Goal: Task Accomplishment & Management: Use online tool/utility

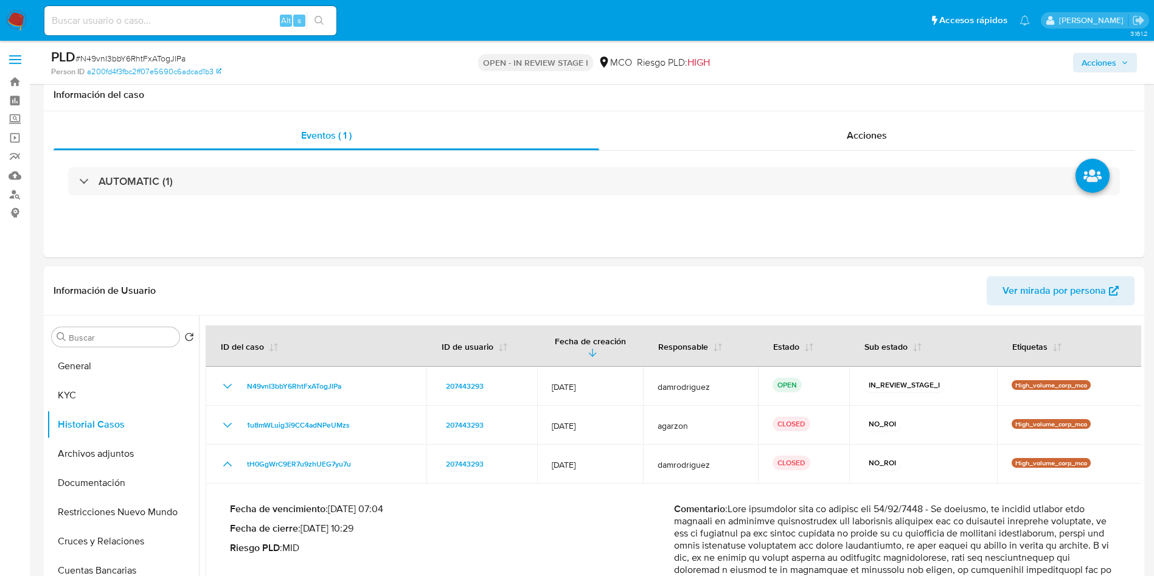
select select "10"
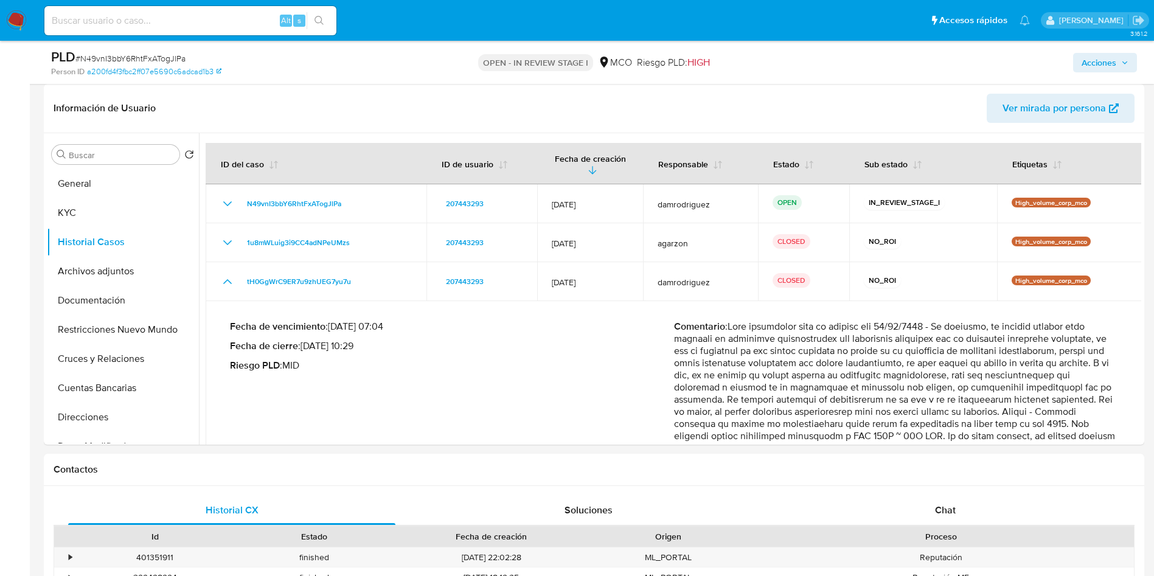
scroll to position [68, 0]
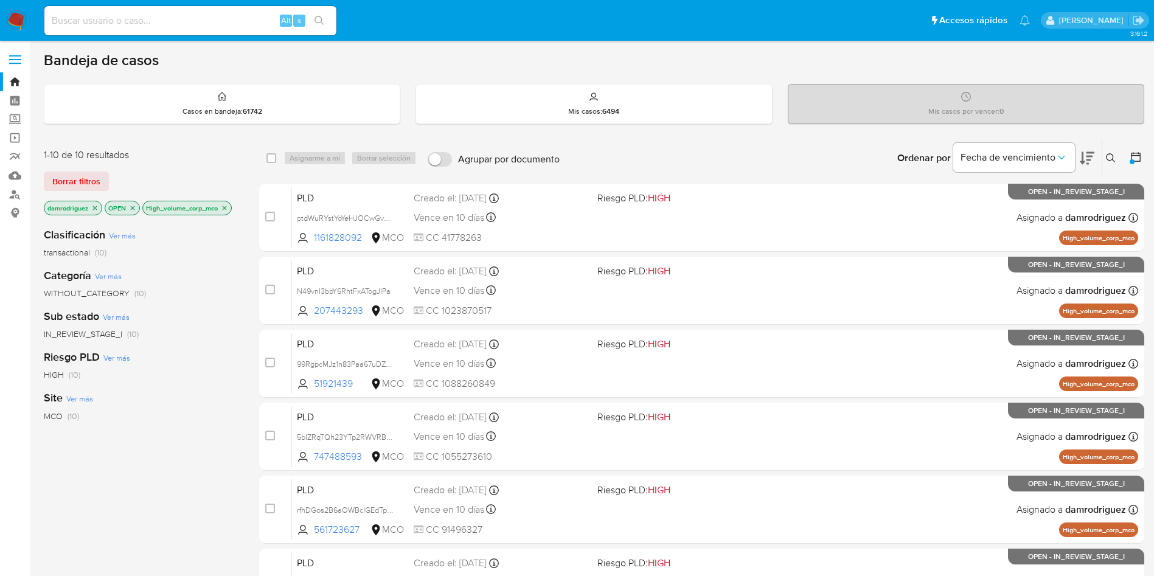
click at [162, 15] on input at bounding box center [190, 21] width 292 height 16
paste input "WJl4On7txiwr8XcZPc0ZE4Bg"
type input "WJl4On7txiwr8XcZPc0ZE4Bg"
click at [182, 436] on div "Clasificación Ver más transactional (10) Categoría Ver más WITHOUT_CATEGORY (10…" at bounding box center [142, 425] width 196 height 414
click at [212, 11] on div "WJl4On7txiwr8XcZPc0ZE4Bg Alt s" at bounding box center [190, 20] width 292 height 29
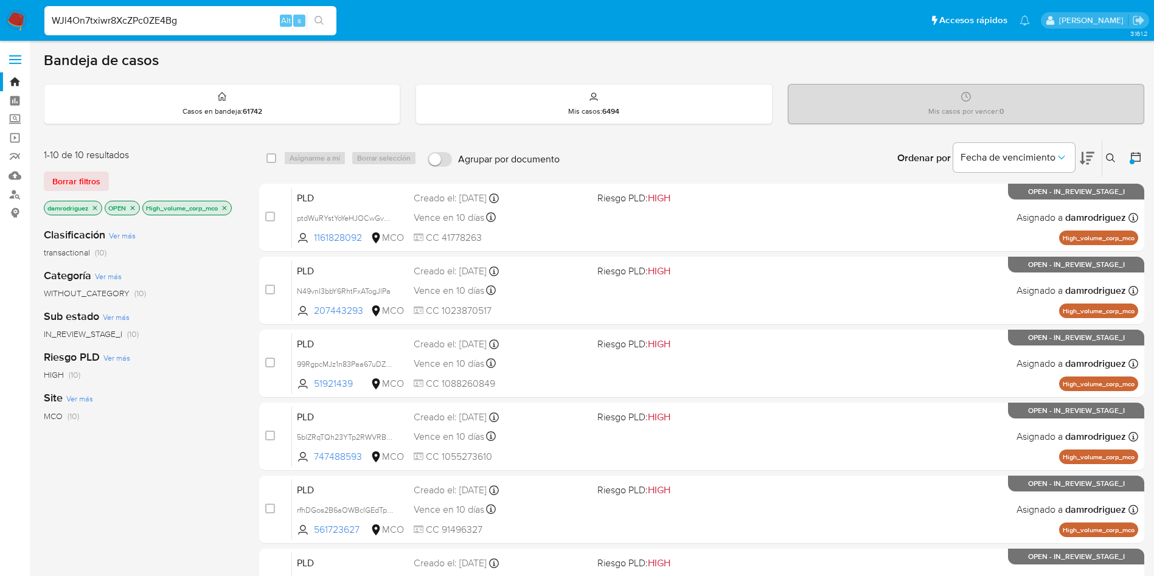
click at [213, 18] on input "WJl4On7txiwr8XcZPc0ZE4Bg" at bounding box center [190, 21] width 292 height 16
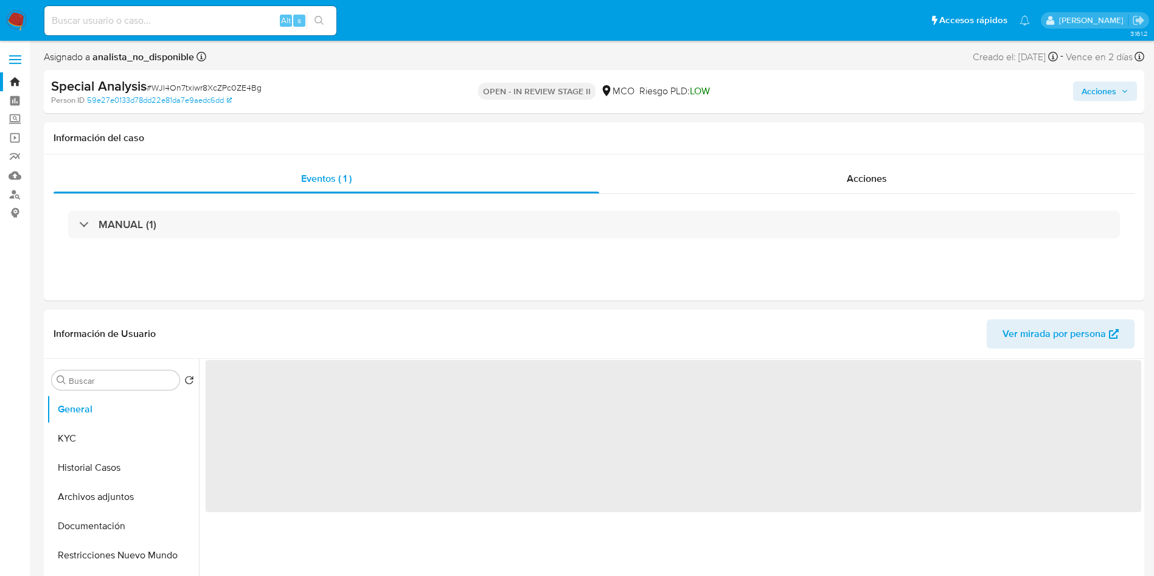
select select "10"
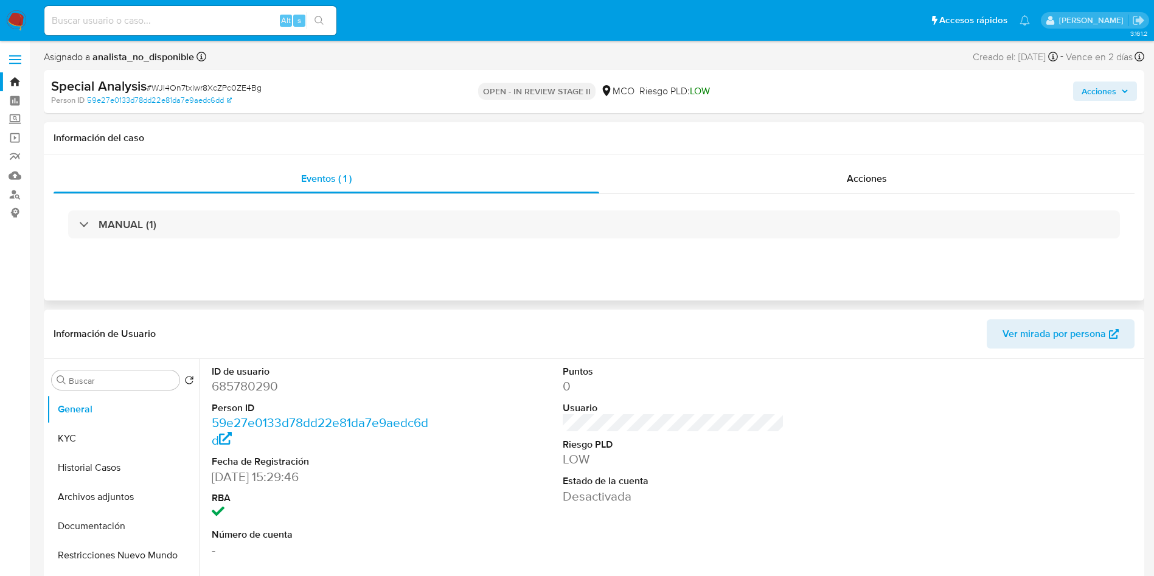
click at [810, 161] on div "Eventos ( 1 ) Acciones MANUAL (1)" at bounding box center [594, 228] width 1101 height 146
click at [803, 178] on div "Acciones" at bounding box center [867, 178] width 536 height 29
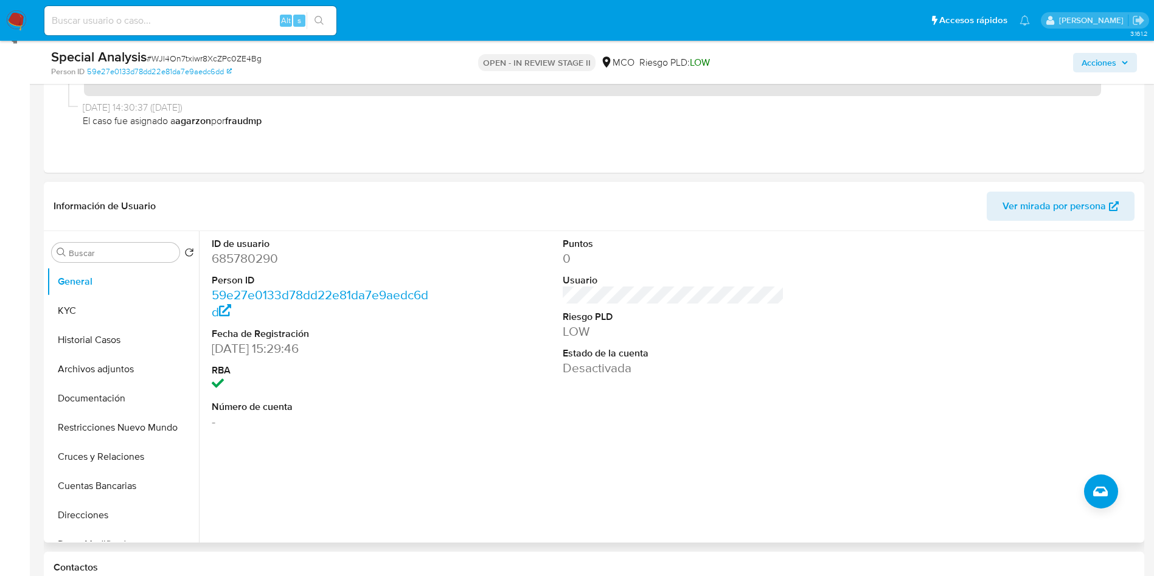
scroll to position [183, 0]
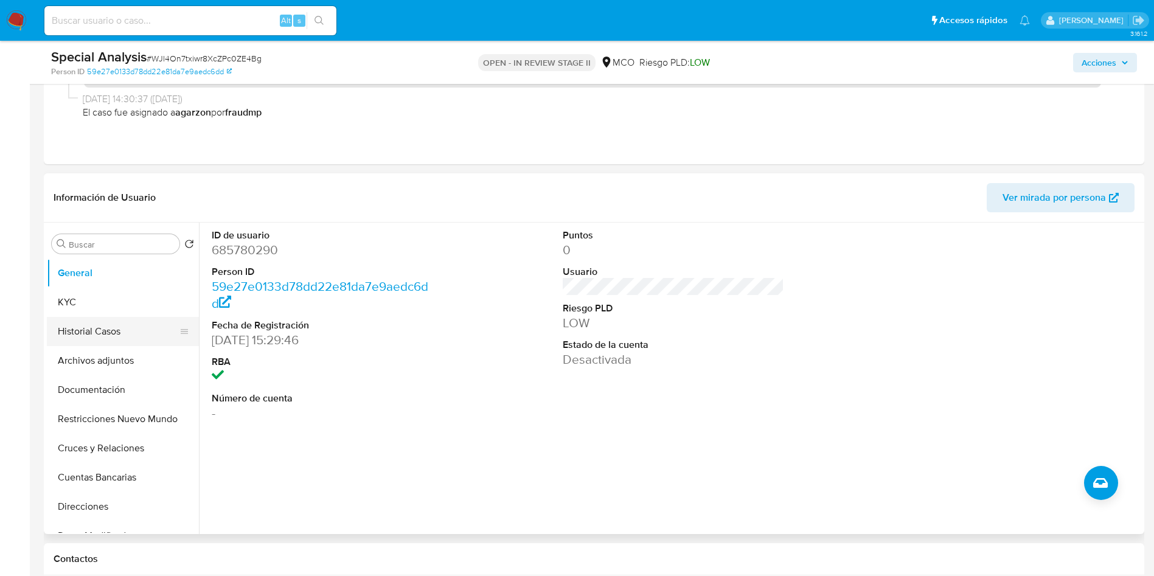
click at [112, 324] on button "Historial Casos" at bounding box center [118, 331] width 142 height 29
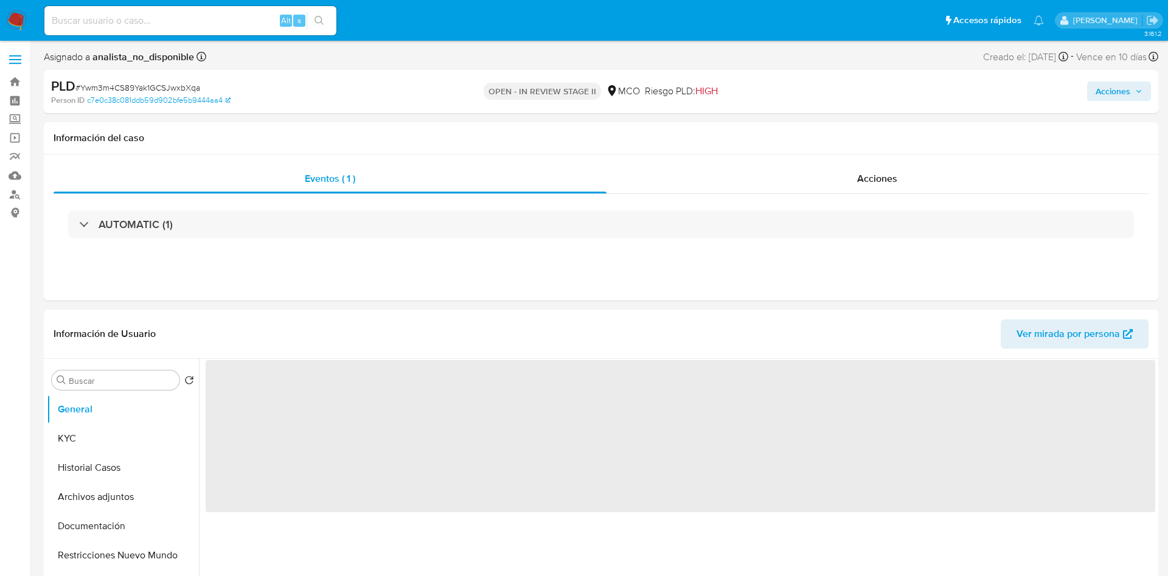
select select "10"
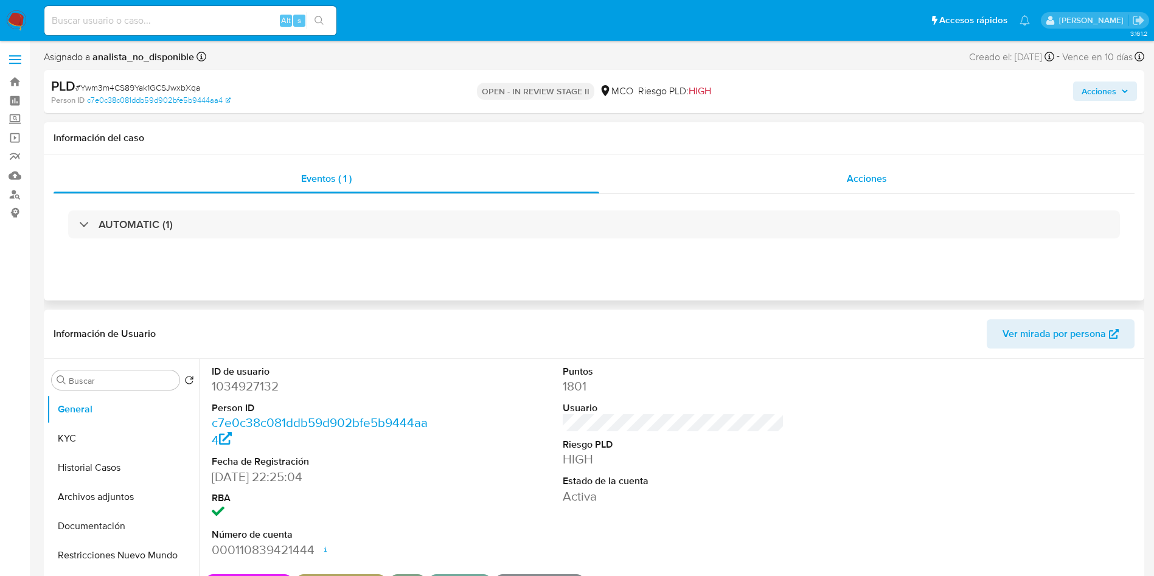
click at [836, 170] on div "Acciones" at bounding box center [867, 178] width 536 height 29
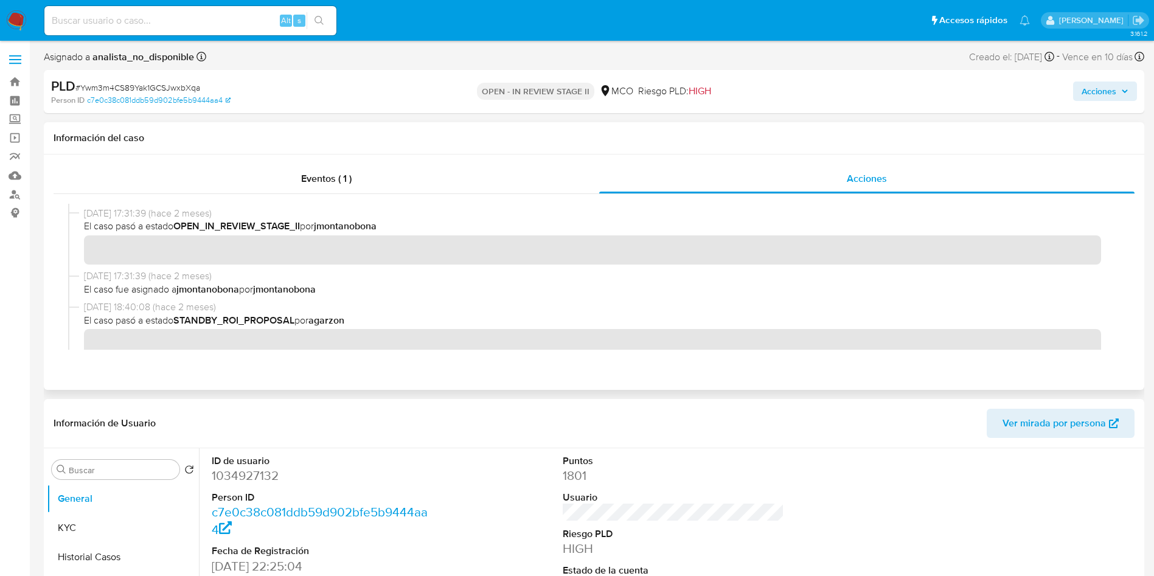
scroll to position [183, 0]
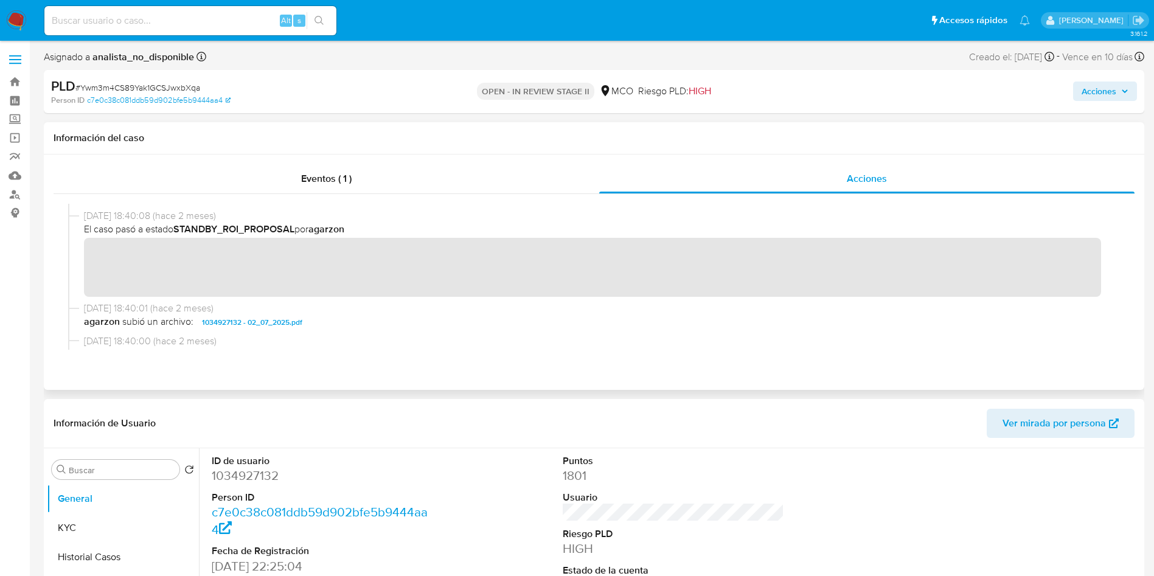
click at [767, 301] on div "17/07/2025 18:40:08 (hace 2 meses) El caso pasó a estado STANDBY_ROI_PROPOSAL p…" at bounding box center [594, 255] width 1052 height 93
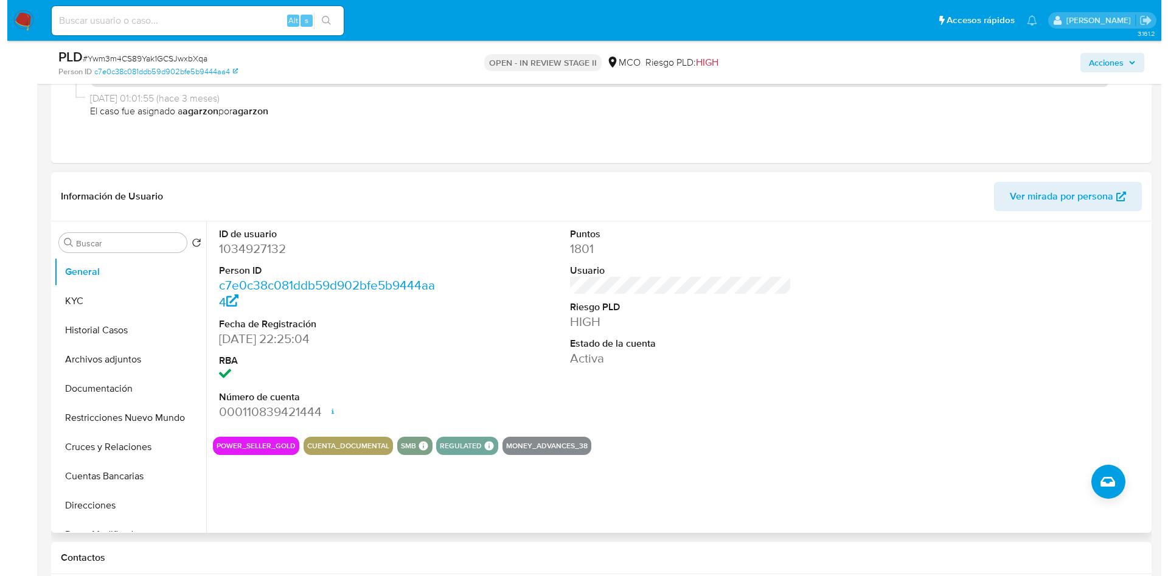
scroll to position [274, 0]
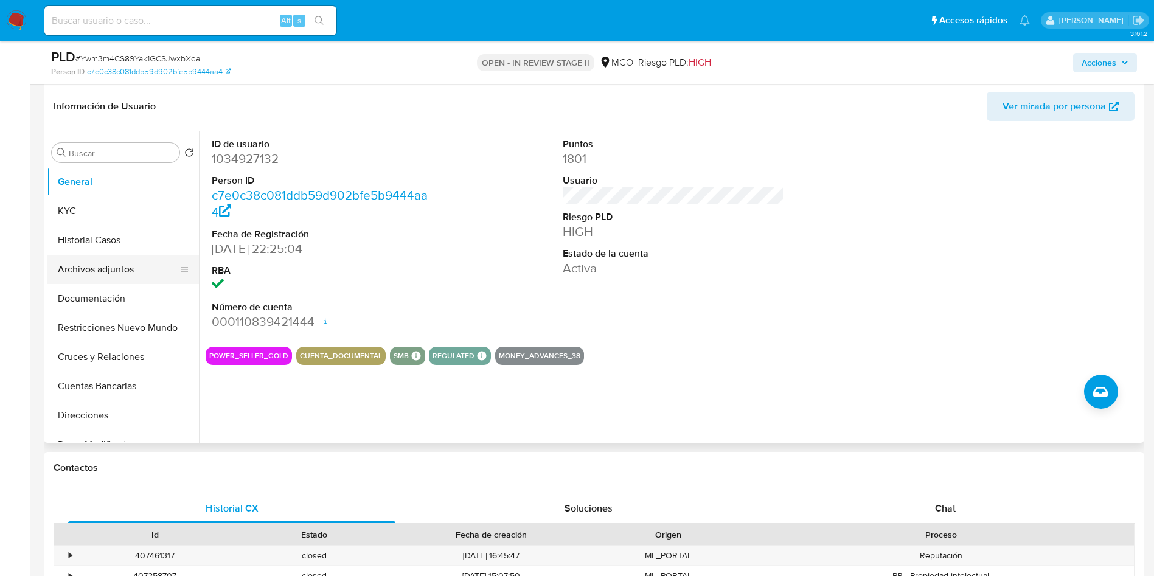
click at [116, 274] on button "Archivos adjuntos" at bounding box center [118, 269] width 142 height 29
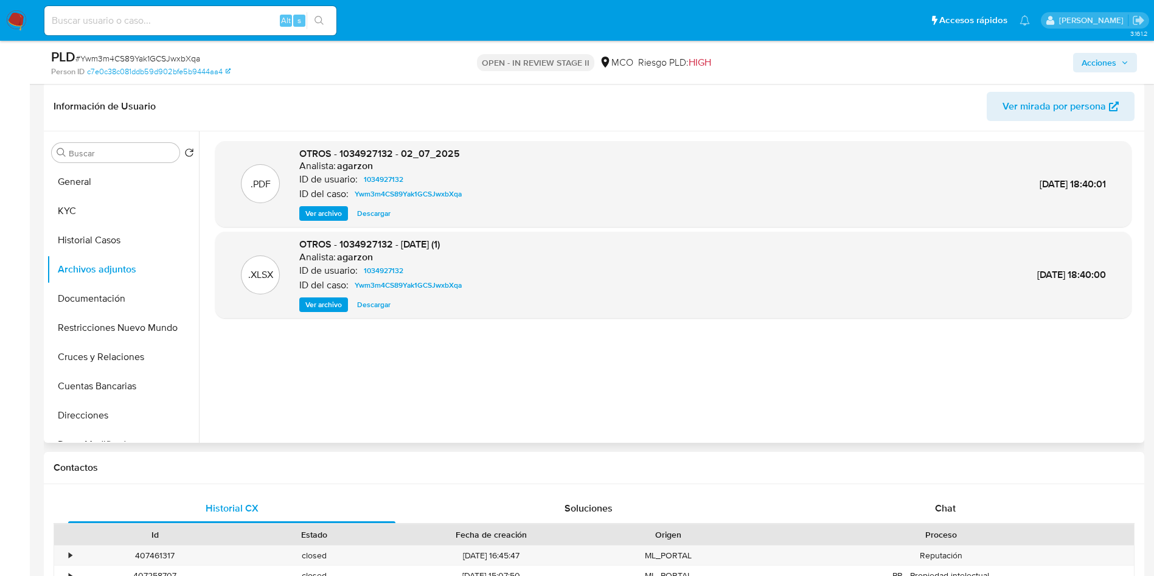
click at [329, 214] on span "Ver archivo" at bounding box center [323, 214] width 37 height 12
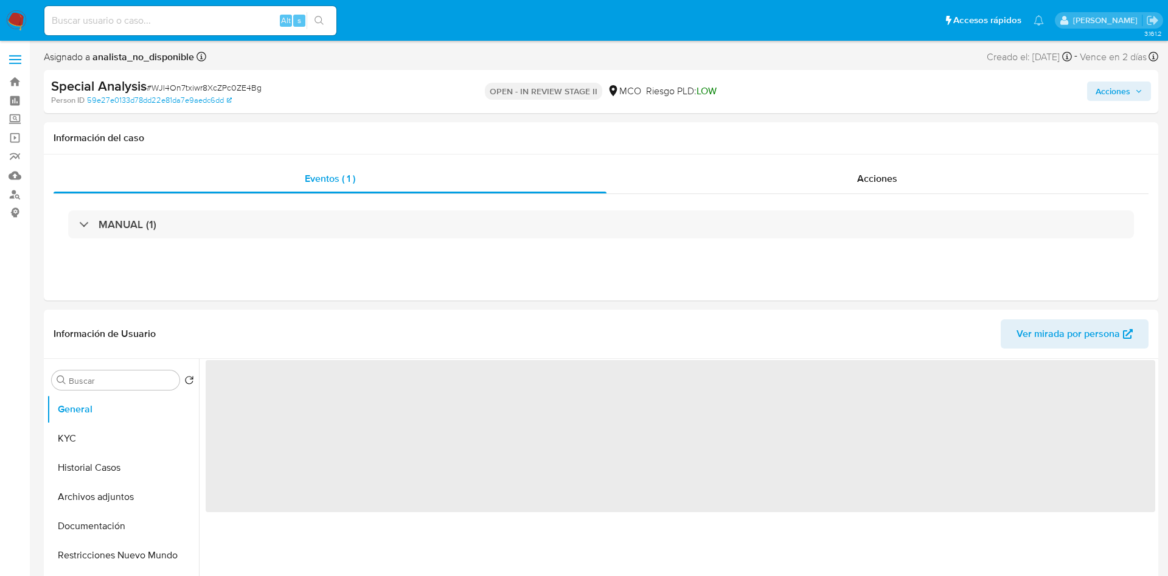
select select "10"
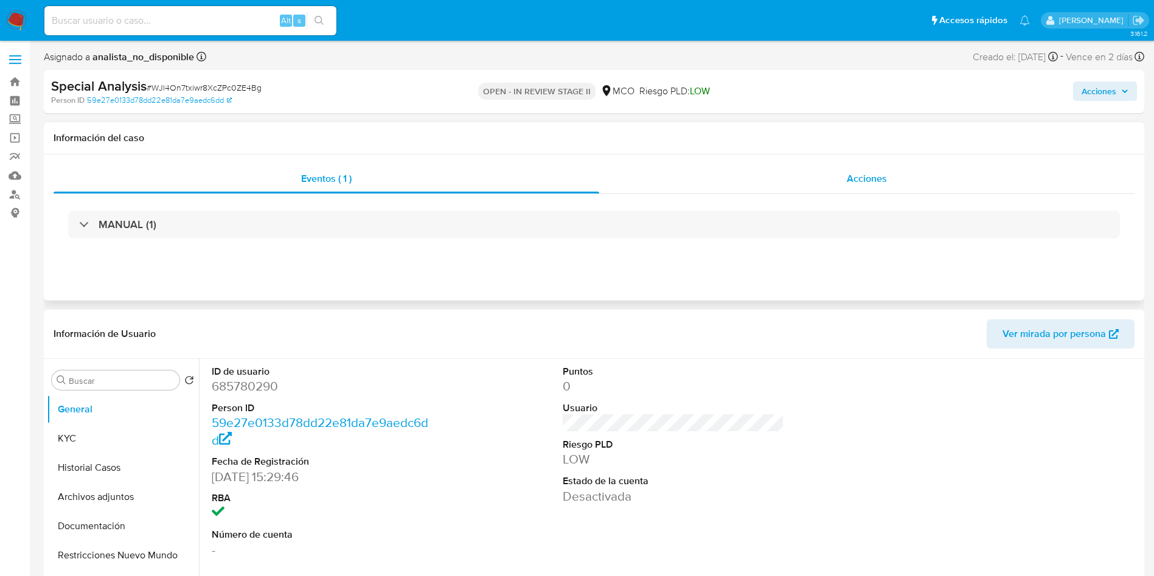
click at [831, 190] on div "Acciones" at bounding box center [867, 178] width 536 height 29
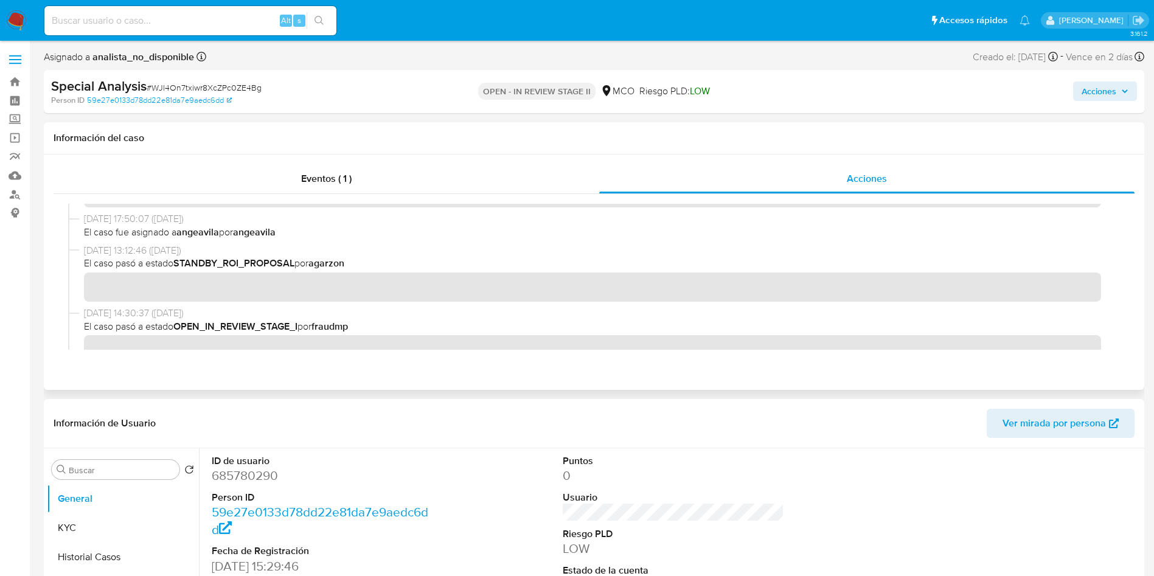
scroll to position [365, 0]
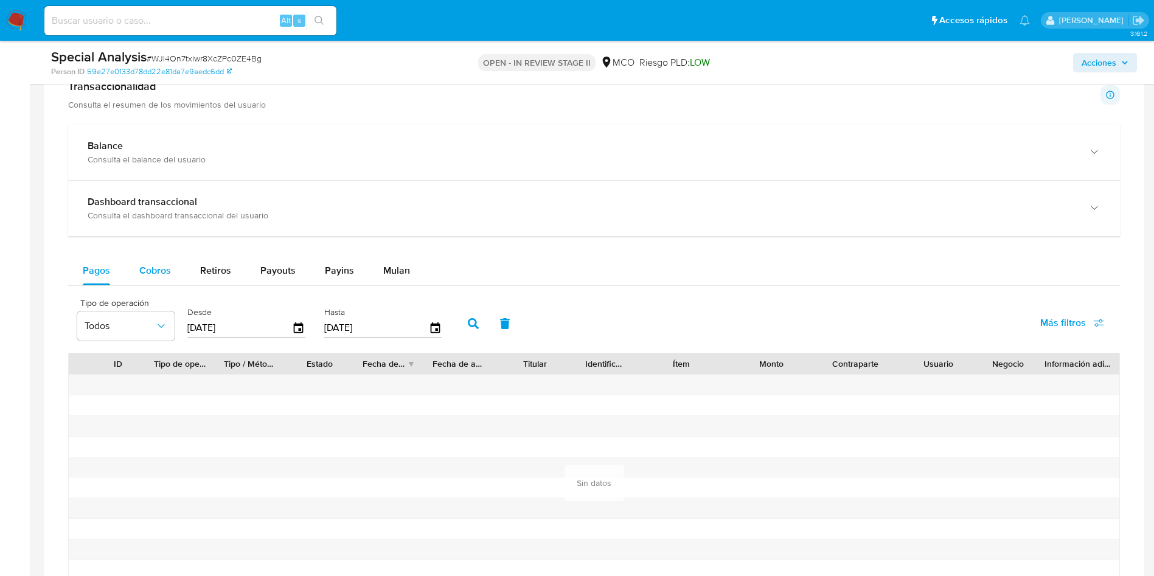
click at [152, 282] on div "Cobros" at bounding box center [155, 270] width 32 height 29
select select "10"
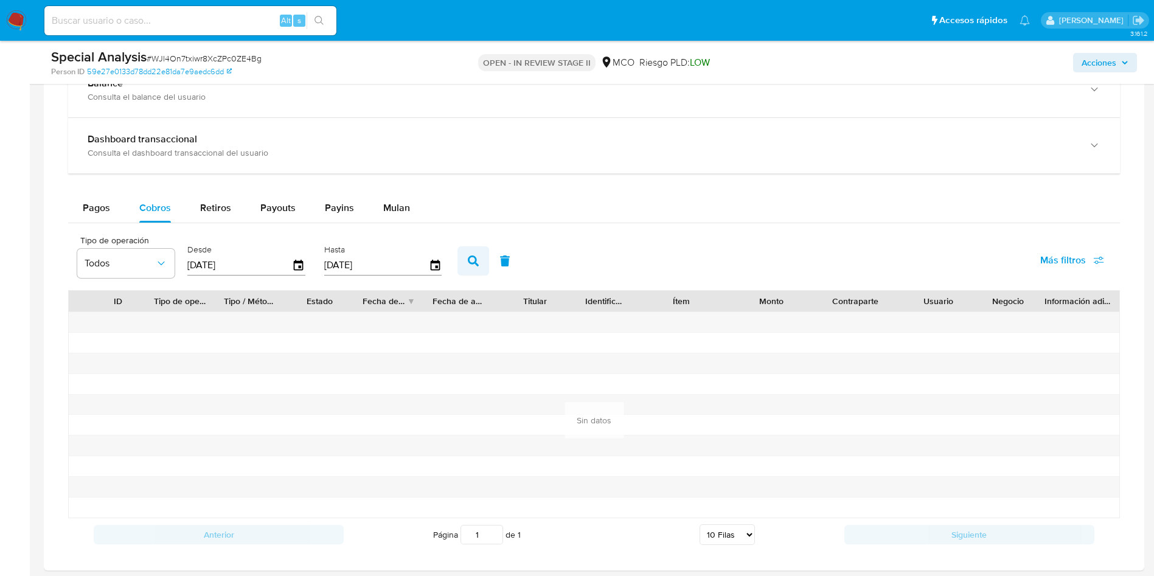
scroll to position [1004, 0]
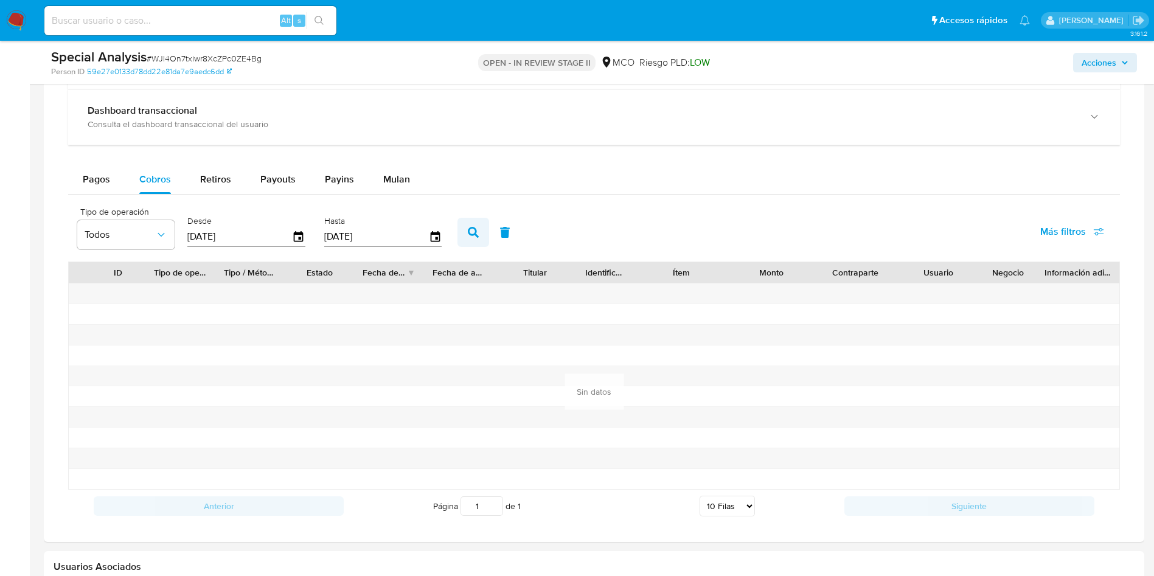
click at [464, 231] on button "button" at bounding box center [474, 232] width 32 height 29
click at [304, 240] on icon "button" at bounding box center [298, 236] width 21 height 21
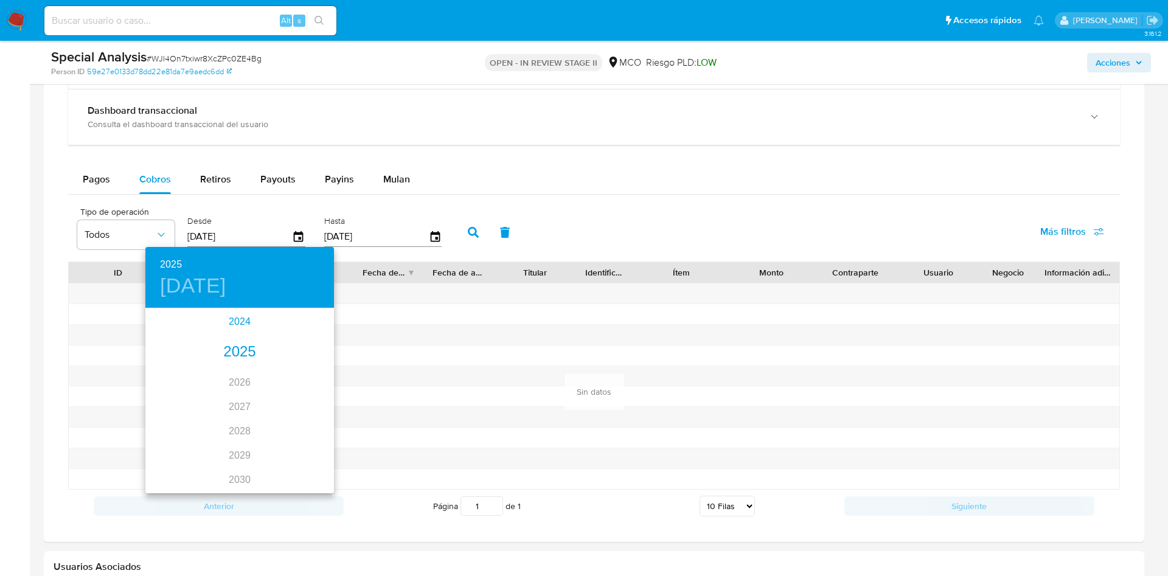
click at [240, 328] on div "2024" at bounding box center [239, 322] width 189 height 24
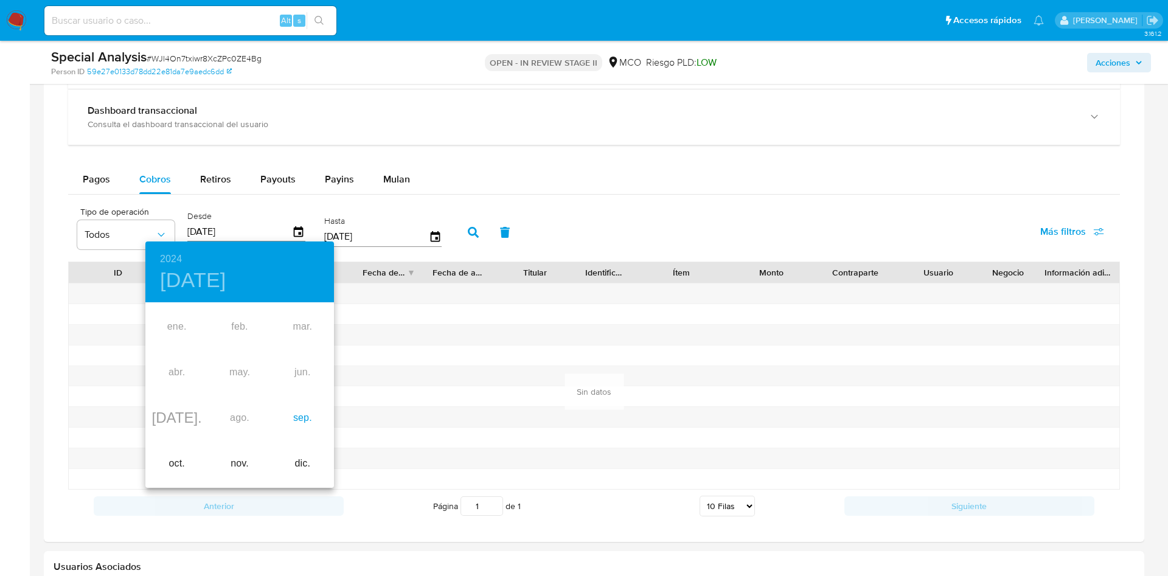
click at [292, 413] on div "sep." at bounding box center [302, 419] width 63 height 46
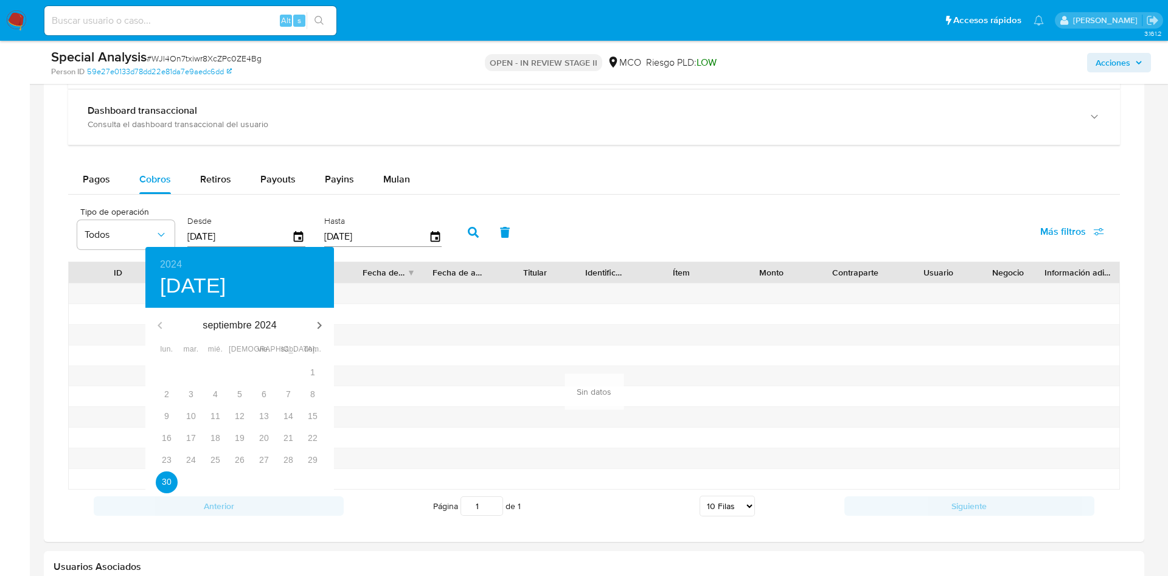
type input "[DATE]"
click at [158, 480] on span "30" at bounding box center [167, 482] width 22 height 12
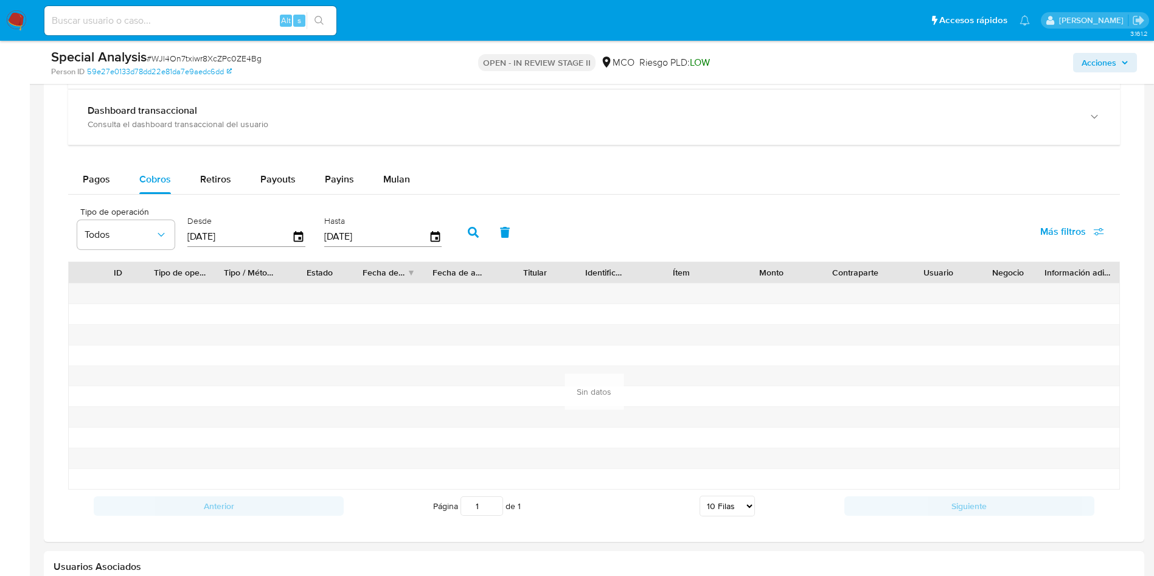
click at [467, 226] on button "button" at bounding box center [474, 232] width 32 height 29
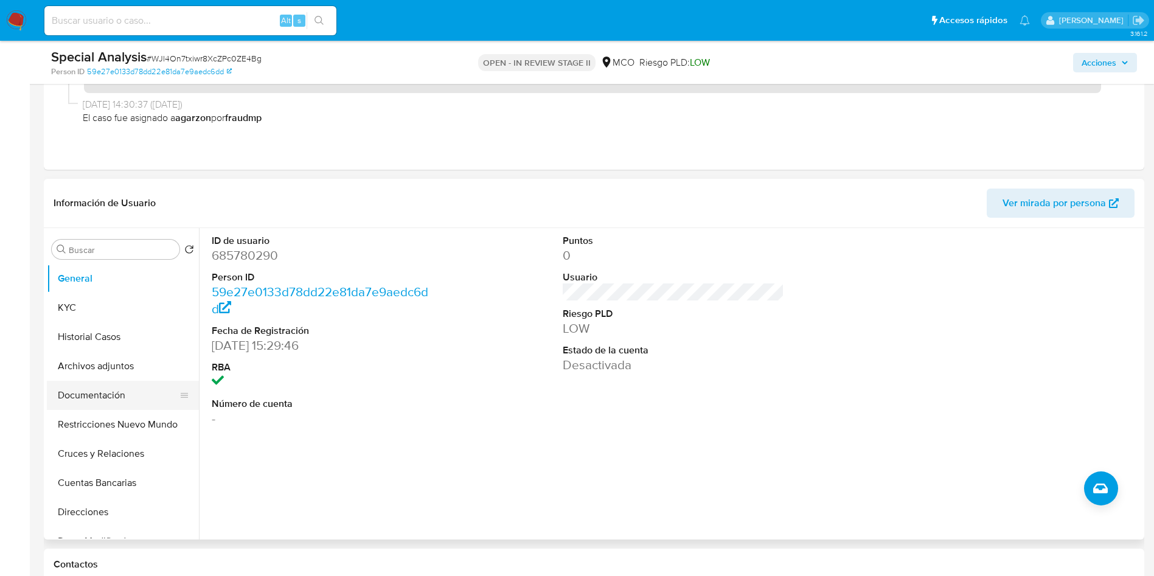
scroll to position [183, 0]
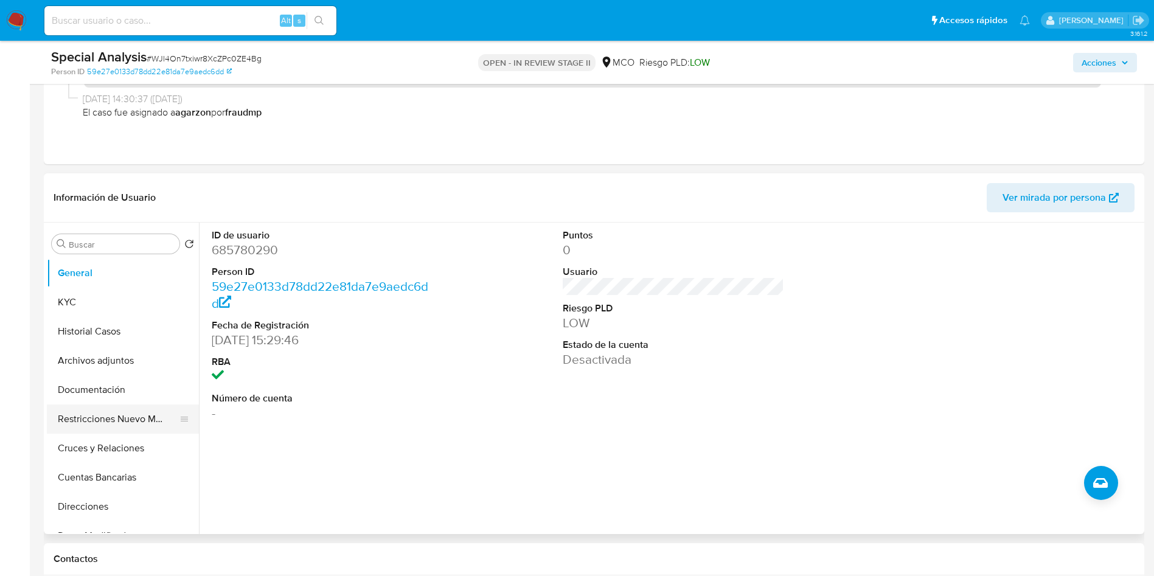
click at [102, 423] on button "Restricciones Nuevo Mundo" at bounding box center [118, 419] width 142 height 29
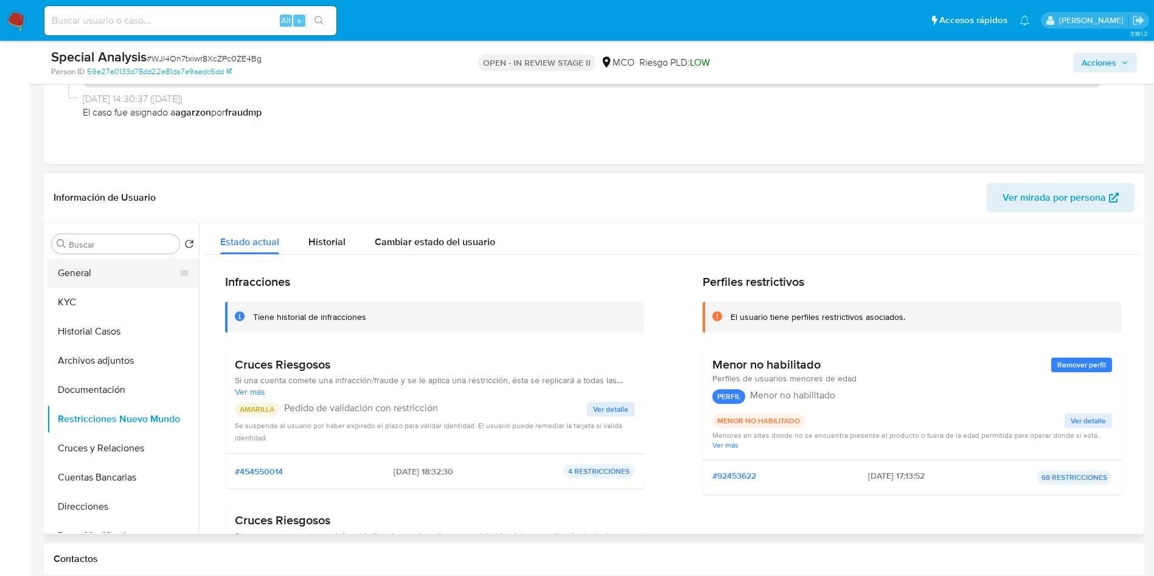
click at [86, 283] on button "General" at bounding box center [118, 273] width 142 height 29
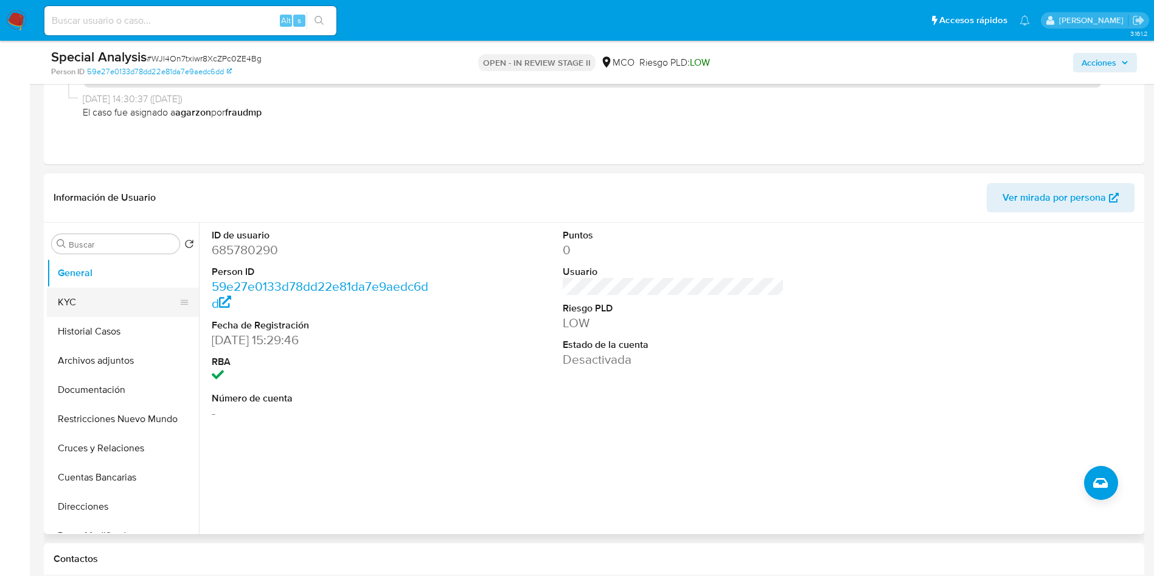
click at [88, 305] on button "KYC" at bounding box center [118, 302] width 142 height 29
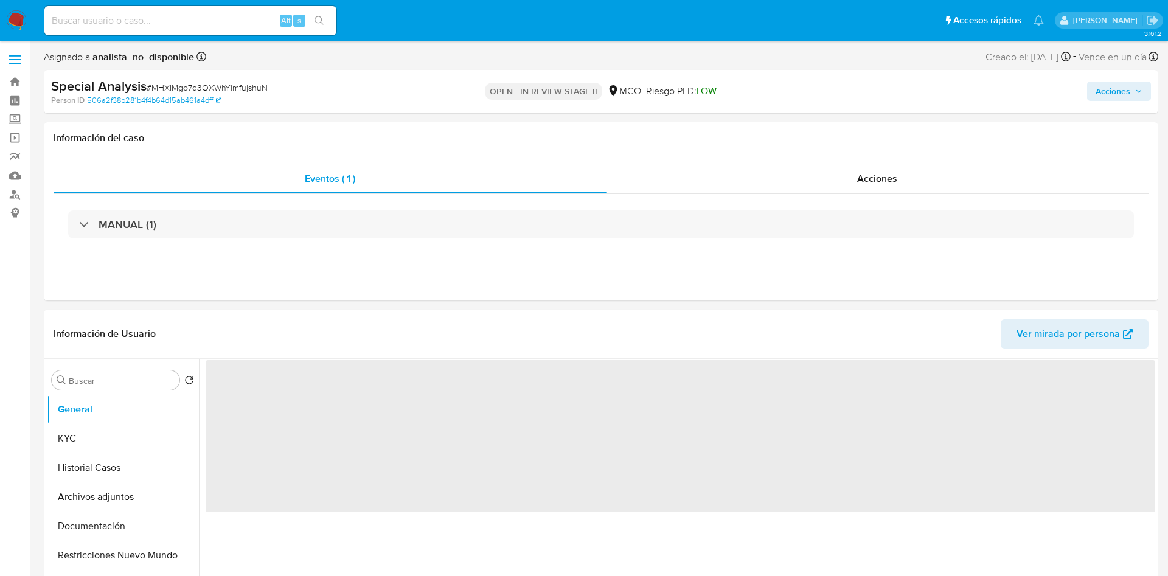
select select "10"
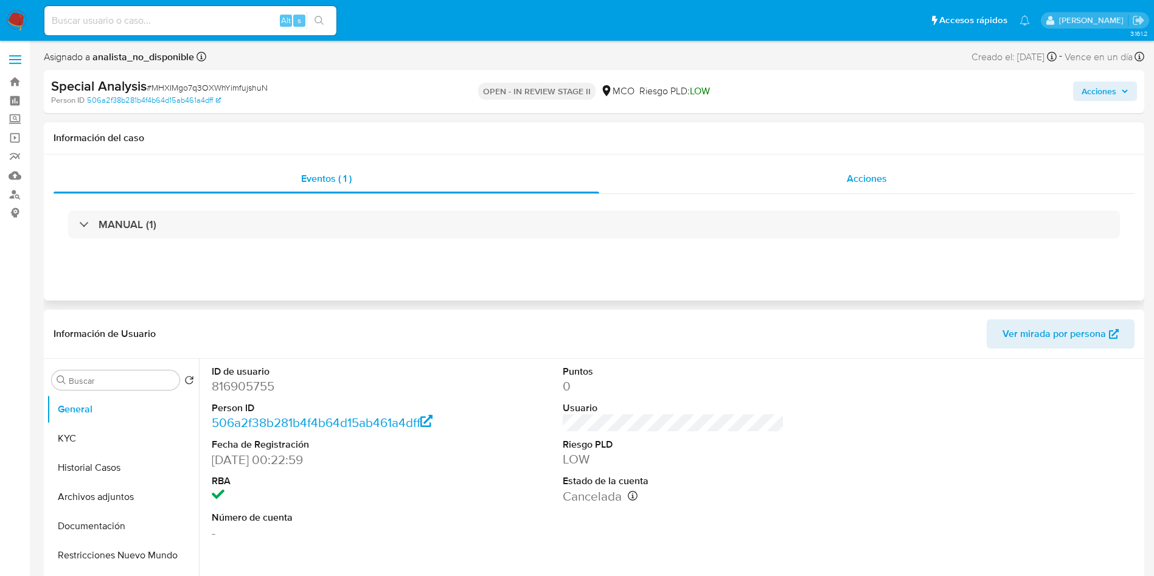
click at [771, 172] on div "Acciones" at bounding box center [867, 178] width 536 height 29
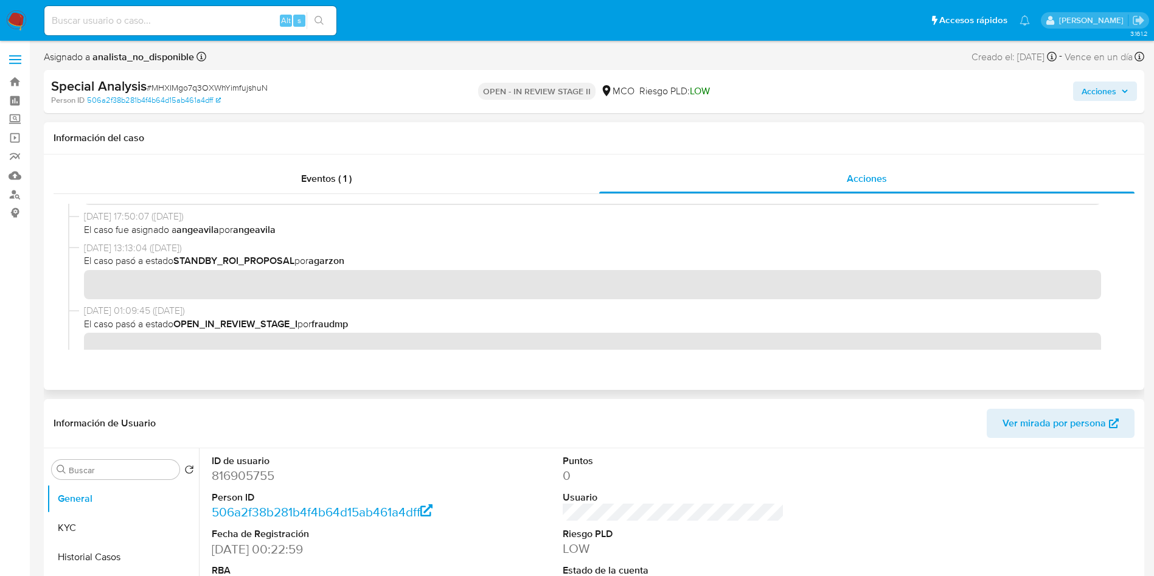
scroll to position [365, 0]
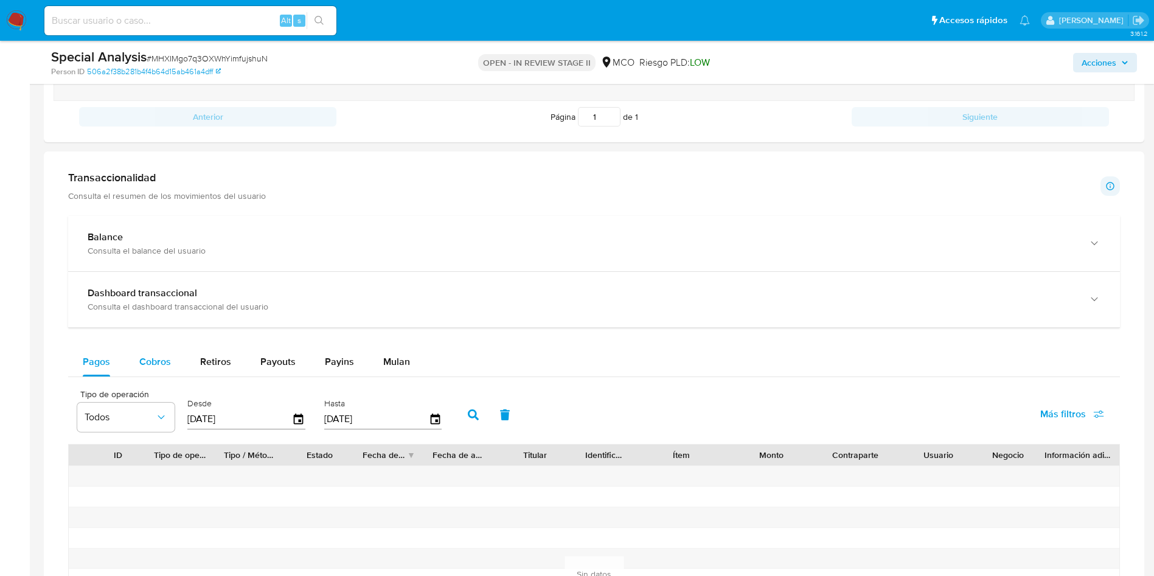
drag, startPoint x: 137, startPoint y: 363, endPoint x: 145, endPoint y: 363, distance: 7.9
click at [138, 363] on button "Cobros" at bounding box center [155, 361] width 61 height 29
select select "10"
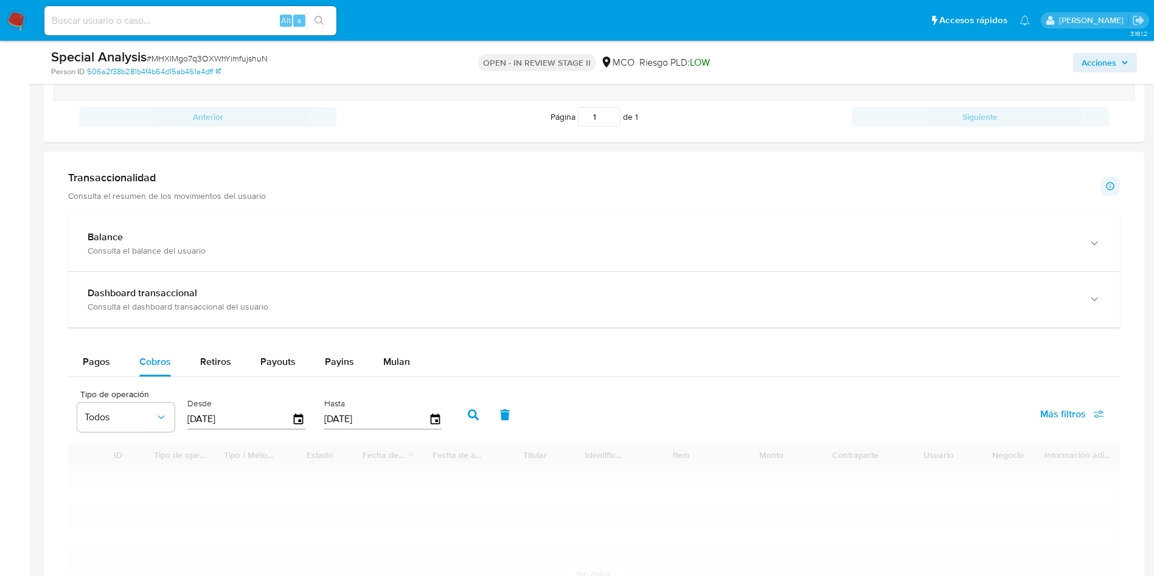
scroll to position [913, 0]
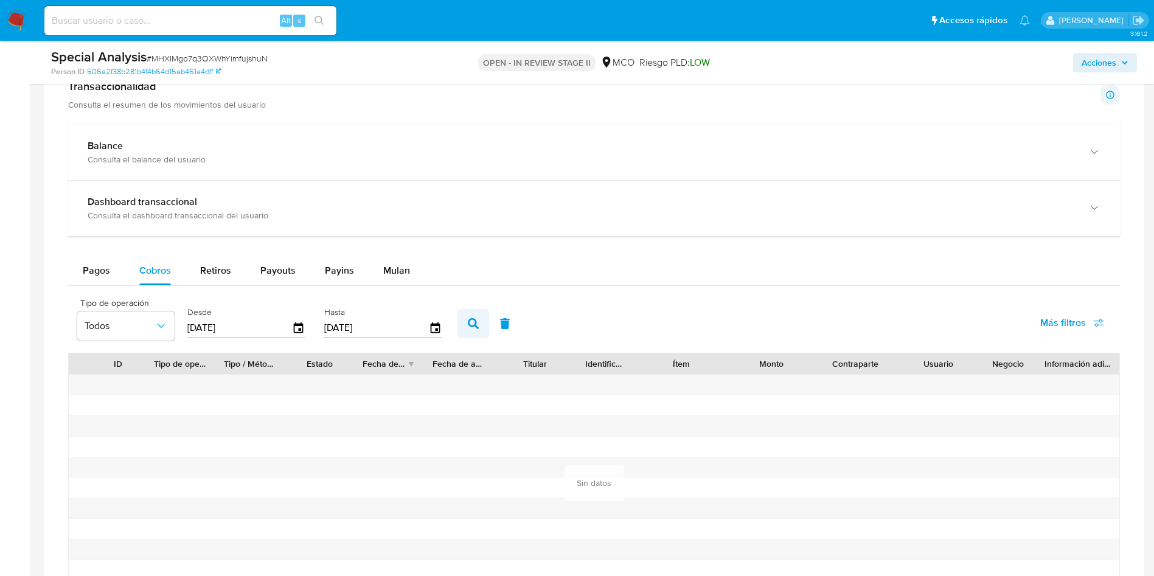
click at [473, 322] on icon "button" at bounding box center [473, 323] width 11 height 11
click at [265, 329] on input "[DATE]" at bounding box center [239, 327] width 105 height 19
click at [307, 323] on icon "button" at bounding box center [298, 328] width 21 height 21
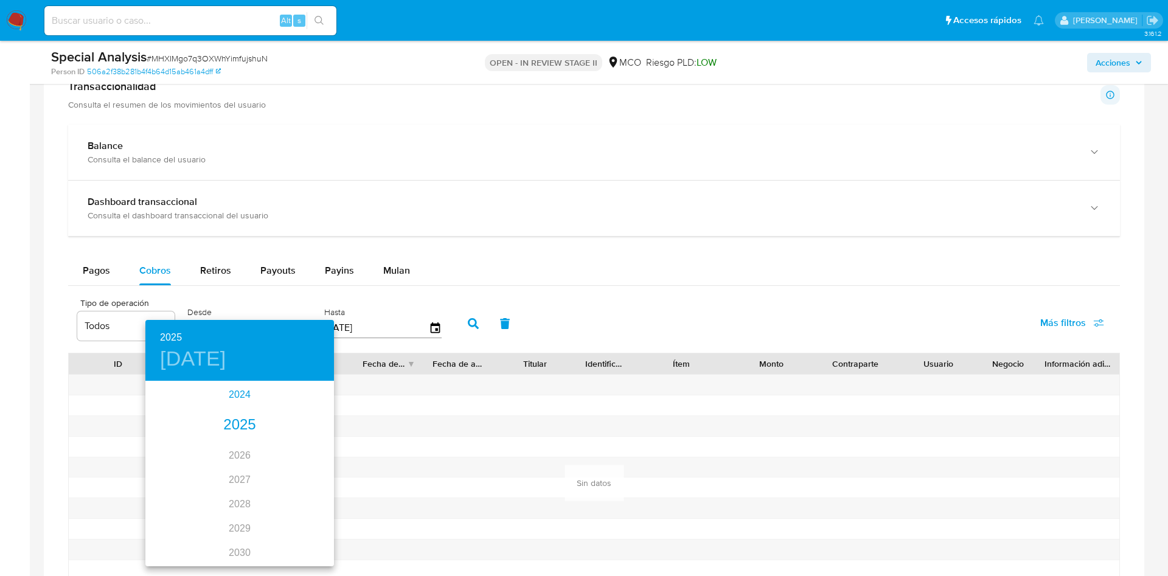
click at [244, 395] on div "2024" at bounding box center [239, 395] width 189 height 24
click at [299, 498] on div "sep." at bounding box center [302, 497] width 63 height 46
type input "30/09/2024"
drag, startPoint x: 169, startPoint y: 550, endPoint x: 175, endPoint y: 548, distance: 6.9
click at [168, 551] on p "30" at bounding box center [167, 555] width 10 height 12
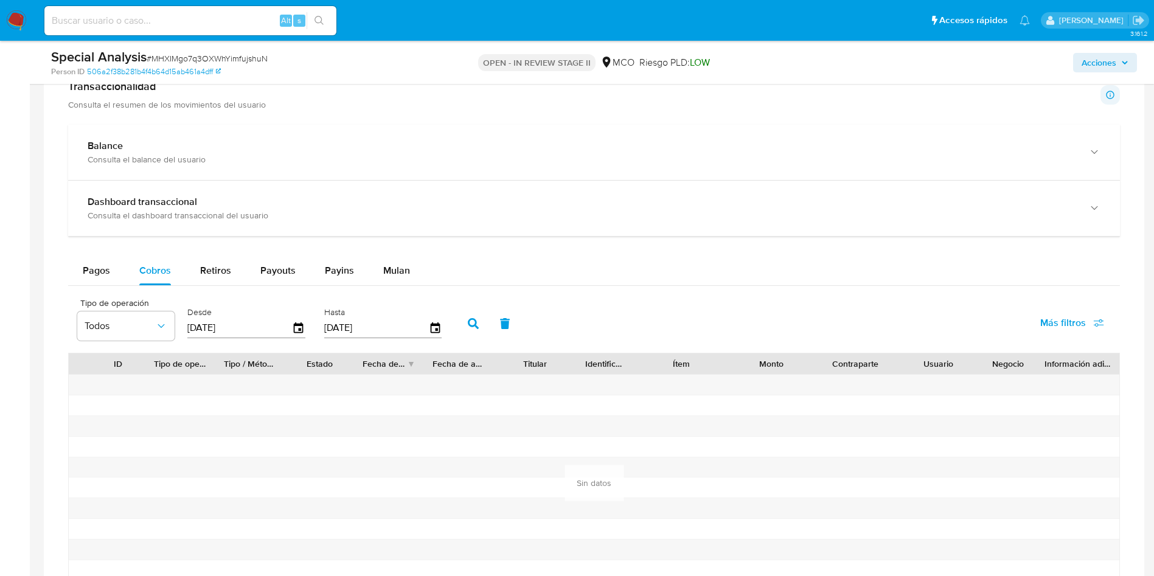
click at [466, 332] on button "button" at bounding box center [474, 323] width 32 height 29
click at [90, 259] on div "Pagos" at bounding box center [96, 270] width 27 height 29
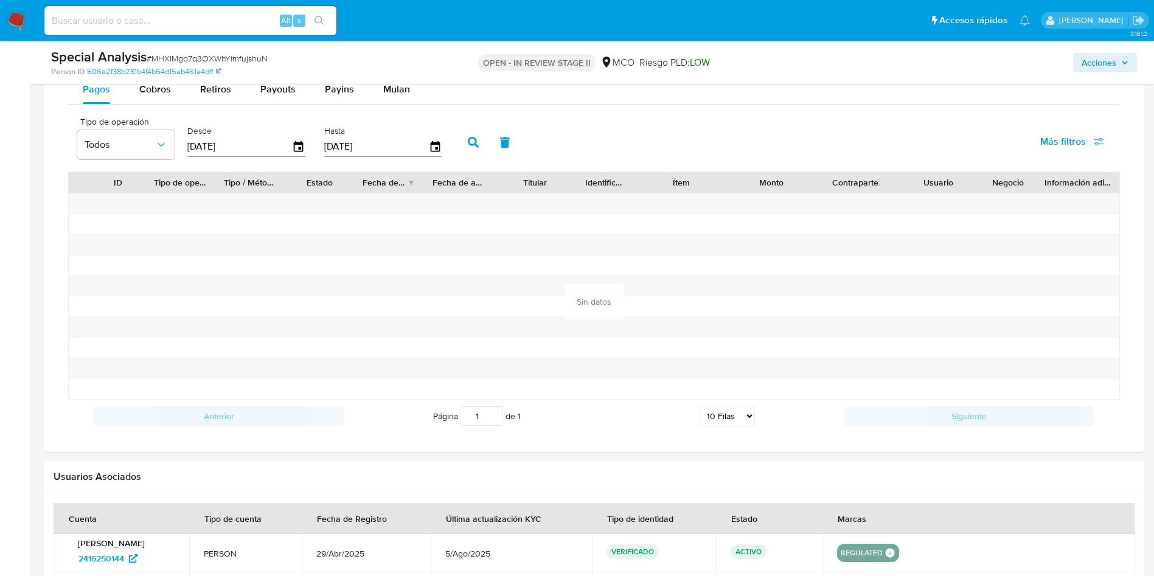
scroll to position [1095, 0]
click at [424, 142] on input "[DATE]" at bounding box center [376, 145] width 105 height 19
click at [293, 145] on icon "button" at bounding box center [298, 145] width 21 height 21
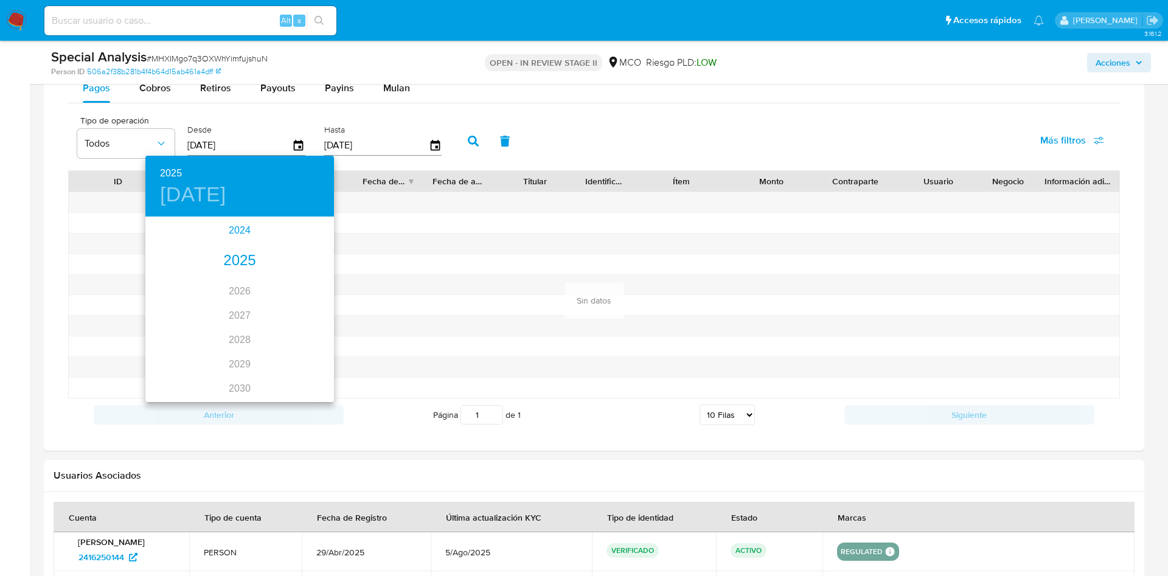
click at [228, 228] on div "2024" at bounding box center [239, 230] width 189 height 24
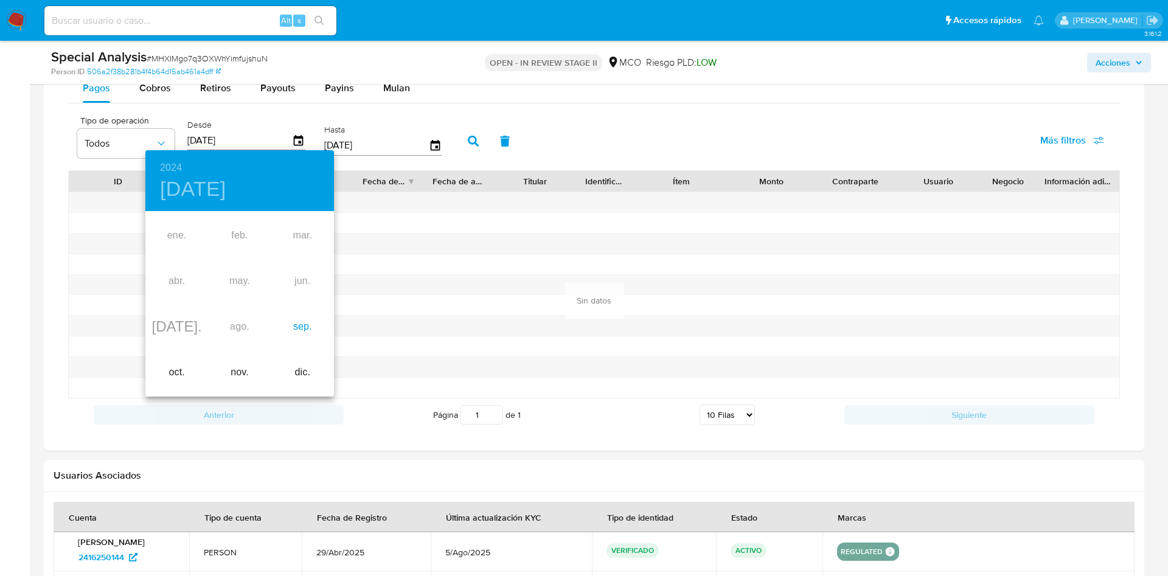
click at [287, 329] on div "sep." at bounding box center [302, 327] width 63 height 46
type input "30/09/2024"
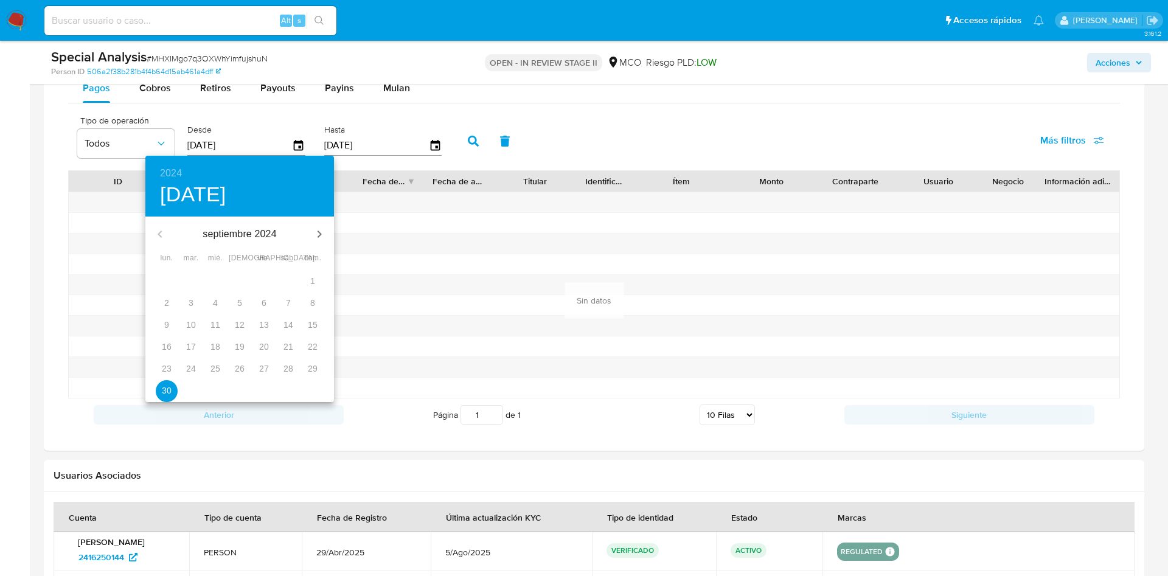
click at [169, 388] on p "30" at bounding box center [167, 391] width 10 height 12
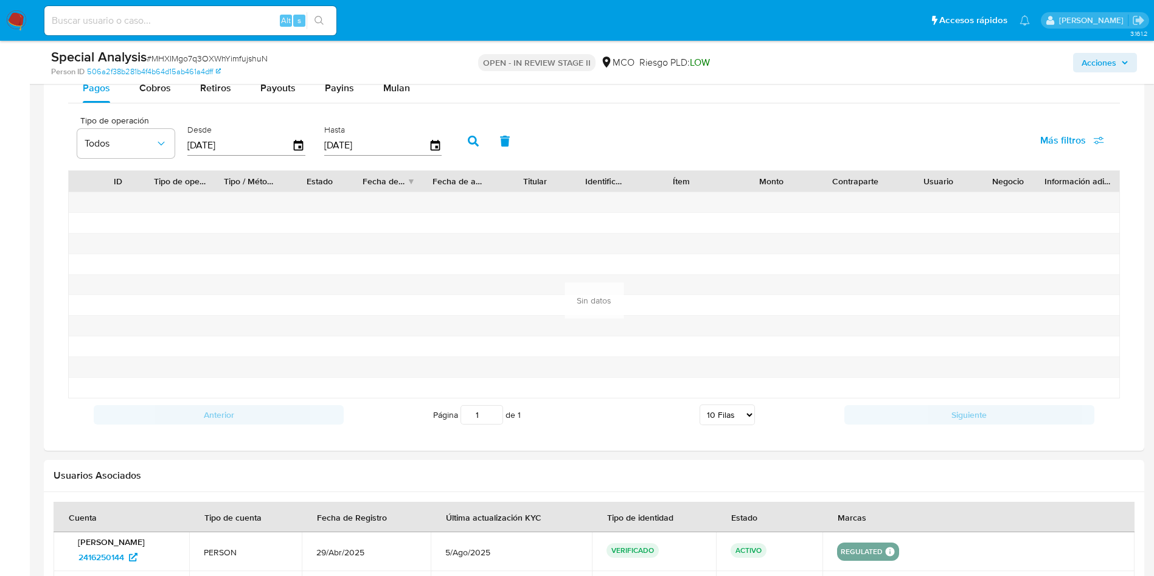
click at [462, 144] on button "button" at bounding box center [474, 141] width 32 height 29
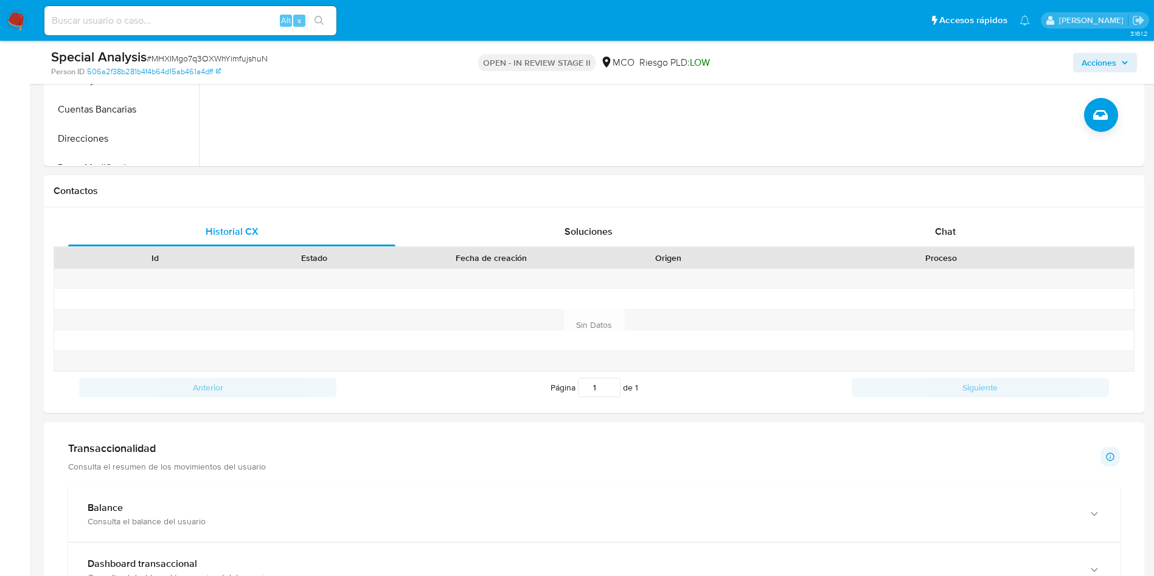
scroll to position [274, 0]
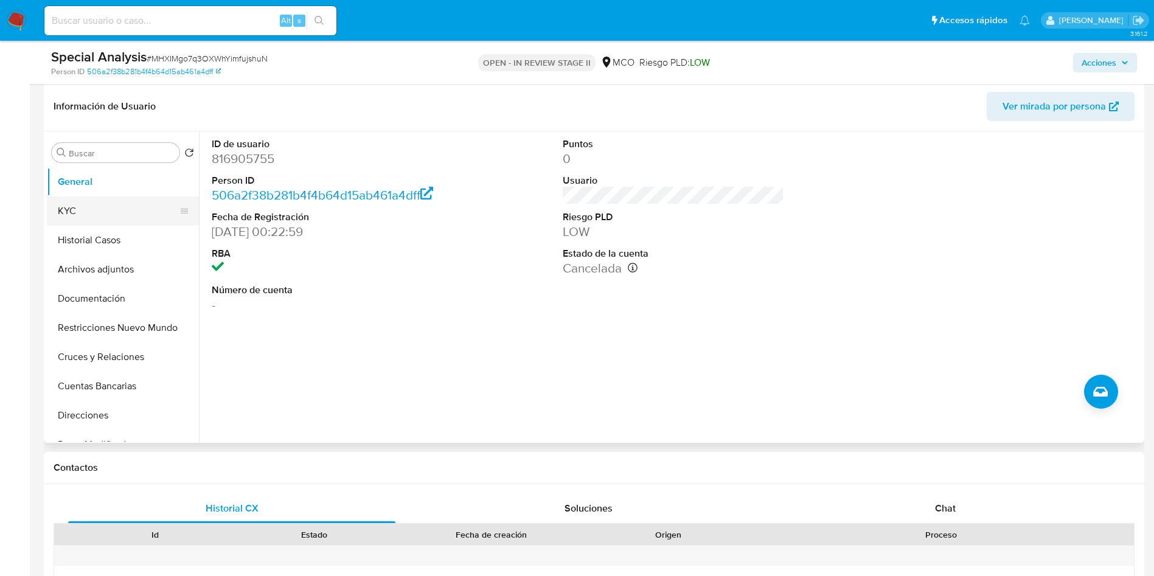
click at [71, 204] on button "KYC" at bounding box center [118, 211] width 142 height 29
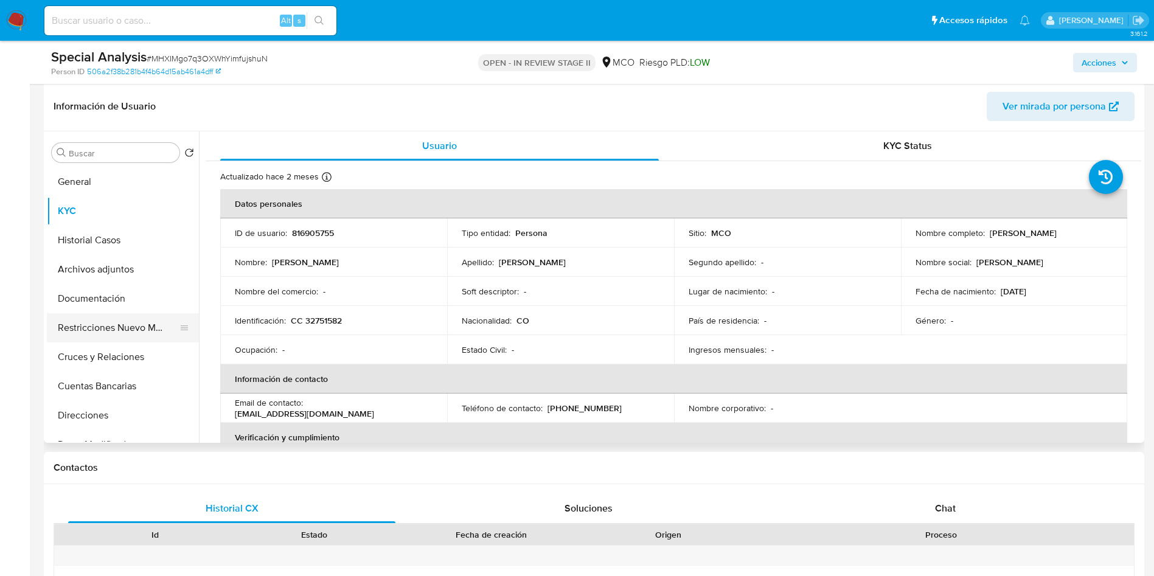
click at [130, 330] on button "Restricciones Nuevo Mundo" at bounding box center [118, 327] width 142 height 29
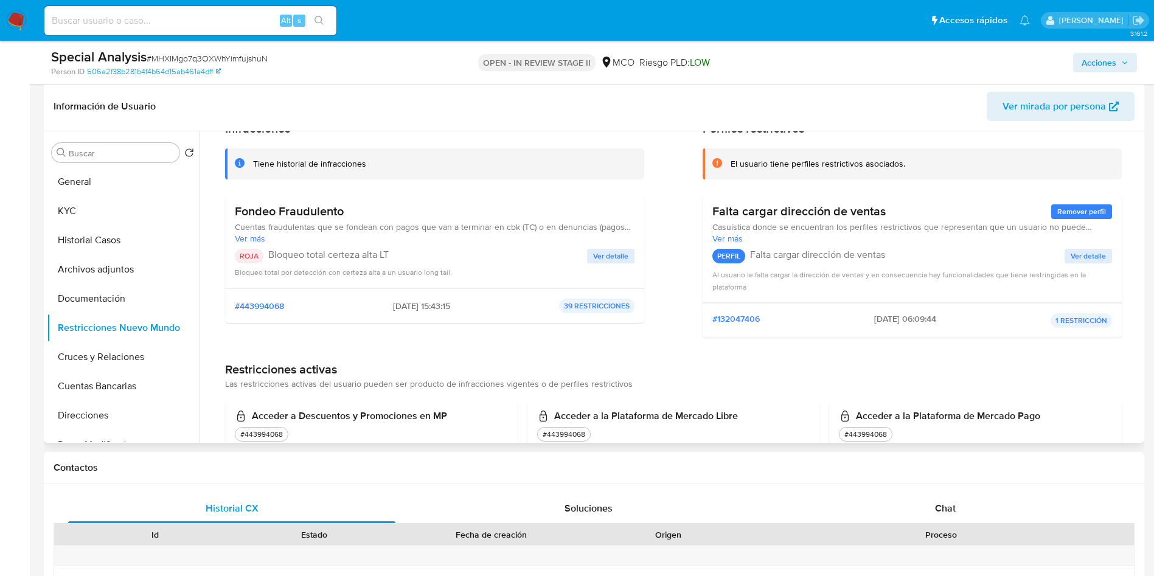
scroll to position [0, 0]
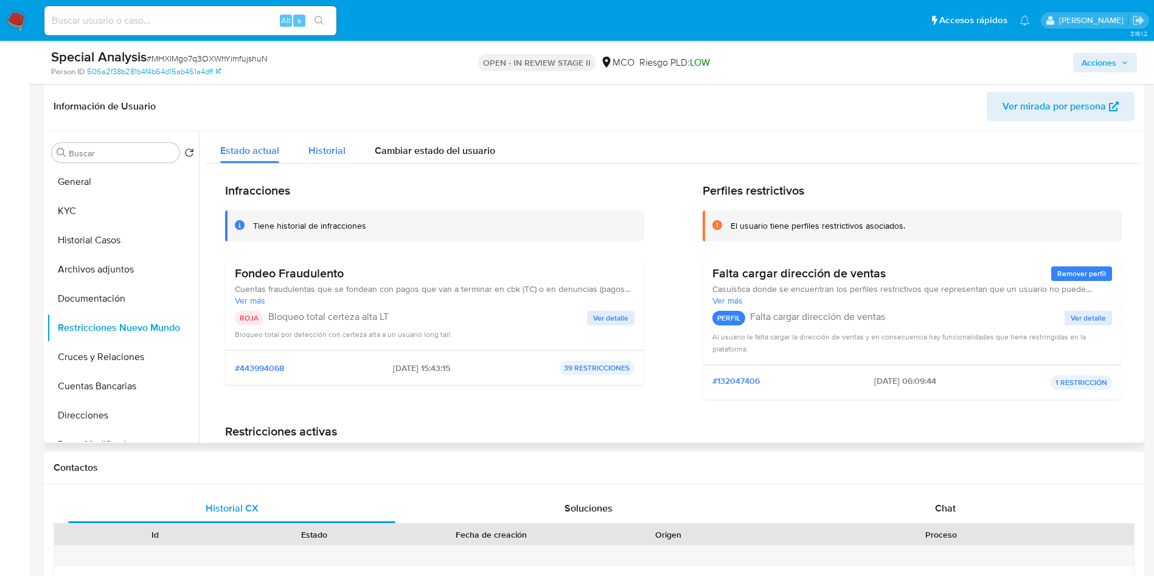
click at [343, 152] on span "Historial" at bounding box center [327, 151] width 37 height 14
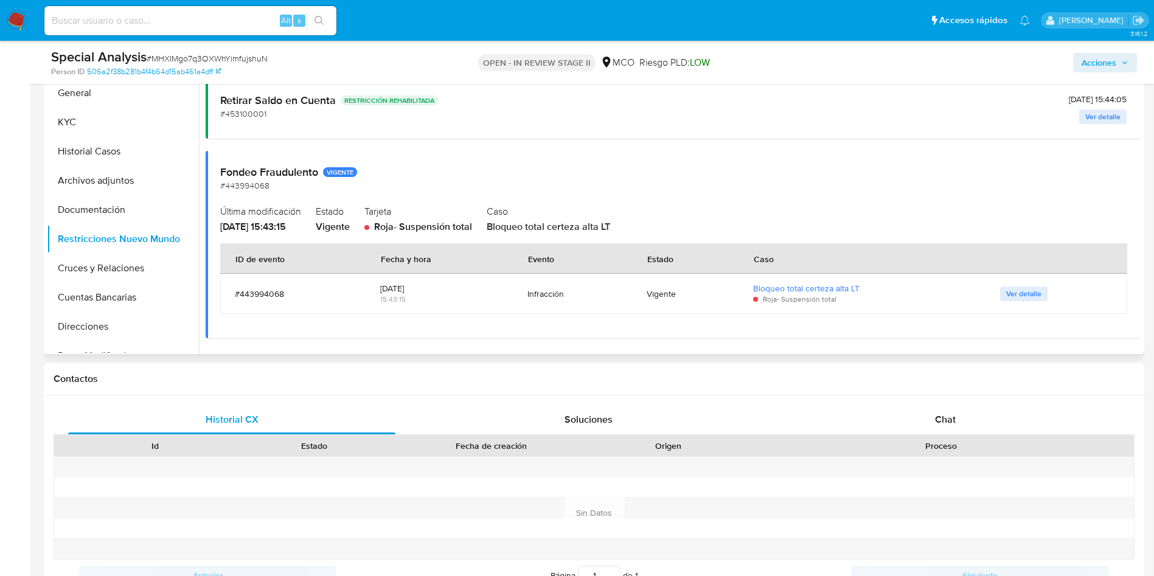
scroll to position [274, 0]
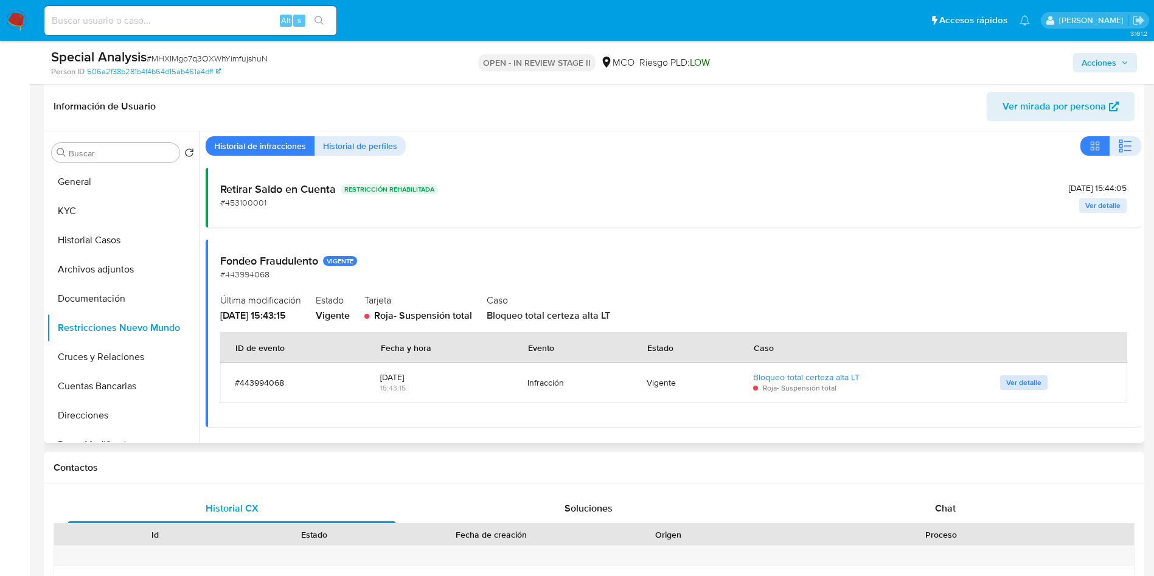
click at [1010, 377] on span "Ver detalle" at bounding box center [1024, 383] width 35 height 12
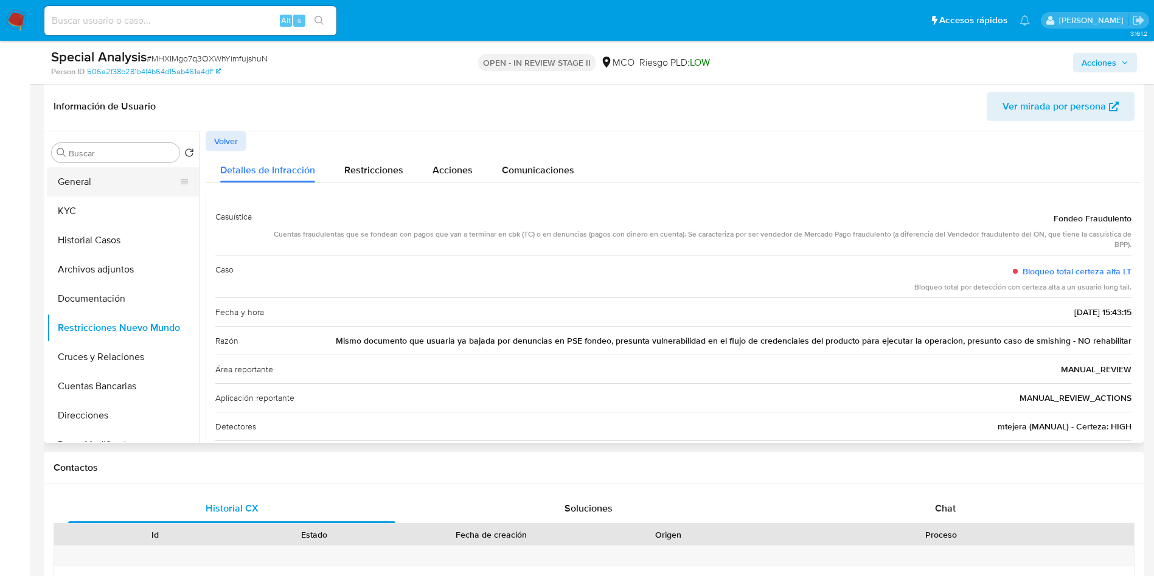
click at [79, 181] on button "General" at bounding box center [118, 181] width 142 height 29
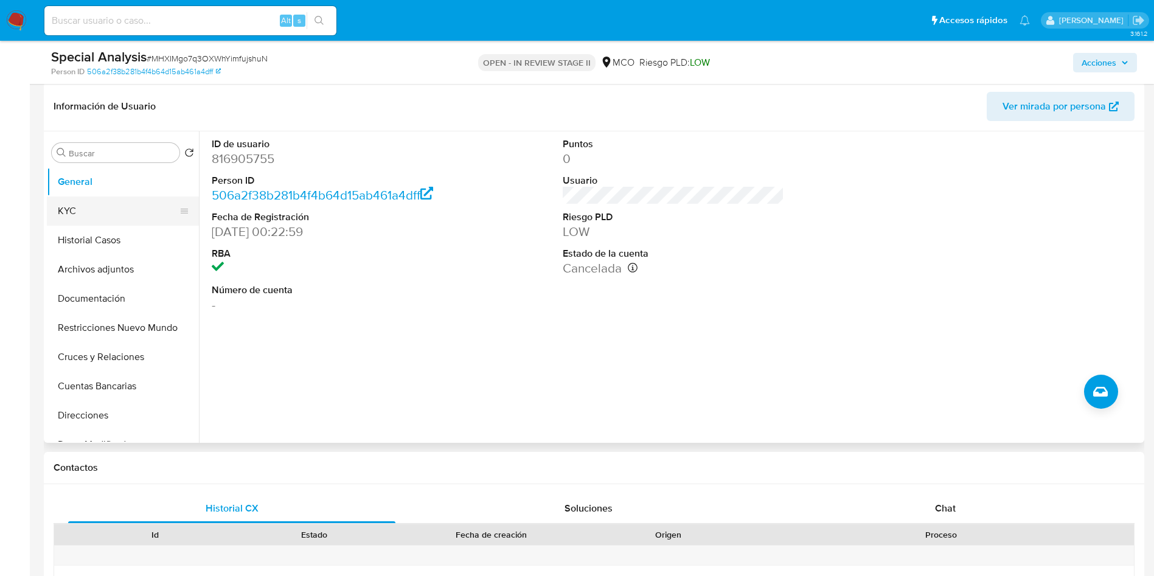
click at [81, 216] on button "KYC" at bounding box center [118, 211] width 142 height 29
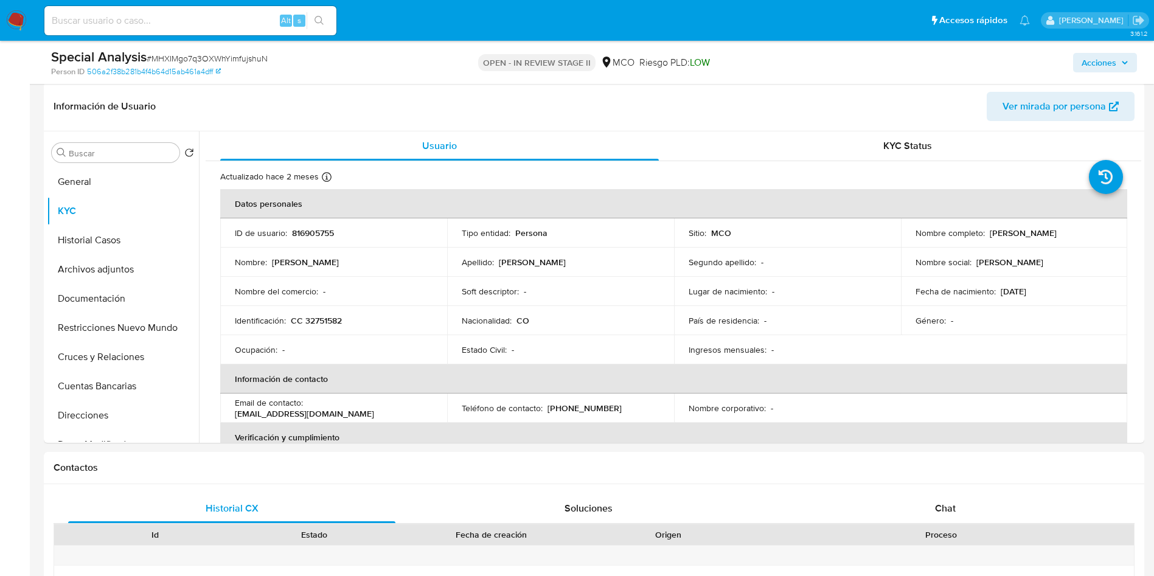
click at [12, 16] on img at bounding box center [16, 20] width 21 height 21
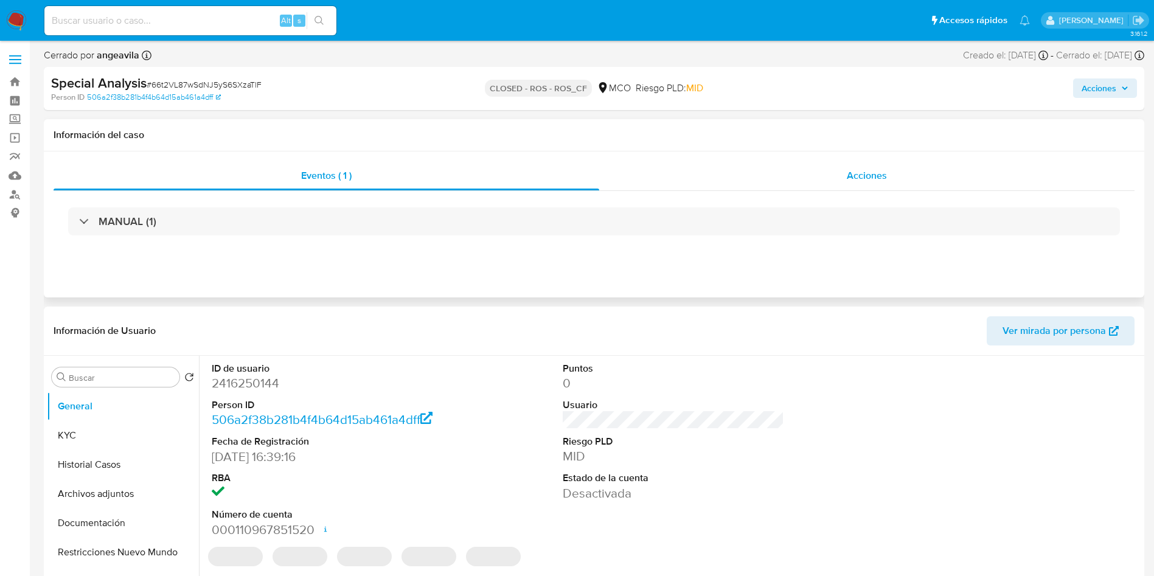
select select "10"
click at [764, 179] on div "Acciones" at bounding box center [867, 175] width 536 height 29
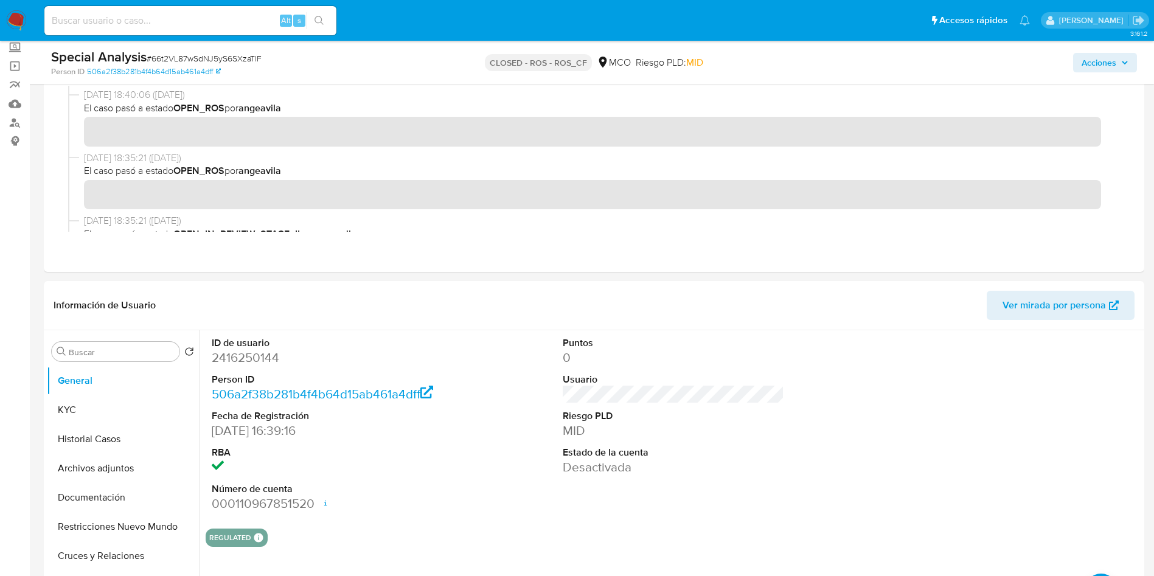
scroll to position [183, 0]
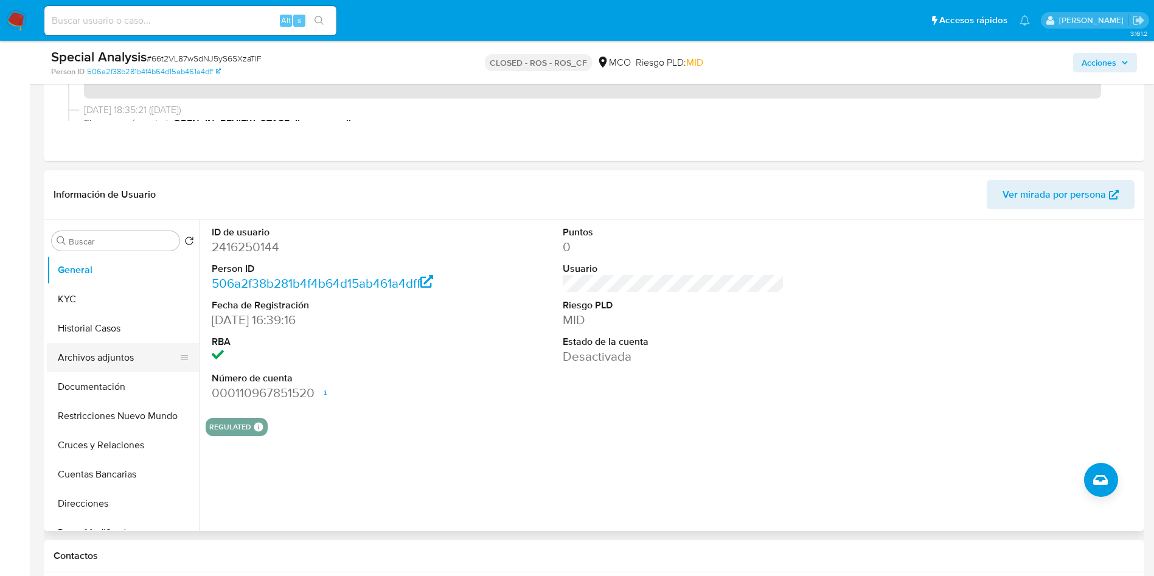
click at [102, 369] on button "Archivos adjuntos" at bounding box center [118, 357] width 142 height 29
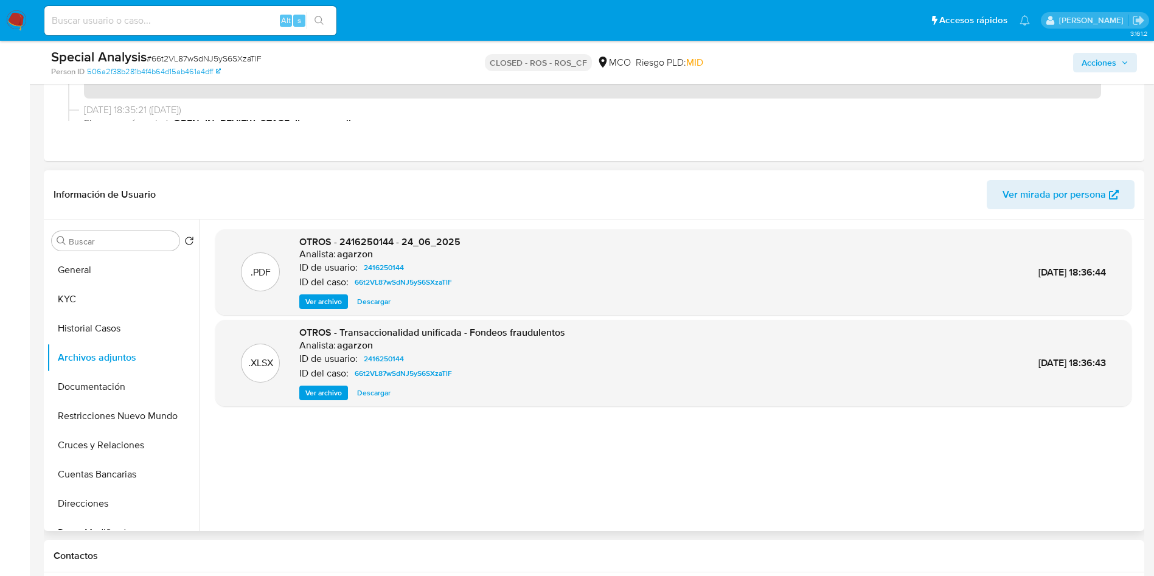
click at [331, 296] on span "Ver archivo" at bounding box center [323, 302] width 37 height 12
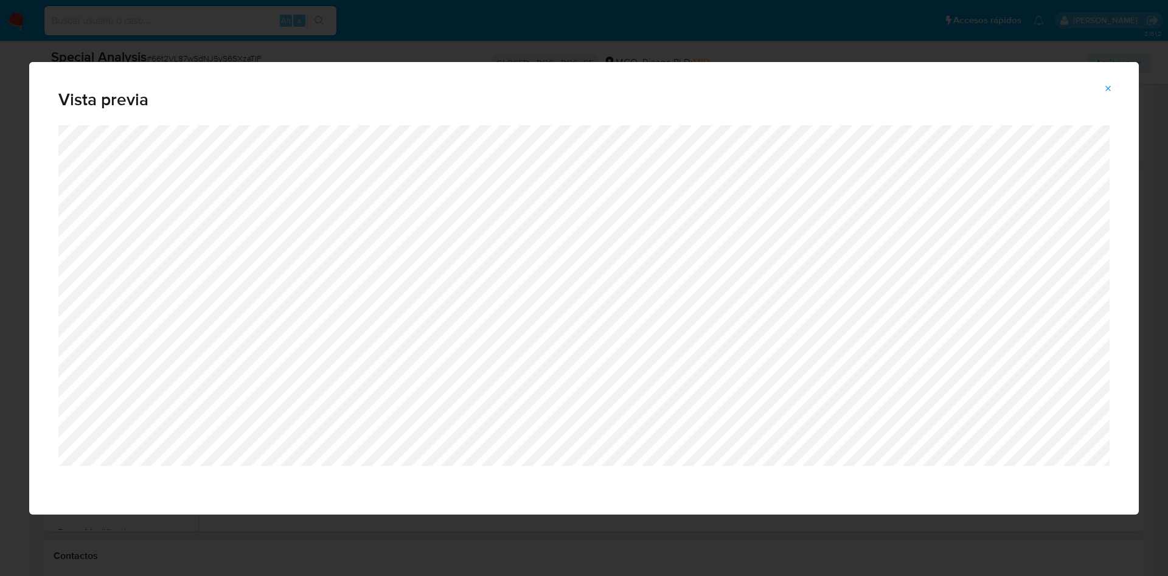
click at [484, 34] on div "Vista previa" at bounding box center [584, 288] width 1168 height 576
click at [1106, 91] on icon "Attachment preview" at bounding box center [1109, 89] width 10 height 10
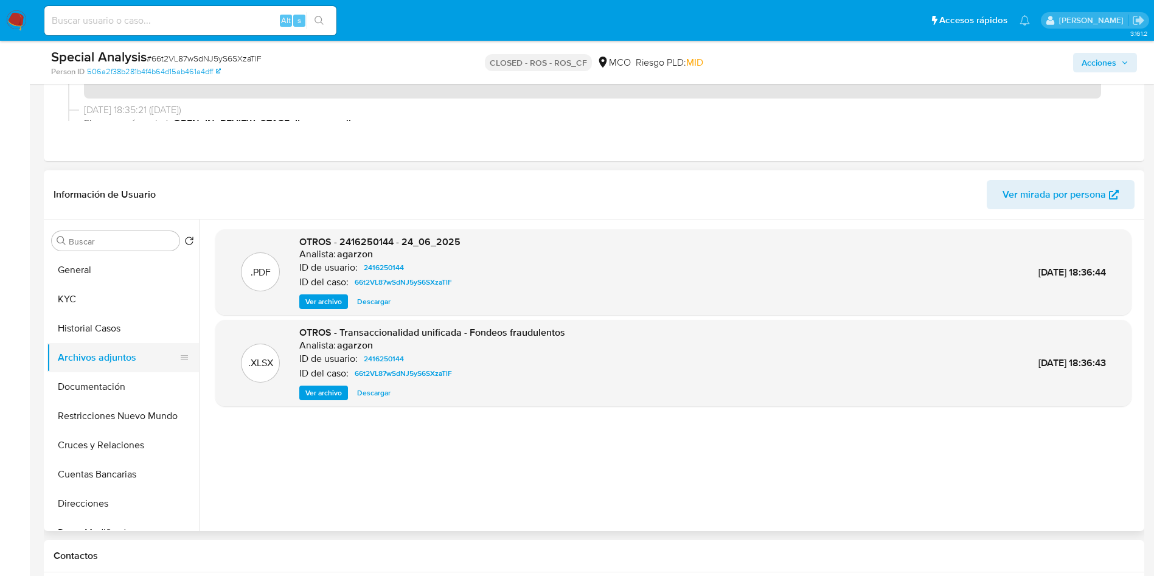
click at [83, 351] on button "Archivos adjuntos" at bounding box center [118, 357] width 142 height 29
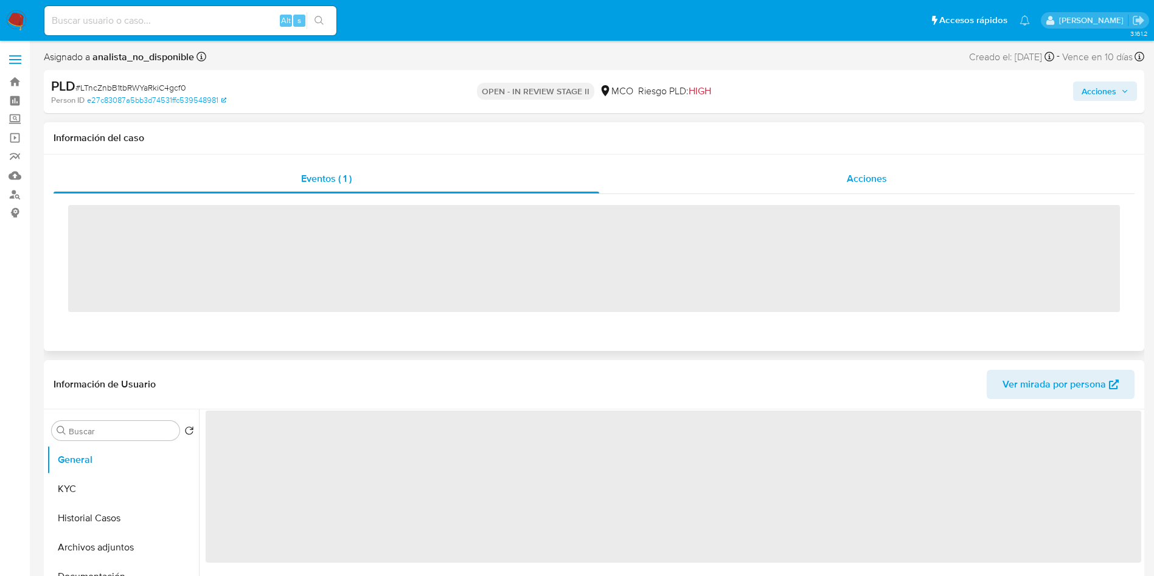
click at [854, 187] on div "Acciones" at bounding box center [867, 178] width 536 height 29
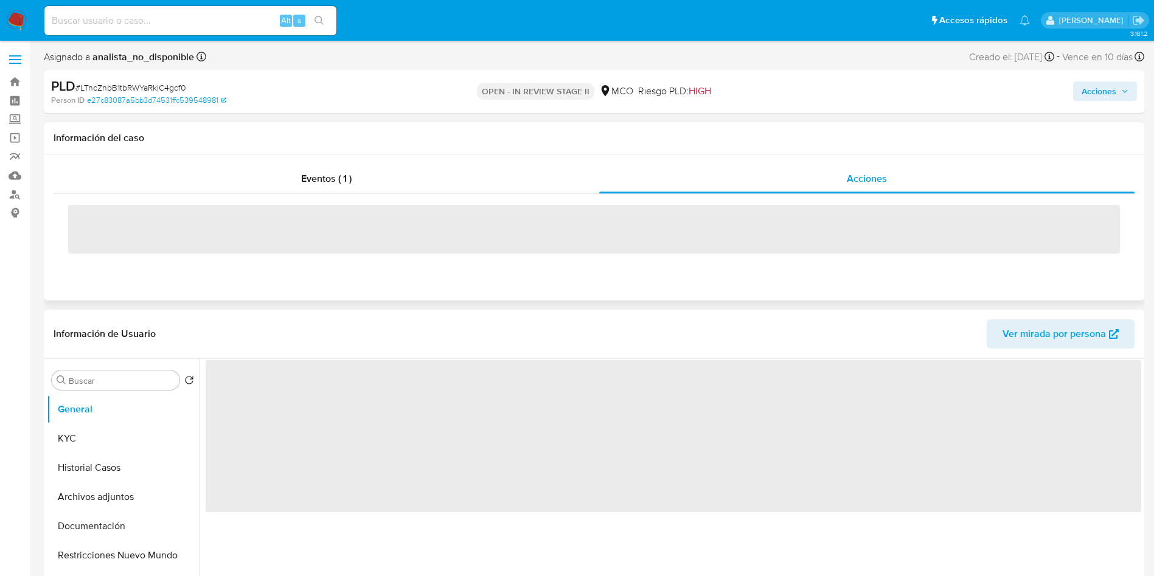
select select "10"
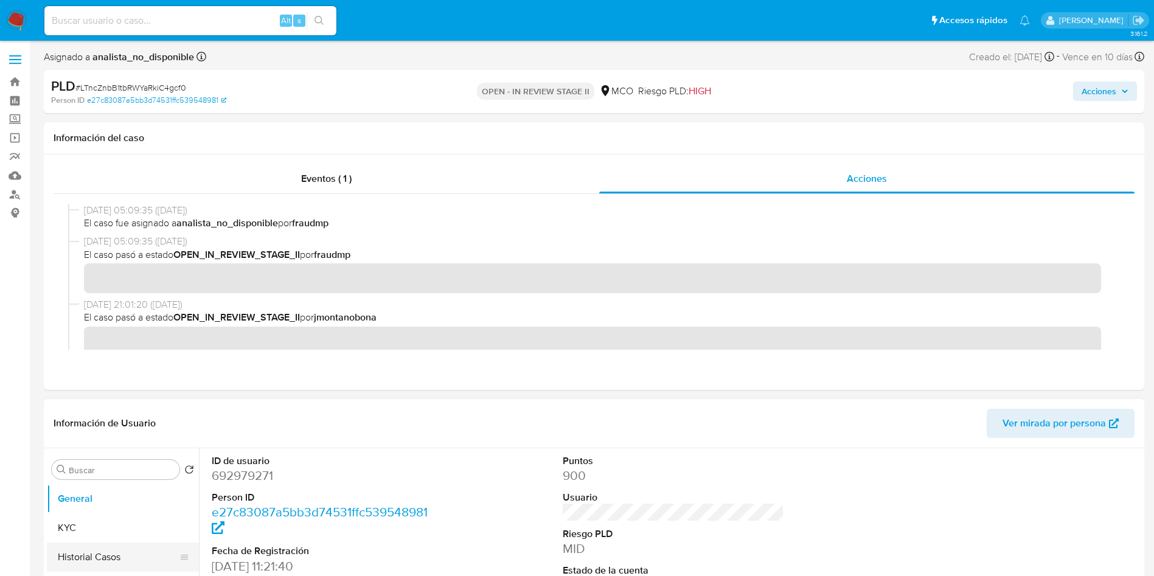
click at [104, 553] on button "Historial Casos" at bounding box center [118, 557] width 142 height 29
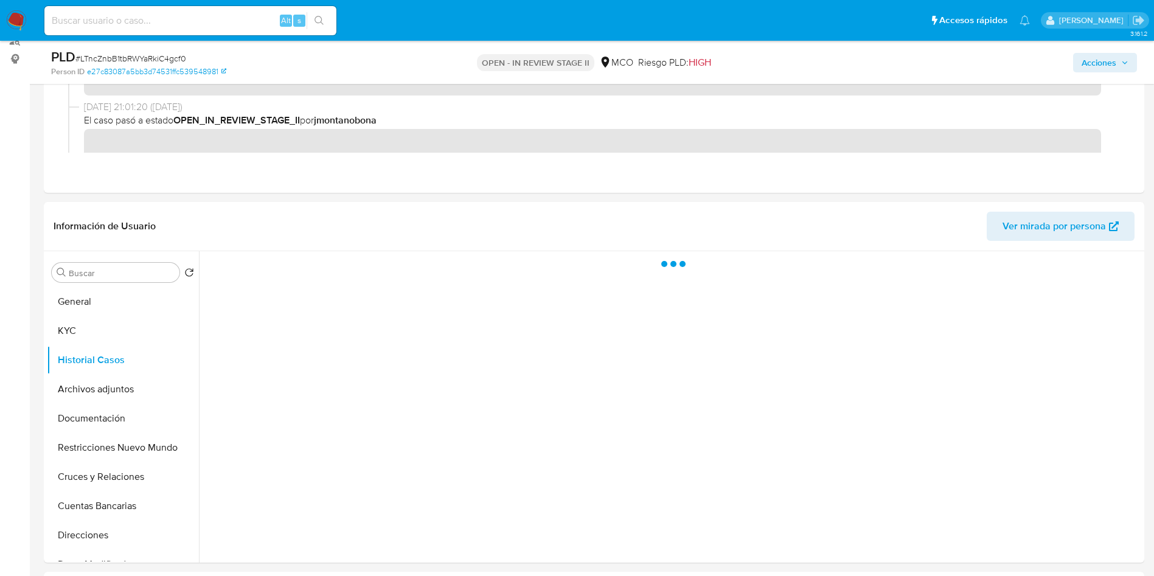
scroll to position [183, 0]
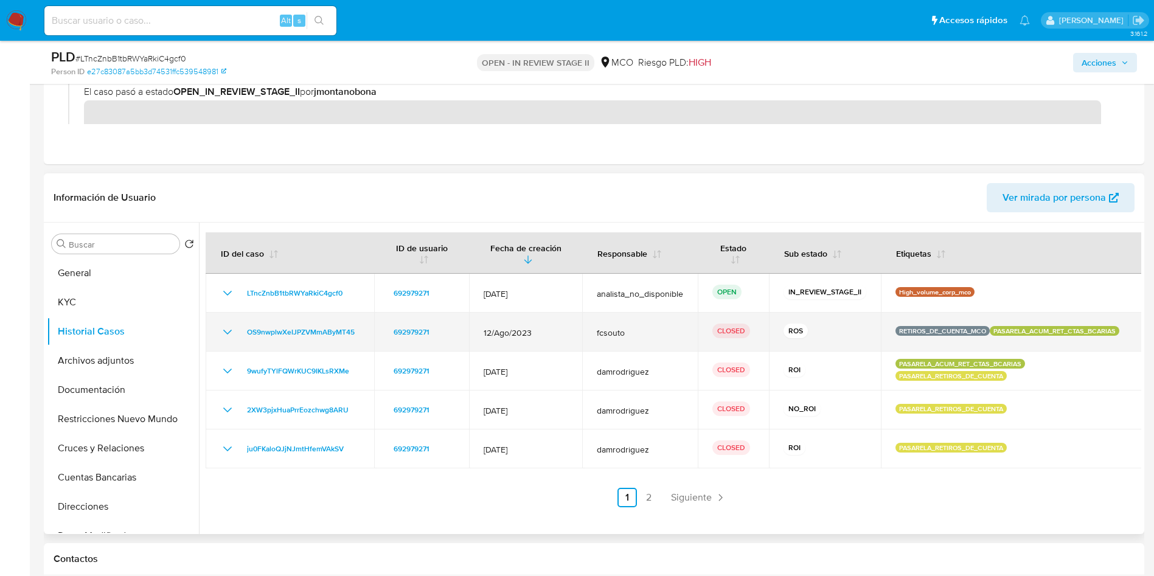
click at [225, 333] on icon "Mostrar/Ocultar" at bounding box center [227, 332] width 15 height 15
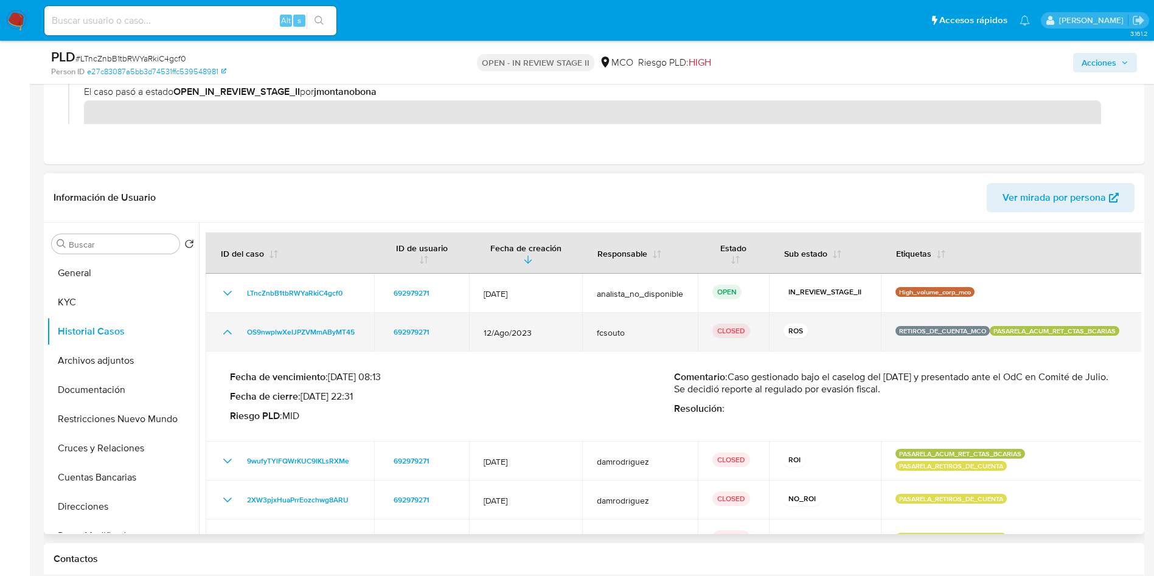
click at [225, 333] on icon "Mostrar/Ocultar" at bounding box center [227, 332] width 9 height 5
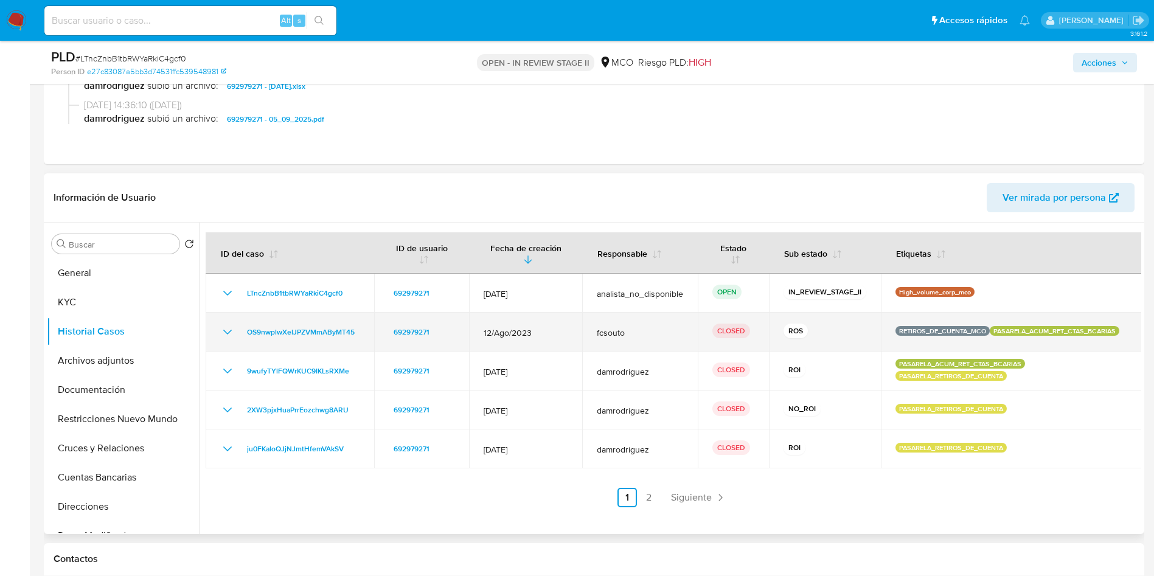
click at [228, 331] on icon "Mostrar/Ocultar" at bounding box center [227, 332] width 15 height 15
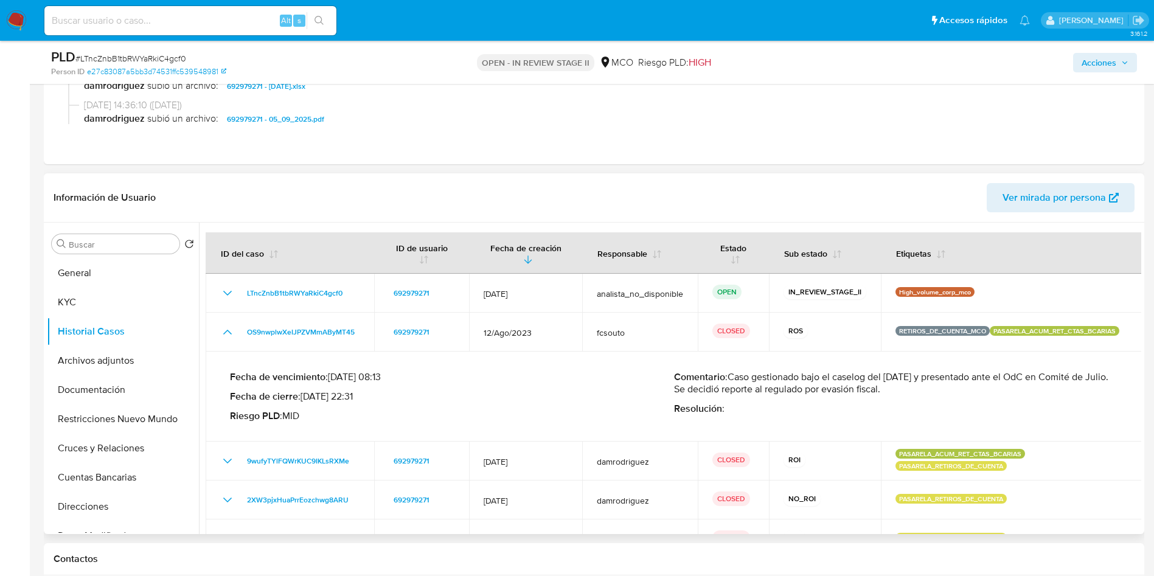
drag, startPoint x: 744, startPoint y: 393, endPoint x: 878, endPoint y: 387, distance: 134.0
click at [875, 388] on p "Comentario : Caso gestionado bajo el caselog del 13/07/2023 y presentado ante e…" at bounding box center [896, 383] width 444 height 24
click at [955, 391] on p "Comentario : Caso gestionado bajo el caselog del 13/07/2023 y presentado ante e…" at bounding box center [896, 383] width 444 height 24
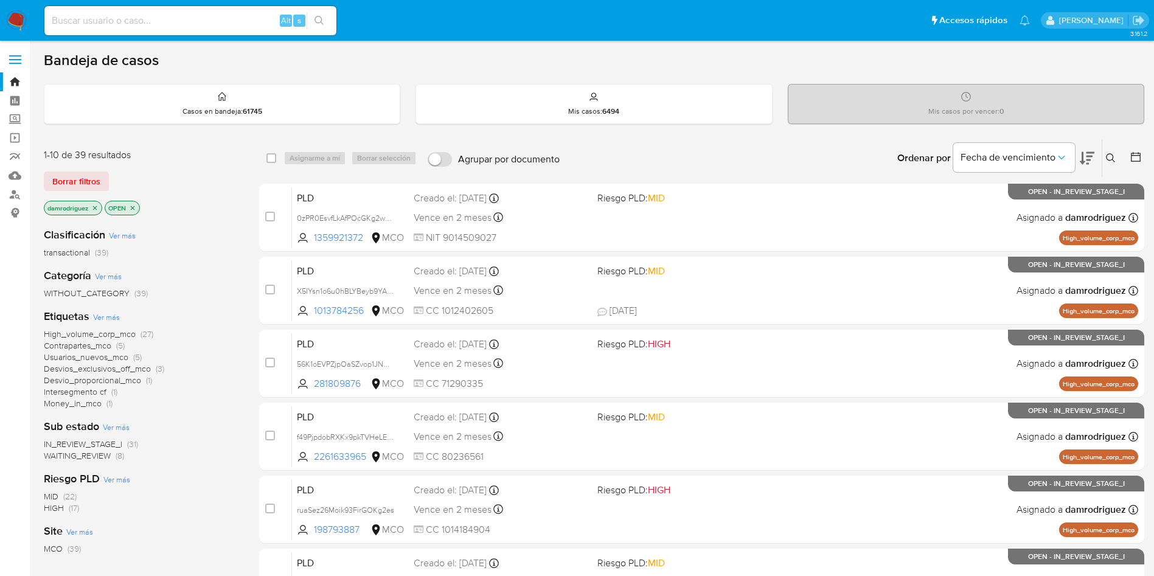
click at [138, 24] on input at bounding box center [190, 21] width 292 height 16
paste input "N49vnI3bbY6RhtFxATogJlPa"
type input "N49vnI3bbY6RhtFxATogJlPa"
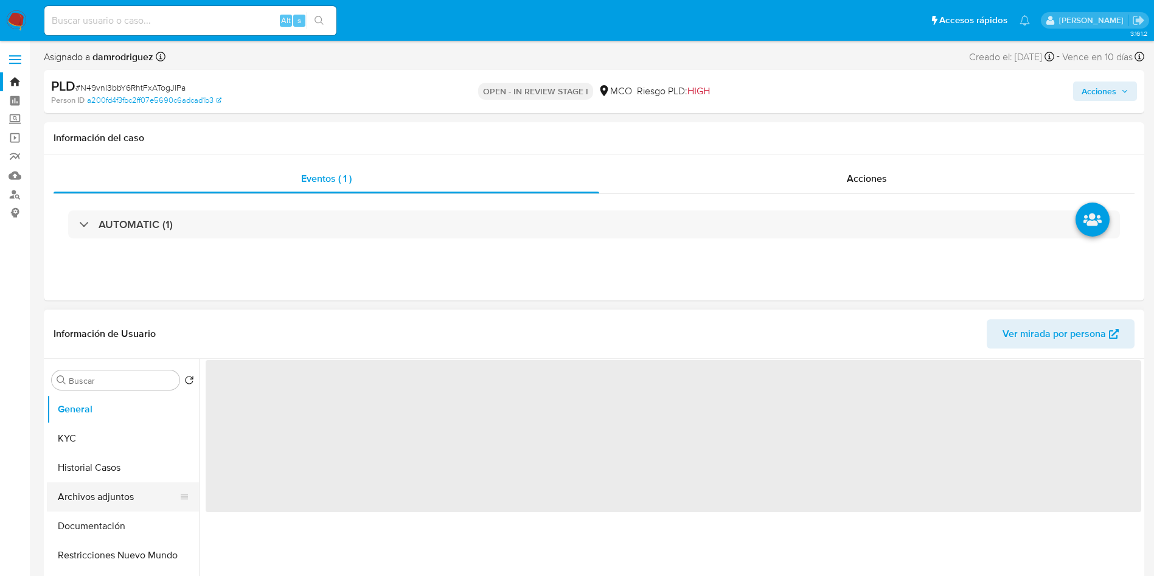
click at [102, 502] on button "Archivos adjuntos" at bounding box center [118, 497] width 142 height 29
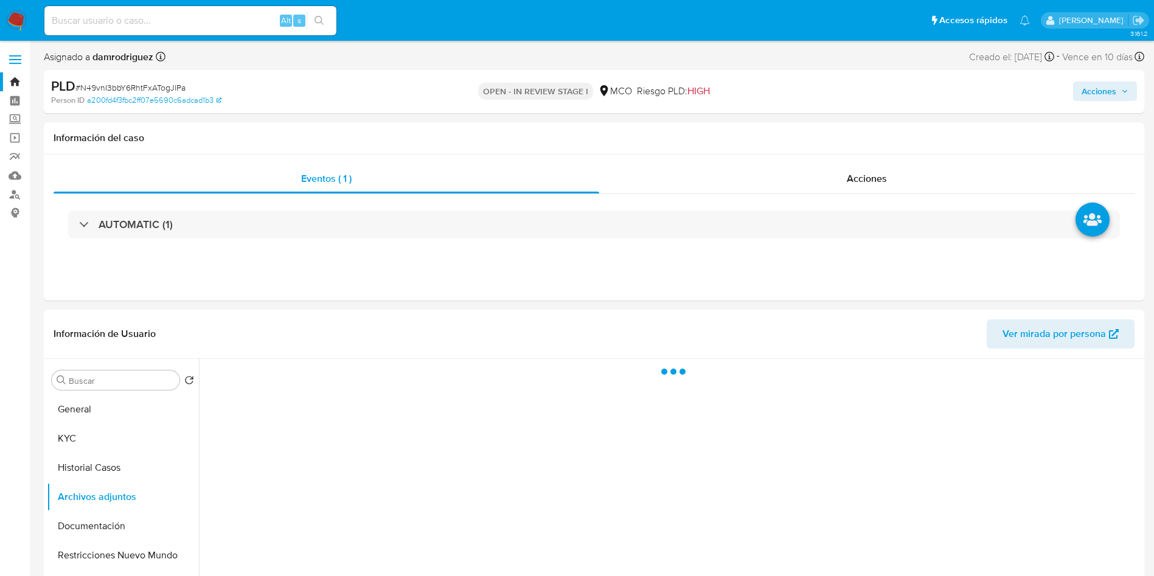
select select "10"
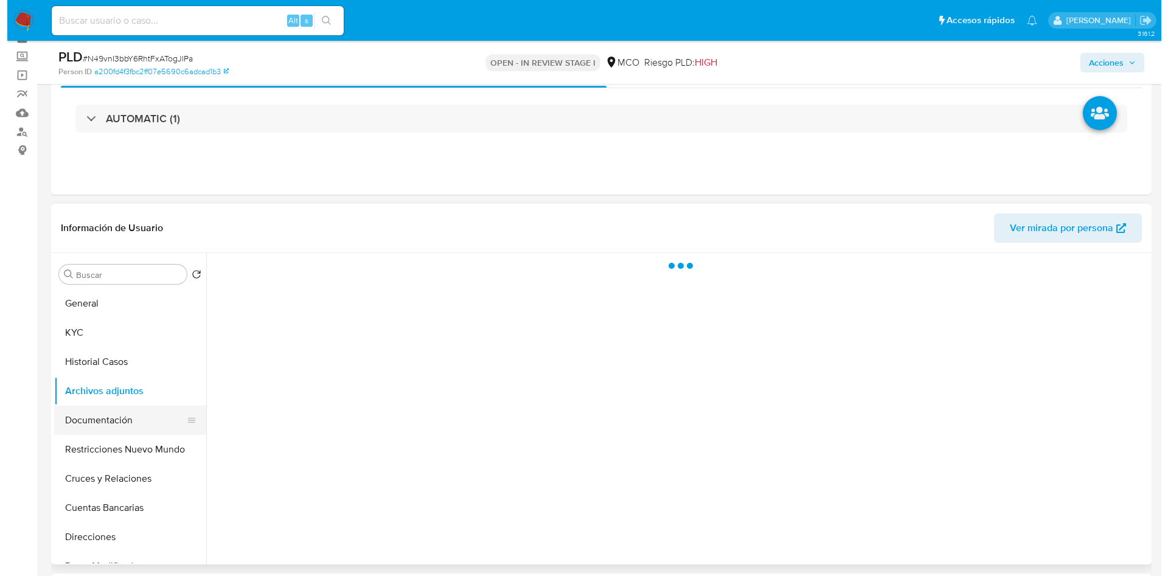
scroll to position [91, 0]
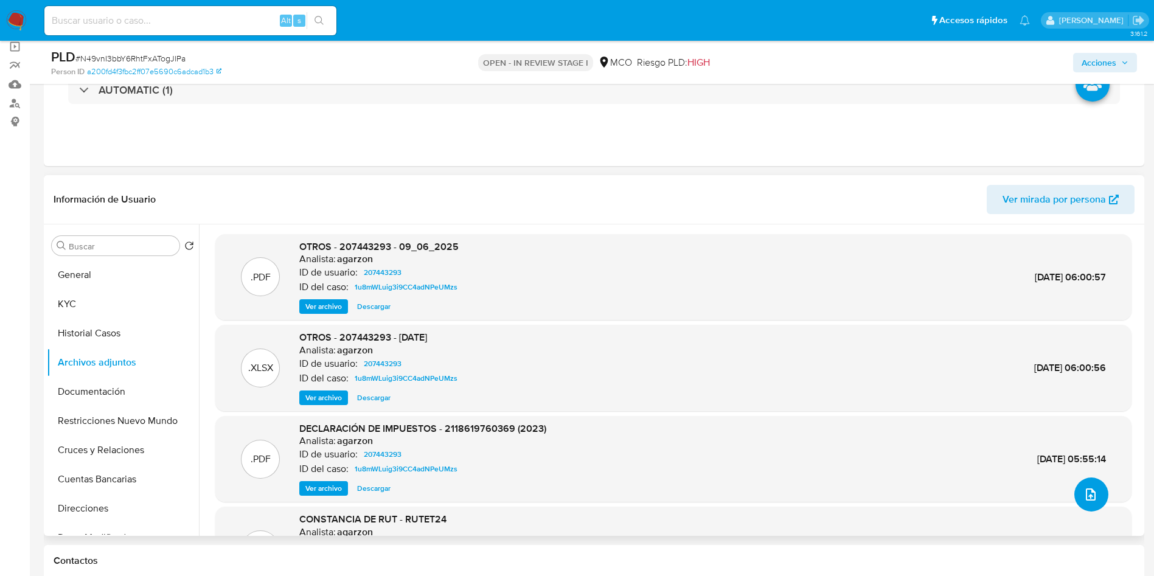
click at [1086, 497] on icon "upload-file" at bounding box center [1091, 495] width 10 height 12
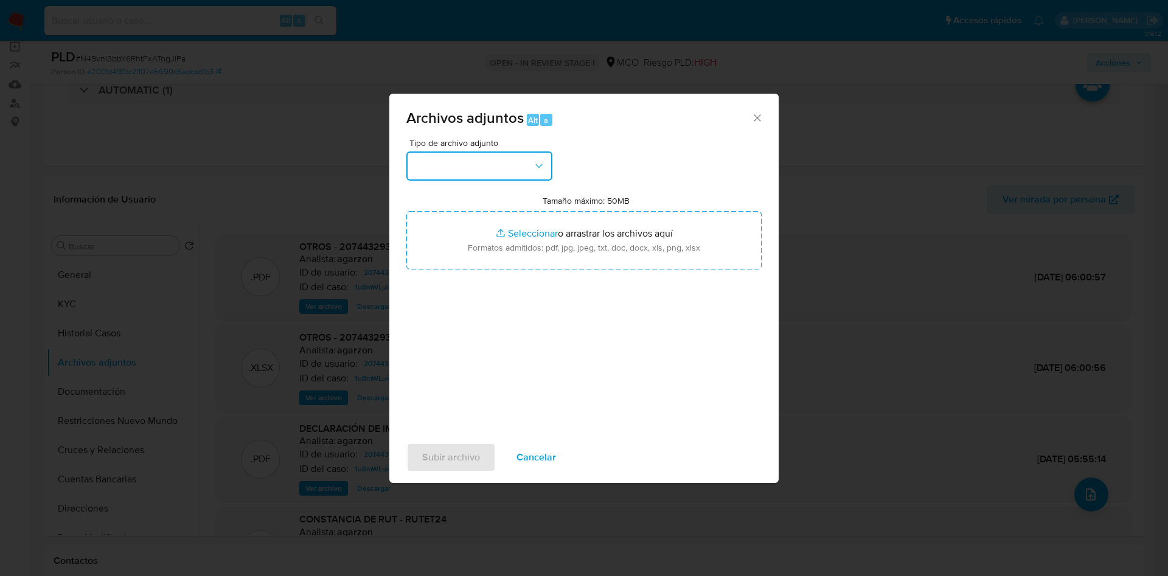
click at [452, 167] on button "button" at bounding box center [480, 166] width 146 height 29
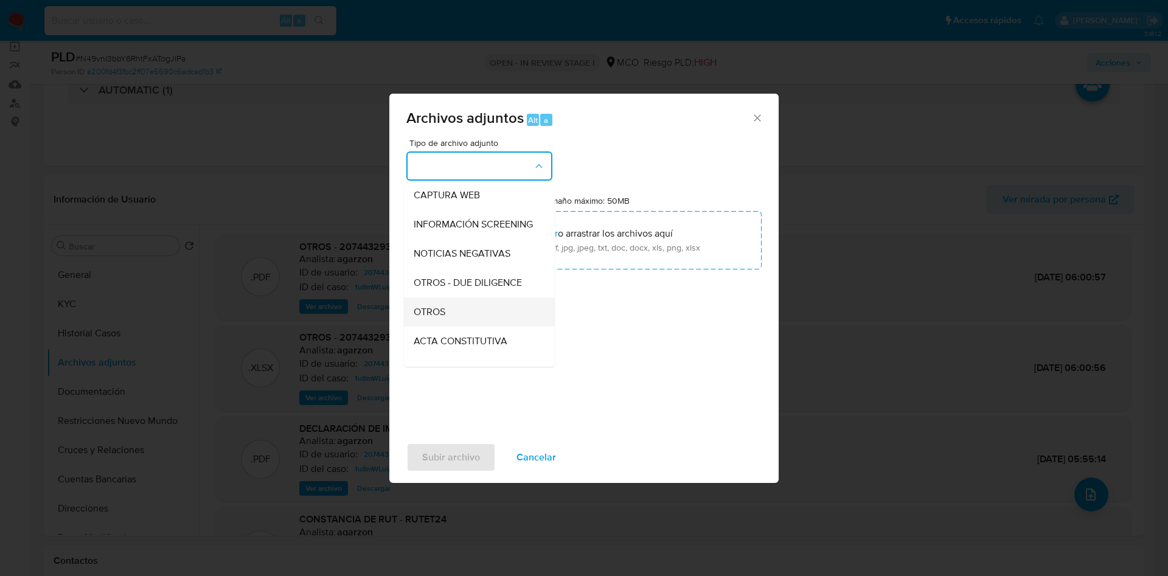
click at [456, 327] on div "OTROS" at bounding box center [476, 312] width 124 height 29
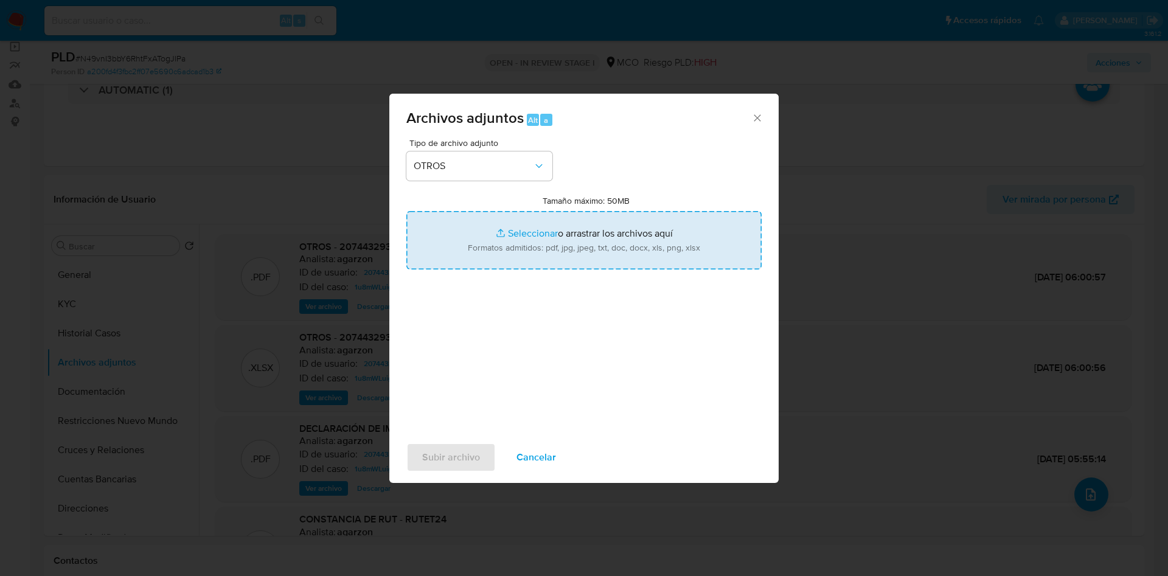
click at [535, 254] on input "Tamaño máximo: 50MB Seleccionar archivos" at bounding box center [584, 240] width 355 height 58
type input "C:\fakepath\207443293 - 30_09_2025.pdf"
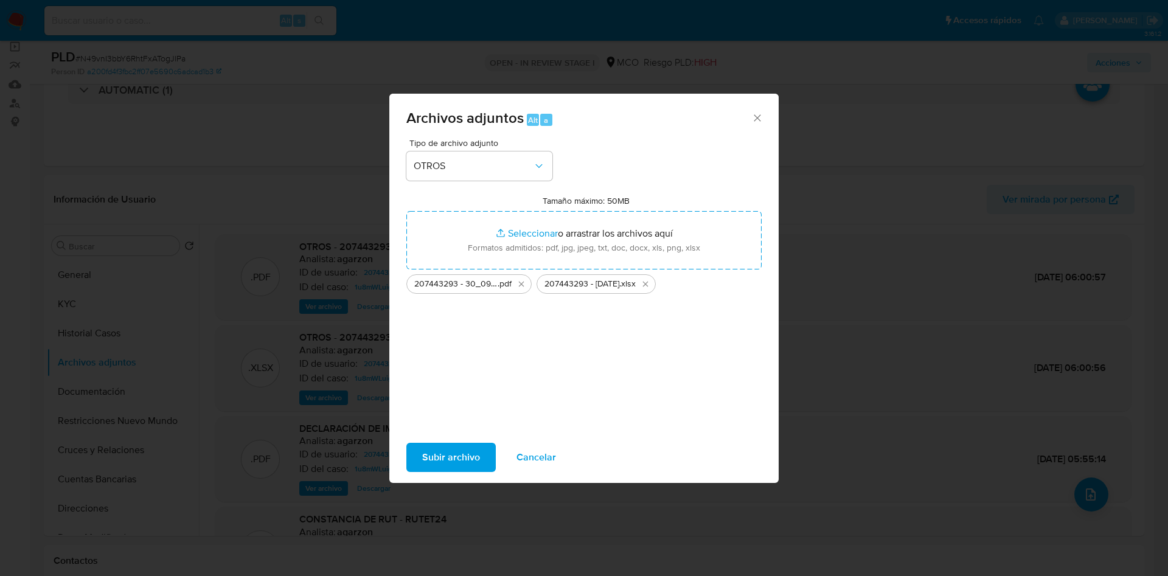
click at [467, 445] on span "Subir archivo" at bounding box center [451, 457] width 58 height 27
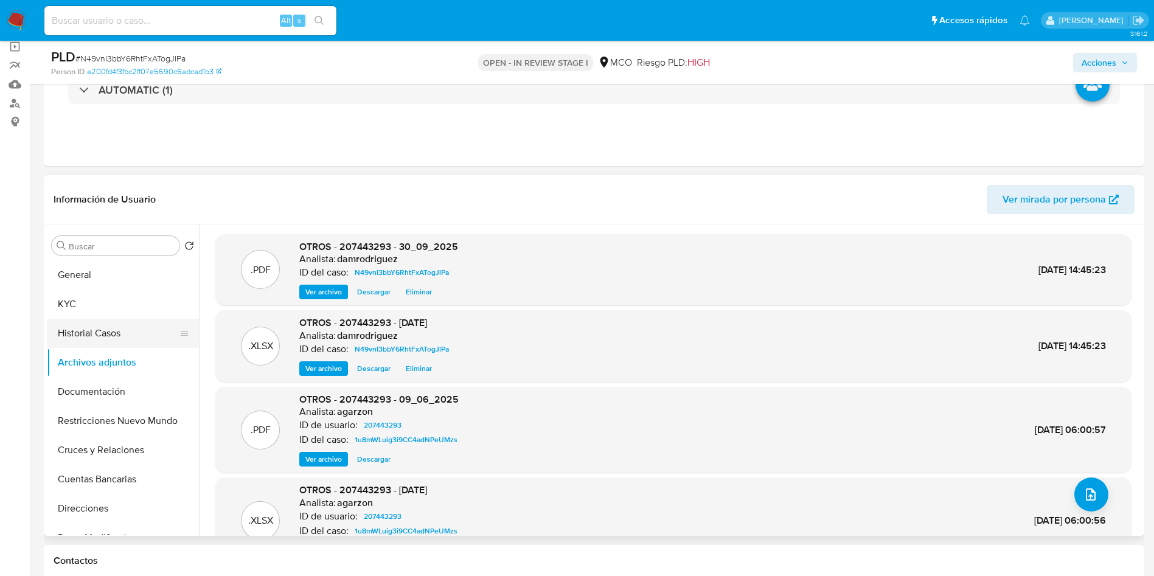
click at [101, 336] on button "Historial Casos" at bounding box center [118, 333] width 142 height 29
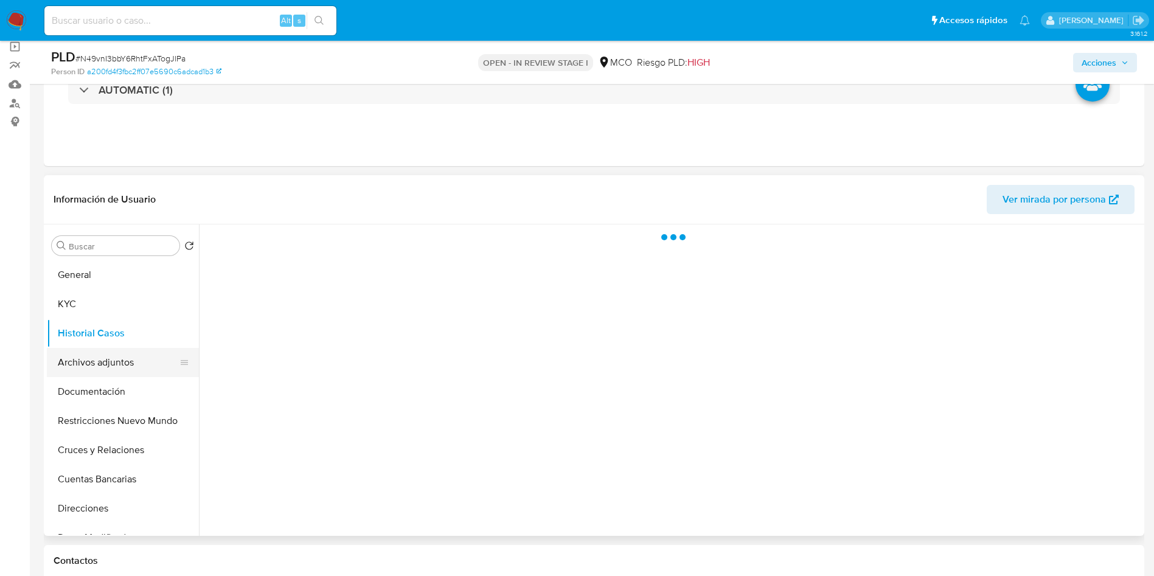
click at [105, 363] on button "Archivos adjuntos" at bounding box center [118, 362] width 142 height 29
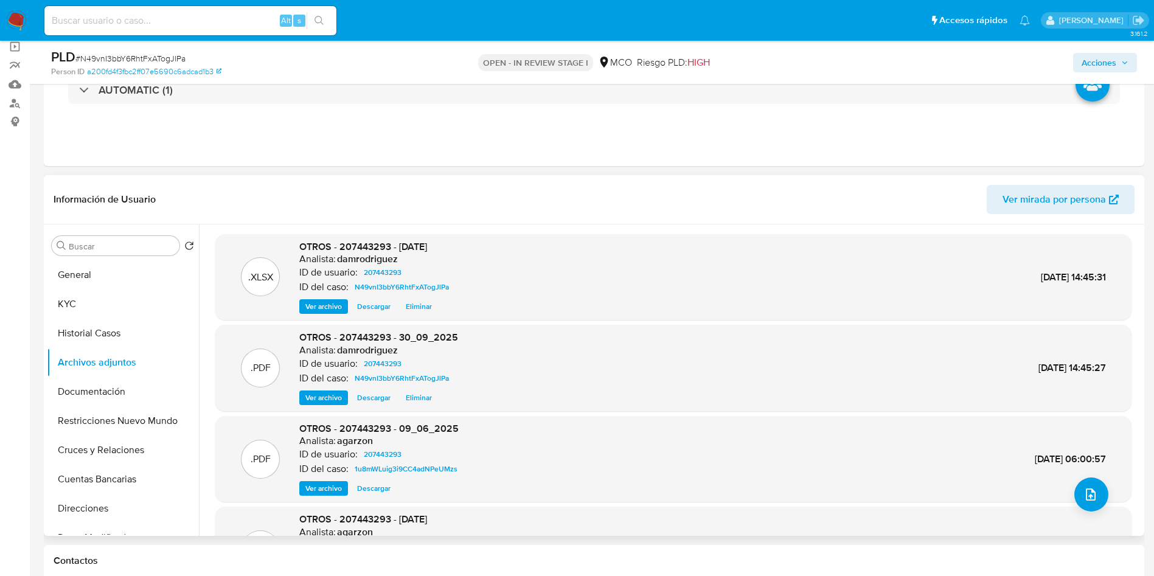
scroll to position [0, 0]
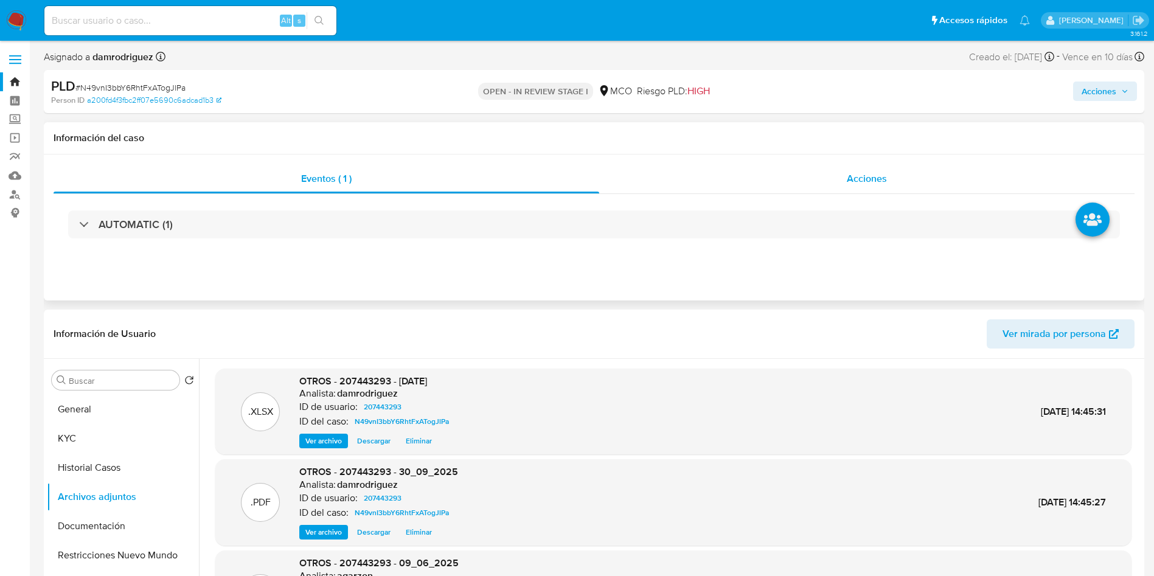
click at [832, 181] on div "Acciones" at bounding box center [867, 178] width 536 height 29
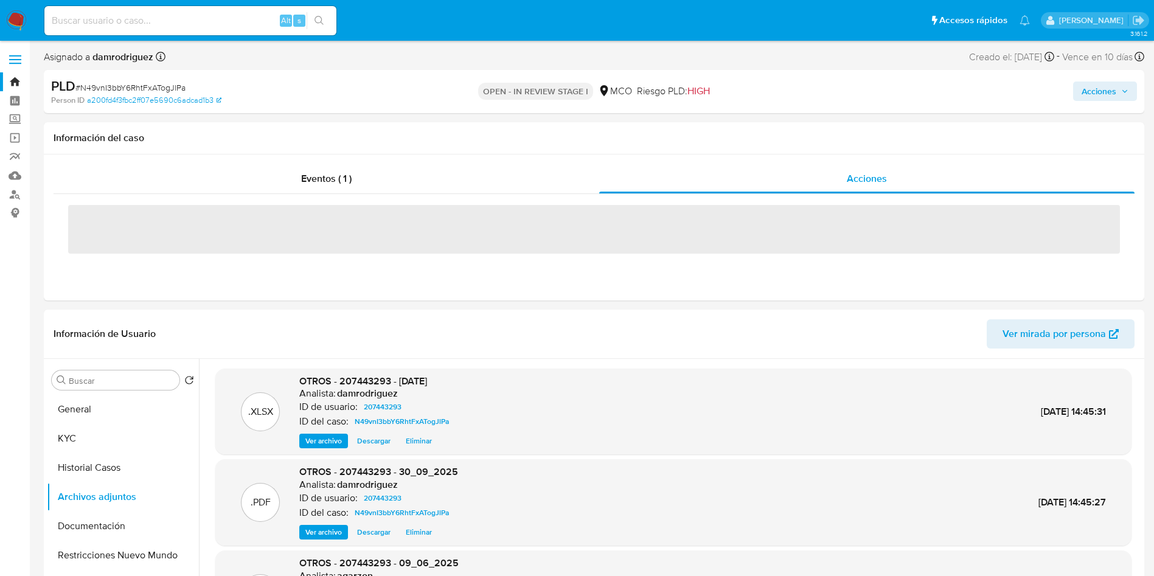
click at [1109, 93] on span "Acciones" at bounding box center [1099, 91] width 35 height 19
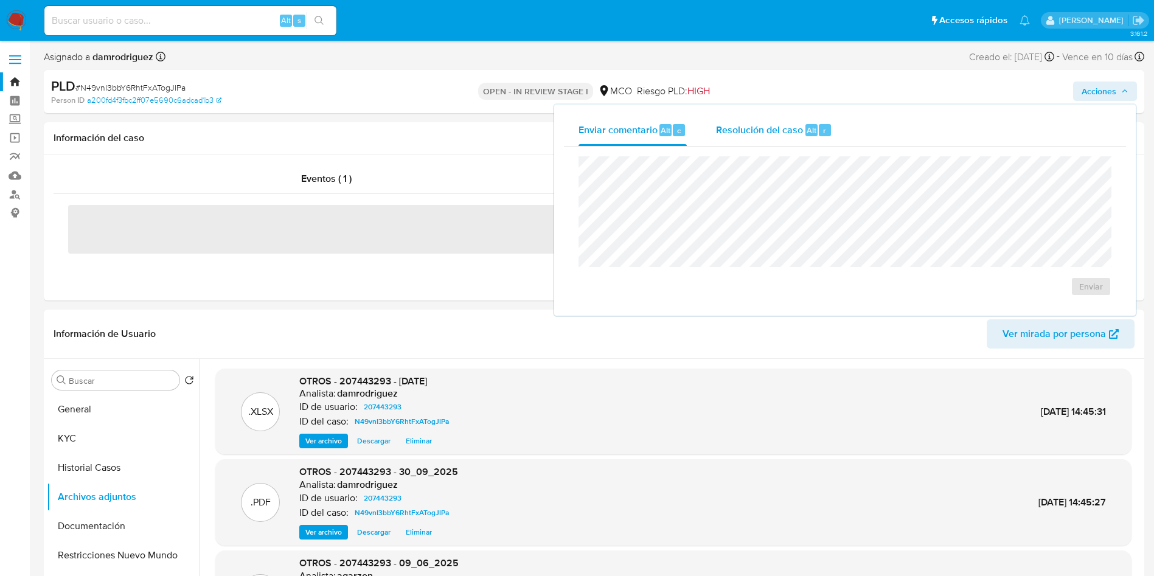
click at [753, 142] on div "Resolución del caso Alt r" at bounding box center [774, 130] width 116 height 32
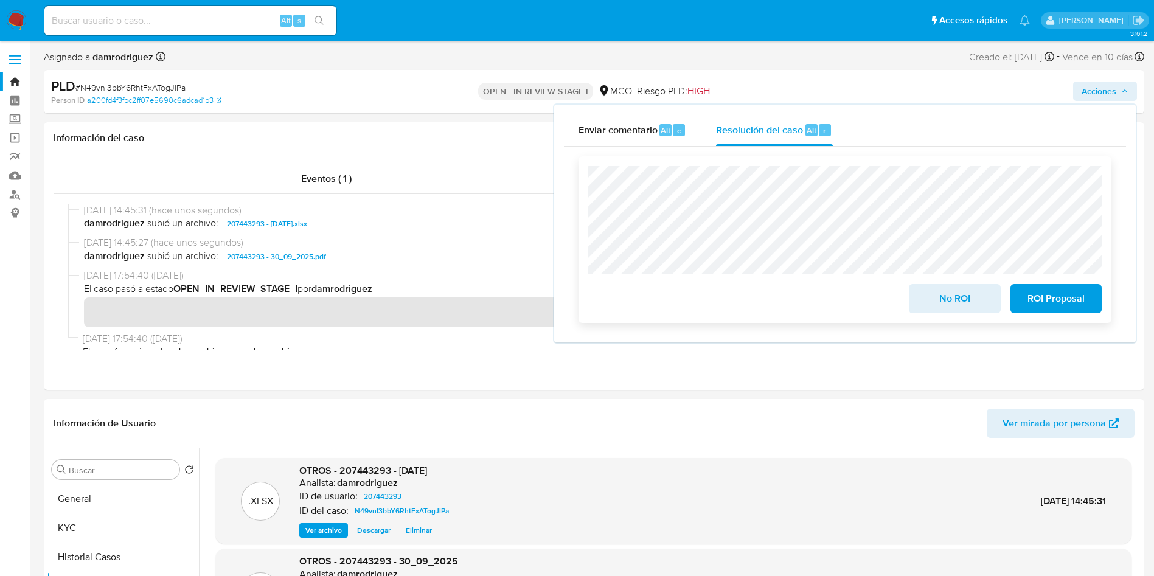
click at [957, 302] on span "No ROI" at bounding box center [955, 298] width 60 height 27
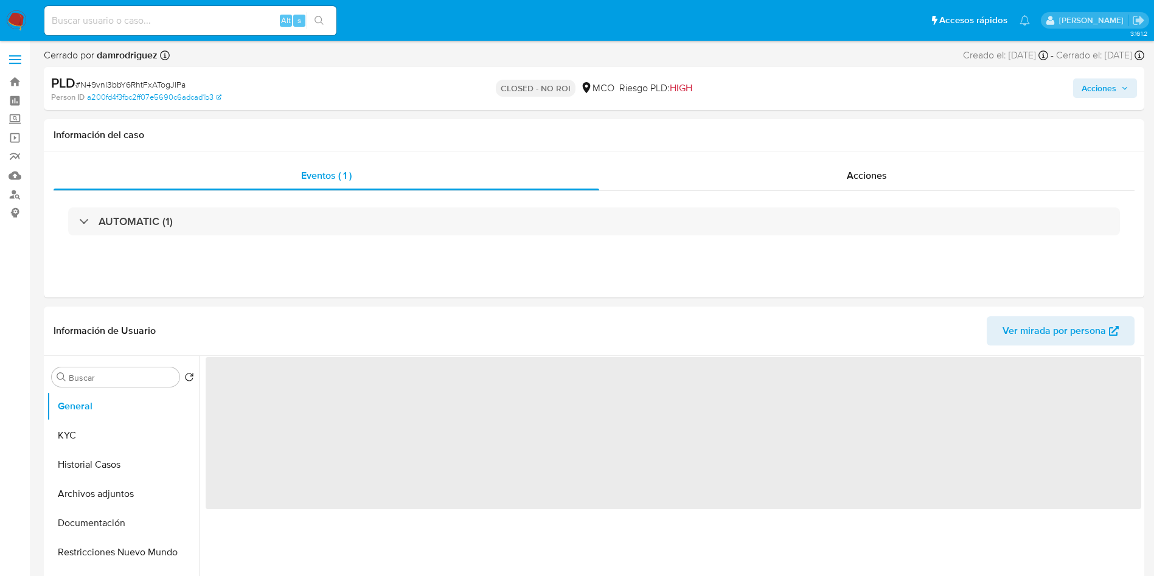
select select "10"
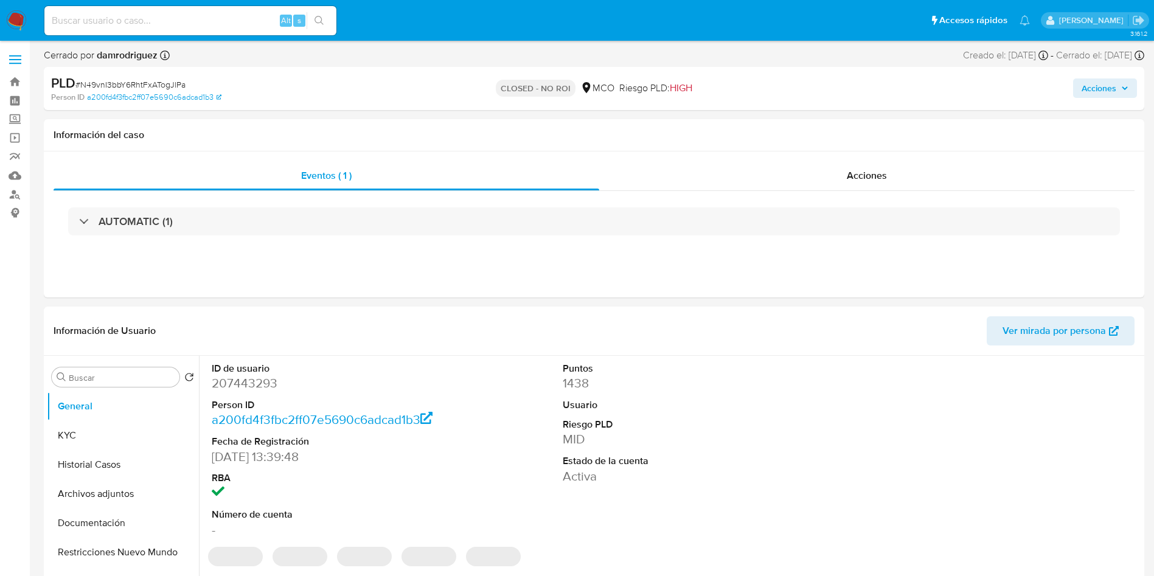
click at [11, 23] on img at bounding box center [16, 20] width 21 height 21
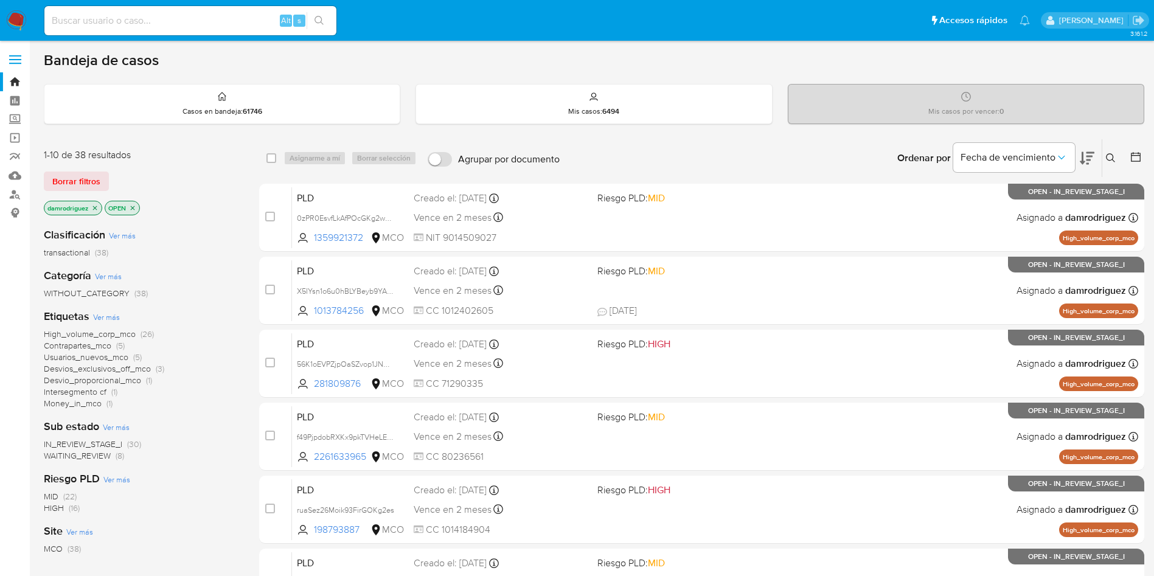
click at [213, 22] on input at bounding box center [190, 21] width 292 height 16
paste input "ptdWuRYstYoYeHJOCwGvhXOg"
type input "ptdWuRYstYoYeHJOCwGvhXOg"
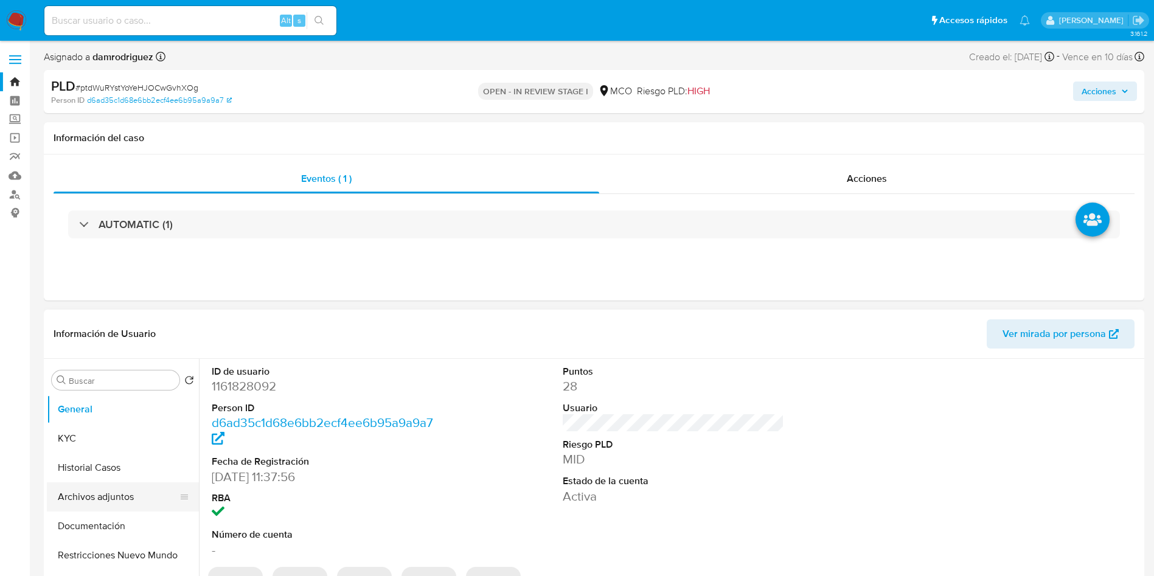
select select "10"
click at [119, 494] on button "Archivos adjuntos" at bounding box center [118, 497] width 142 height 29
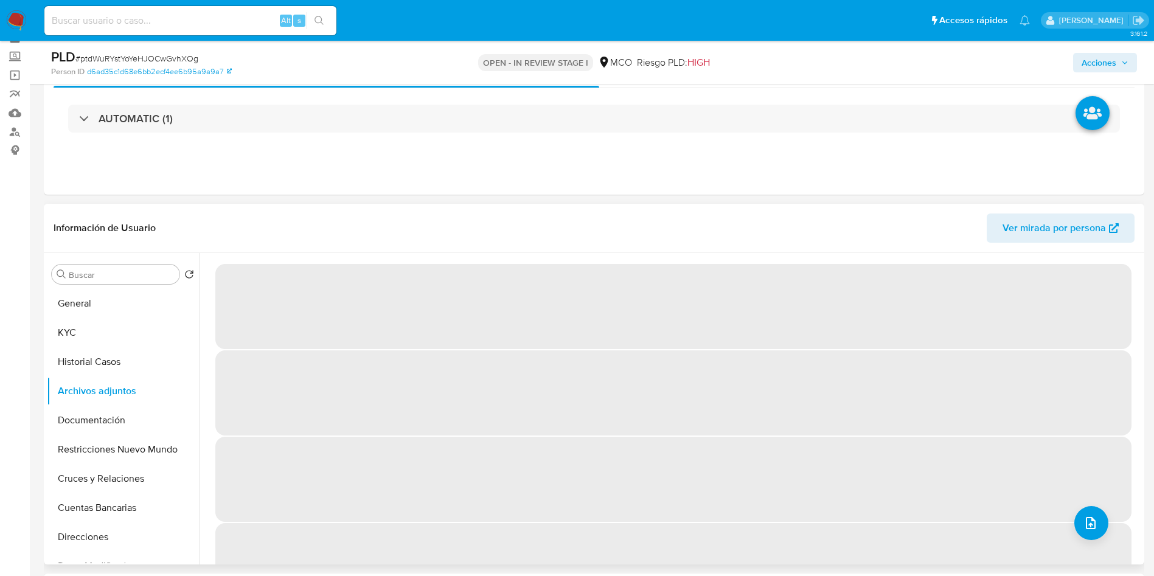
scroll to position [91, 0]
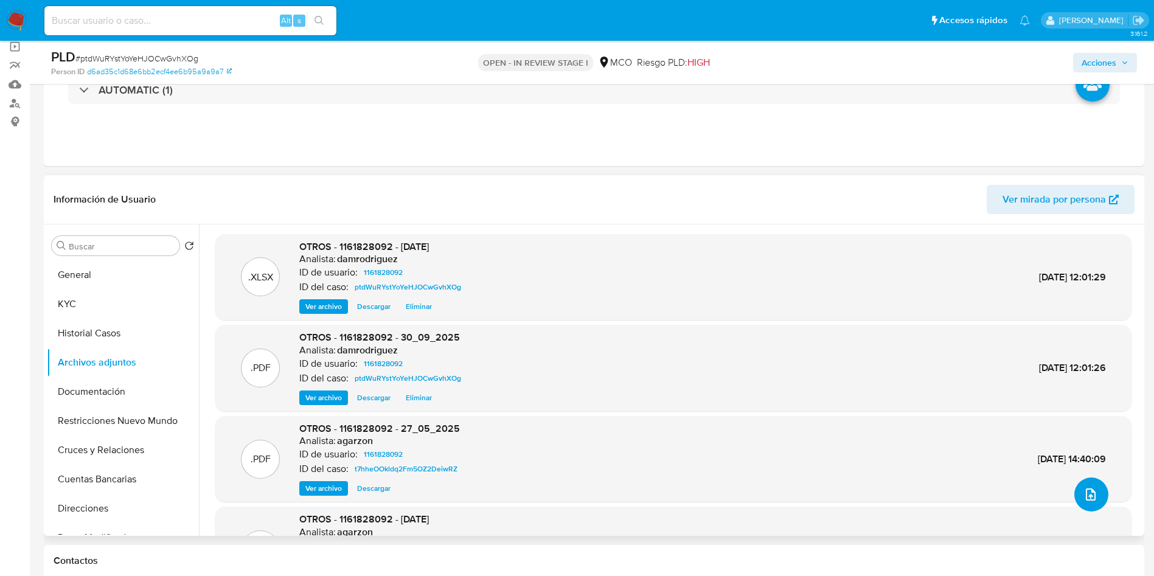
click at [1084, 494] on icon "upload-file" at bounding box center [1091, 494] width 15 height 15
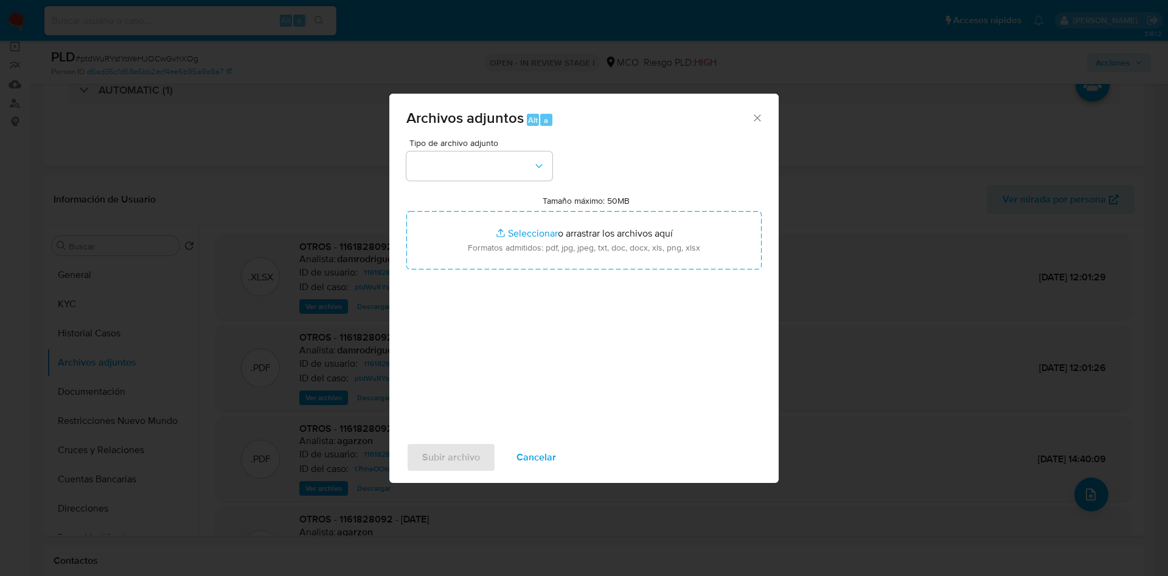
click at [542, 457] on span "Cancelar" at bounding box center [537, 457] width 40 height 27
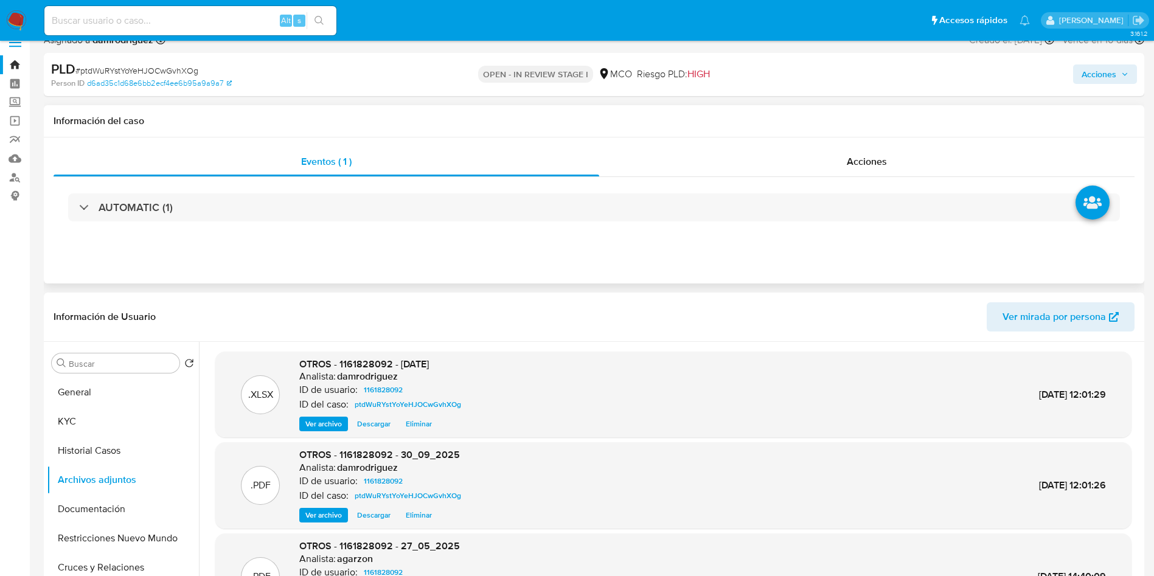
scroll to position [0, 0]
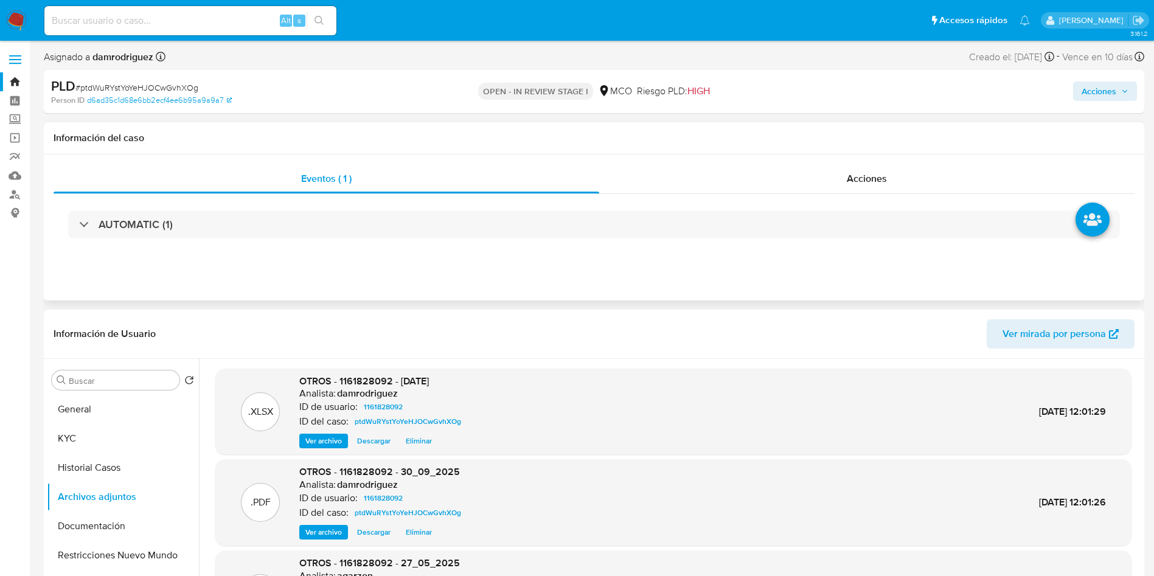
click at [824, 163] on div "Eventos ( 1 ) Acciones AUTOMATIC (1)" at bounding box center [594, 228] width 1101 height 146
click at [805, 175] on div "Acciones" at bounding box center [867, 178] width 536 height 29
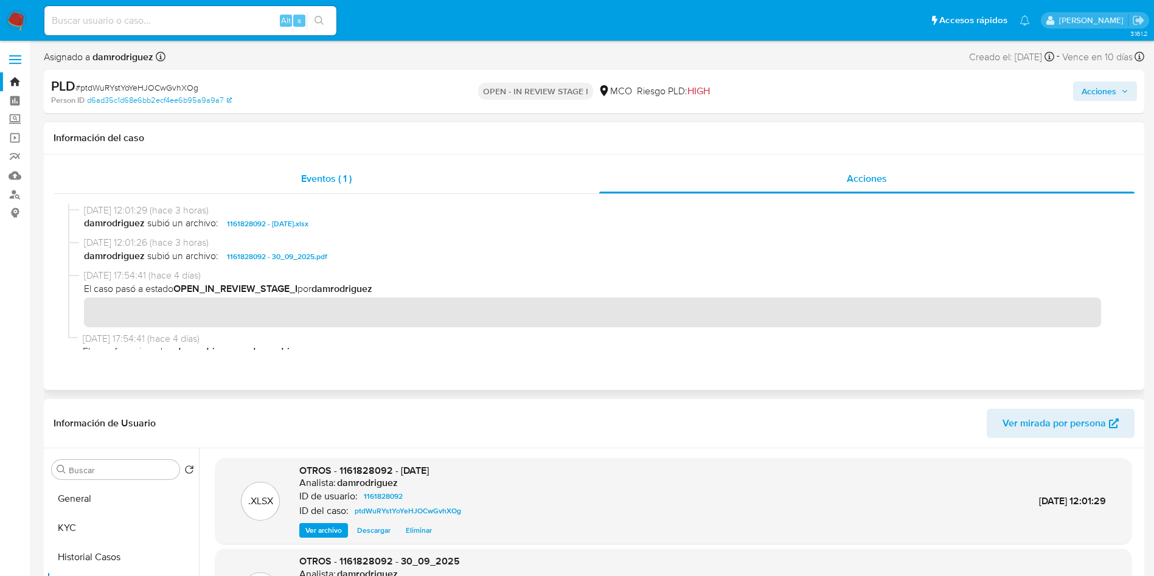
click at [406, 172] on div "Eventos ( 1 )" at bounding box center [327, 178] width 546 height 29
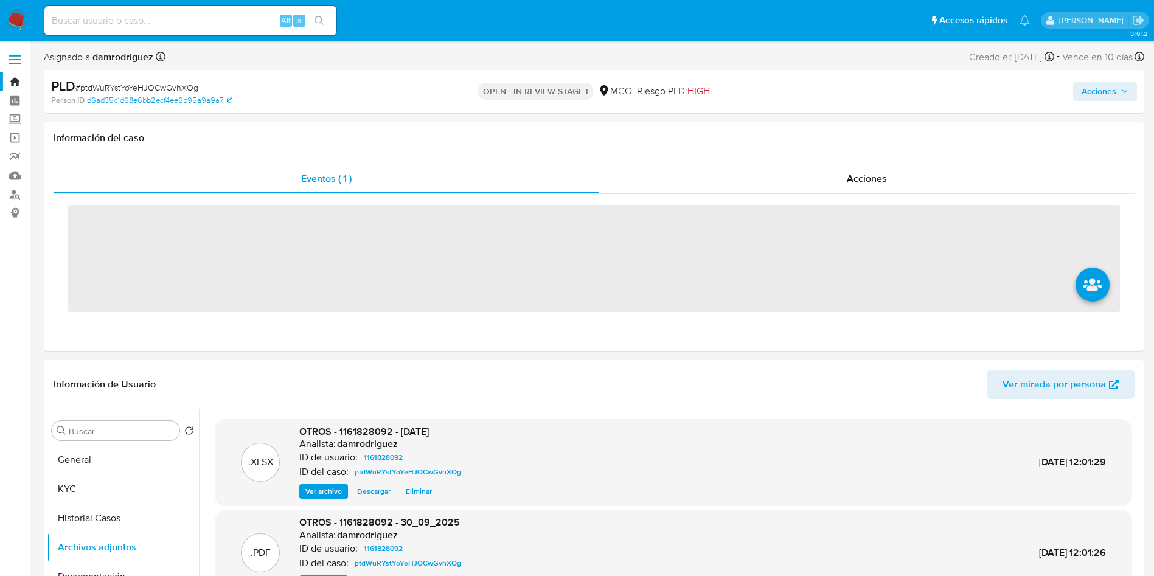
click at [1109, 103] on div "Acciones" at bounding box center [957, 91] width 359 height 29
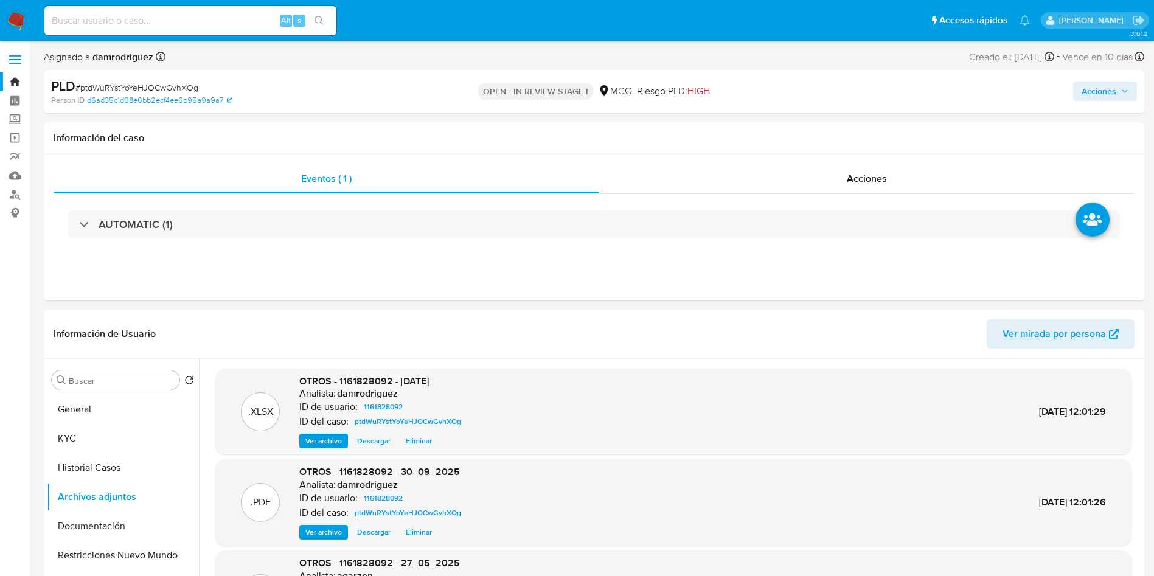
click at [1095, 94] on span "Acciones" at bounding box center [1099, 91] width 35 height 19
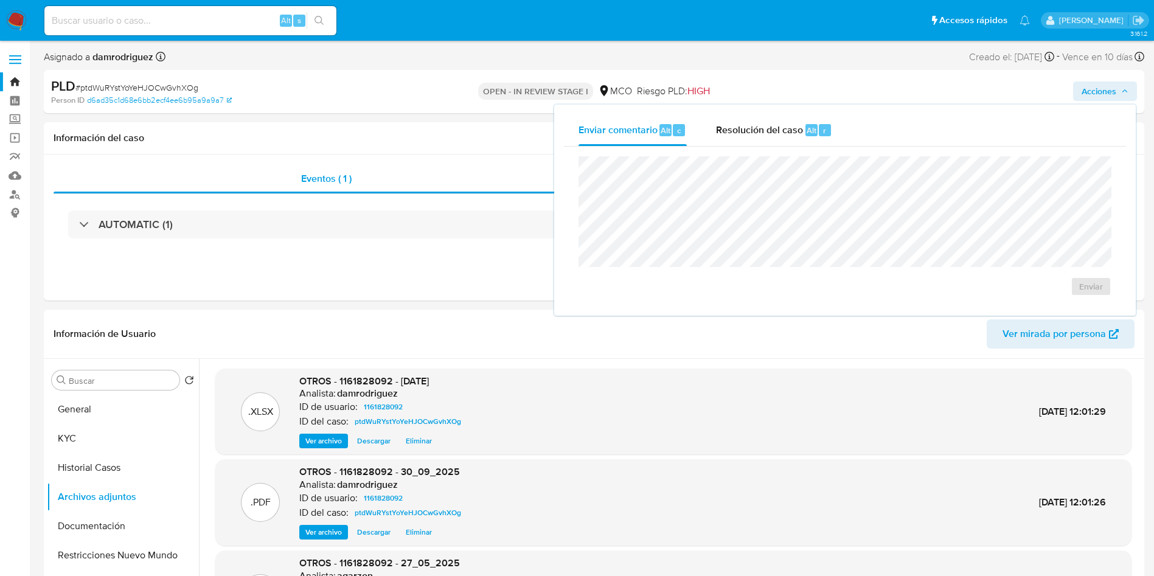
click at [761, 129] on span "Resolución del caso" at bounding box center [759, 130] width 87 height 14
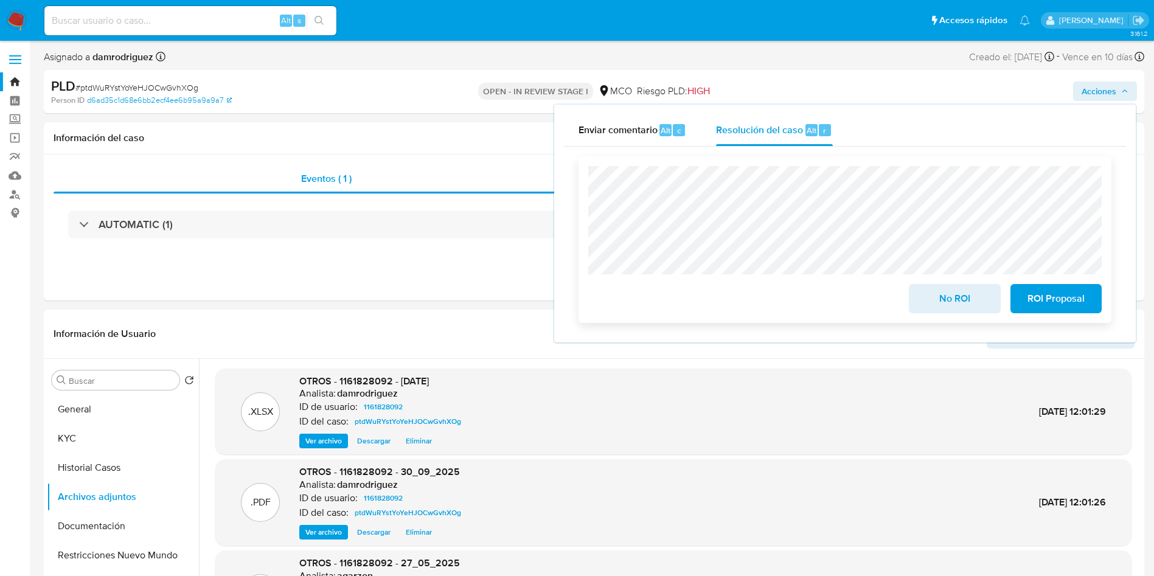
click at [924, 291] on button "No ROI" at bounding box center [954, 298] width 91 height 29
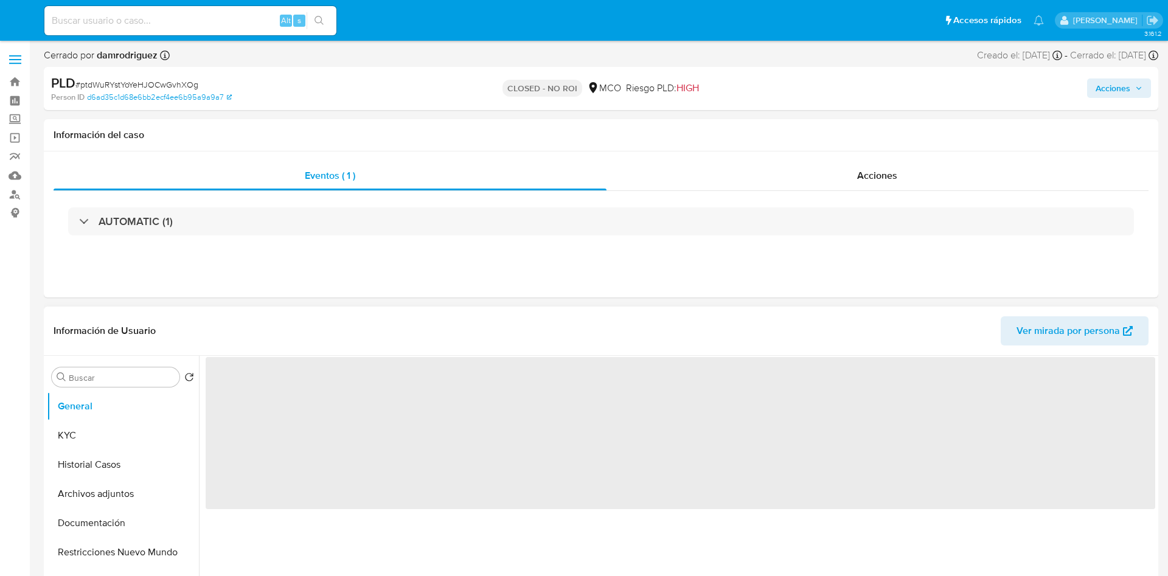
select select "10"
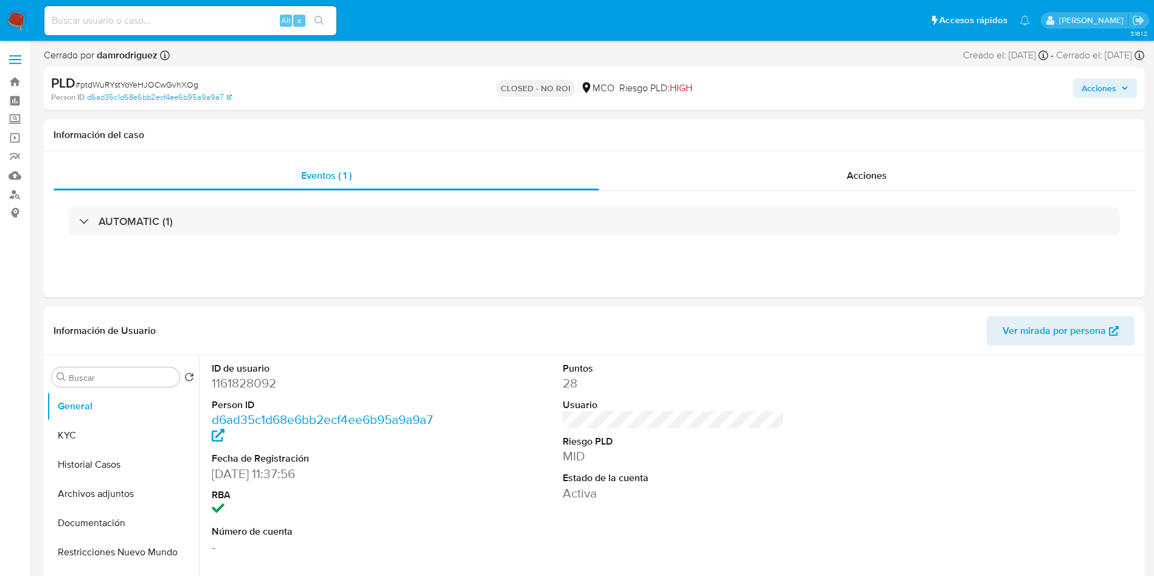
click at [13, 21] on img at bounding box center [16, 20] width 21 height 21
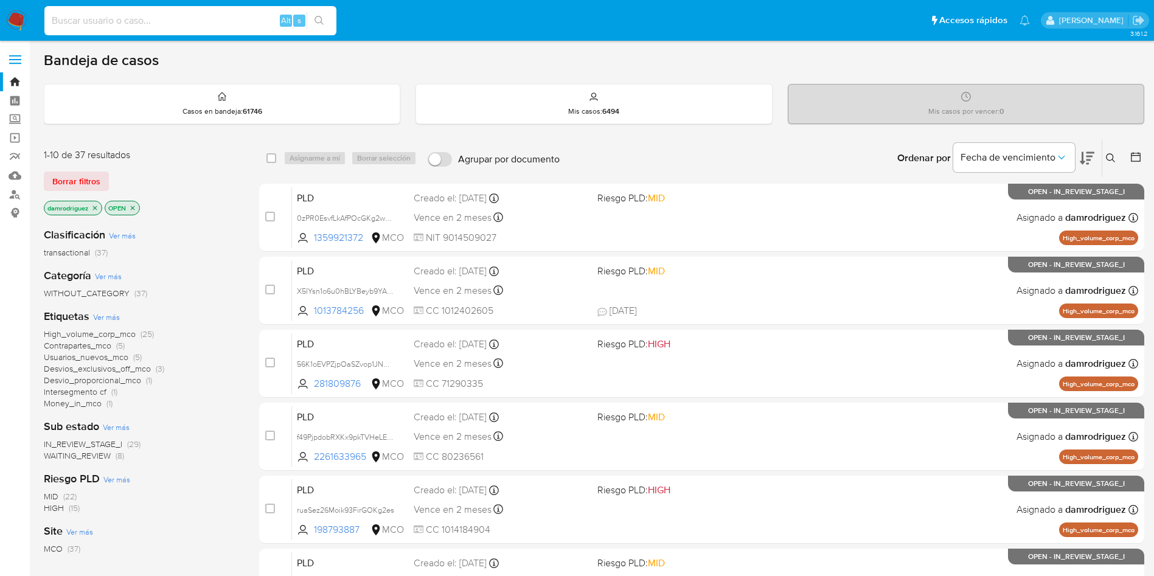
click at [183, 15] on input at bounding box center [190, 21] width 292 height 16
paste input "MHXIMgo7q3OXWhYimfujshuN"
type input "MHXIMgo7q3OXWhYimfujshuN"
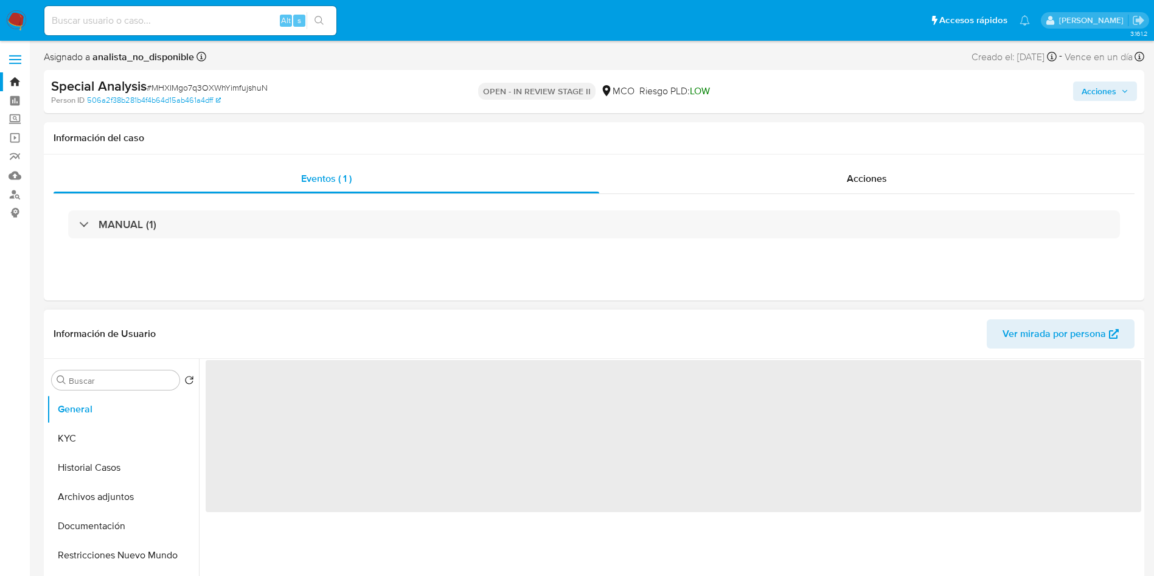
select select "10"
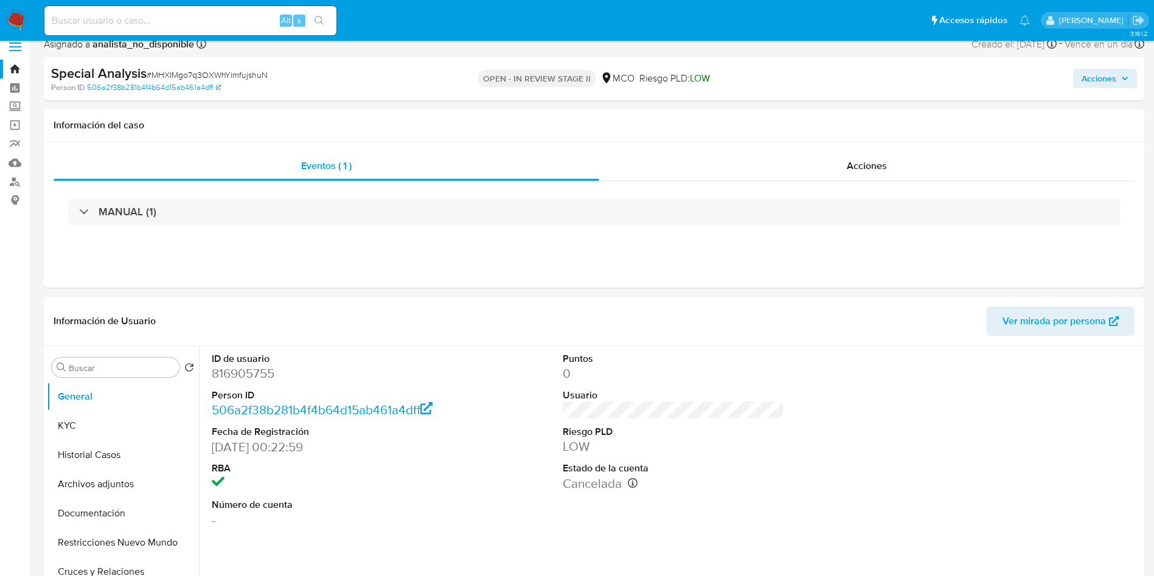
scroll to position [183, 0]
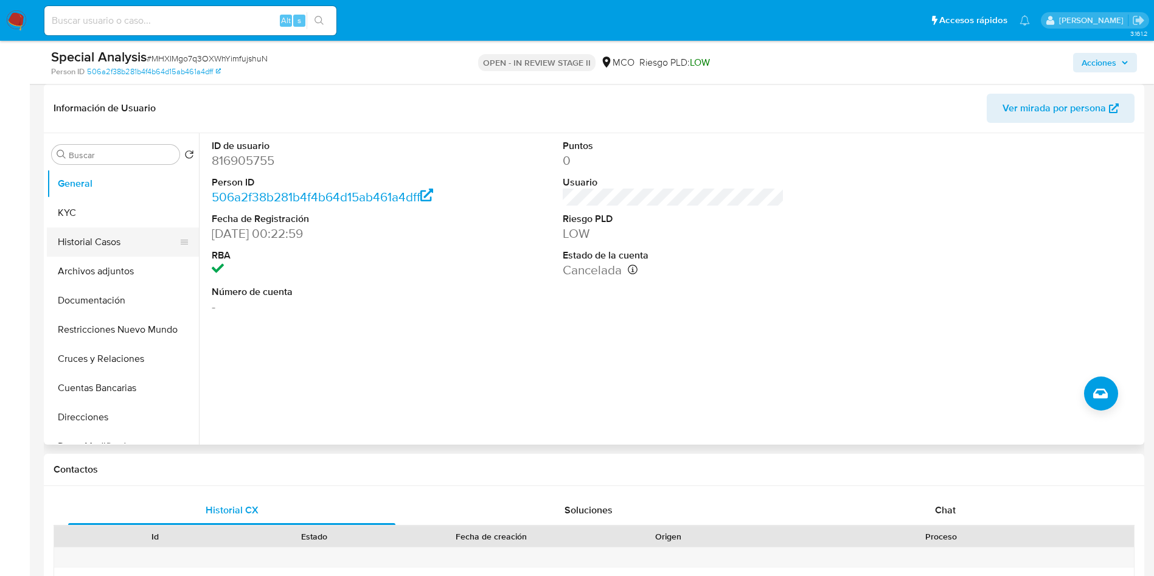
click at [109, 237] on button "Historial Casos" at bounding box center [118, 242] width 142 height 29
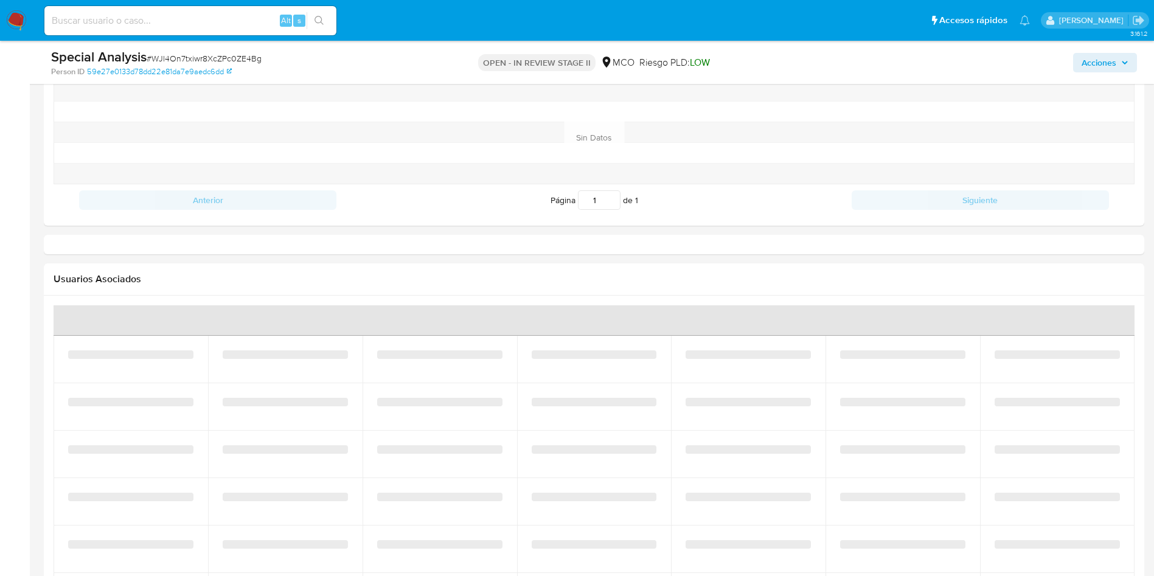
select select "10"
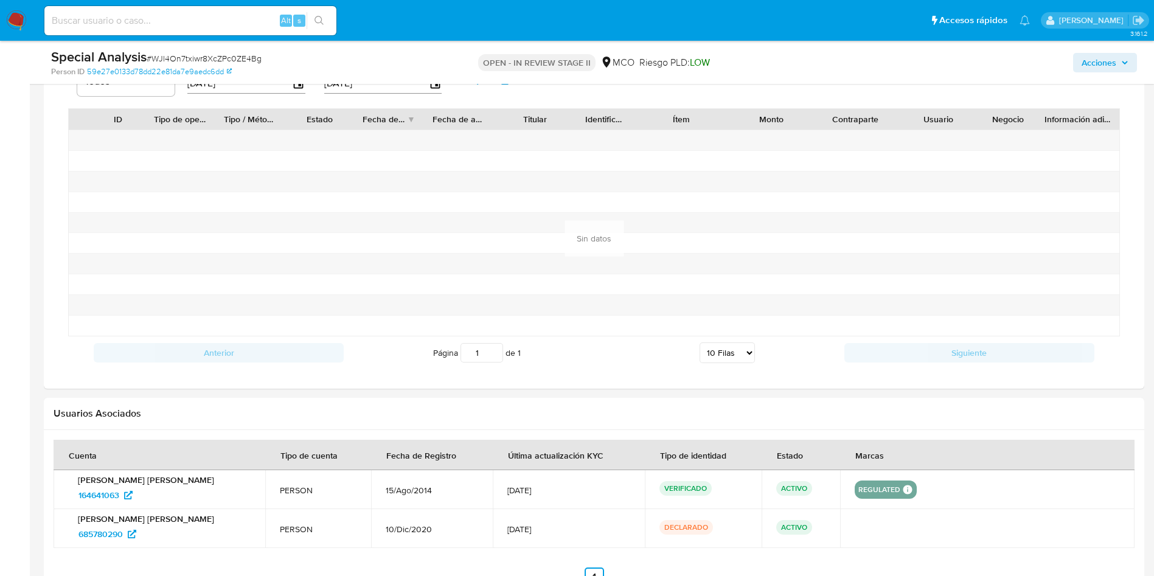
scroll to position [1150, 0]
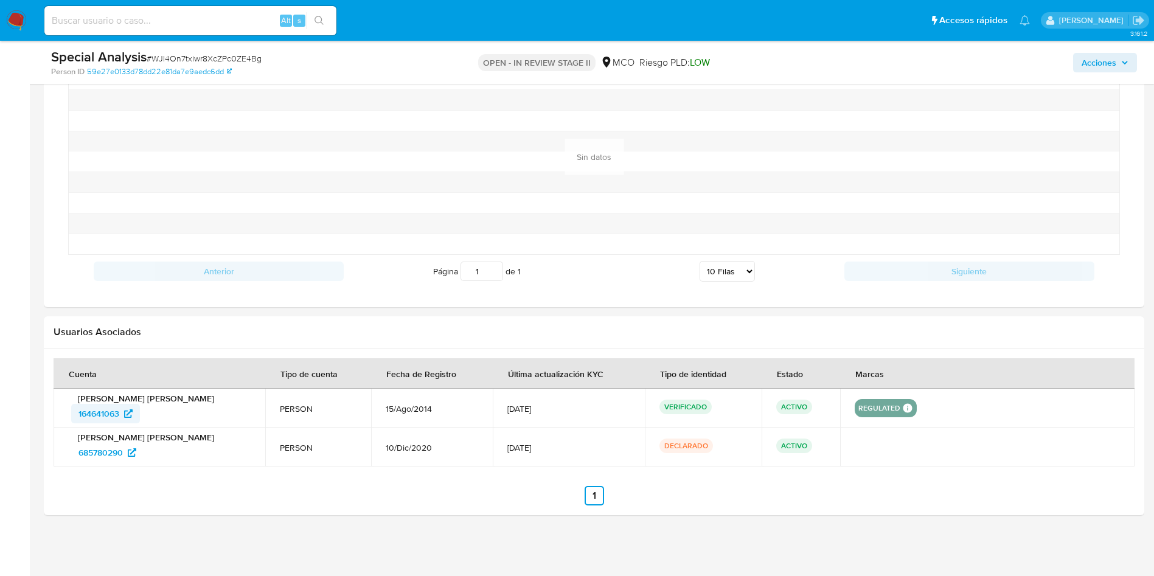
click at [96, 414] on span "164641063" at bounding box center [99, 413] width 41 height 19
click at [13, 16] on img at bounding box center [16, 20] width 21 height 21
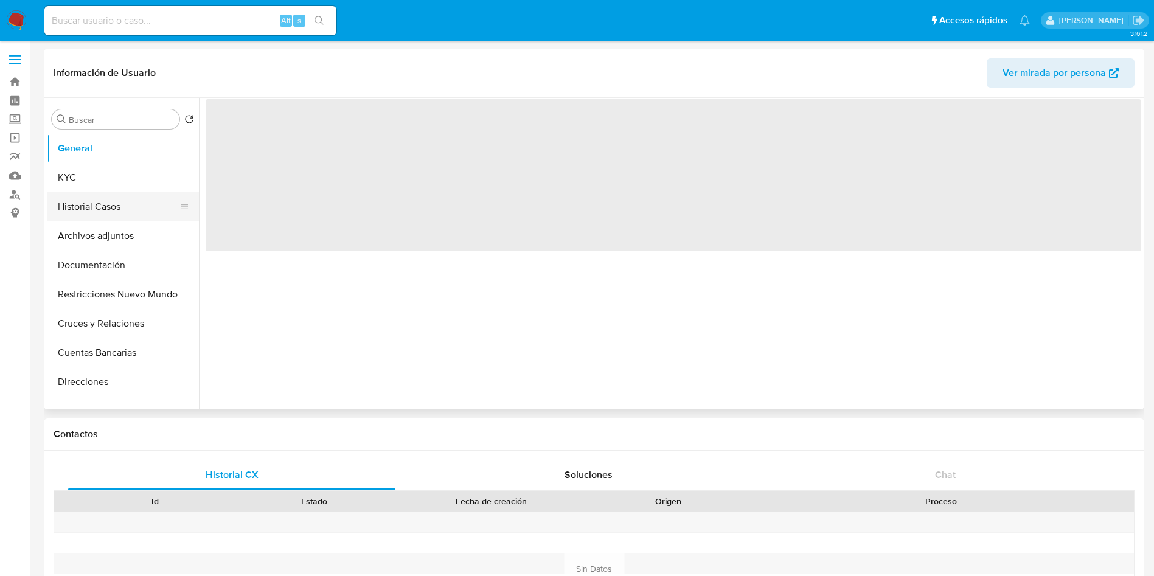
click at [127, 207] on button "Historial Casos" at bounding box center [118, 206] width 142 height 29
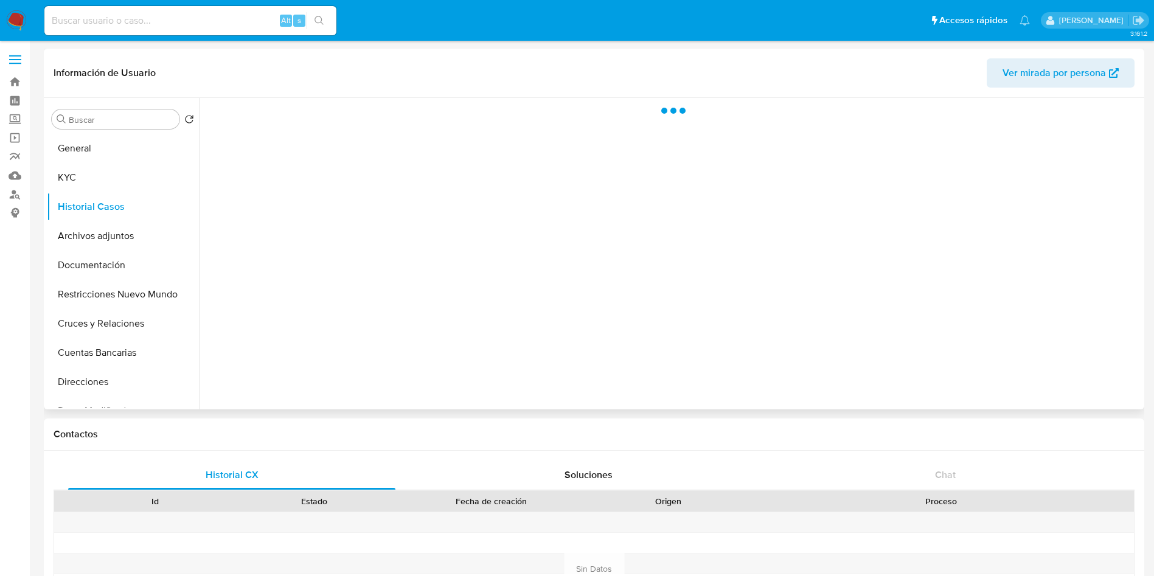
select select "10"
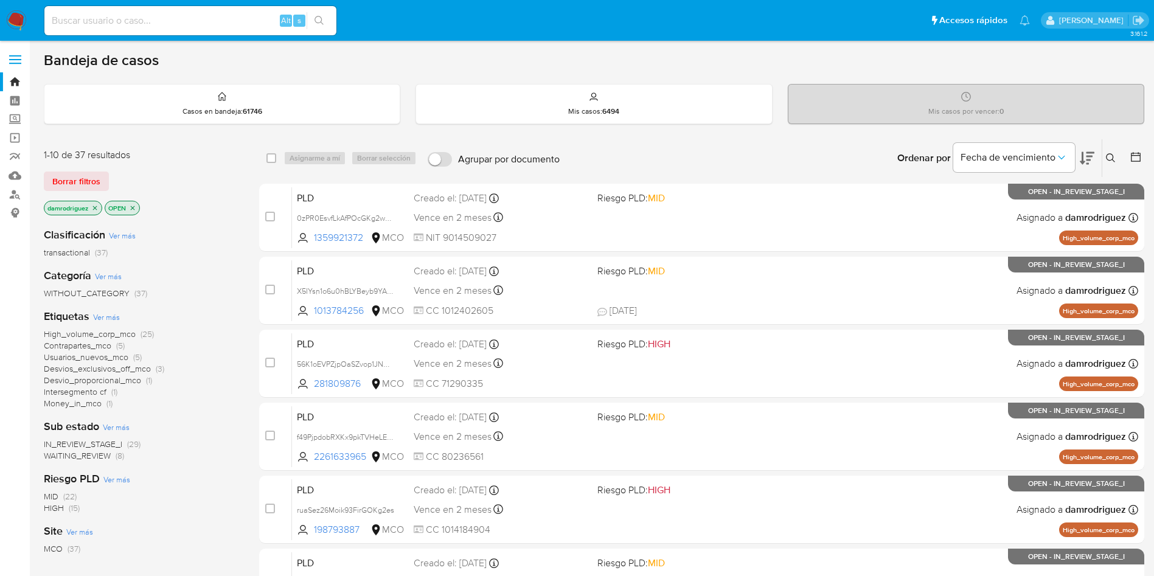
click at [220, 206] on div "damrodriguez OPEN" at bounding box center [141, 209] width 195 height 17
click at [1092, 156] on icon at bounding box center [1087, 158] width 15 height 13
click at [1138, 158] on icon at bounding box center [1136, 157] width 12 height 12
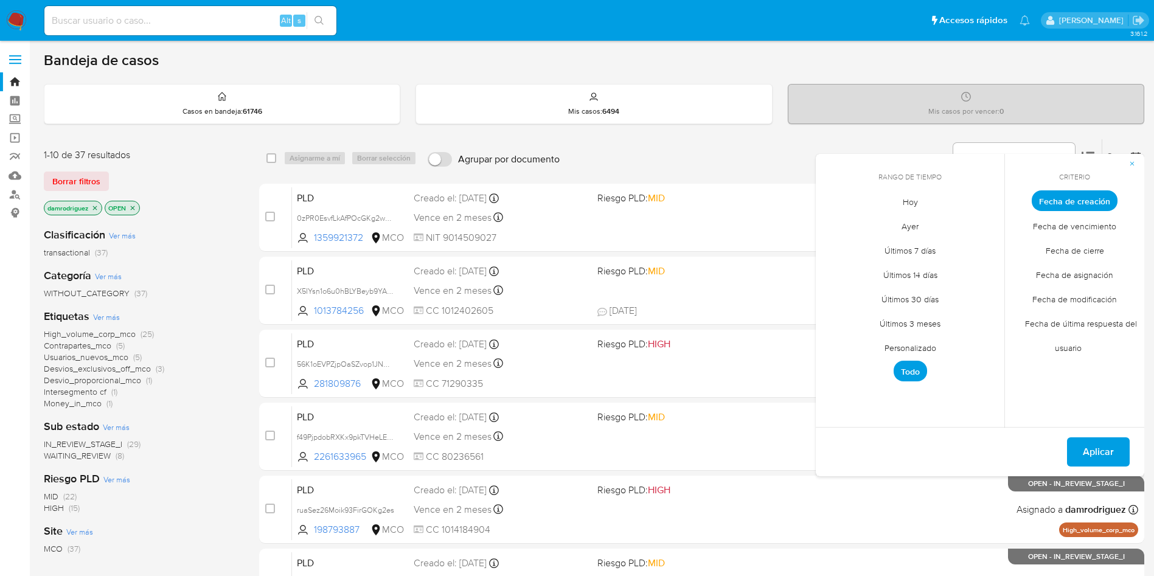
click at [921, 344] on span "Personalizado" at bounding box center [910, 347] width 77 height 25
click at [831, 228] on icon "Mes anterior" at bounding box center [835, 223] width 15 height 15
click at [832, 226] on icon "Mes anterior" at bounding box center [835, 223] width 15 height 15
click at [908, 290] on button "10" at bounding box center [910, 292] width 19 height 19
click at [981, 289] on button "13" at bounding box center [983, 292] width 19 height 19
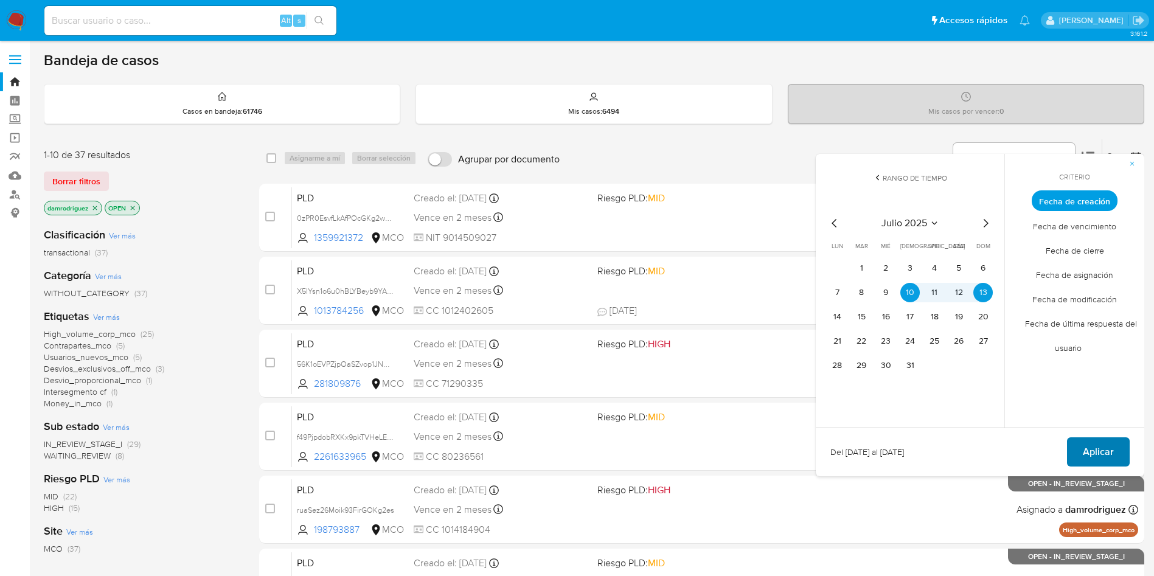
click at [1102, 456] on span "Aplicar" at bounding box center [1098, 452] width 31 height 27
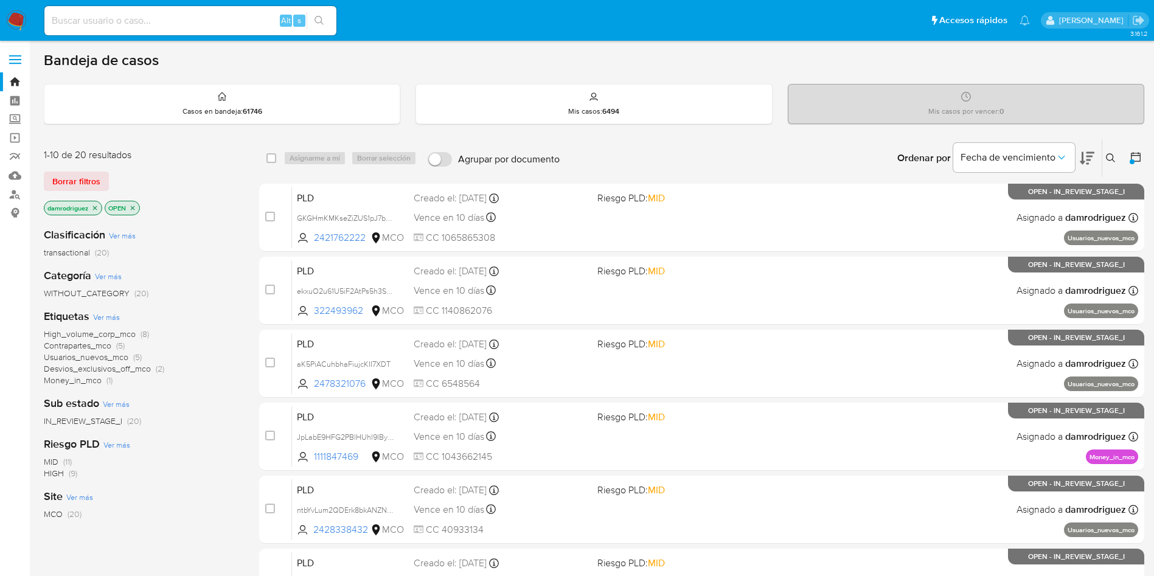
click at [114, 332] on span "High_volume_corp_mco" at bounding box center [90, 334] width 92 height 12
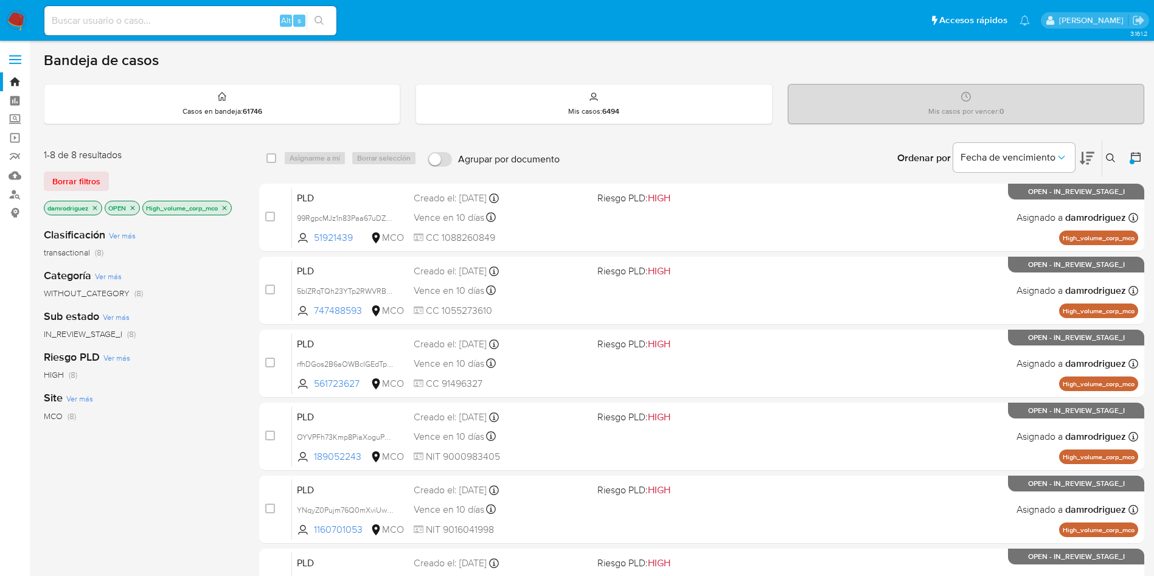
click at [1084, 156] on icon at bounding box center [1087, 158] width 15 height 13
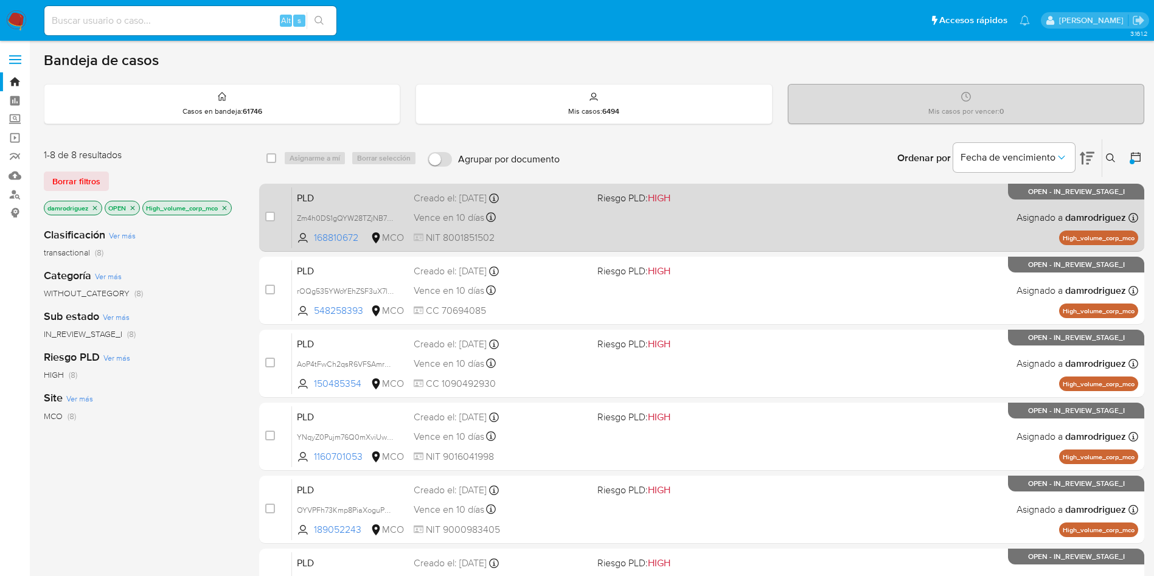
click at [357, 194] on span "PLD" at bounding box center [350, 197] width 107 height 16
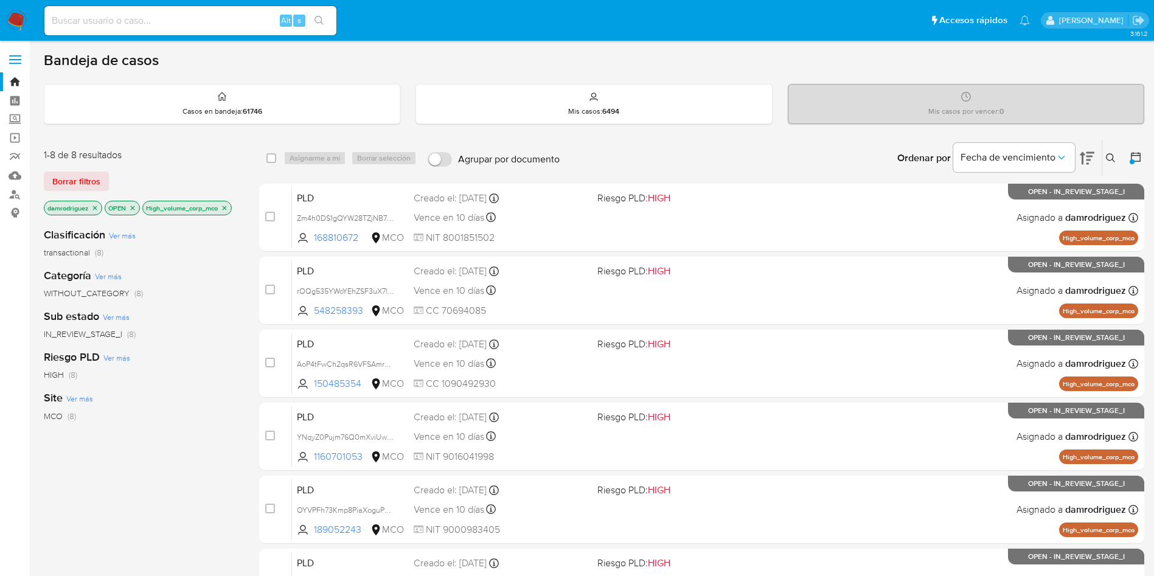
click at [1087, 159] on icon at bounding box center [1087, 158] width 15 height 13
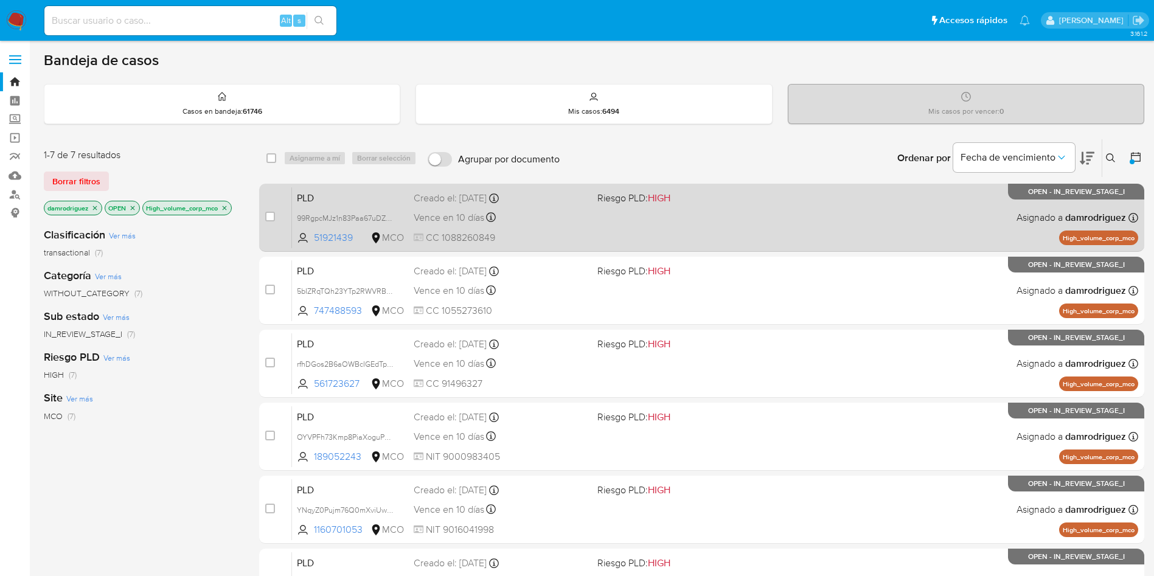
click at [335, 192] on span "PLD" at bounding box center [350, 197] width 107 height 16
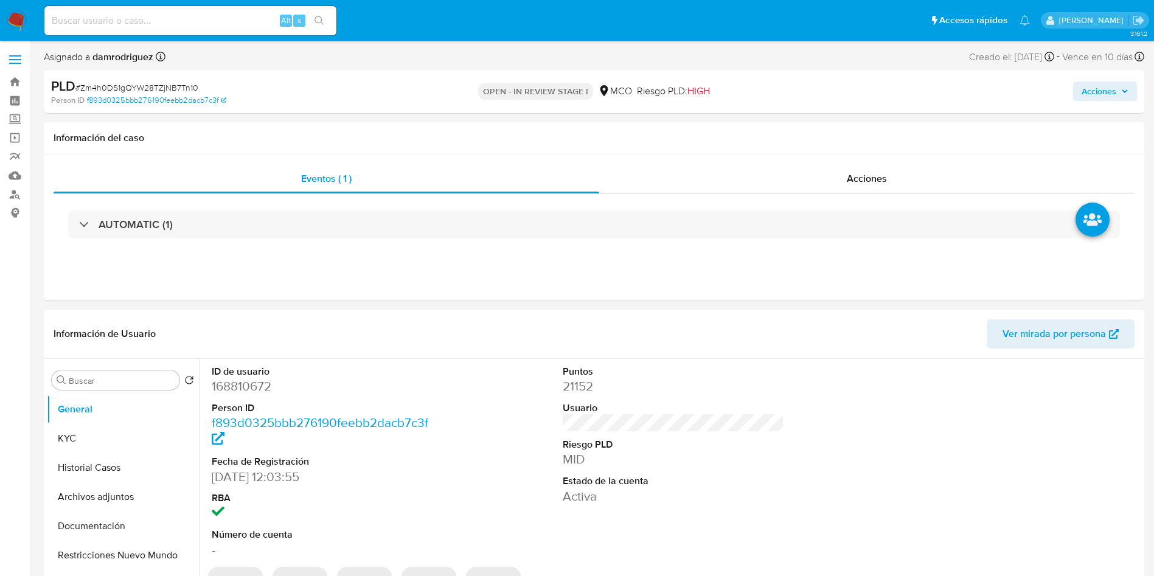
click at [250, 389] on dd "168810672" at bounding box center [323, 386] width 222 height 17
select select "10"
click at [250, 389] on dd "168810672" at bounding box center [323, 386] width 222 height 17
copy dd "168810672"
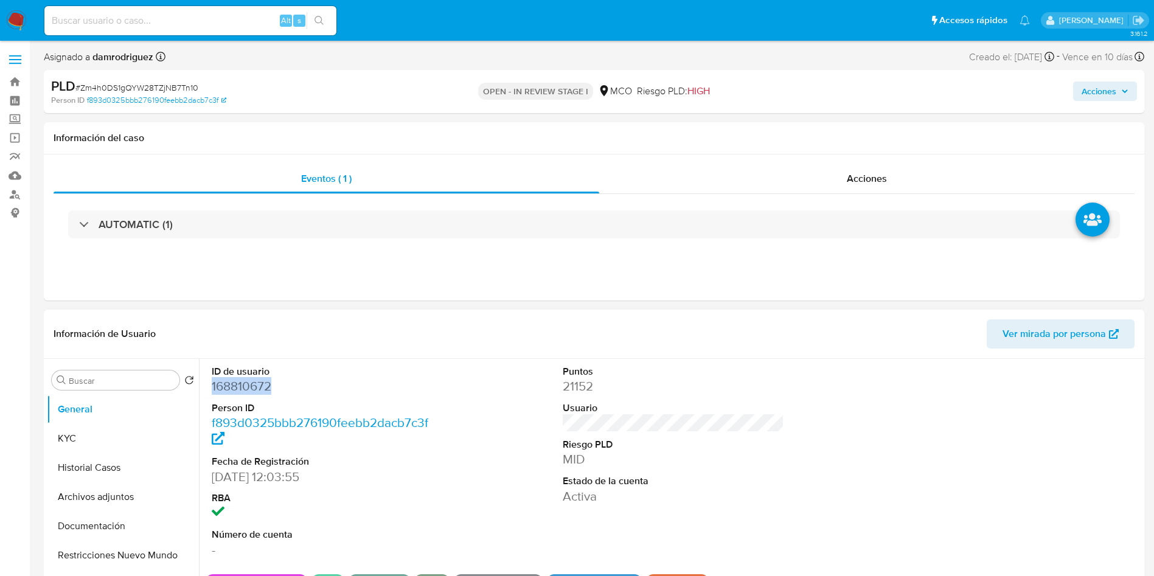
click at [236, 386] on dd "168810672" at bounding box center [323, 386] width 222 height 17
click at [88, 462] on button "Historial Casos" at bounding box center [118, 467] width 142 height 29
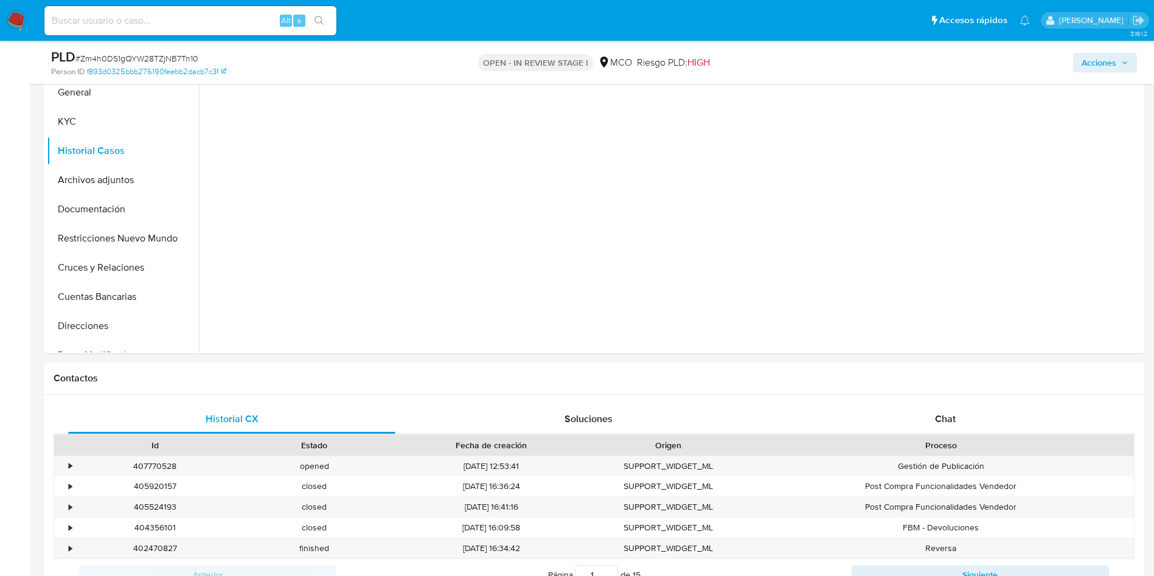
scroll to position [91, 0]
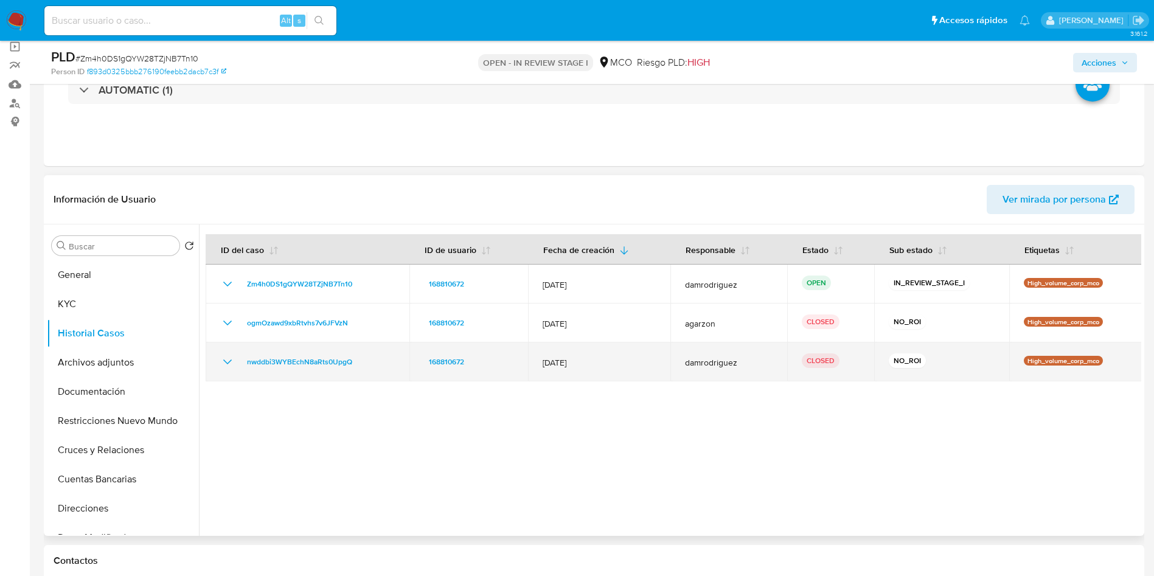
click at [224, 352] on td "nwddbi3WYBEchN8aRts0UpgQ" at bounding box center [308, 362] width 204 height 39
click at [224, 360] on icon "Mostrar/Ocultar" at bounding box center [227, 362] width 9 height 5
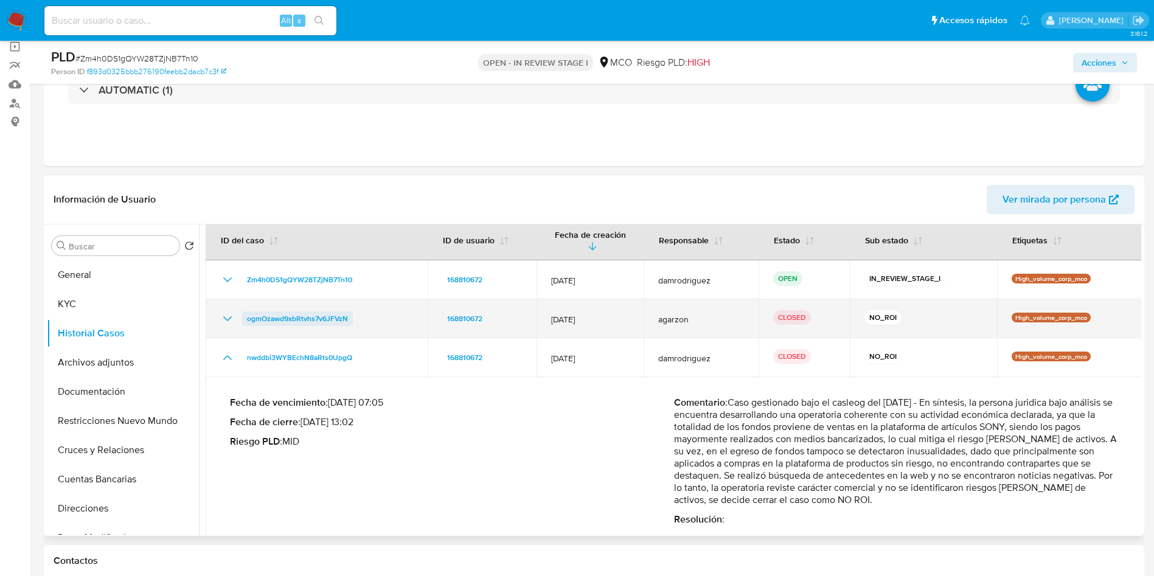
scroll to position [19, 0]
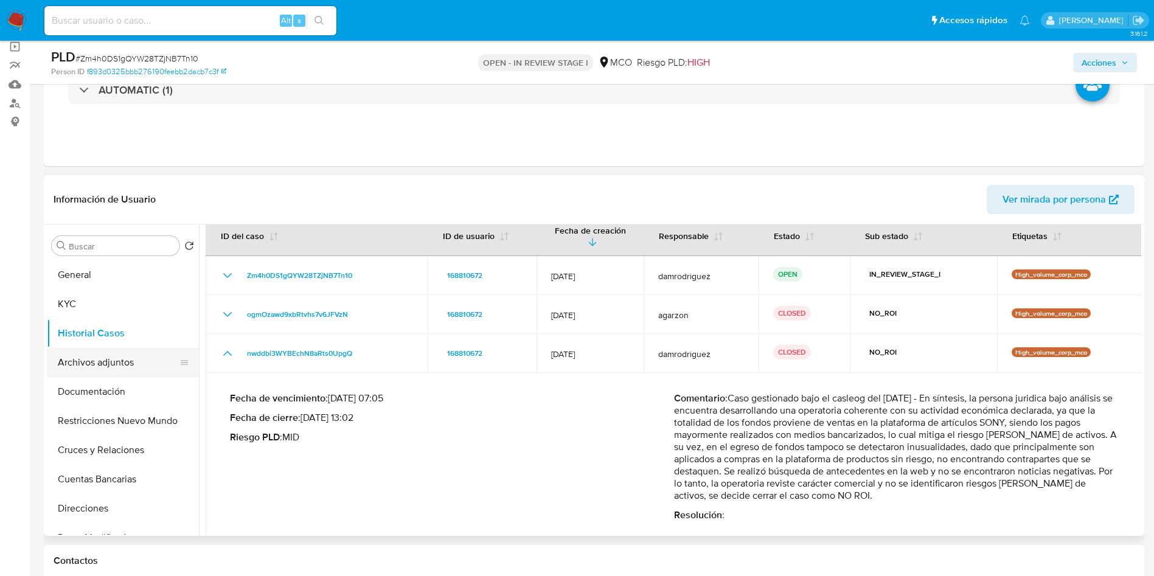
click at [133, 361] on button "Archivos adjuntos" at bounding box center [118, 362] width 142 height 29
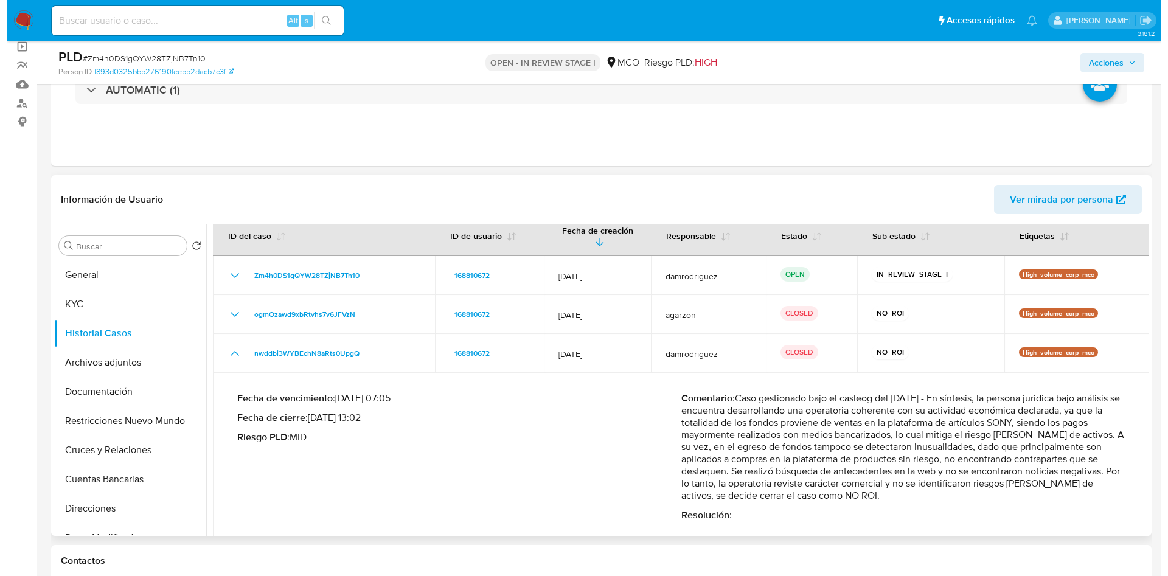
scroll to position [0, 0]
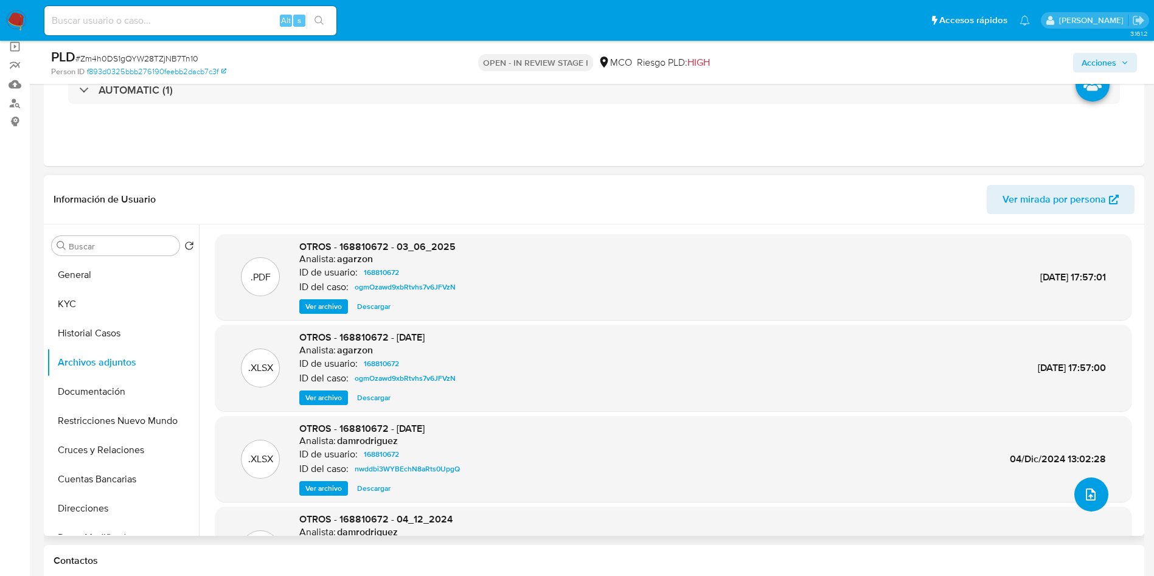
click at [1087, 490] on icon "upload-file" at bounding box center [1091, 494] width 15 height 15
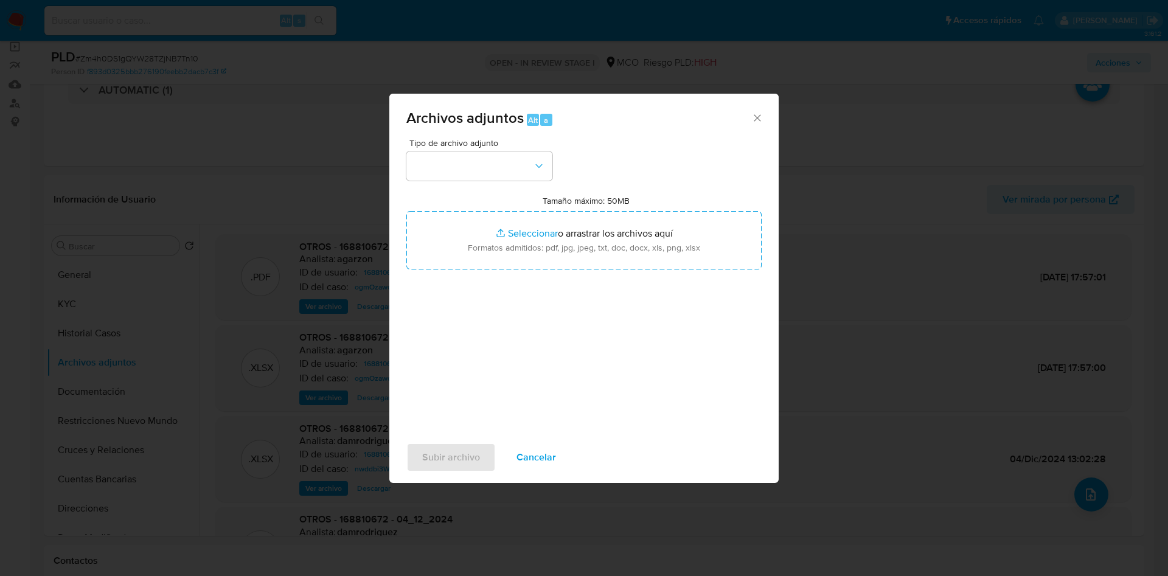
click at [477, 150] on div "Tipo de archivo adjunto" at bounding box center [480, 160] width 146 height 42
click at [475, 163] on button "button" at bounding box center [480, 166] width 146 height 29
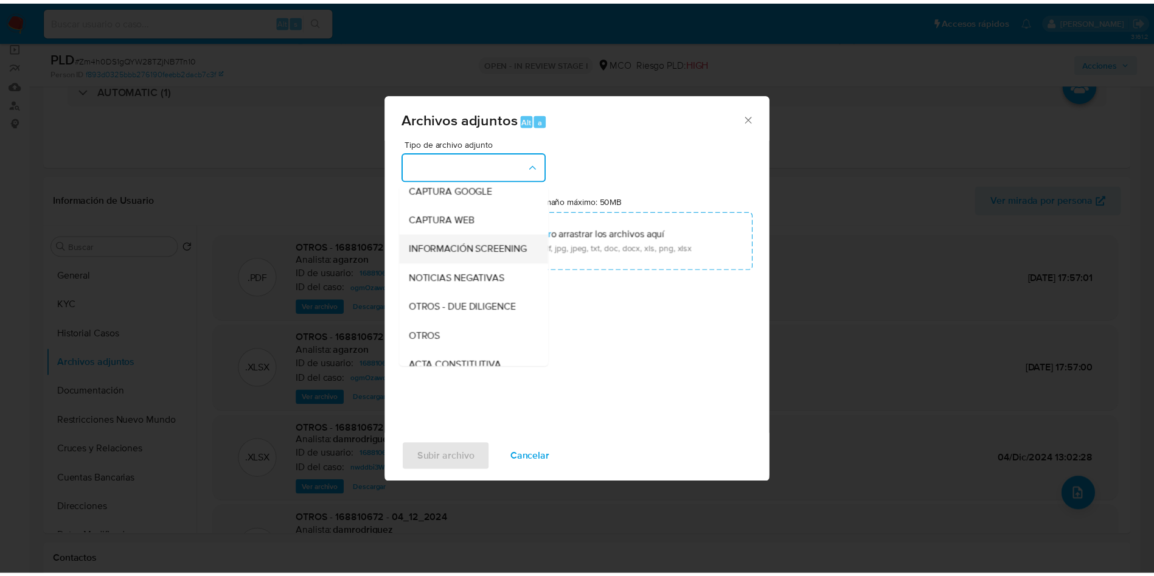
scroll to position [91, 0]
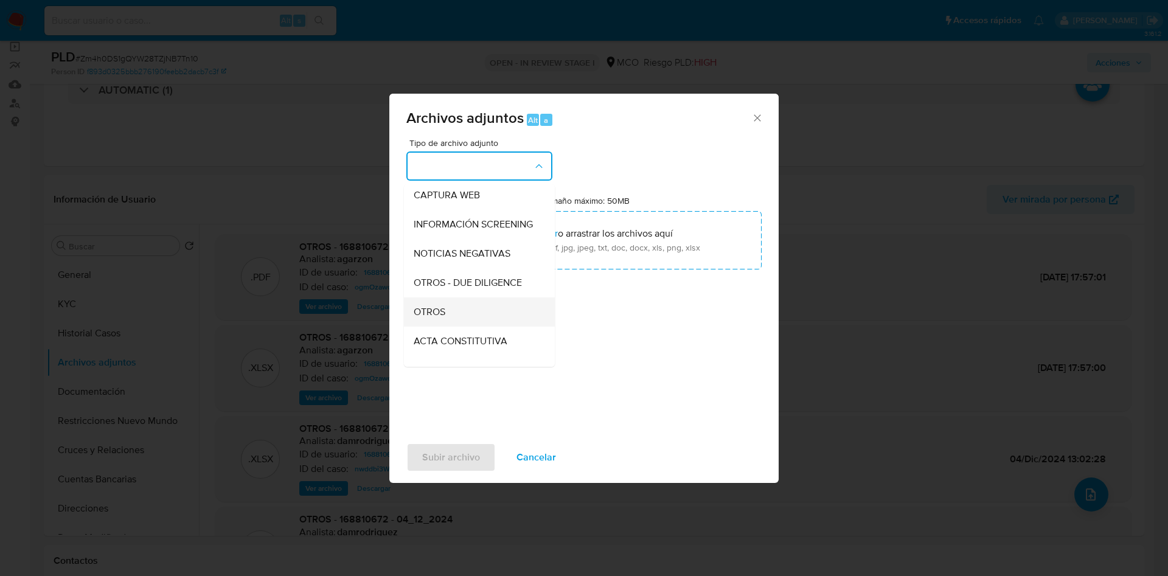
click at [472, 327] on div "OTROS" at bounding box center [476, 312] width 124 height 29
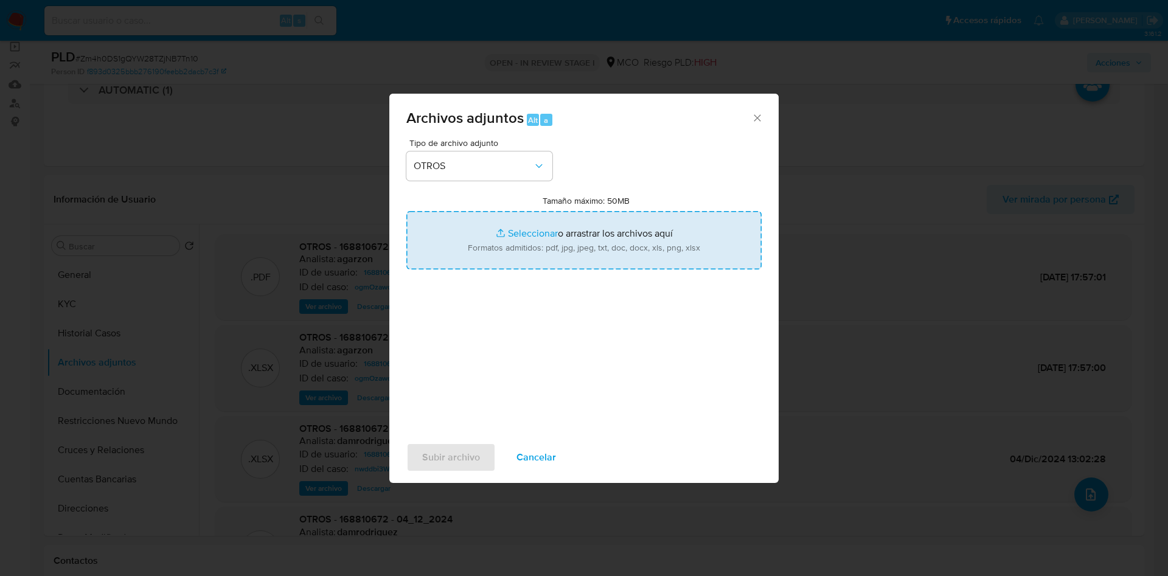
click at [496, 267] on input "Tamaño máximo: 50MB Seleccionar archivos" at bounding box center [584, 240] width 355 height 58
type input "C:\fakepath\168810672 - 30_09_2025.pdf"
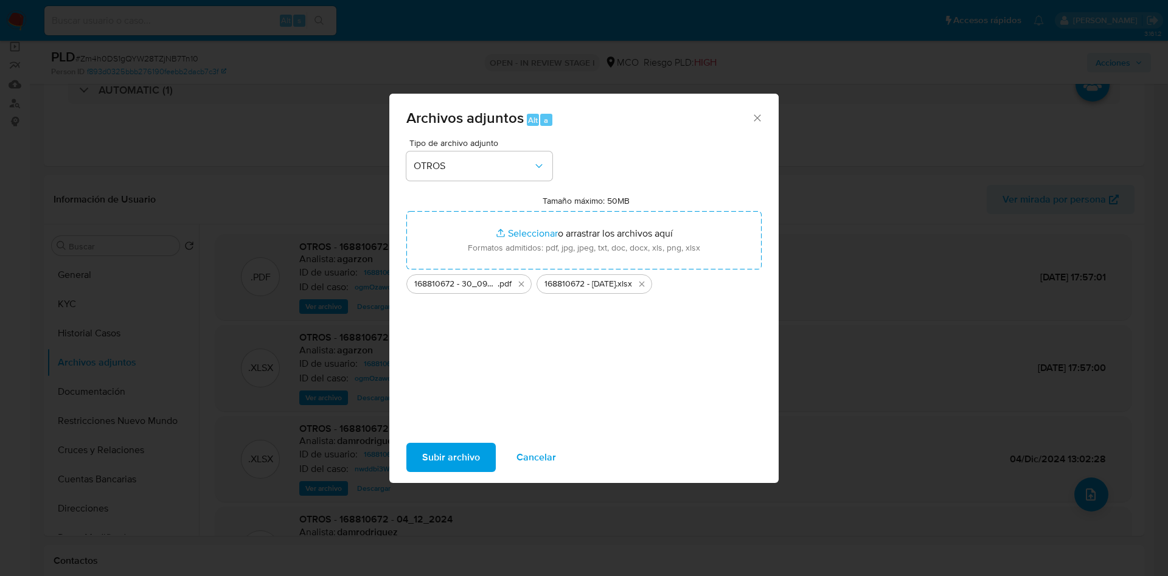
click at [452, 449] on span "Subir archivo" at bounding box center [451, 457] width 58 height 27
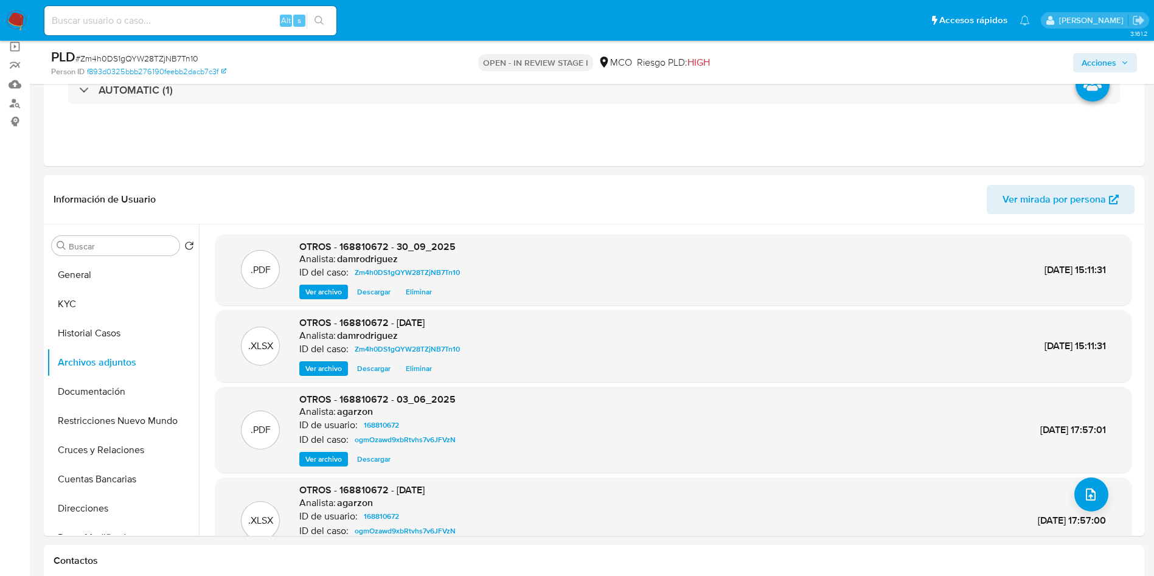
click at [1105, 62] on span "Acciones" at bounding box center [1099, 62] width 35 height 19
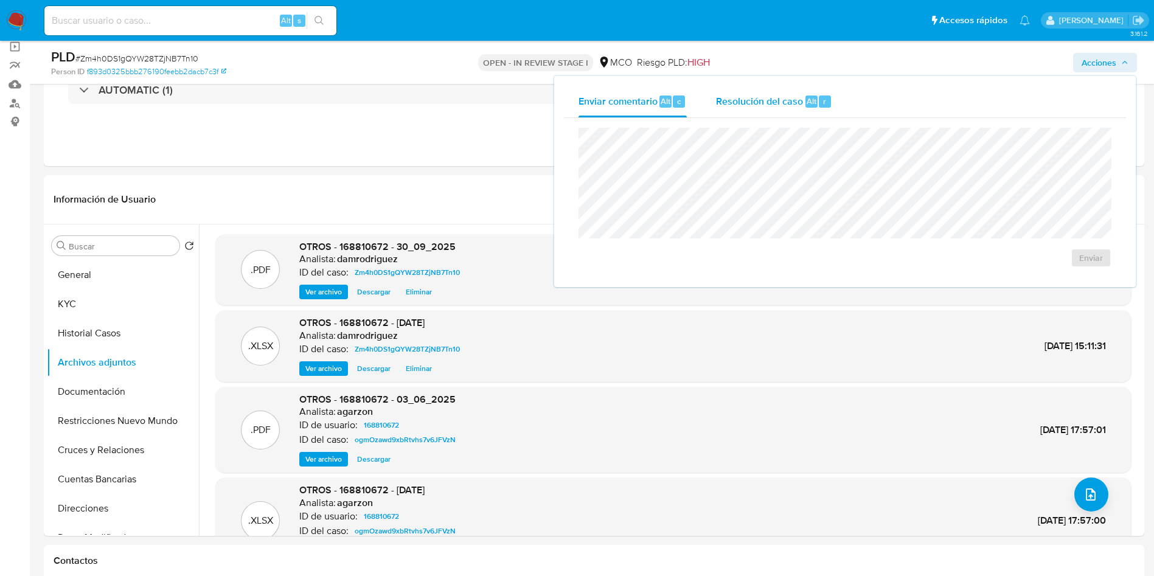
click at [770, 111] on div "Resolución del caso Alt r" at bounding box center [774, 102] width 116 height 32
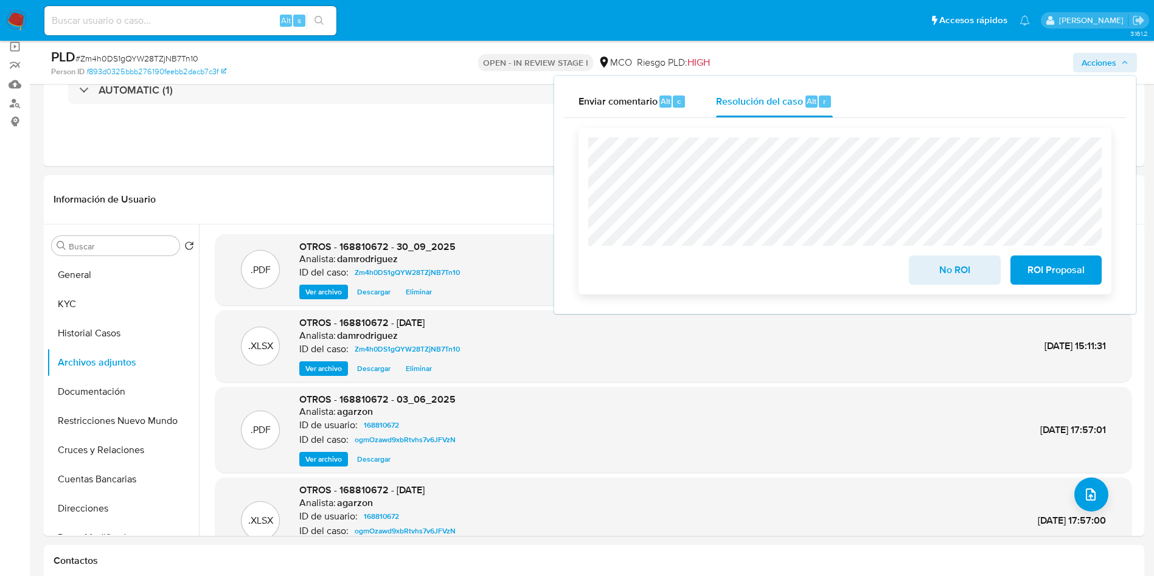
click at [953, 278] on span "No ROI" at bounding box center [955, 270] width 60 height 27
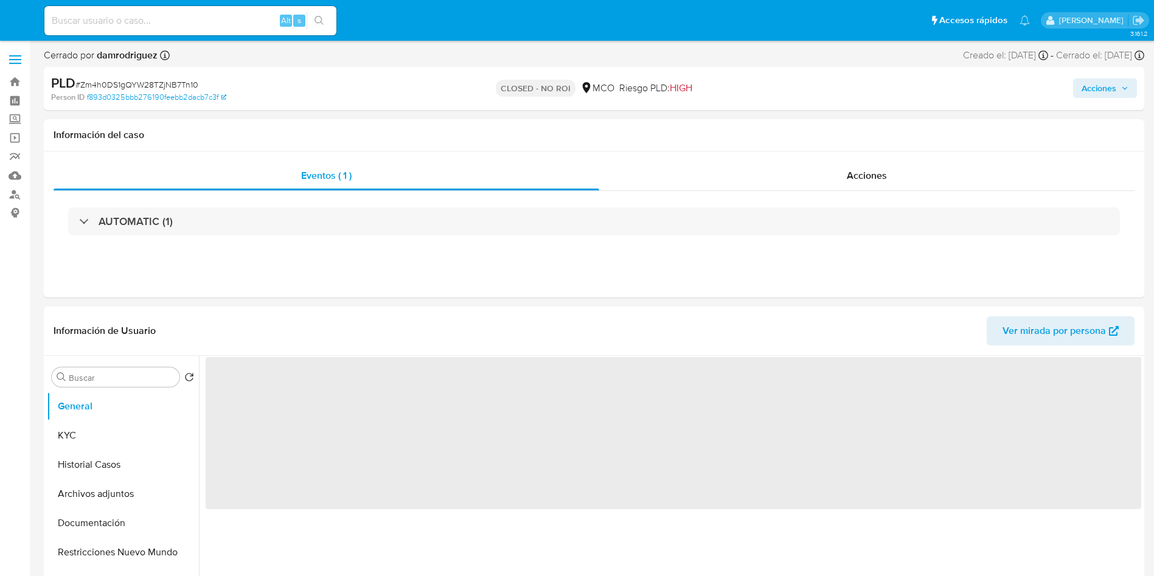
select select "10"
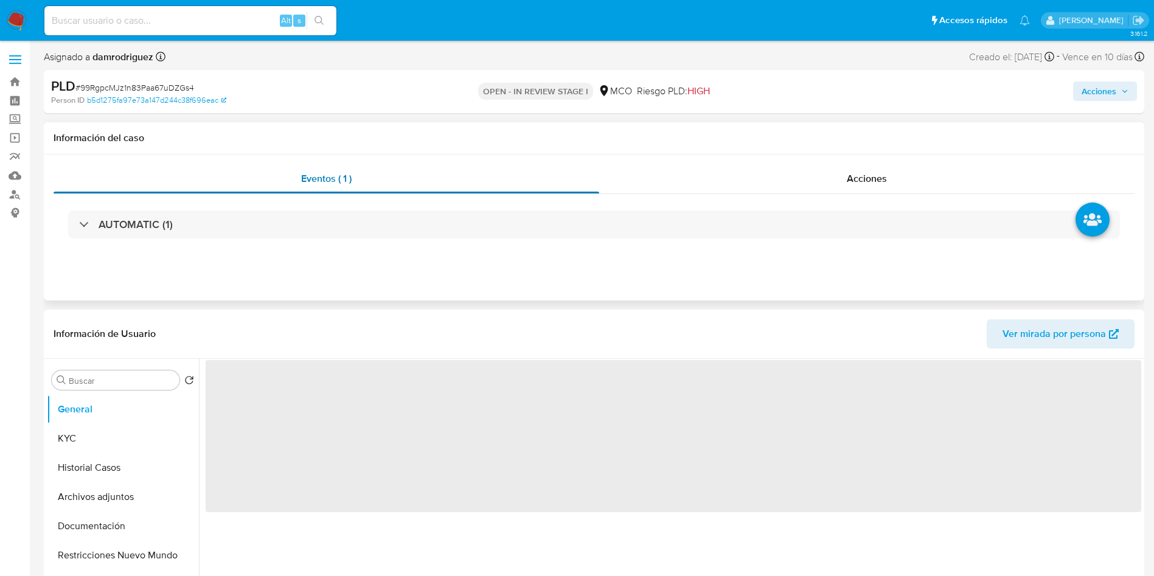
select select "10"
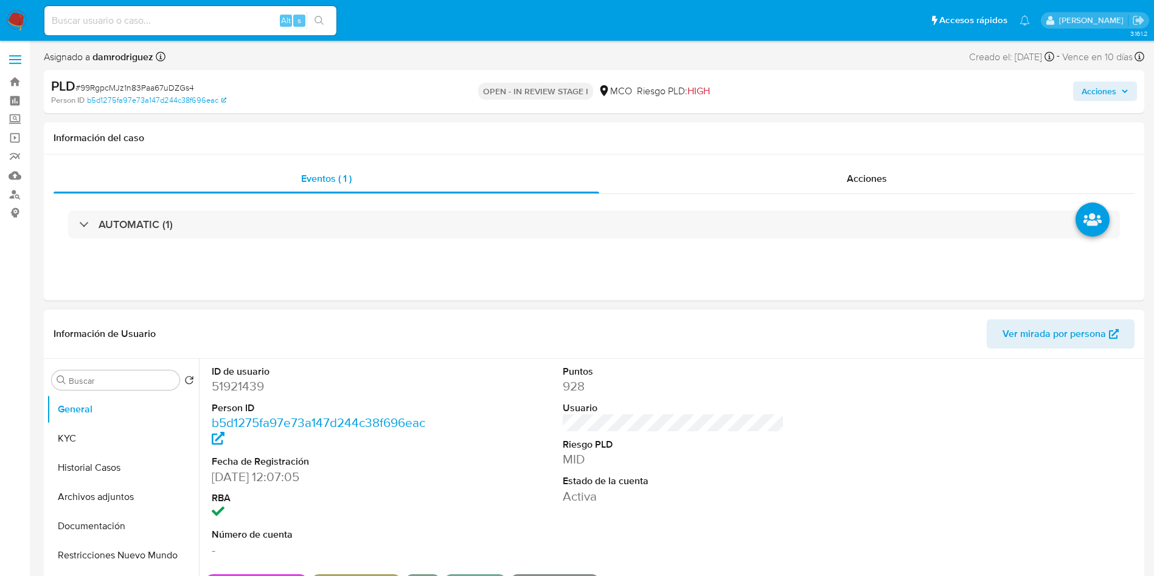
click at [244, 385] on dd "51921439" at bounding box center [323, 386] width 222 height 17
copy dd "51921439"
click at [225, 379] on dd "51921439" at bounding box center [323, 386] width 222 height 17
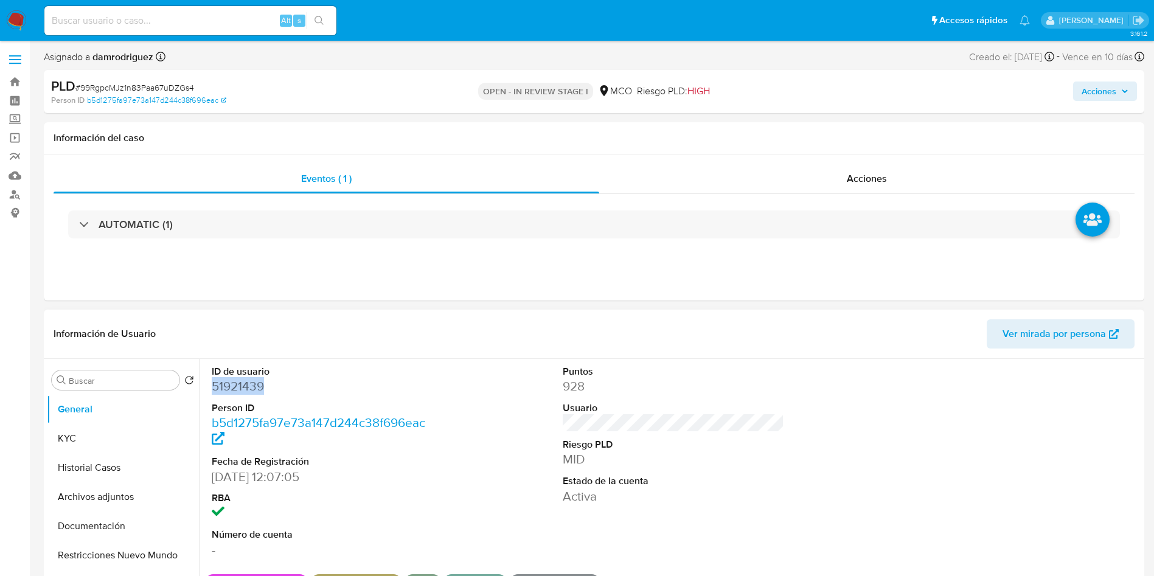
click at [225, 379] on dd "51921439" at bounding box center [323, 386] width 222 height 17
click at [103, 444] on button "KYC" at bounding box center [118, 438] width 142 height 29
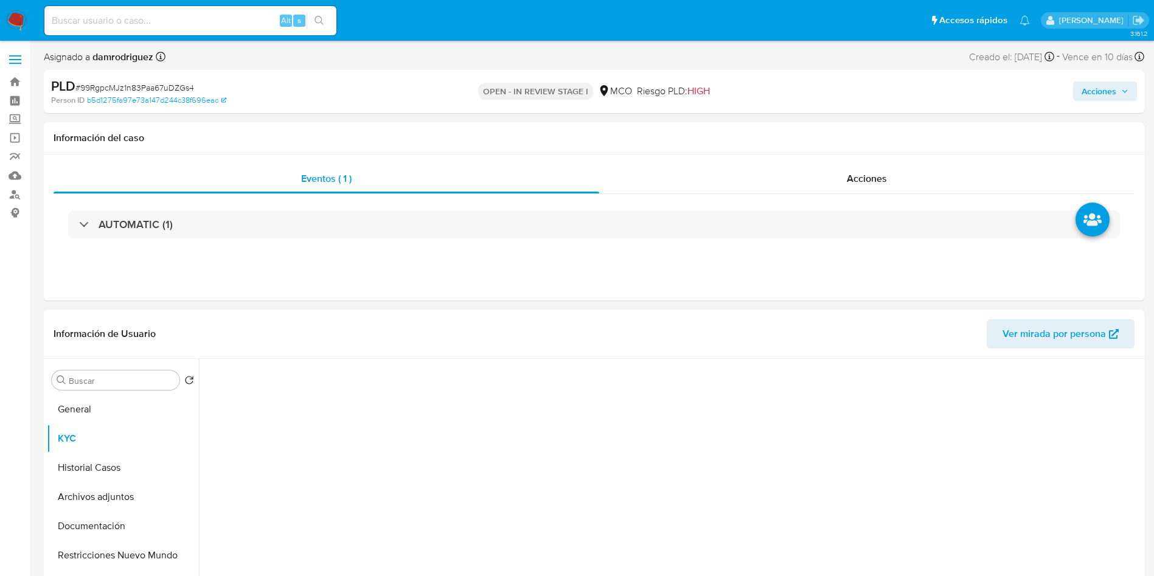
click at [338, 338] on header "Información de Usuario Ver mirada por persona" at bounding box center [594, 333] width 1081 height 29
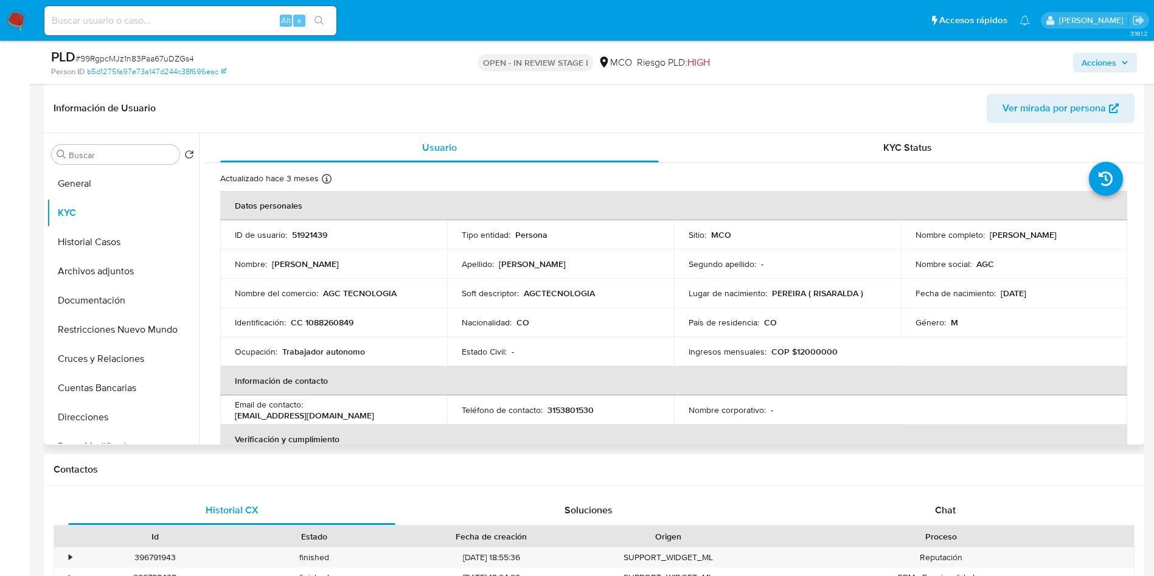
drag, startPoint x: 1079, startPoint y: 237, endPoint x: 985, endPoint y: 237, distance: 93.7
click at [985, 237] on div "Nombre completo : [PERSON_NAME]" at bounding box center [1015, 234] width 198 height 11
copy p "[PERSON_NAME]"
click at [97, 248] on button "Historial Casos" at bounding box center [118, 242] width 142 height 29
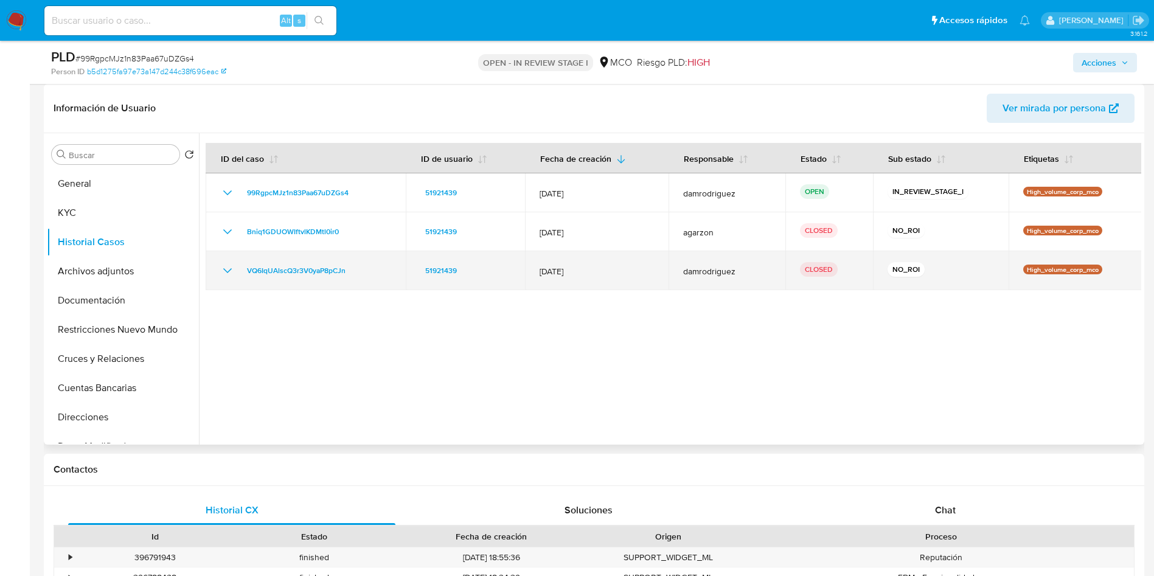
click at [229, 275] on icon "Mostrar/Ocultar" at bounding box center [227, 271] width 15 height 15
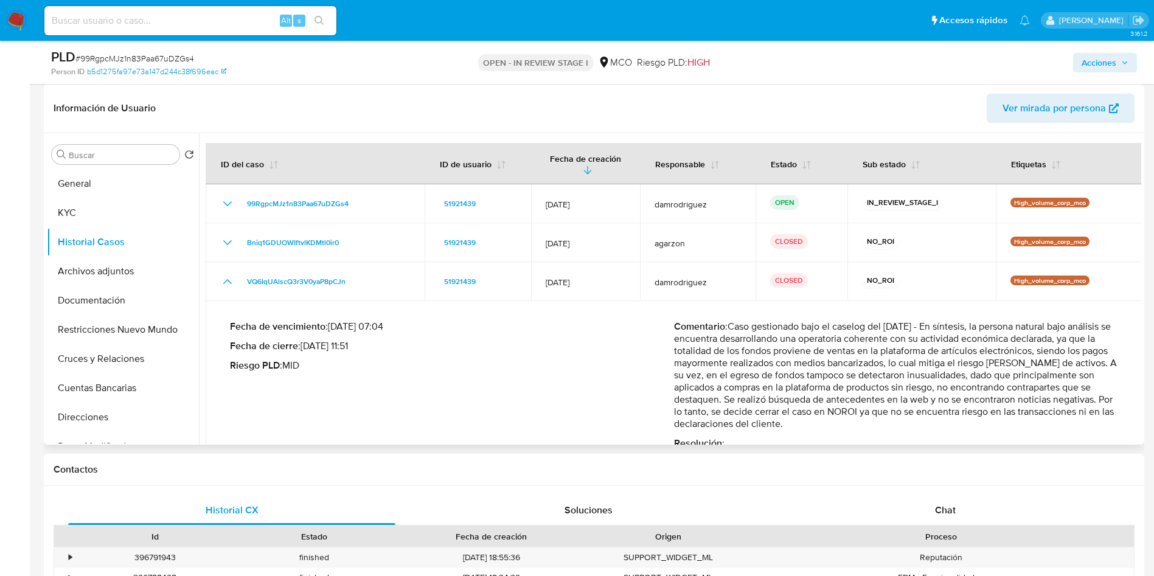
scroll to position [19, 0]
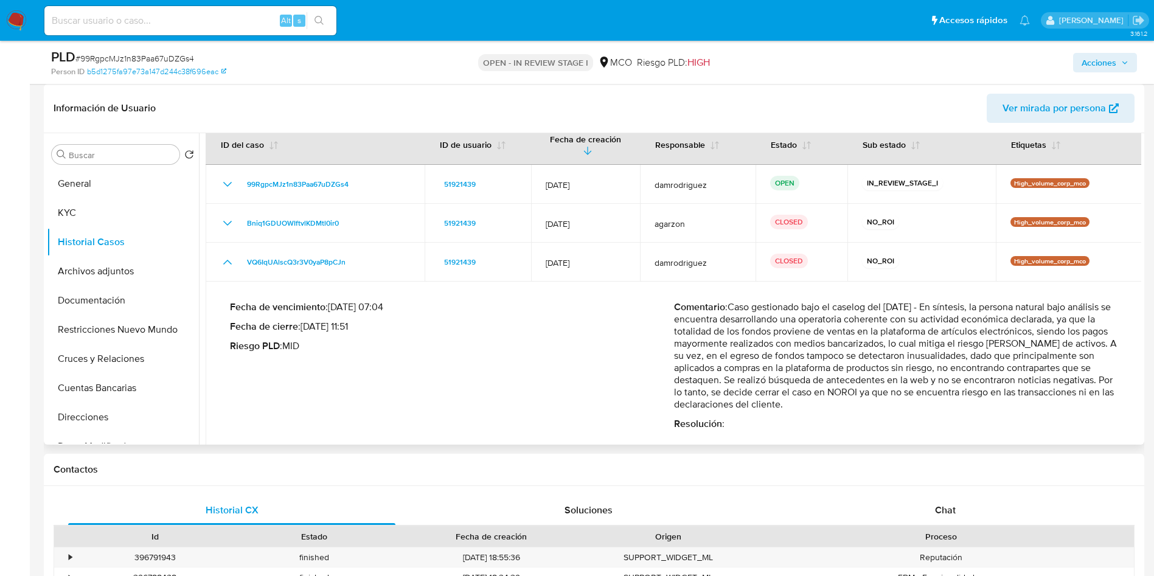
drag, startPoint x: 744, startPoint y: 310, endPoint x: 1024, endPoint y: 372, distance: 286.9
click at [1021, 372] on p "Comentario : Caso gestionado bajo el caselog del 20/12/2024 - En síntesis, la p…" at bounding box center [896, 356] width 444 height 110
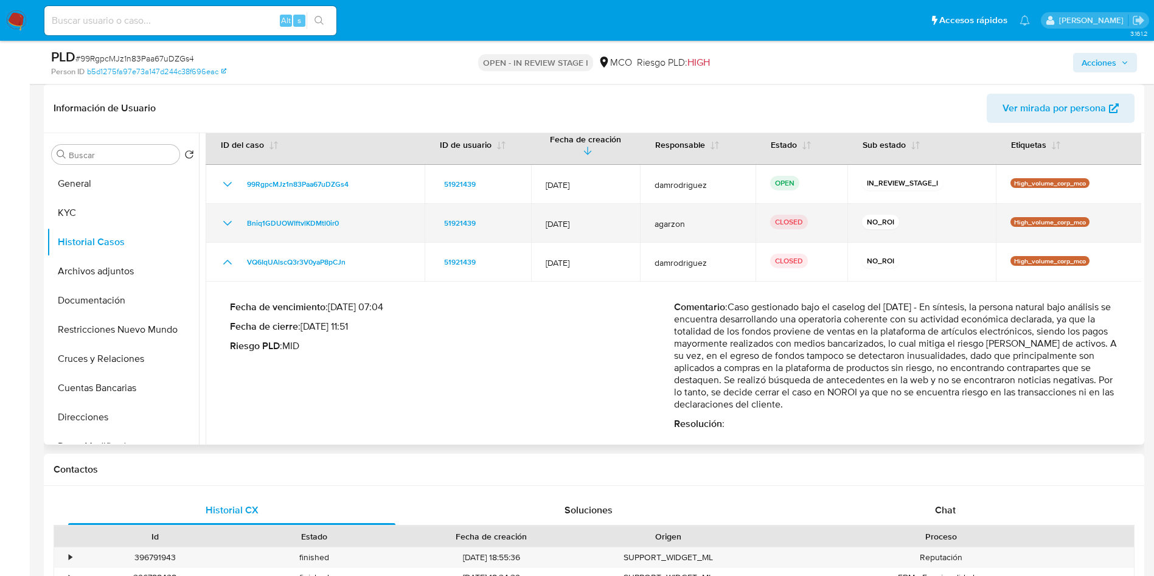
click at [226, 216] on icon "Mostrar/Ocultar" at bounding box center [227, 223] width 15 height 15
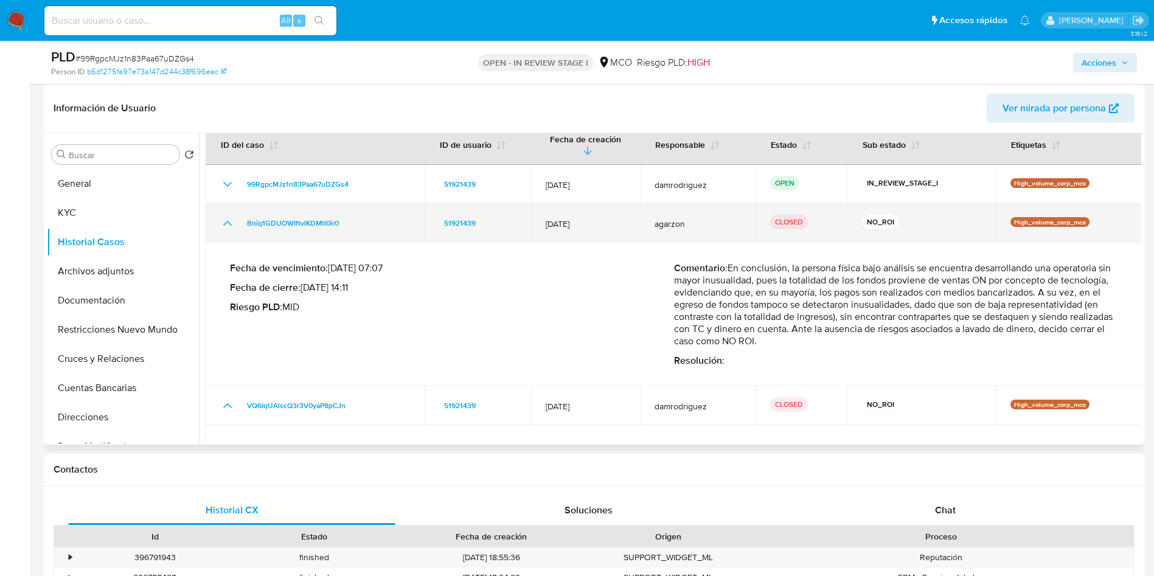
click at [226, 216] on icon "Mostrar/Ocultar" at bounding box center [227, 223] width 15 height 15
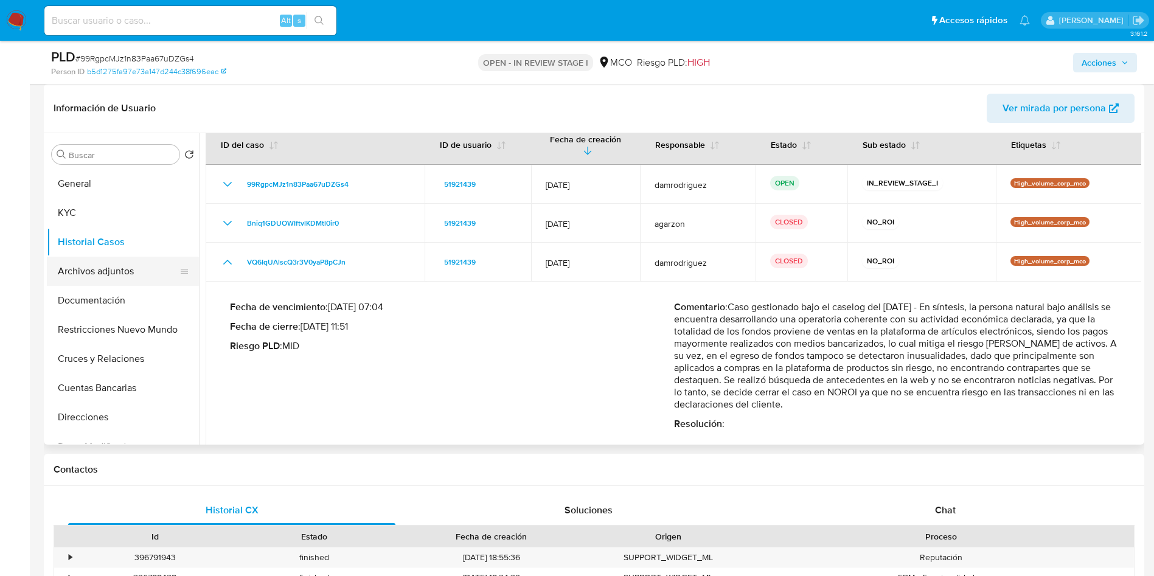
click at [88, 272] on button "Archivos adjuntos" at bounding box center [118, 271] width 142 height 29
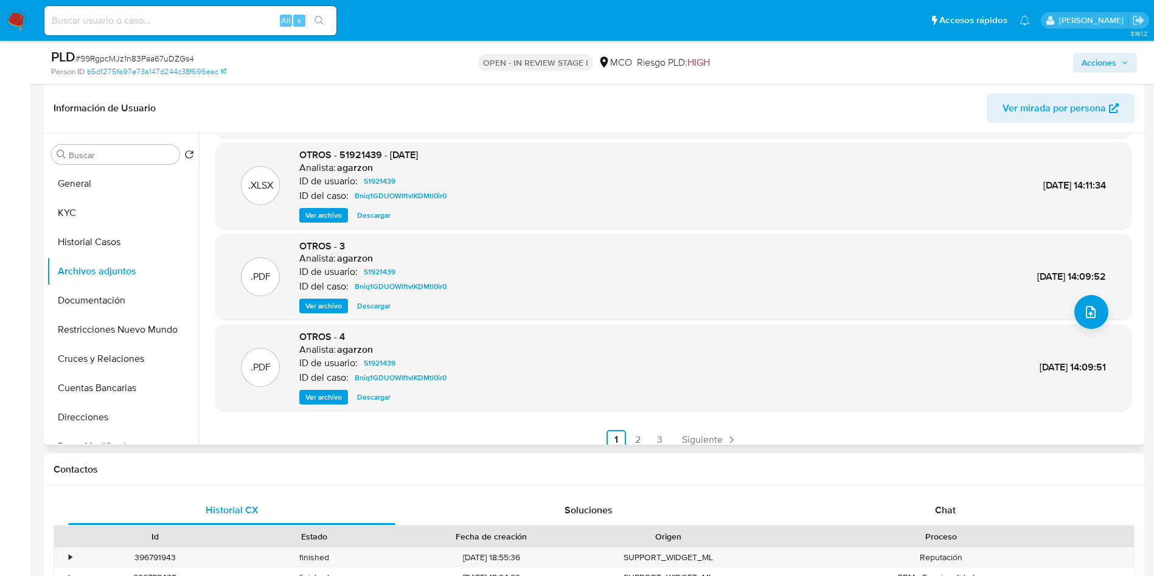
scroll to position [102, 0]
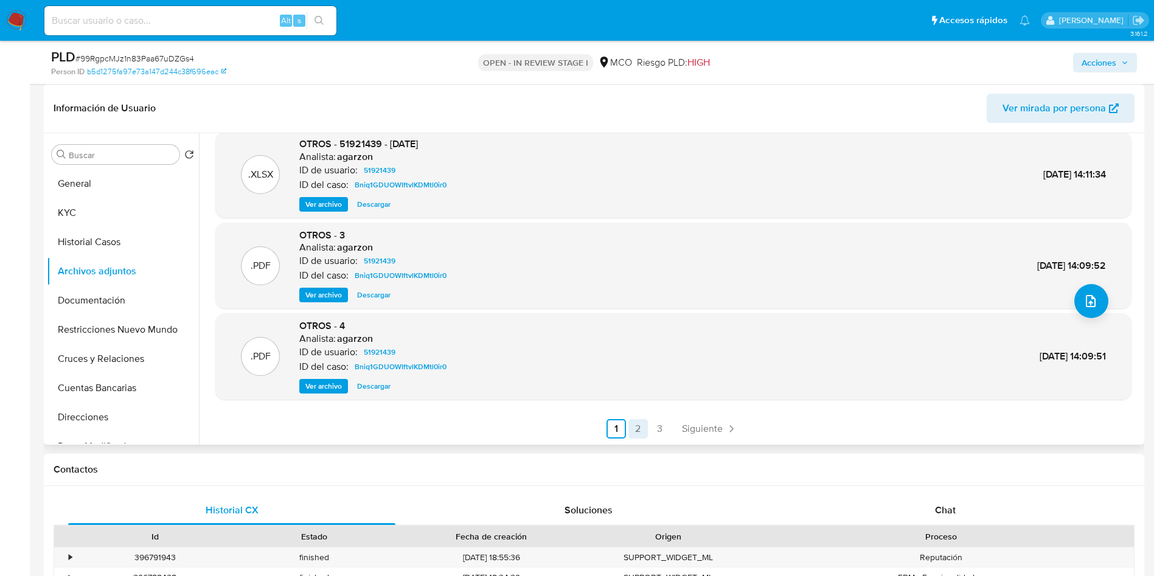
click at [637, 422] on link "2" at bounding box center [638, 428] width 19 height 19
click at [691, 424] on link "3" at bounding box center [692, 428] width 19 height 19
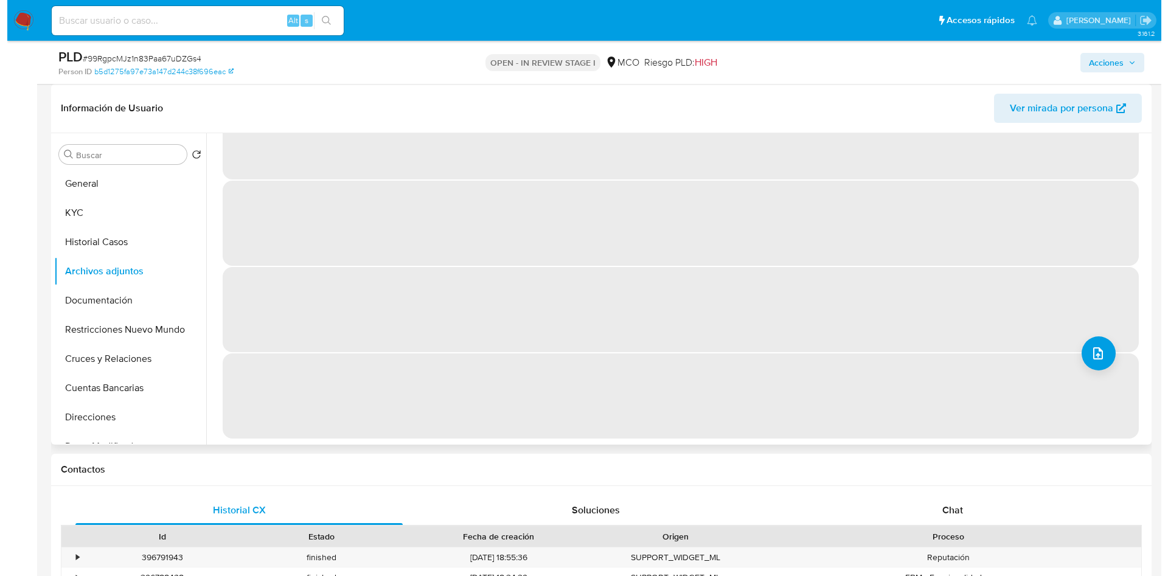
scroll to position [0, 0]
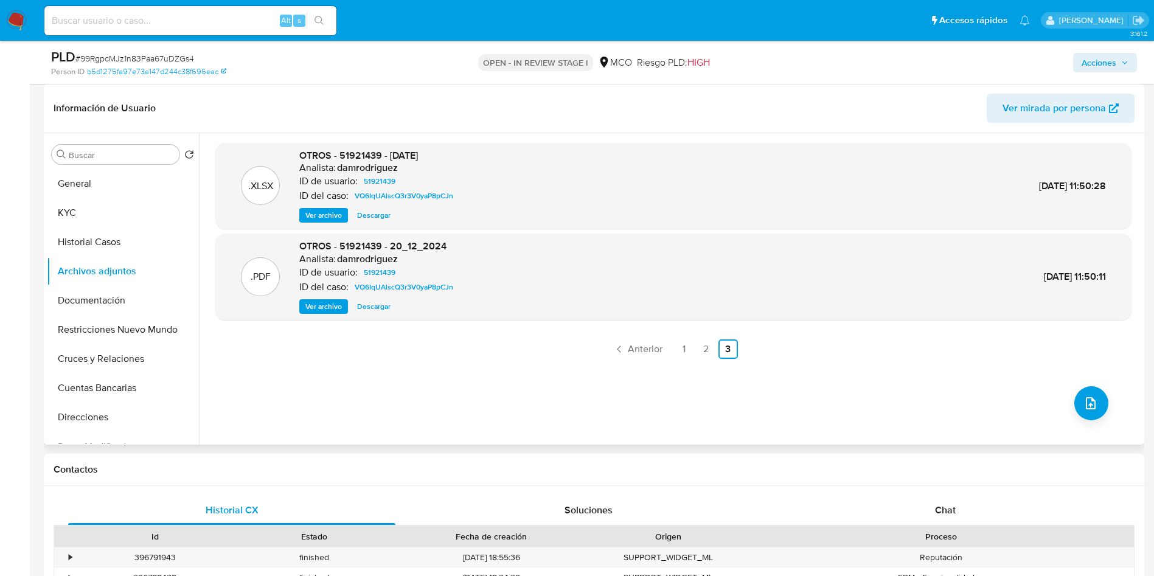
click at [326, 304] on span "Ver archivo" at bounding box center [323, 307] width 37 height 12
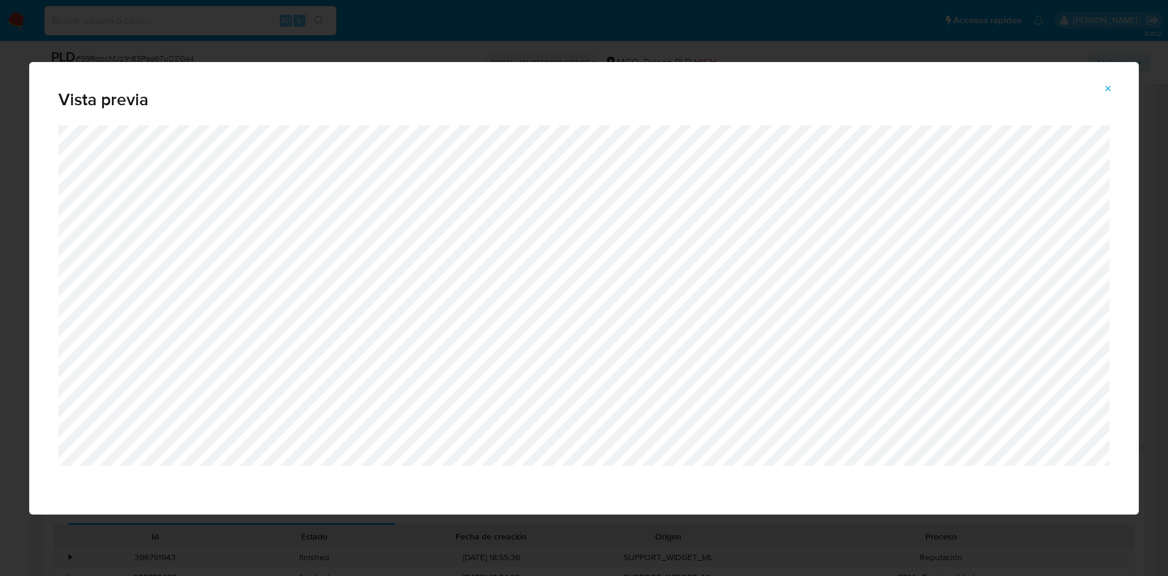
click at [1106, 86] on icon "Attachment preview" at bounding box center [1109, 89] width 10 height 10
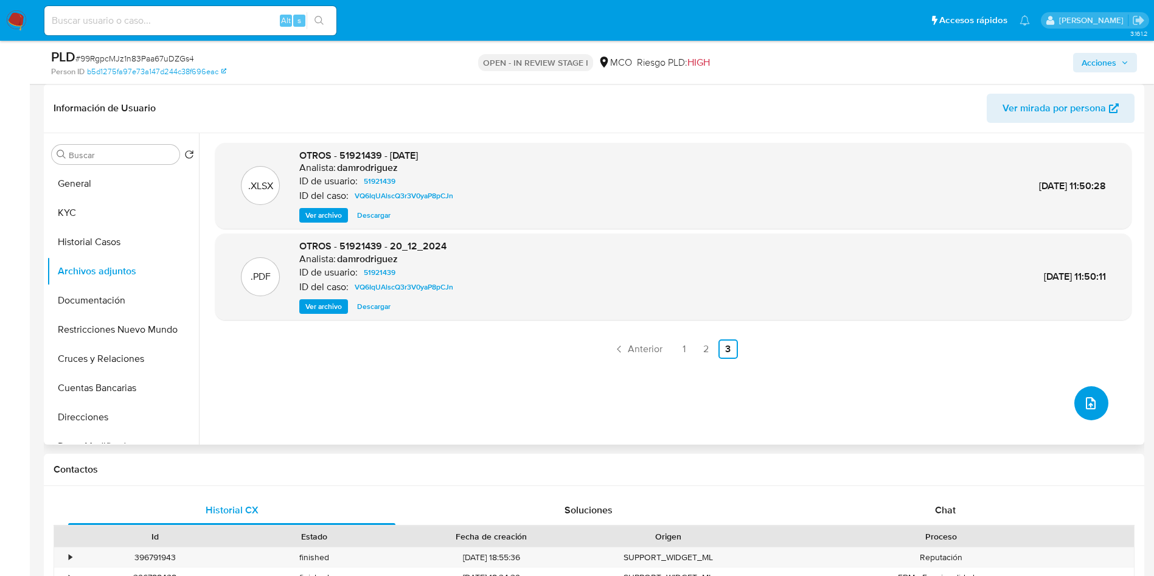
click at [1076, 400] on button "upload-file" at bounding box center [1092, 403] width 34 height 34
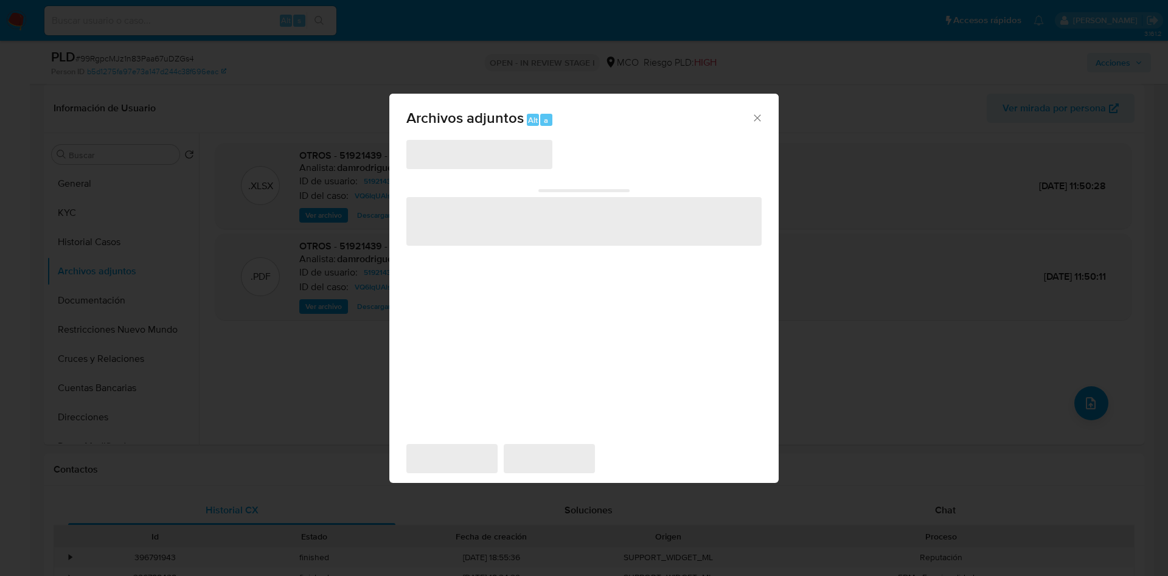
click at [450, 159] on span "‌" at bounding box center [480, 154] width 146 height 29
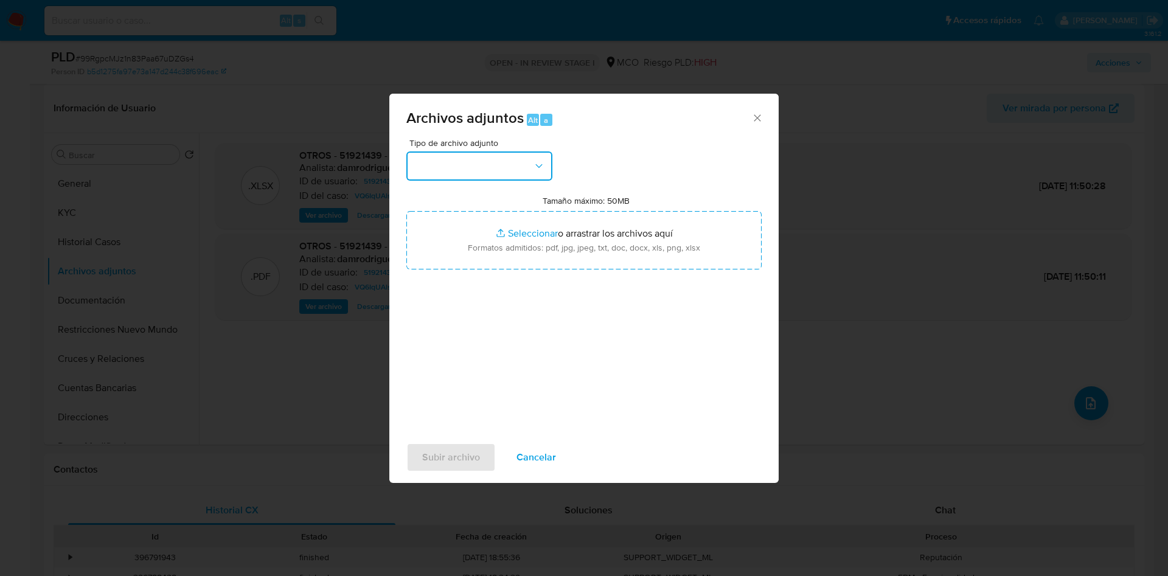
click at [458, 155] on button "button" at bounding box center [480, 166] width 146 height 29
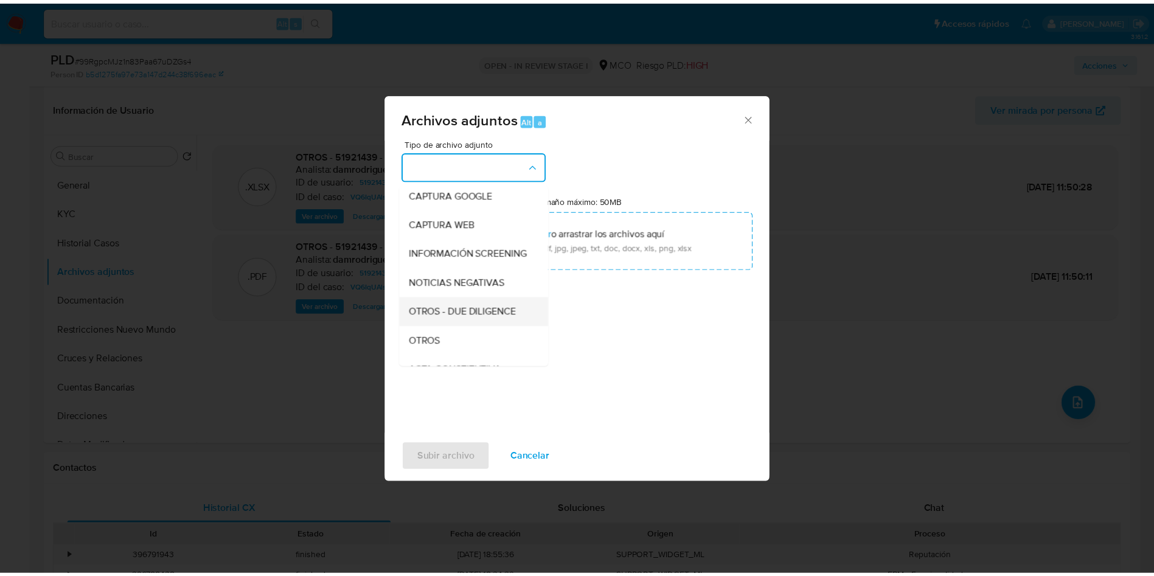
scroll to position [91, 0]
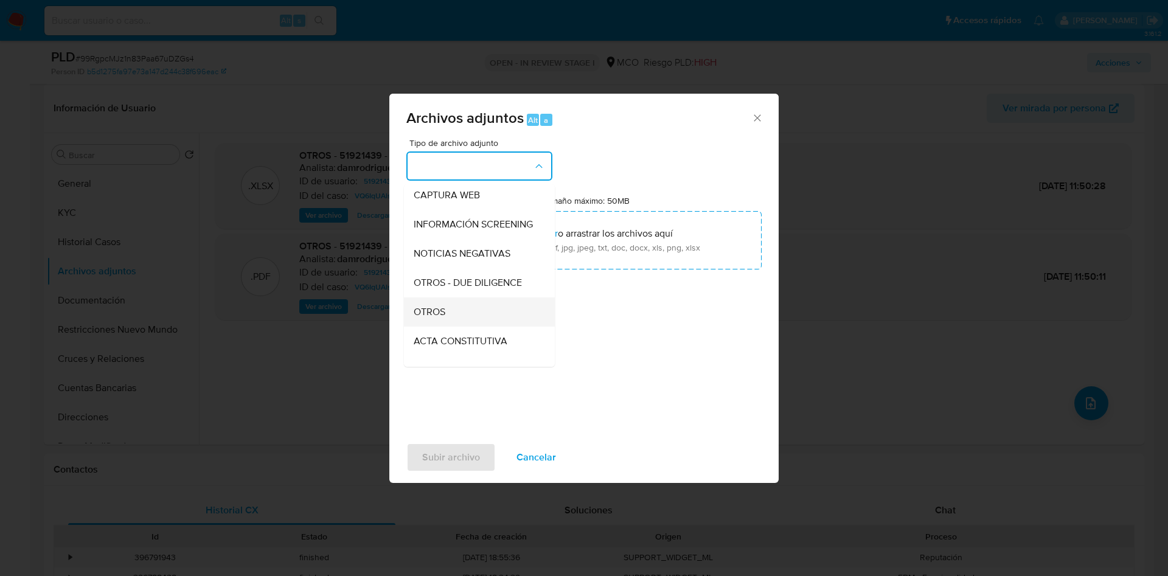
click at [456, 318] on div "OTROS" at bounding box center [476, 312] width 124 height 29
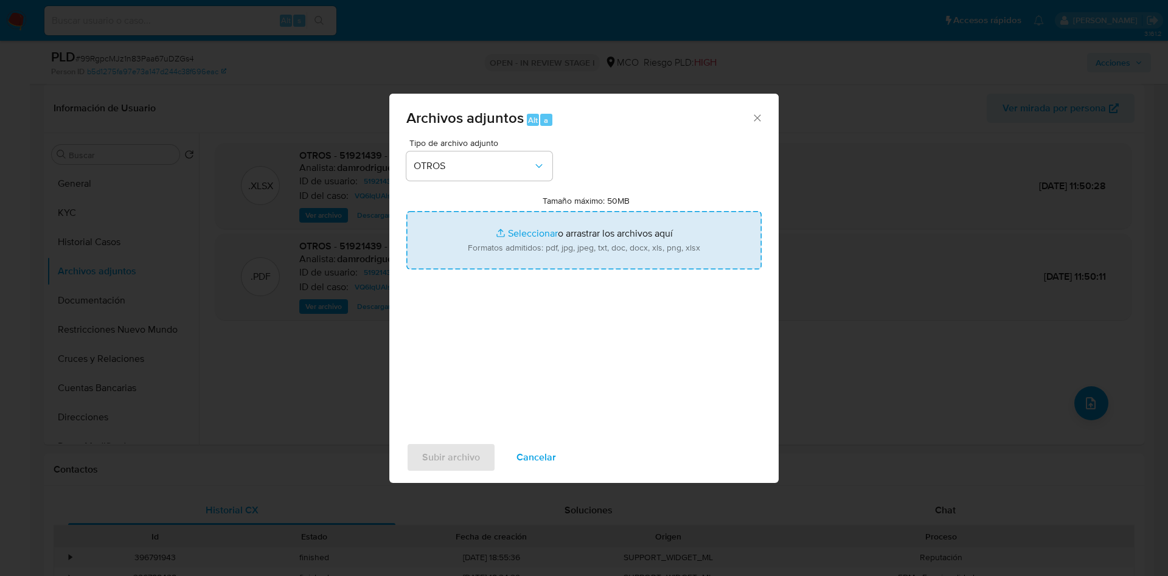
click at [546, 235] on input "Tamaño máximo: 50MB Seleccionar archivos" at bounding box center [584, 240] width 355 height 58
type input "C:\fakepath\51921439 - 30_09_2025.pdf"
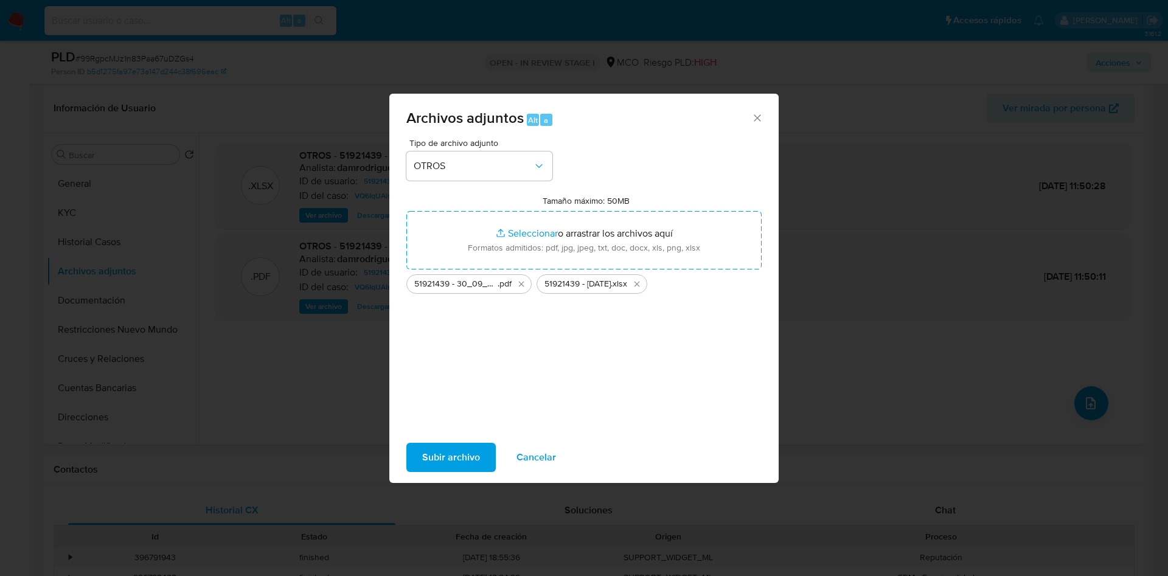
click at [462, 458] on span "Subir archivo" at bounding box center [451, 457] width 58 height 27
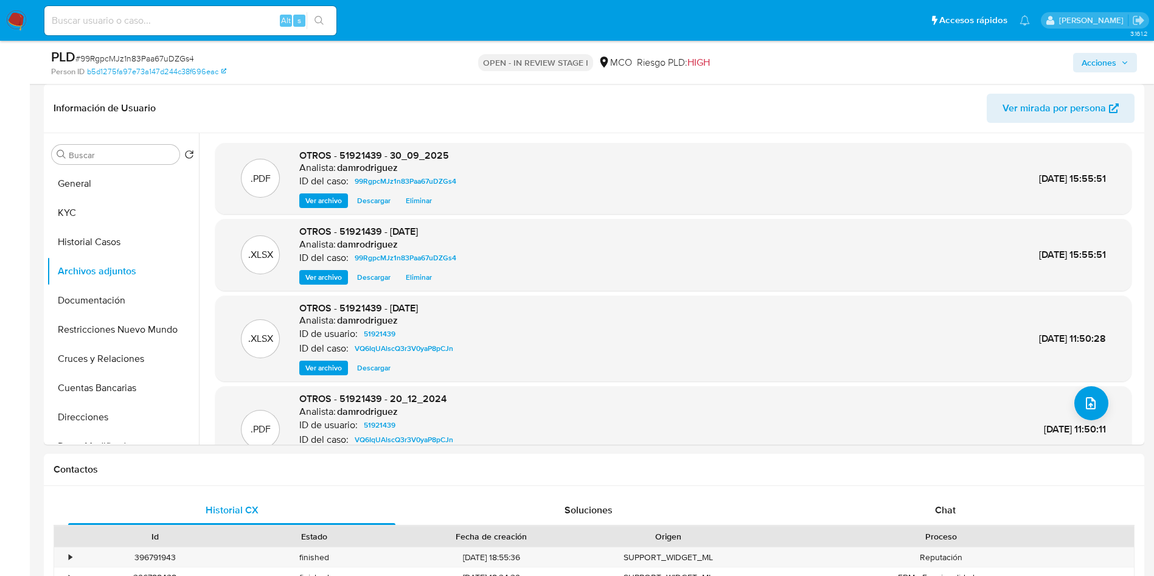
click at [1106, 59] on span "Acciones" at bounding box center [1099, 62] width 35 height 19
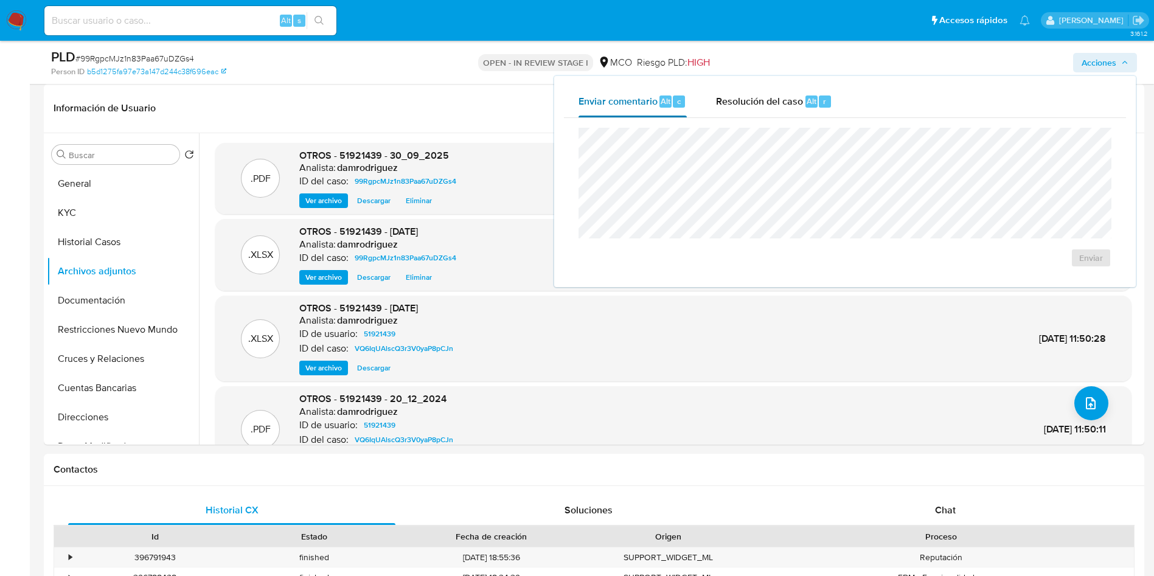
click at [694, 93] on button "Enviar comentario Alt c" at bounding box center [633, 102] width 138 height 32
click at [722, 94] on span "Resolución del caso" at bounding box center [759, 101] width 87 height 14
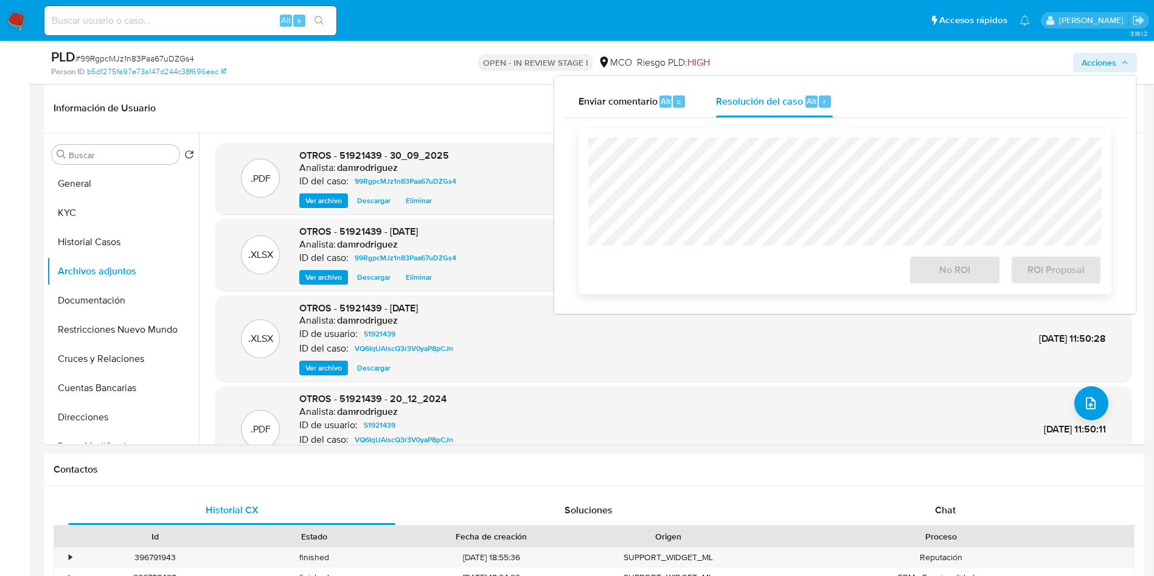
click at [713, 130] on div "Enviar comentario Alt c Resolución del caso Alt r Cierre de caso No ROI ROI Pro…" at bounding box center [845, 195] width 562 height 218
click at [956, 283] on span "No ROI" at bounding box center [955, 270] width 60 height 27
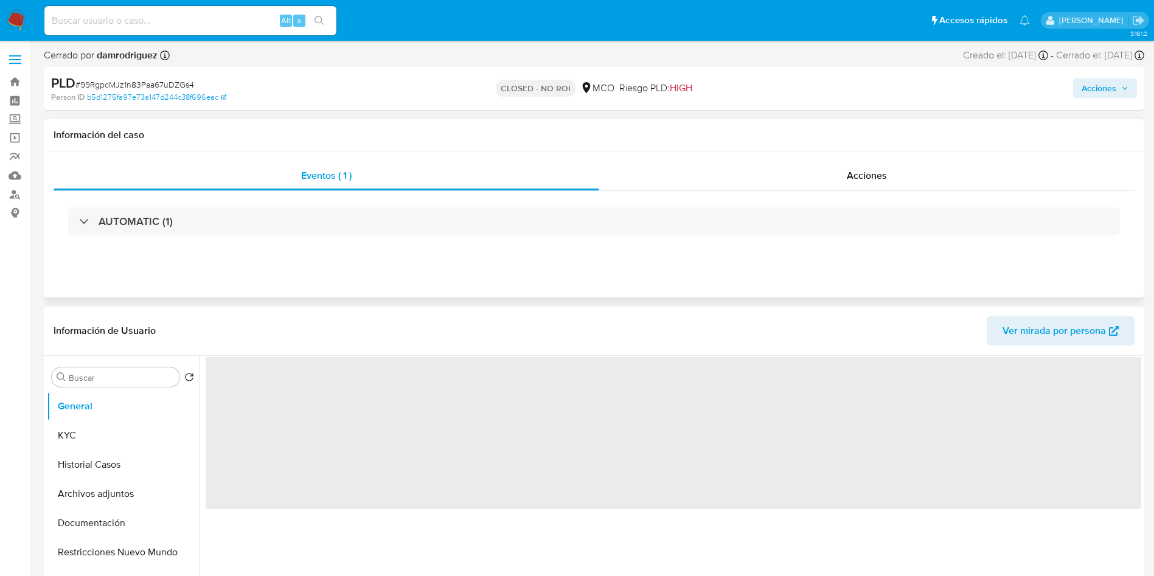
select select "10"
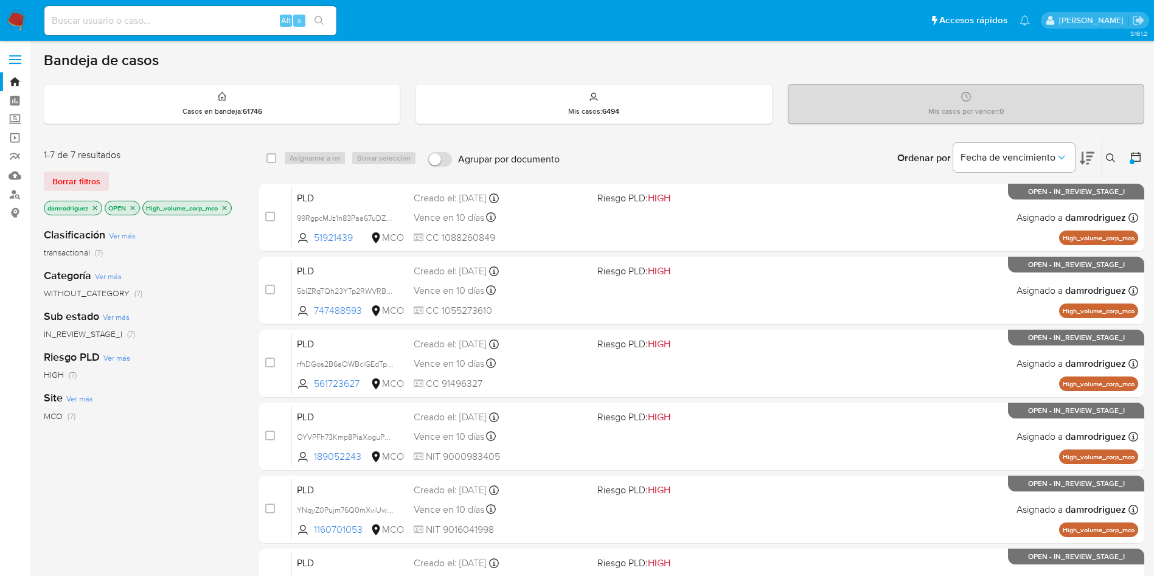
drag, startPoint x: 1091, startPoint y: 155, endPoint x: 1079, endPoint y: 155, distance: 12.2
click at [1091, 155] on icon at bounding box center [1087, 158] width 15 height 15
click at [169, 13] on input at bounding box center [190, 21] width 292 height 16
paste input "1081311911"
type input "1081311911"
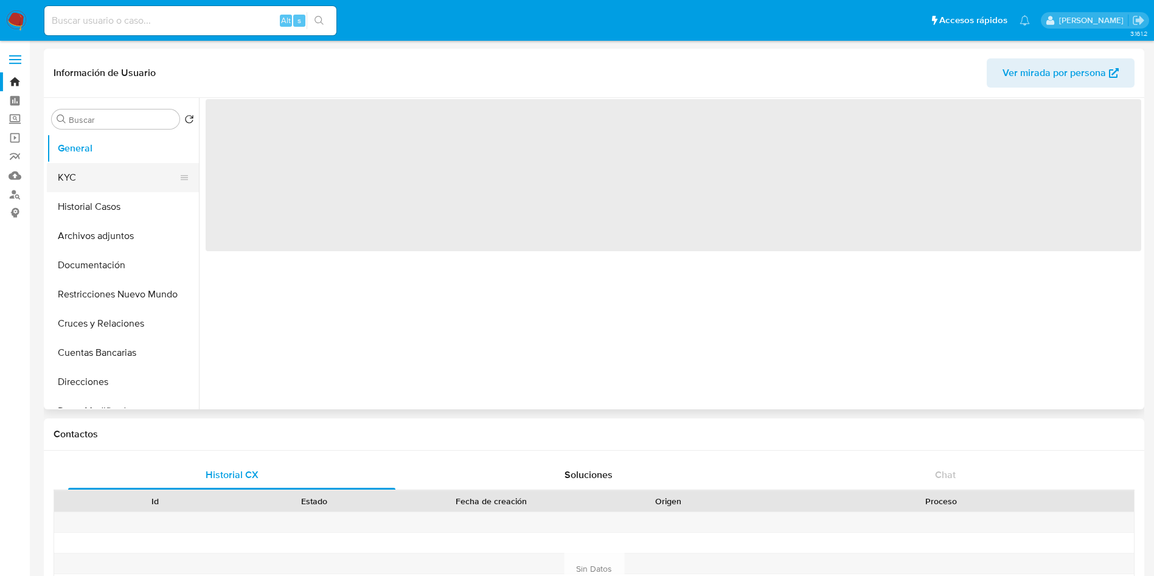
click at [94, 183] on button "KYC" at bounding box center [118, 177] width 142 height 29
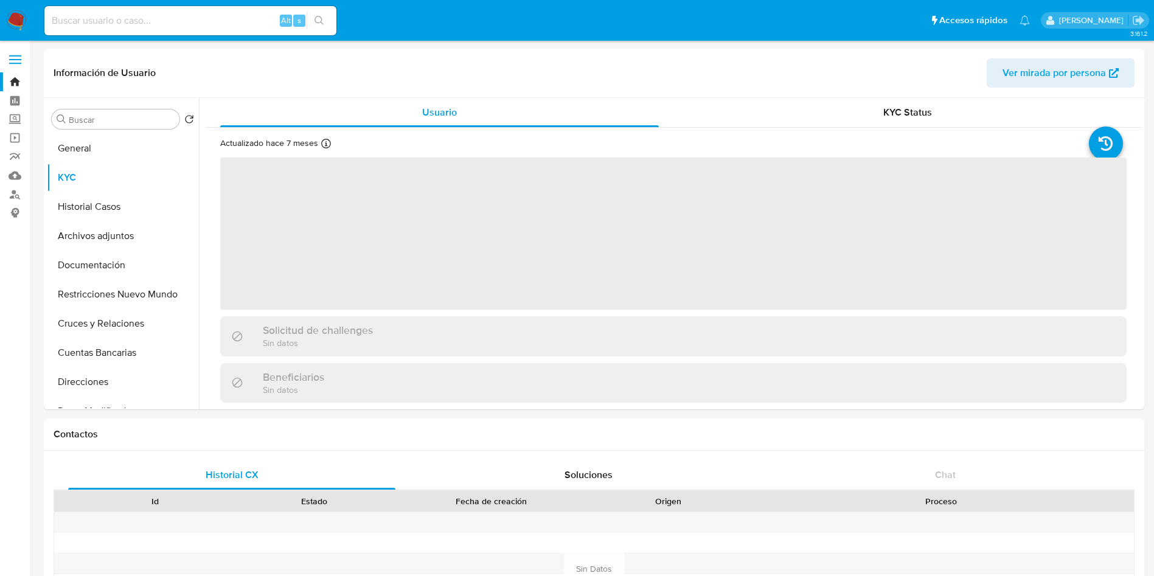
select select "10"
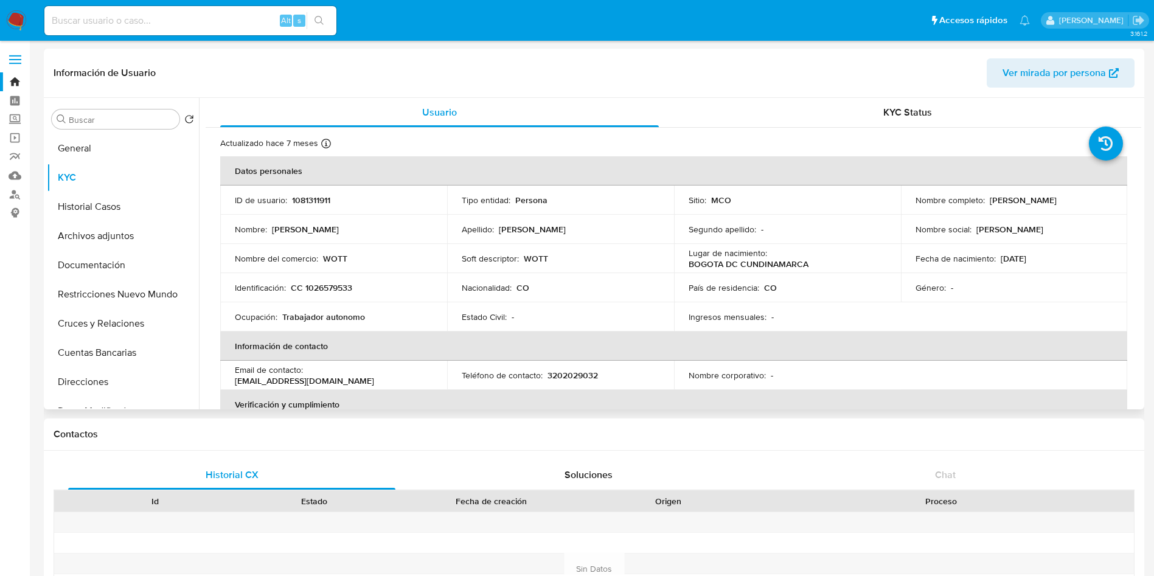
click at [335, 259] on p "WOTT" at bounding box center [335, 258] width 24 height 11
click at [20, 27] on img at bounding box center [16, 20] width 21 height 21
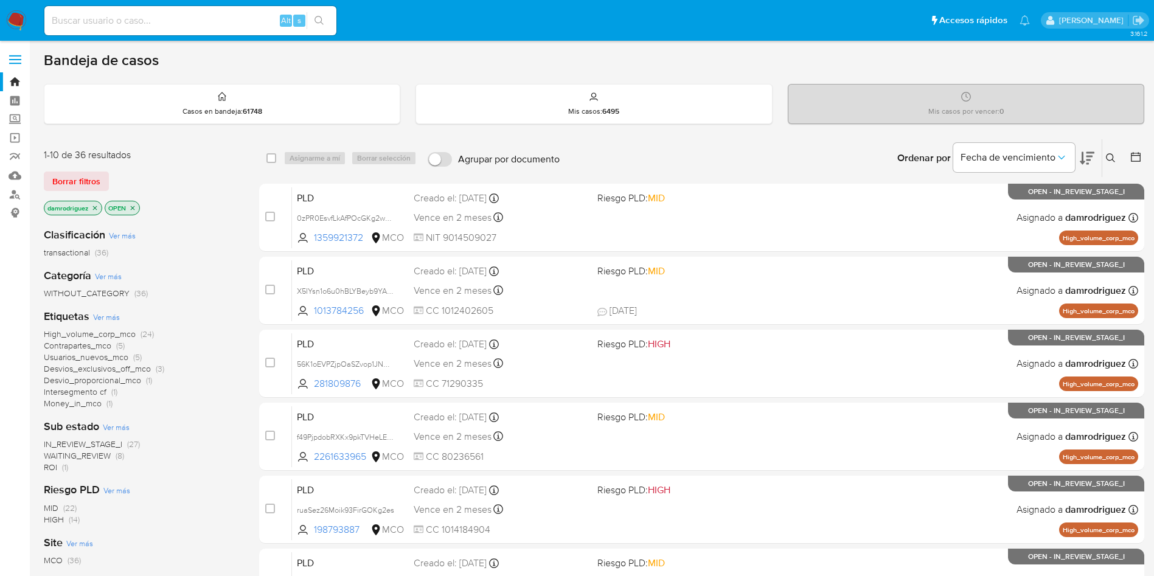
click at [55, 467] on span "ROI" at bounding box center [50, 467] width 13 height 12
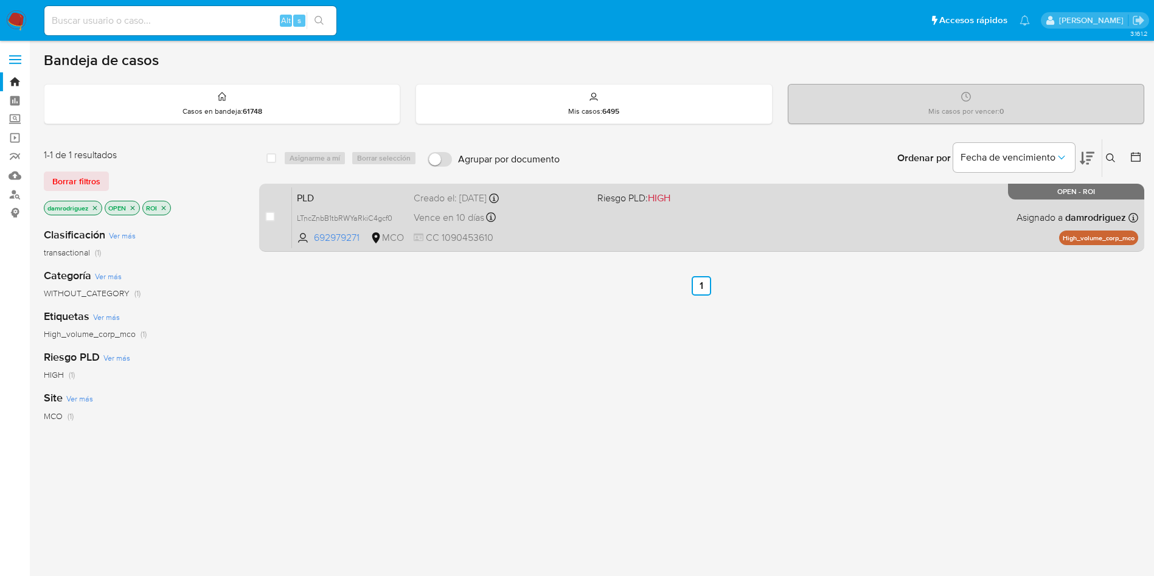
click at [315, 193] on span "PLD" at bounding box center [350, 197] width 107 height 16
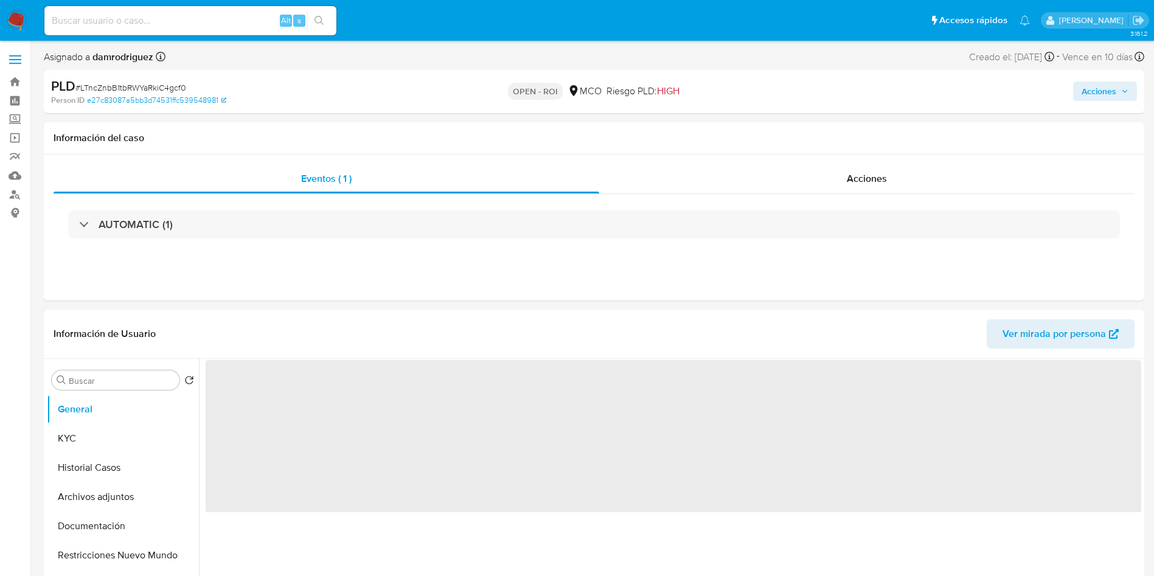
select select "10"
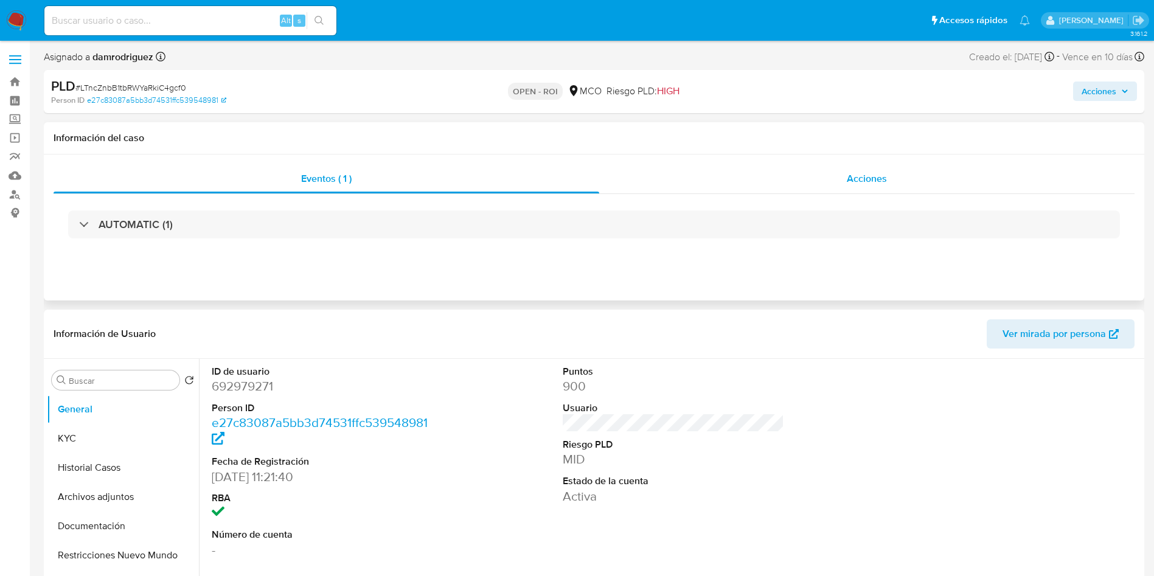
click at [864, 176] on span "Acciones" at bounding box center [867, 179] width 40 height 14
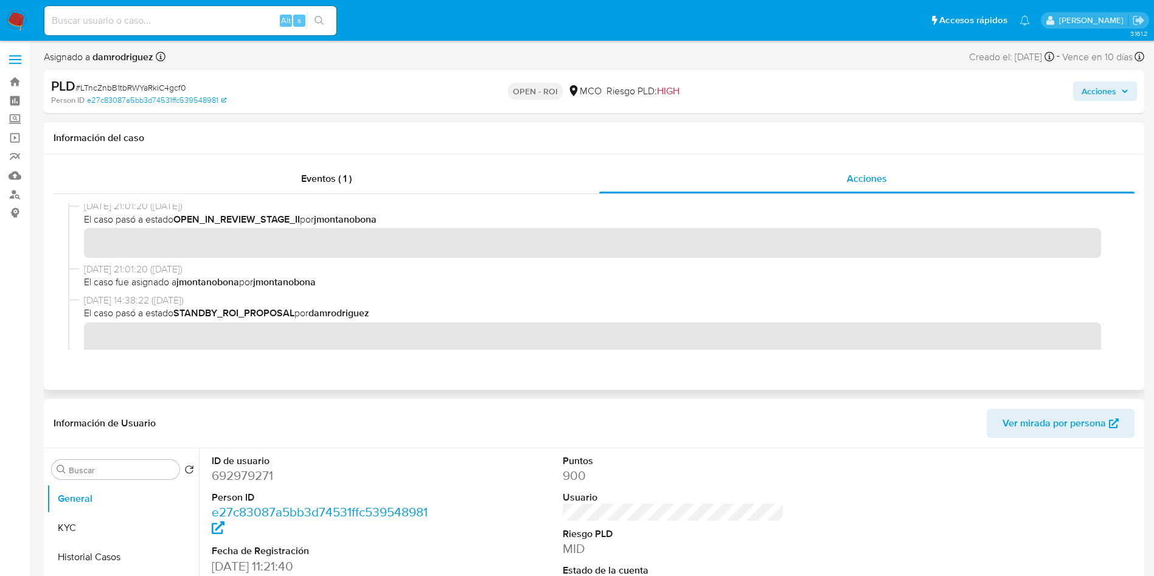
scroll to position [365, 0]
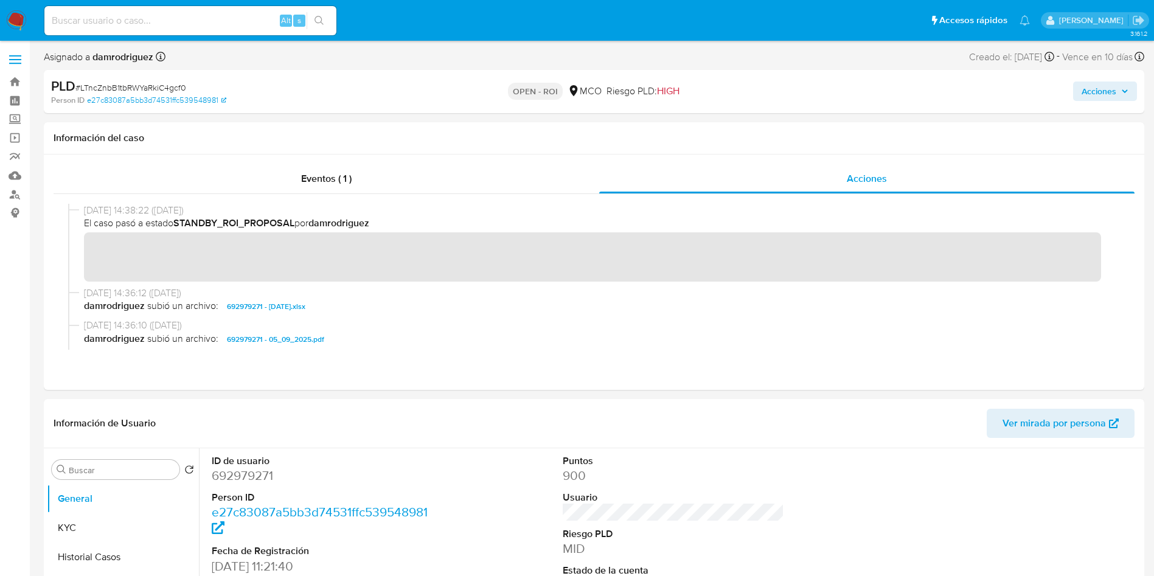
click at [1119, 87] on span "Acciones" at bounding box center [1105, 91] width 47 height 17
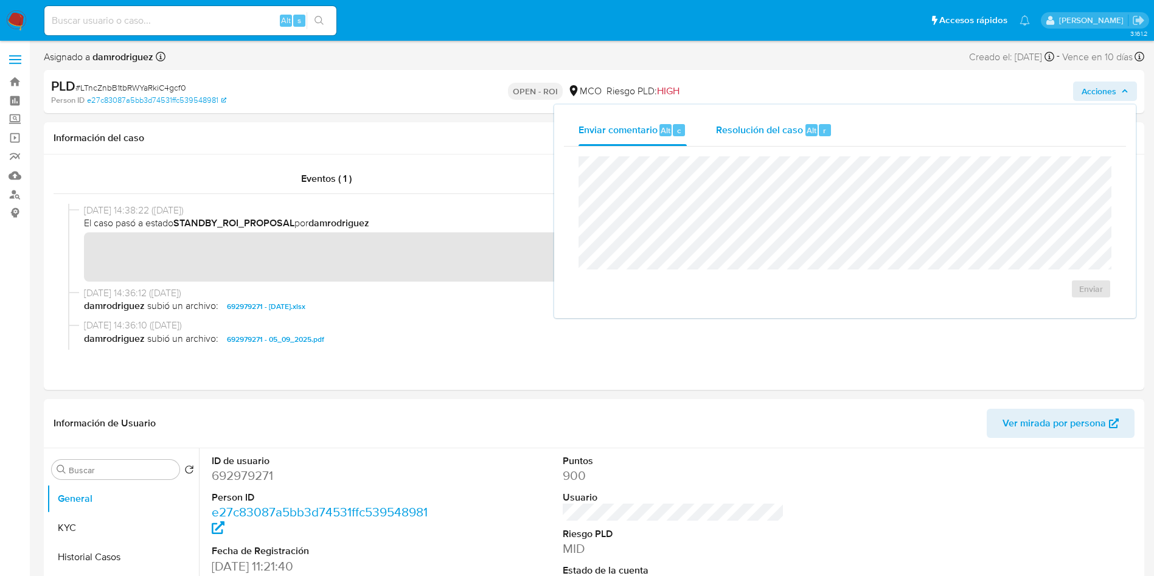
click at [807, 133] on span "Alt" at bounding box center [812, 131] width 10 height 12
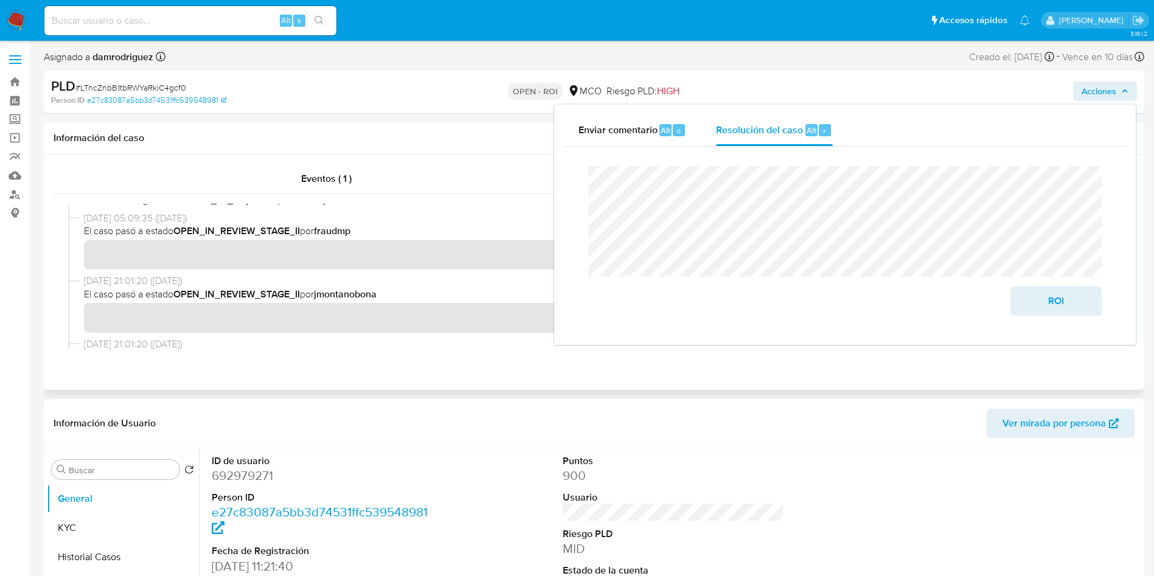
scroll to position [0, 0]
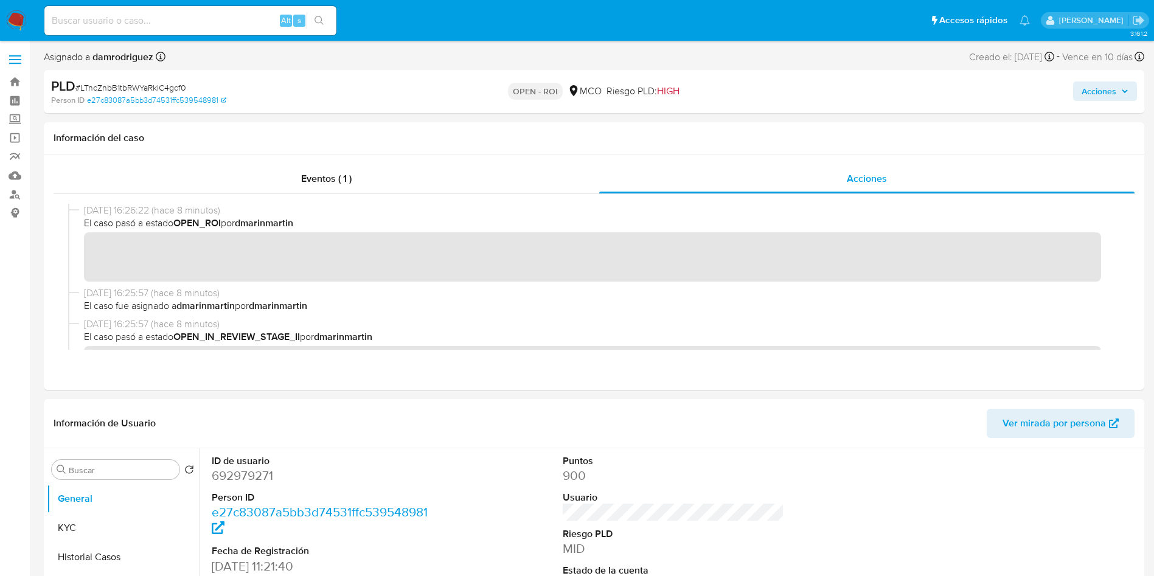
click at [1100, 84] on span "Acciones" at bounding box center [1099, 91] width 35 height 19
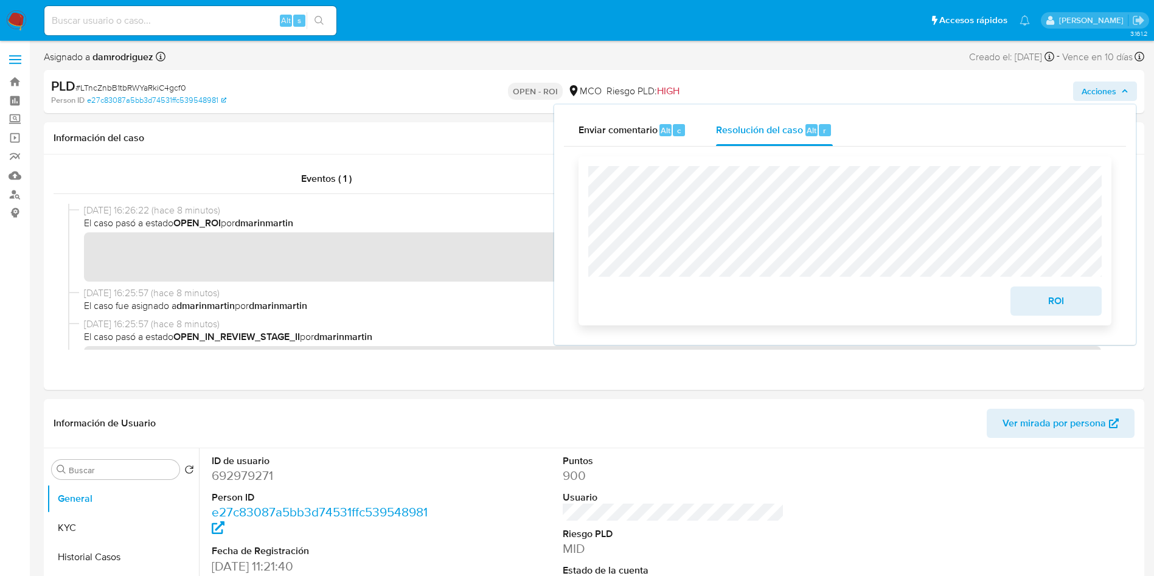
click at [1035, 301] on span "ROI" at bounding box center [1057, 301] width 60 height 27
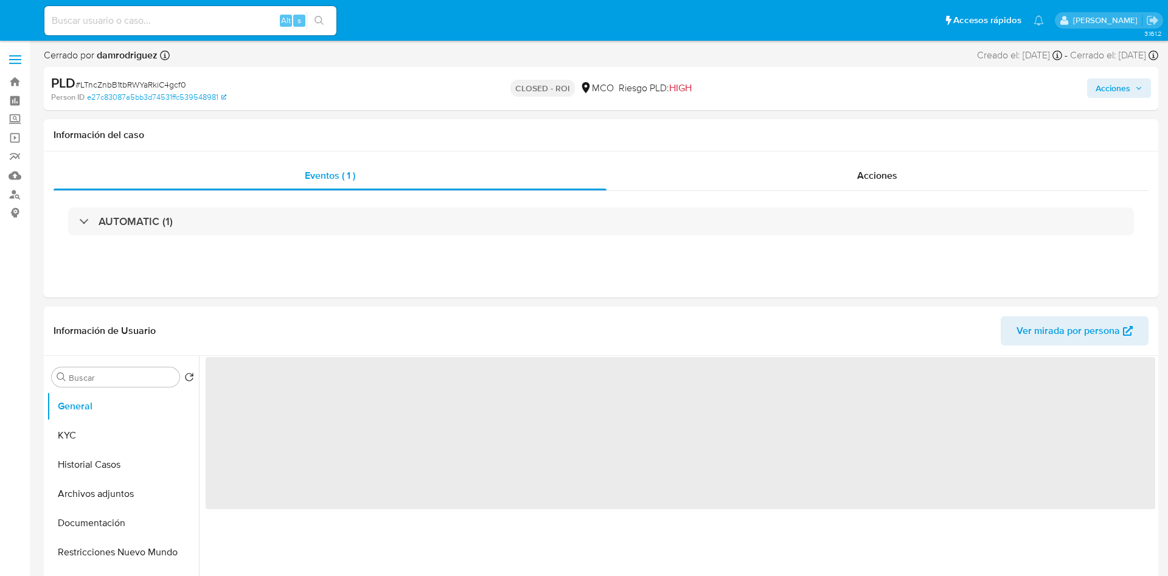
select select "10"
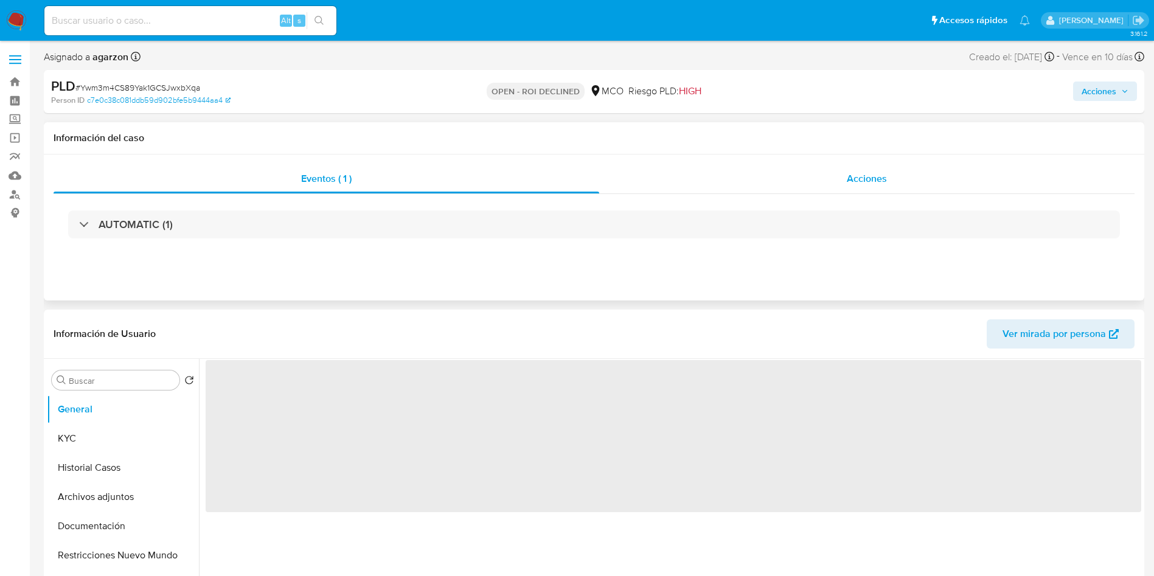
click at [770, 180] on div "Acciones" at bounding box center [867, 178] width 536 height 29
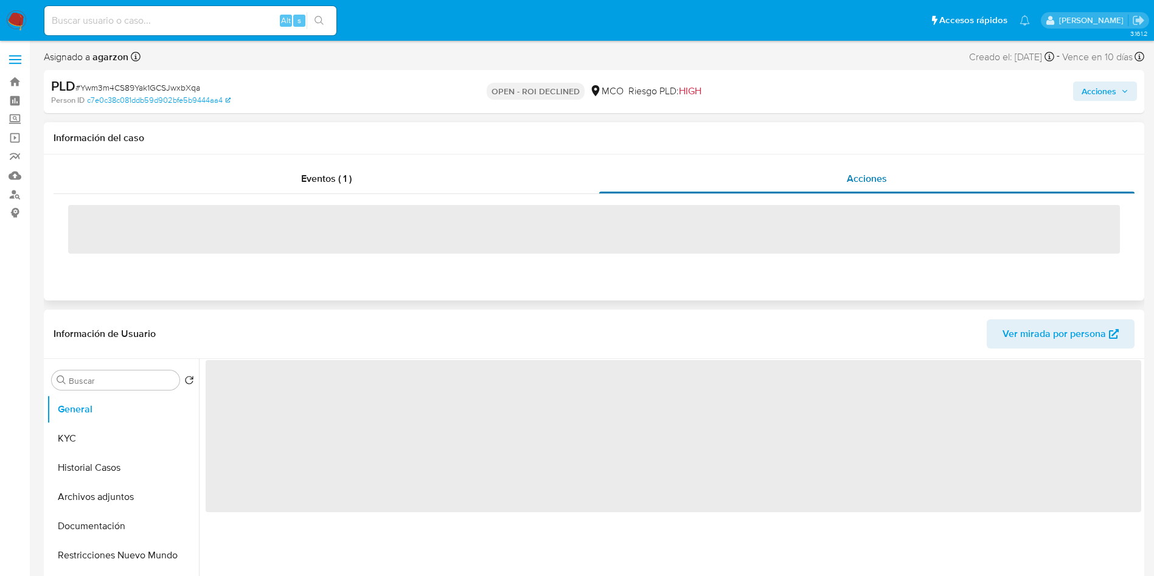
select select "10"
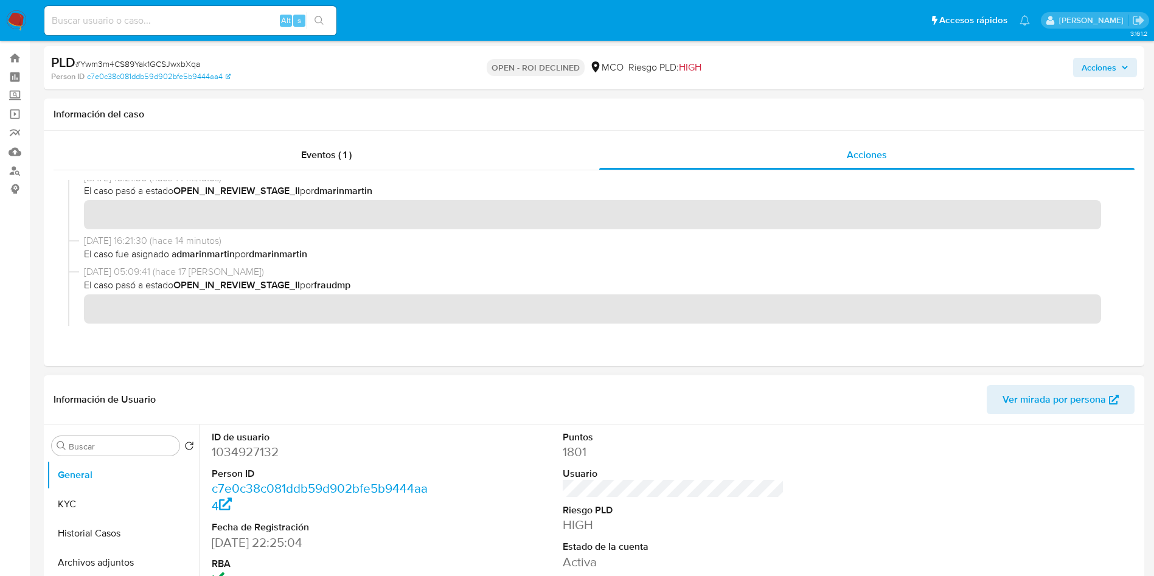
scroll to position [91, 0]
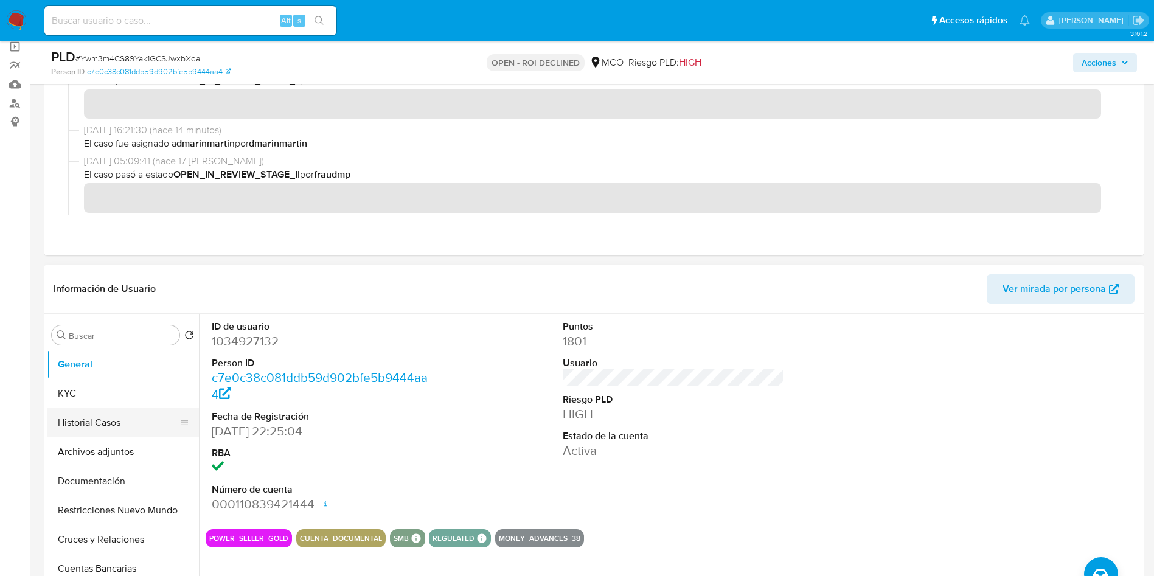
click at [89, 430] on button "Historial Casos" at bounding box center [118, 422] width 142 height 29
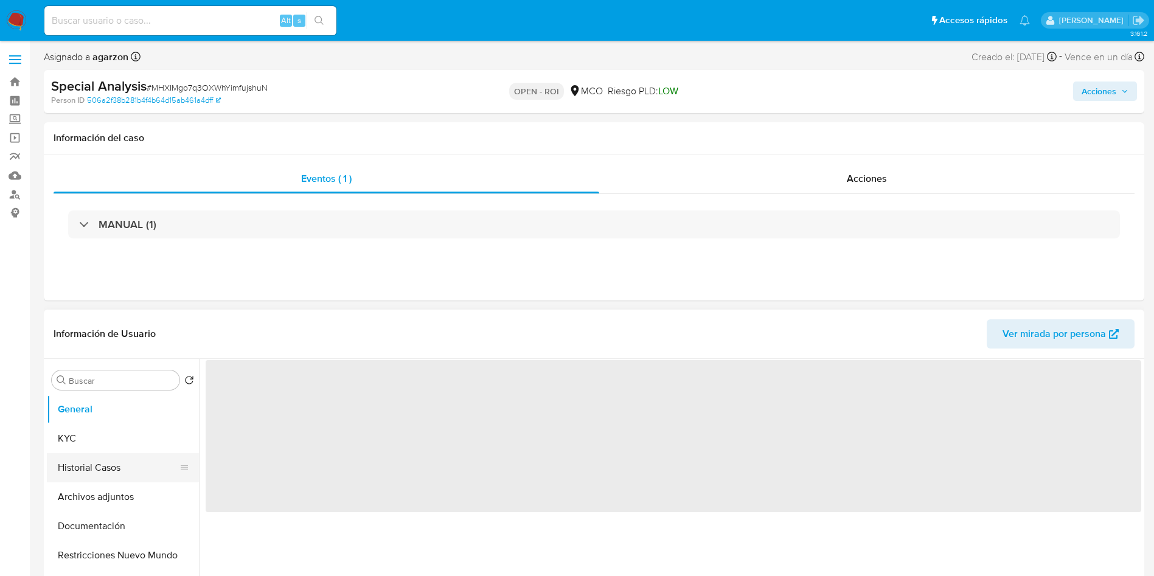
click at [101, 467] on button "Historial Casos" at bounding box center [118, 467] width 142 height 29
select select "10"
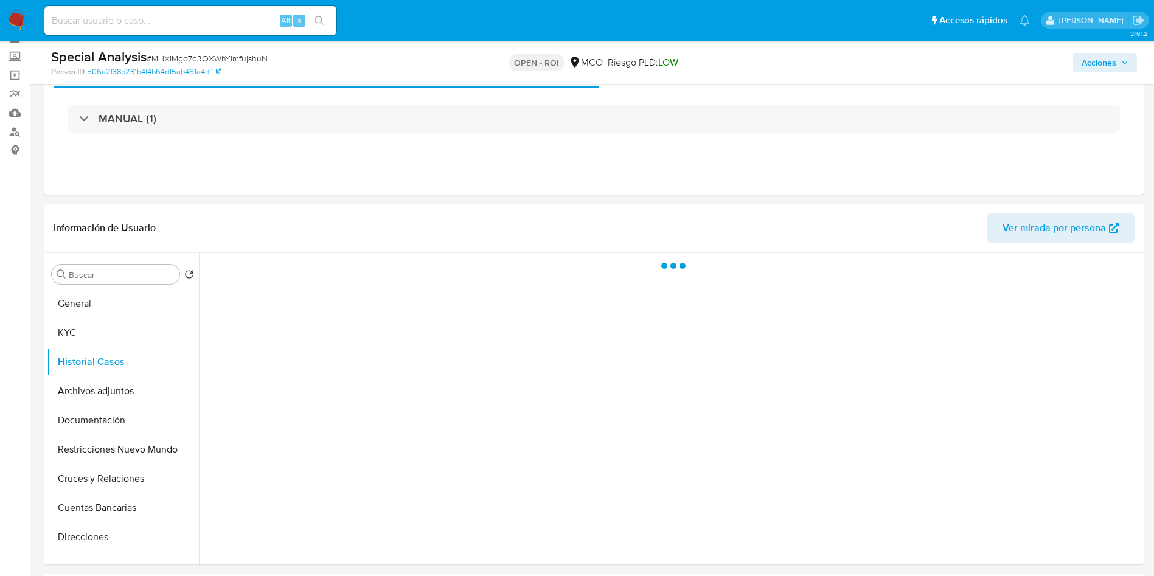
scroll to position [91, 0]
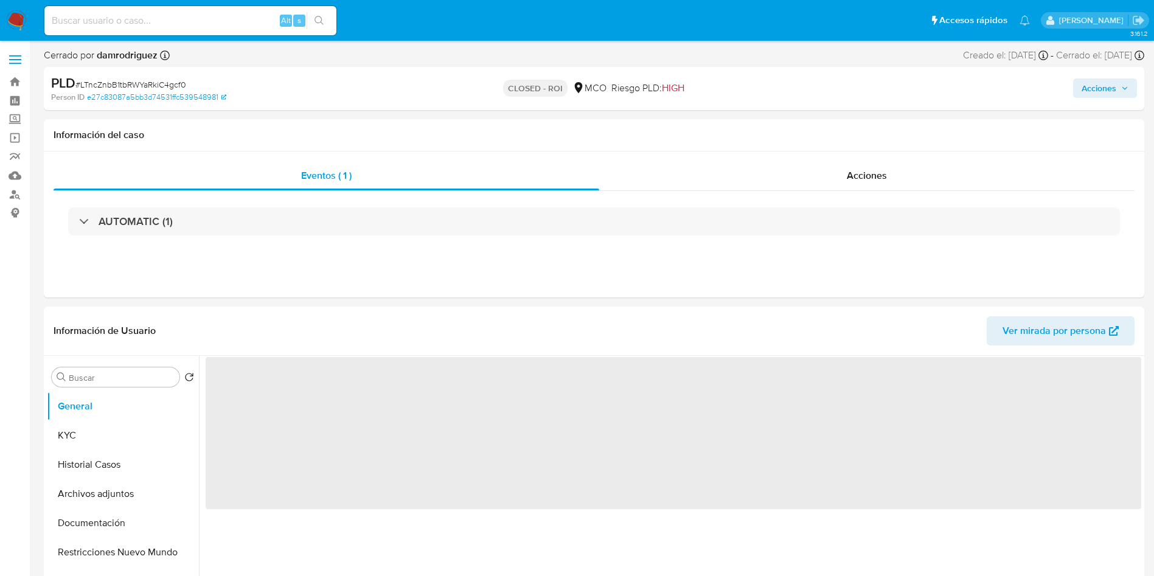
select select "10"
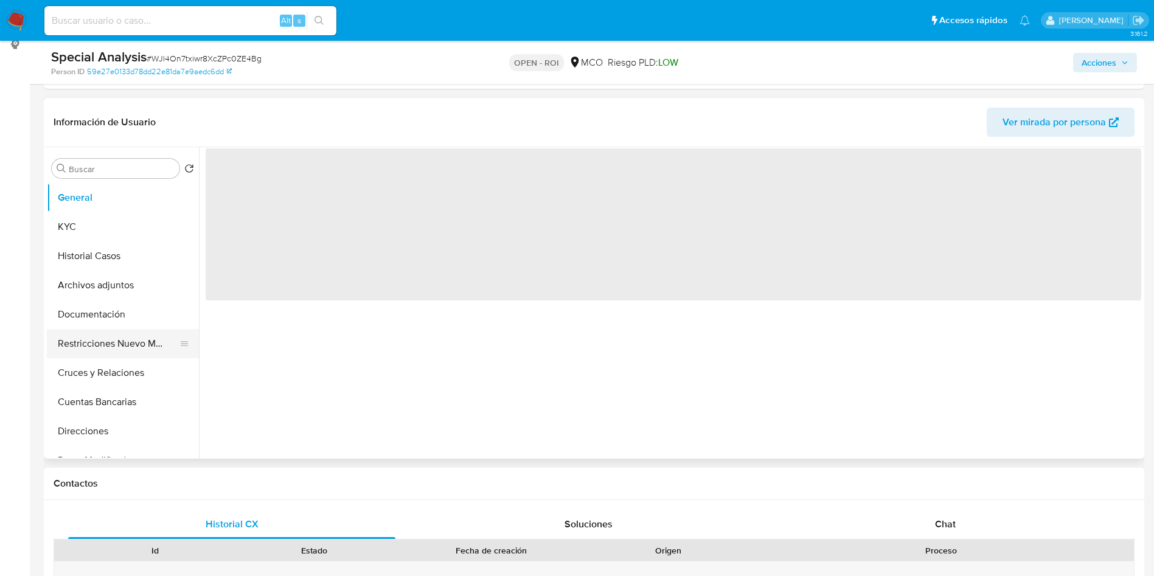
scroll to position [183, 0]
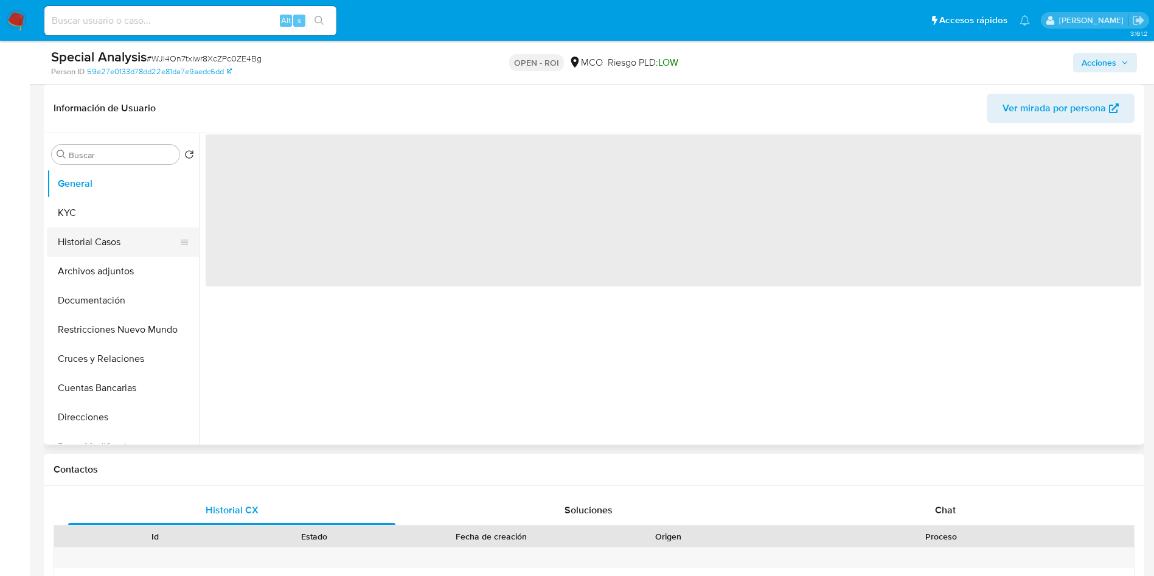
click at [105, 240] on button "Historial Casos" at bounding box center [118, 242] width 142 height 29
select select "10"
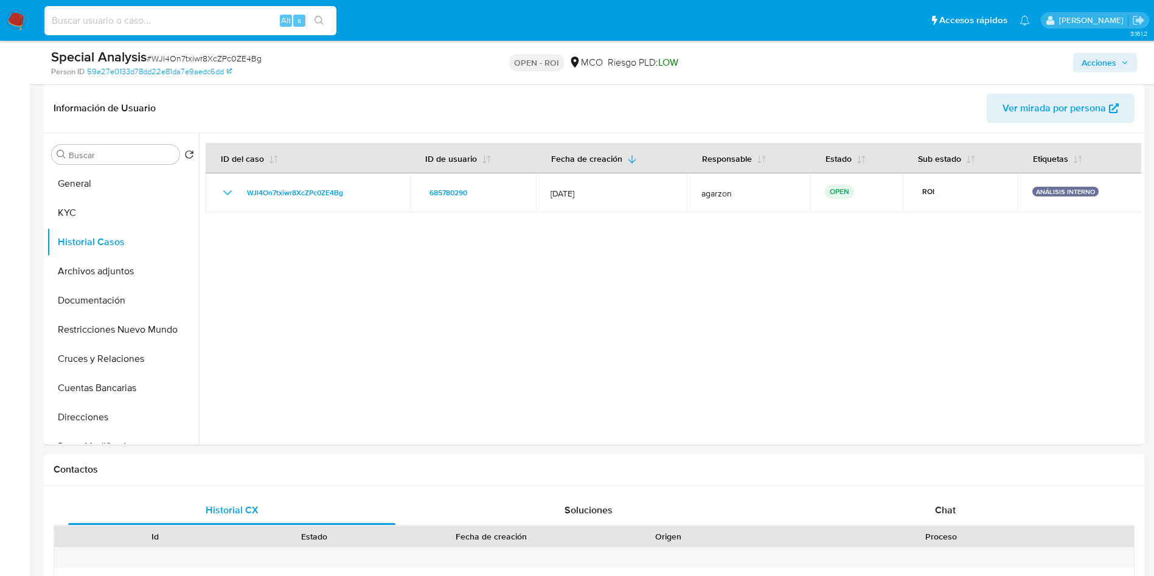
click at [138, 25] on input at bounding box center [190, 21] width 292 height 16
paste input "139705540"
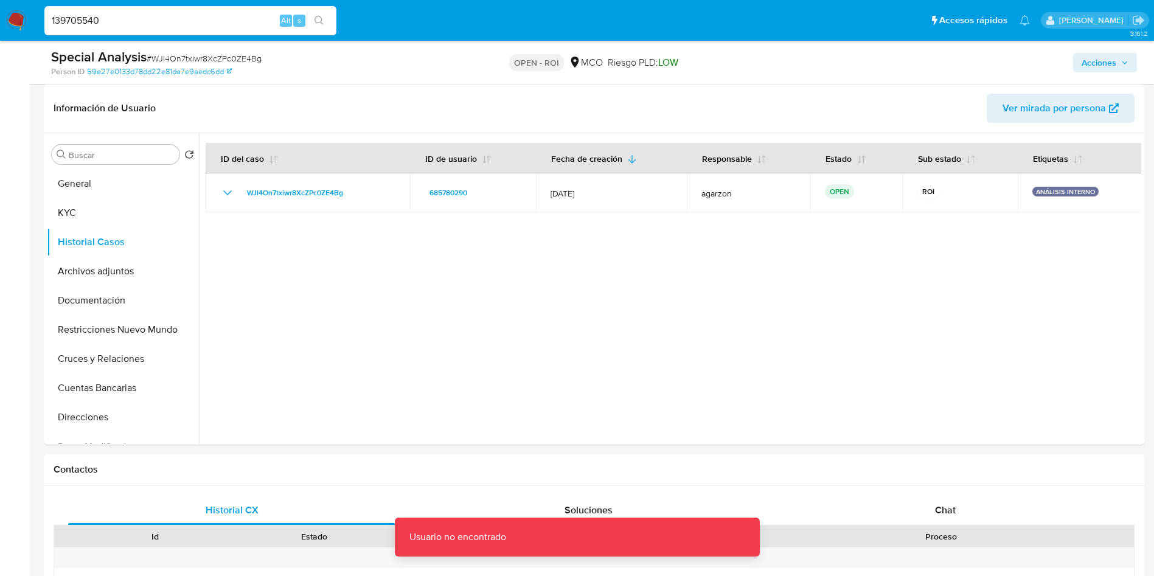
click at [138, 25] on input "139705540" at bounding box center [190, 21] width 292 height 16
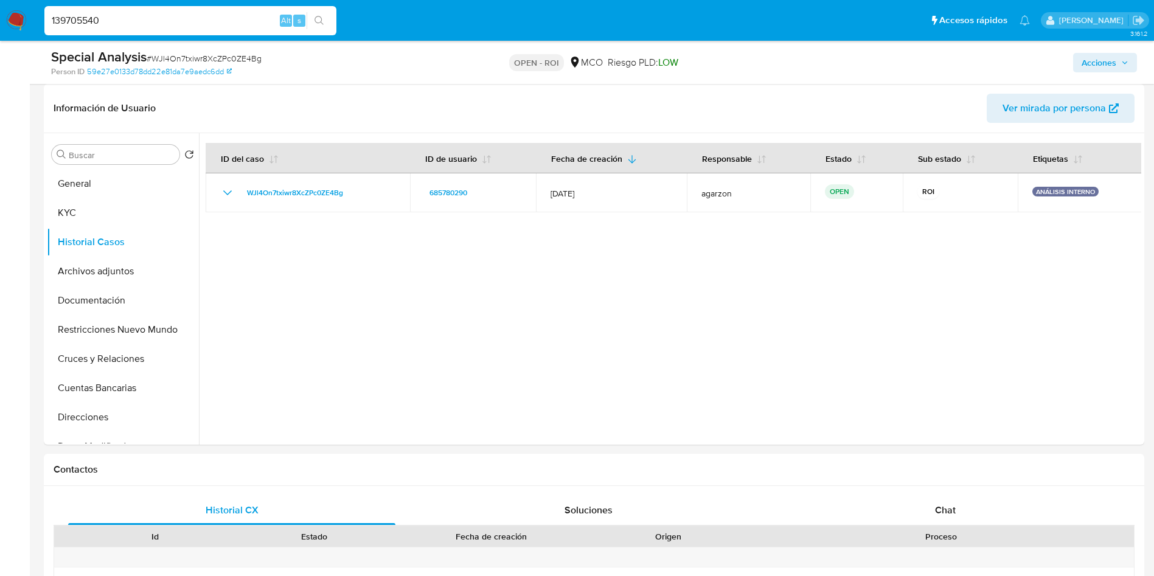
type input "139705540"
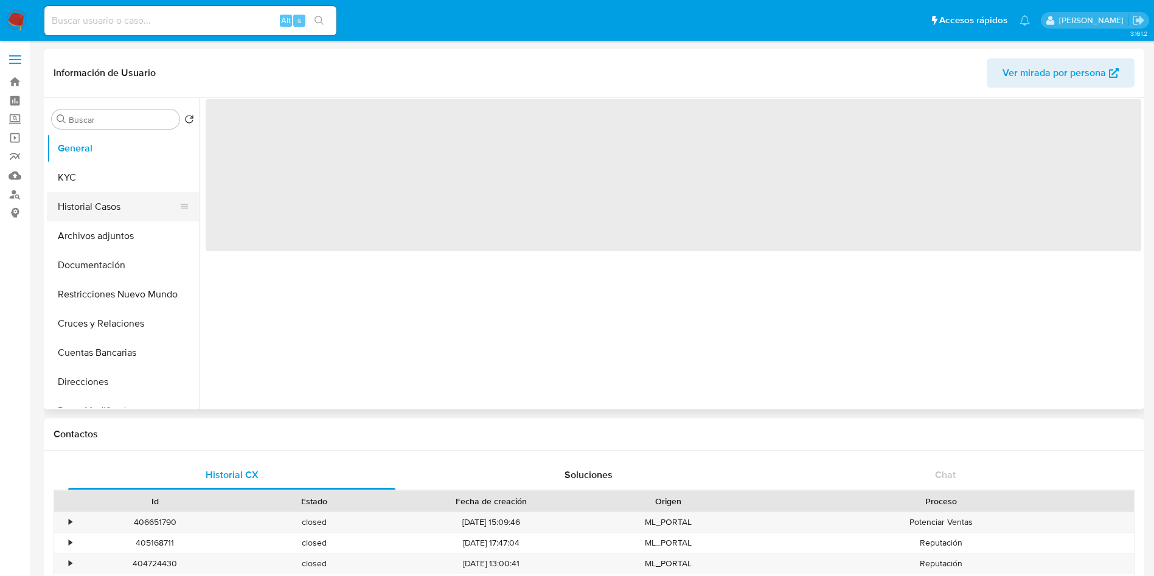
click at [113, 202] on button "Historial Casos" at bounding box center [118, 206] width 142 height 29
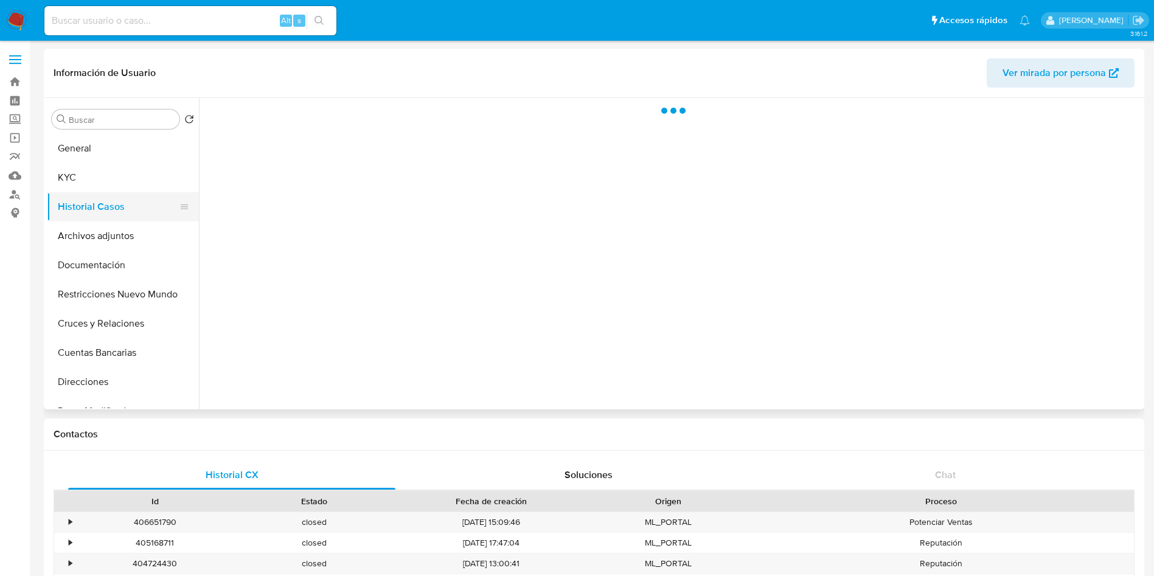
select select "10"
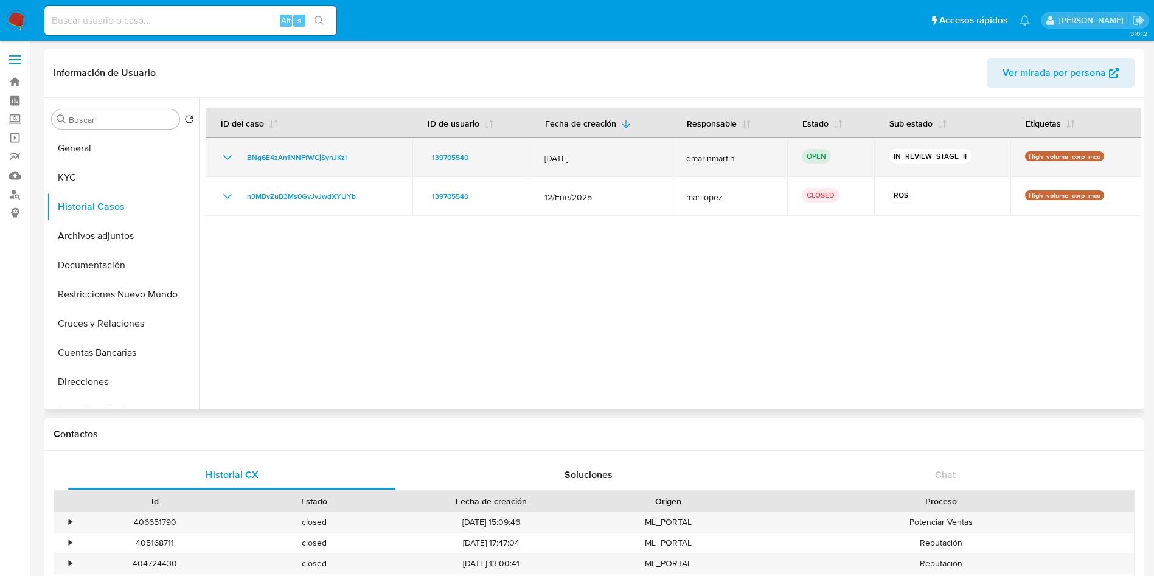
drag, startPoint x: 365, startPoint y: 160, endPoint x: 240, endPoint y: 160, distance: 124.1
click at [240, 160] on div "BNg6E4zAn1NNFfWCjSynJKzI" at bounding box center [309, 157] width 178 height 15
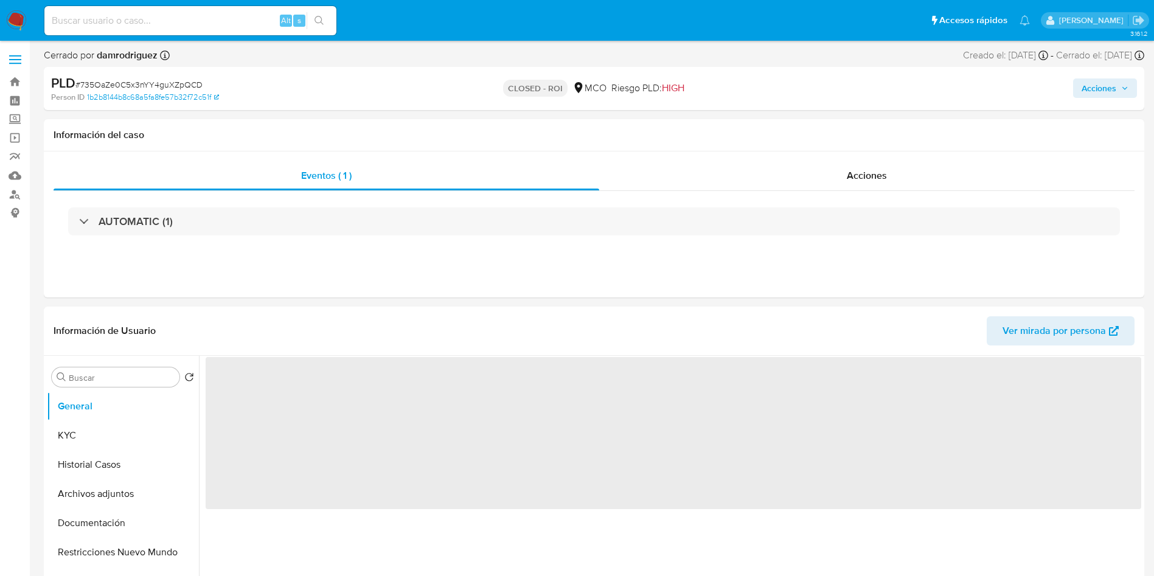
select select "10"
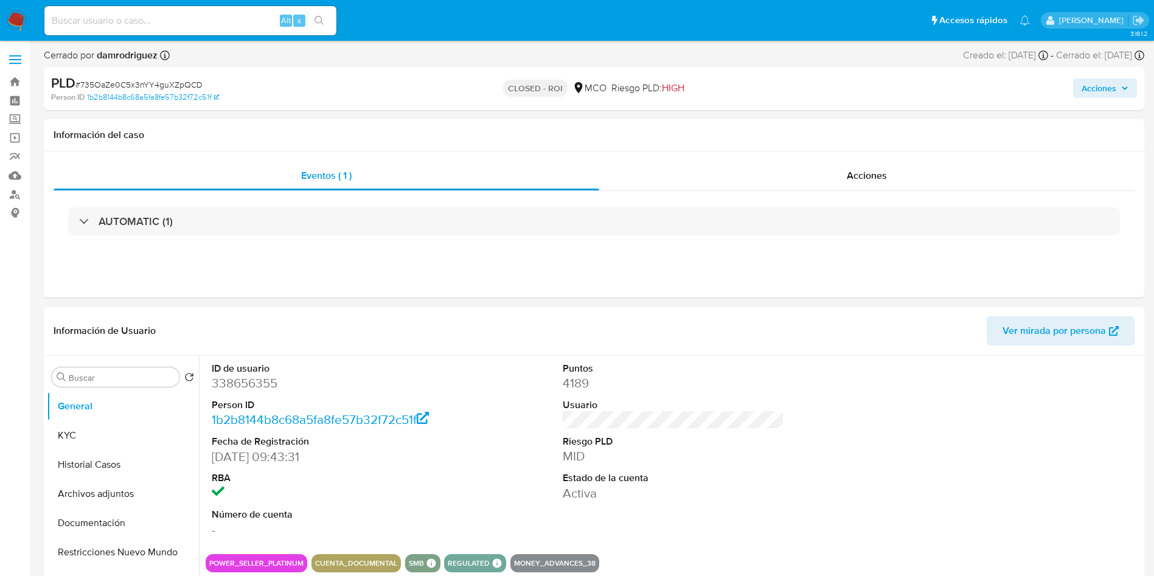
click at [20, 15] on img at bounding box center [16, 20] width 21 height 21
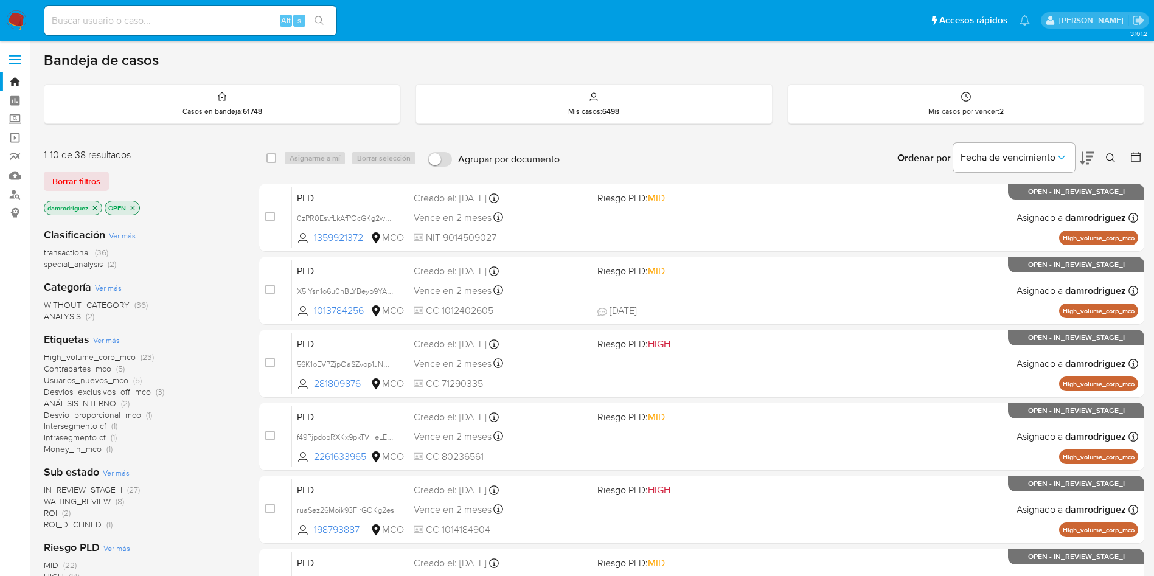
click at [55, 510] on span "ROI" at bounding box center [50, 513] width 13 height 12
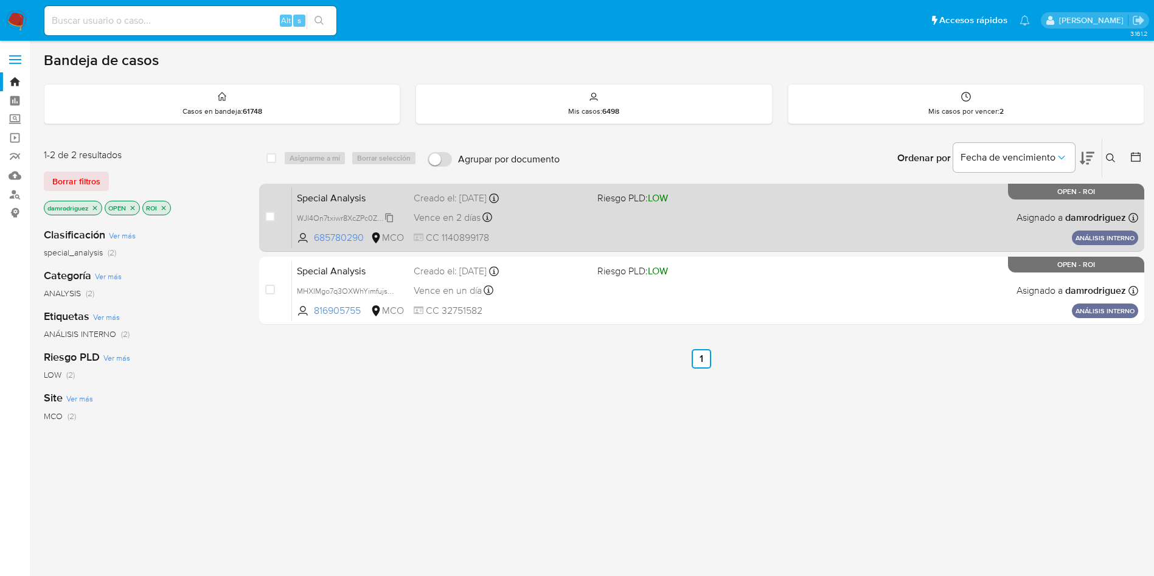
click at [371, 215] on span "WJl4On7txiwr8XcZPc0ZE4Bg" at bounding box center [346, 217] width 98 height 13
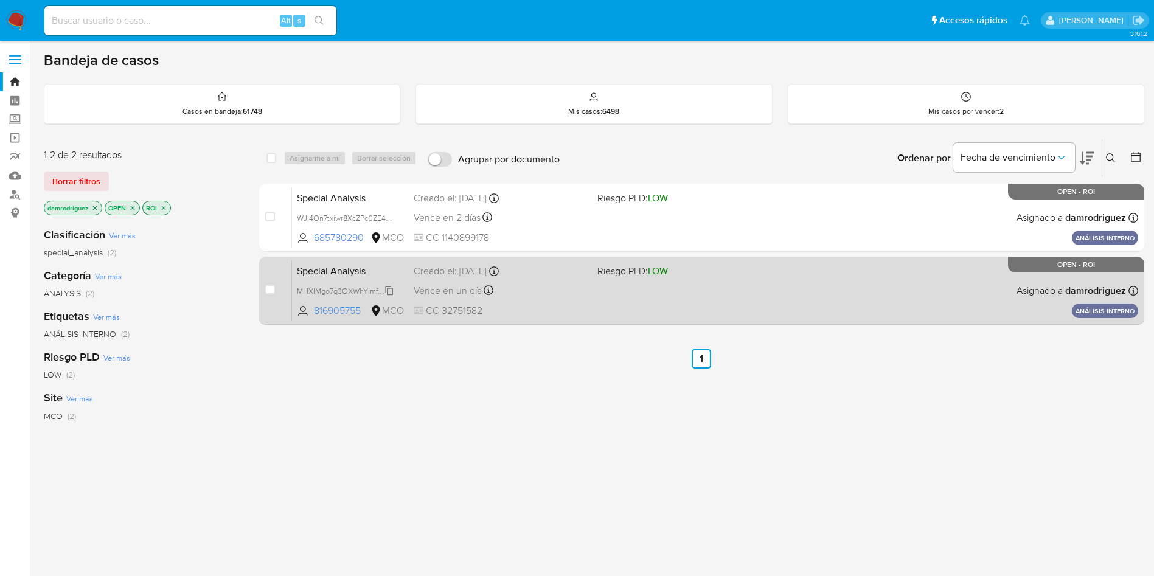
click at [332, 288] on span "MHXIMgo7q3OXWhYimfujshuN" at bounding box center [349, 290] width 105 height 13
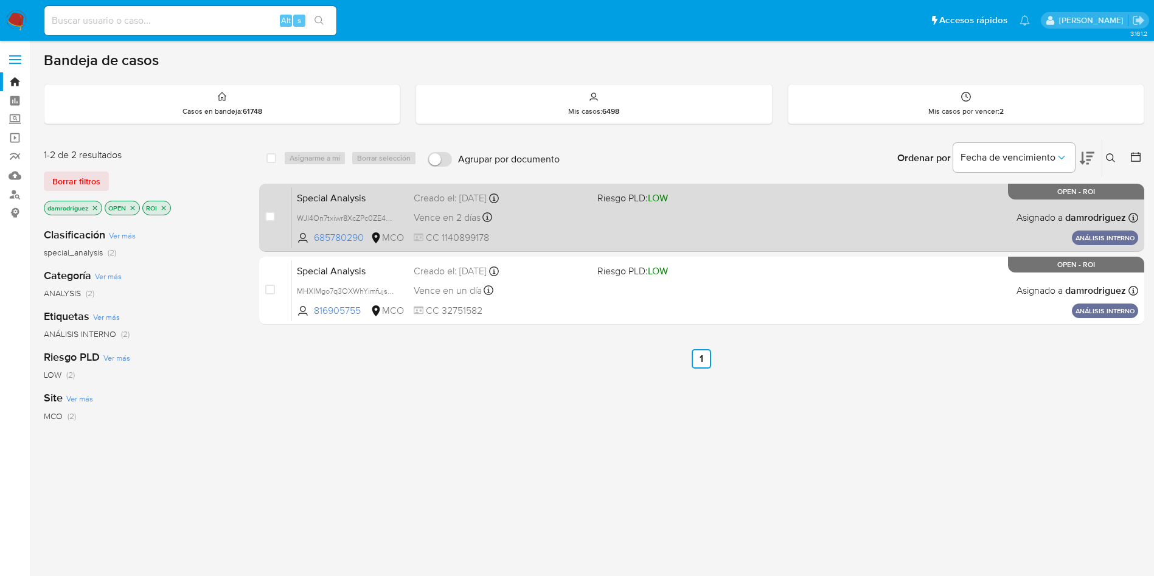
click at [318, 201] on span "Special Analysis" at bounding box center [350, 197] width 107 height 16
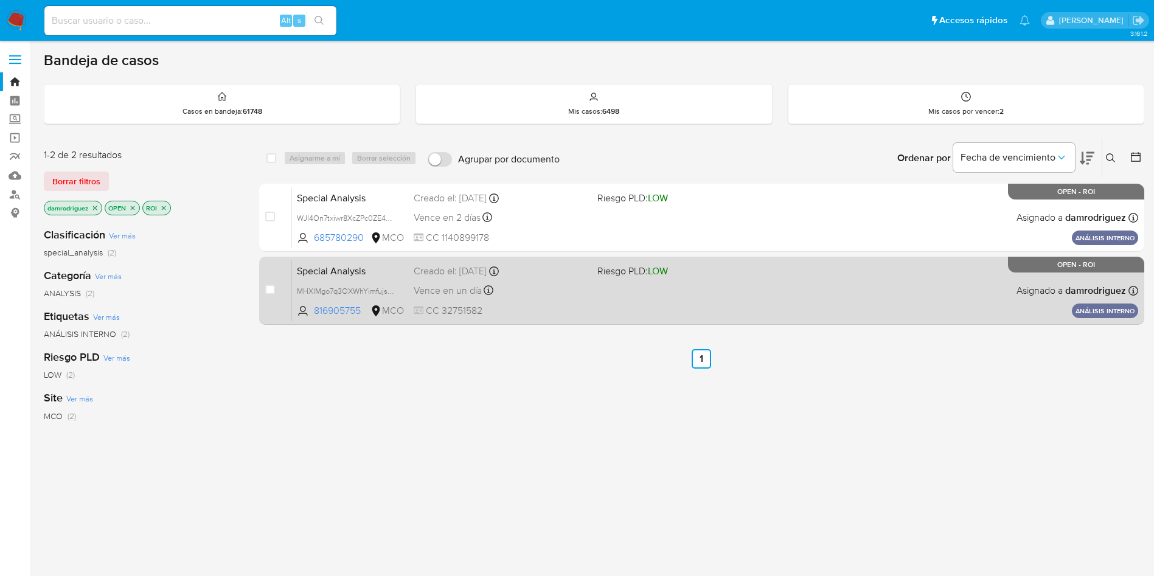
click at [323, 266] on span "Special Analysis" at bounding box center [350, 270] width 107 height 16
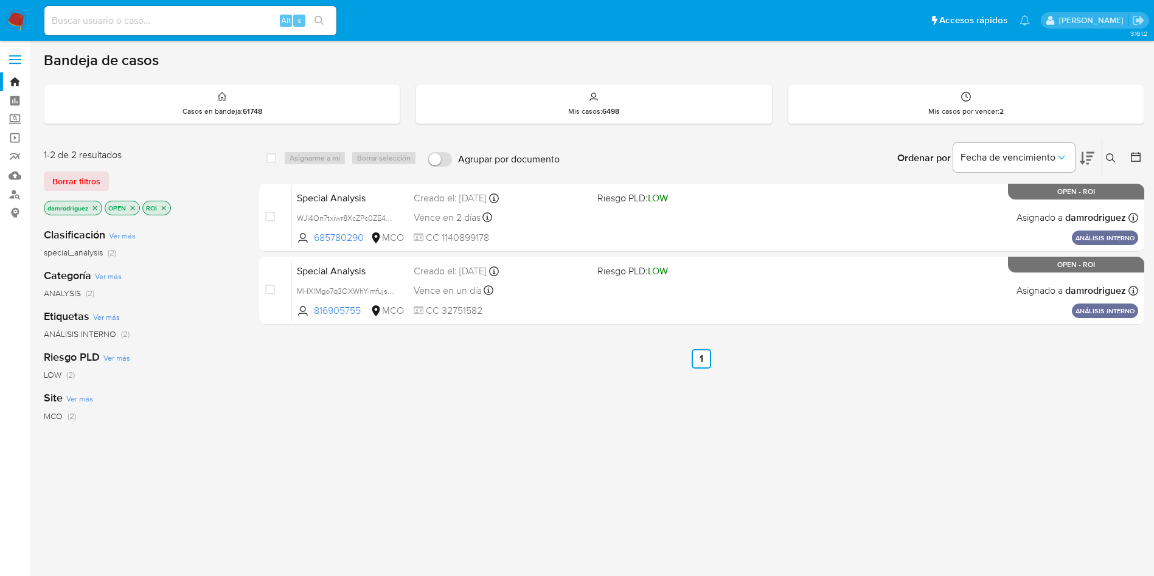
click at [187, 15] on input at bounding box center [190, 21] width 292 height 16
paste input "h3jUtrLjYaDncUHEEiolA4J8"
type input "h3jUtrLjYaDncUHEEiolA4J8"
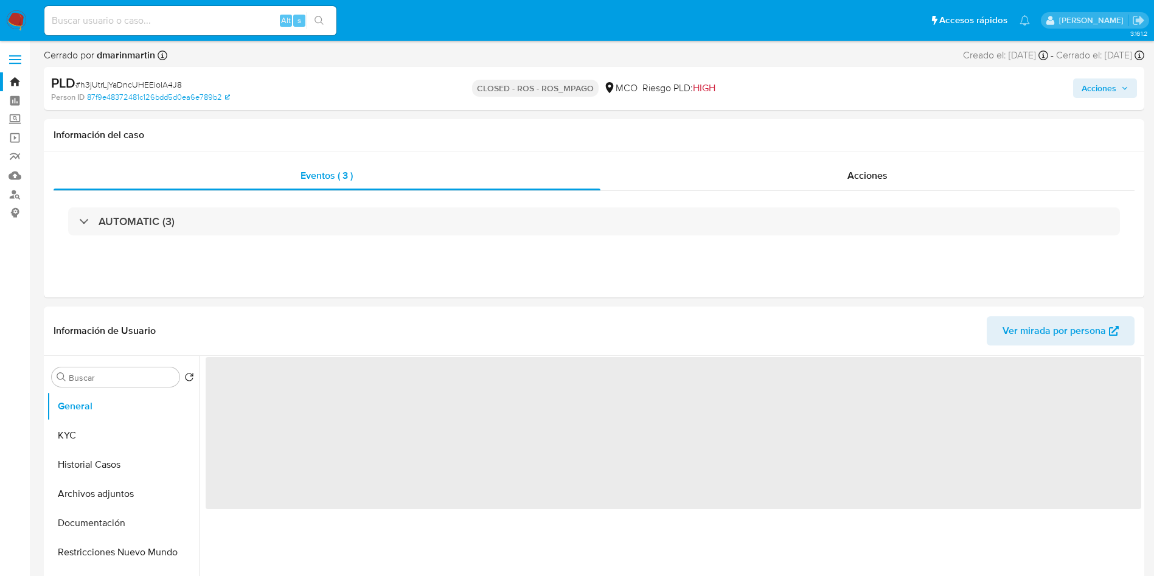
select select "10"
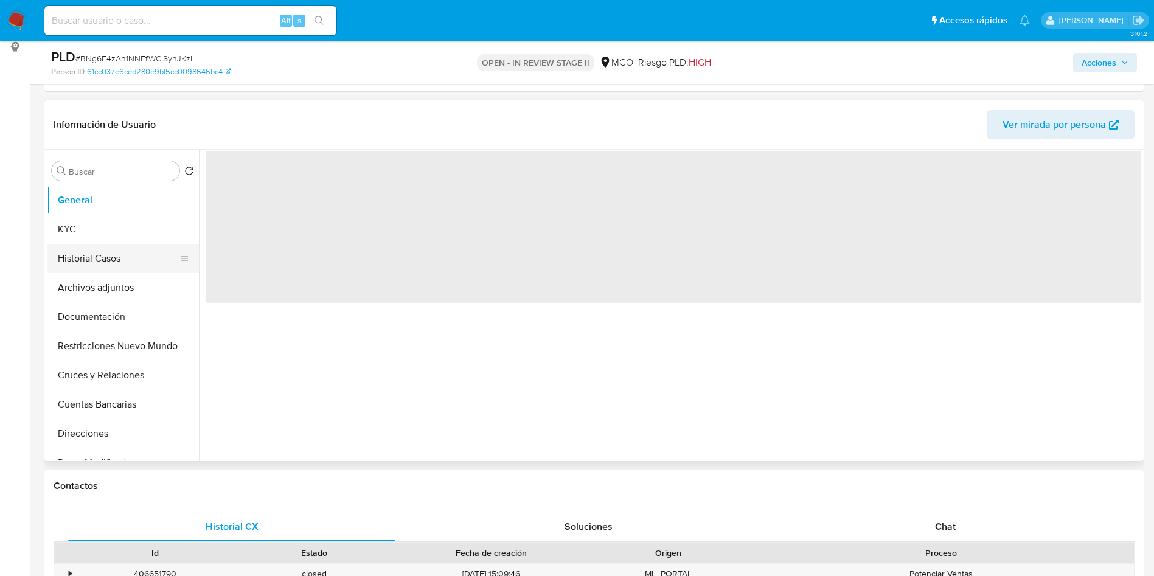
click at [111, 244] on button "Historial Casos" at bounding box center [118, 258] width 142 height 29
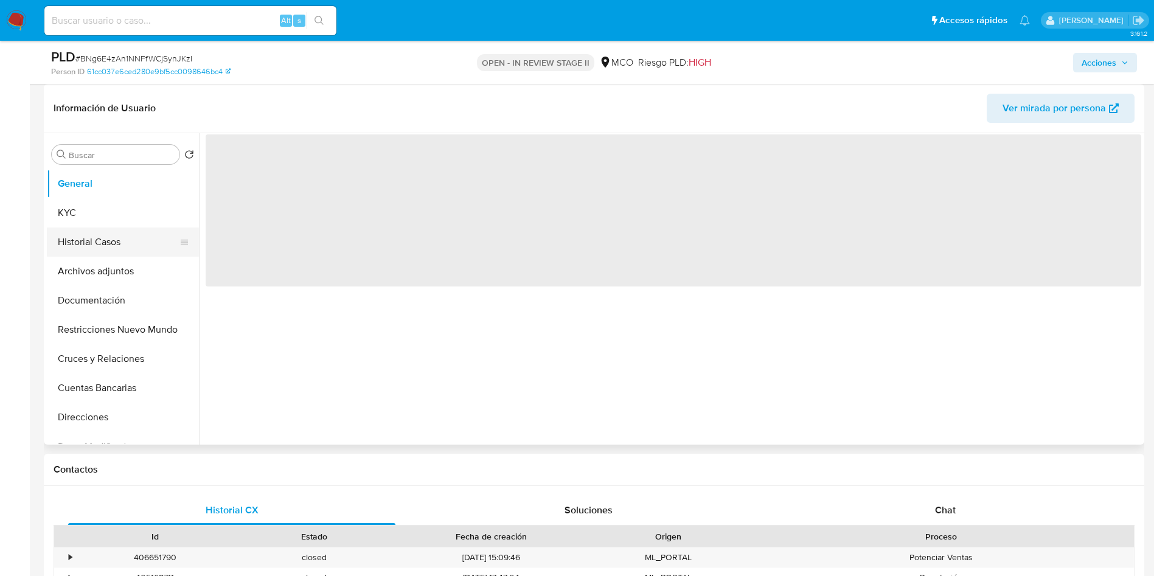
select select "10"
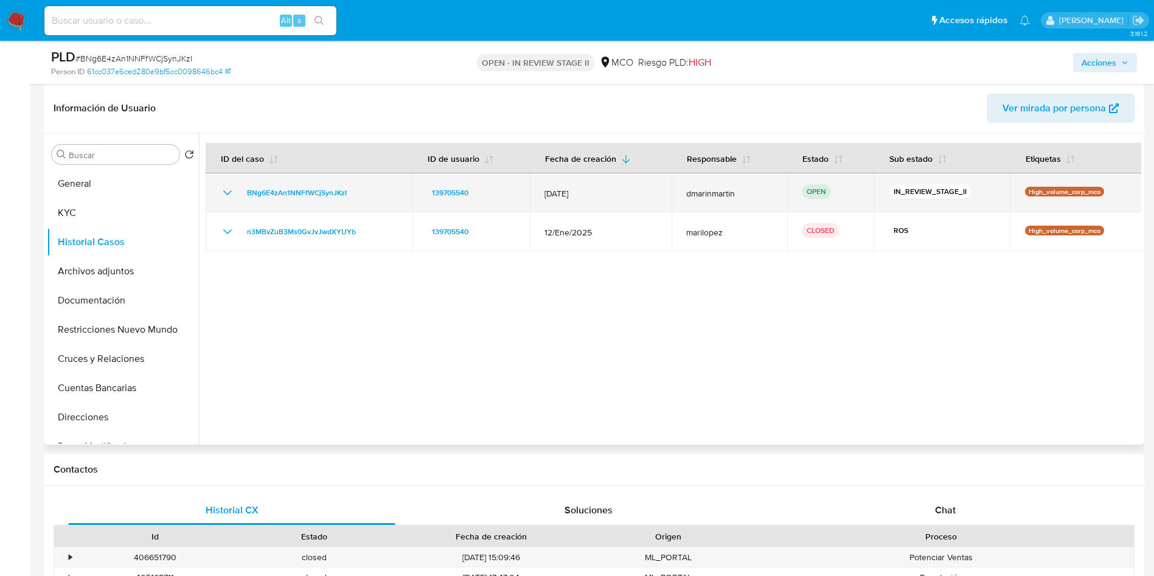
click at [226, 194] on icon "Mostrar/Ocultar" at bounding box center [227, 193] width 15 height 15
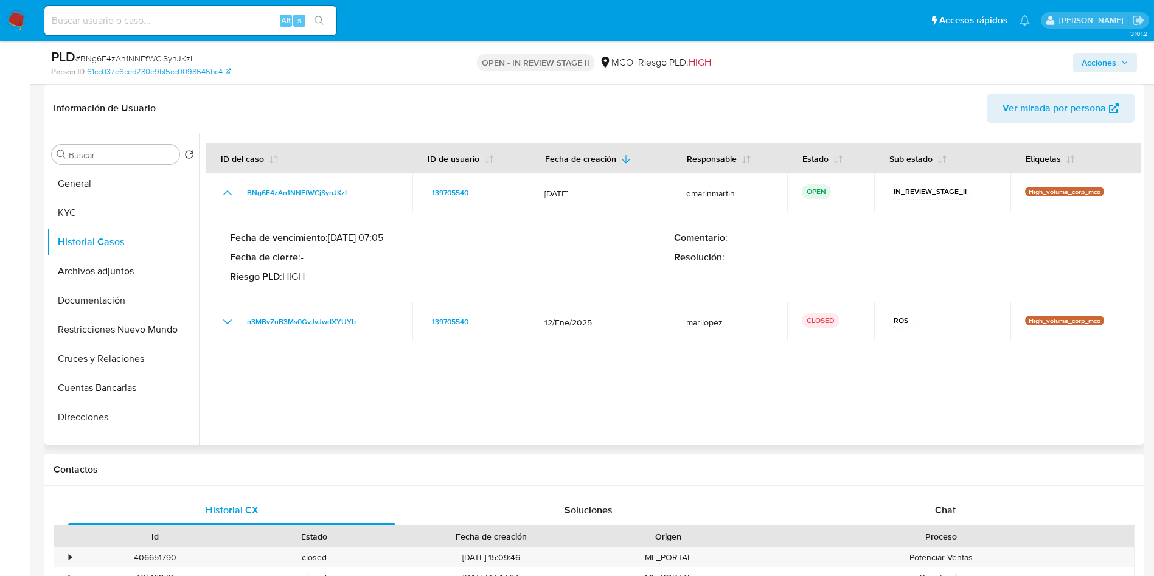
drag, startPoint x: 349, startPoint y: 239, endPoint x: 386, endPoint y: 239, distance: 36.5
click at [371, 239] on p "Fecha de vencimiento : [DATE] 07:05" at bounding box center [452, 238] width 444 height 12
click at [397, 236] on p "Fecha de vencimiento : [DATE] 07:05" at bounding box center [452, 238] width 444 height 12
click at [97, 187] on button "General" at bounding box center [118, 183] width 142 height 29
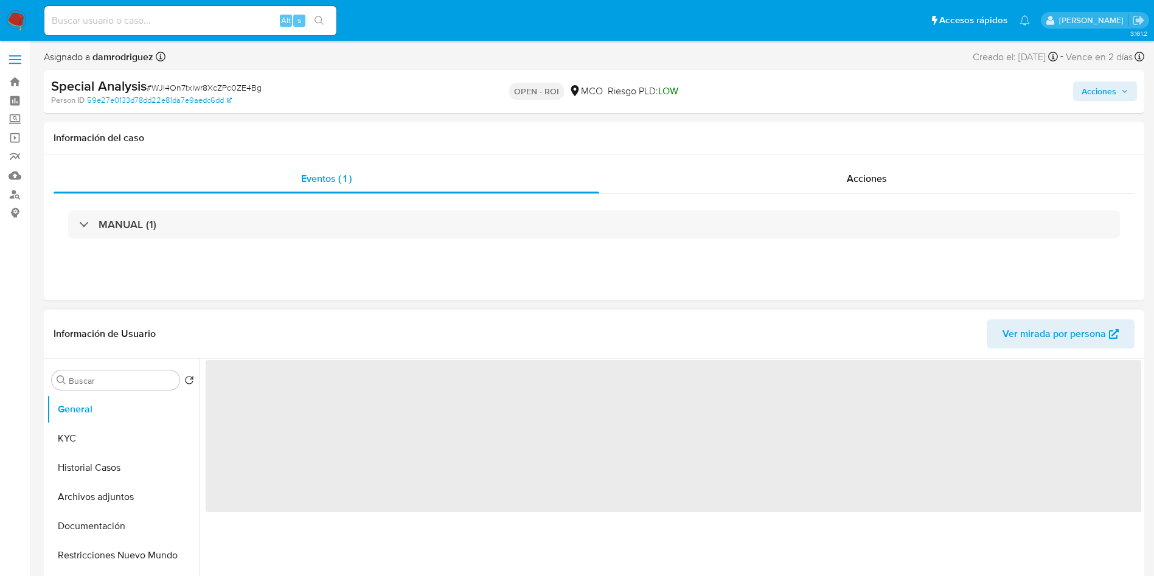
select select "10"
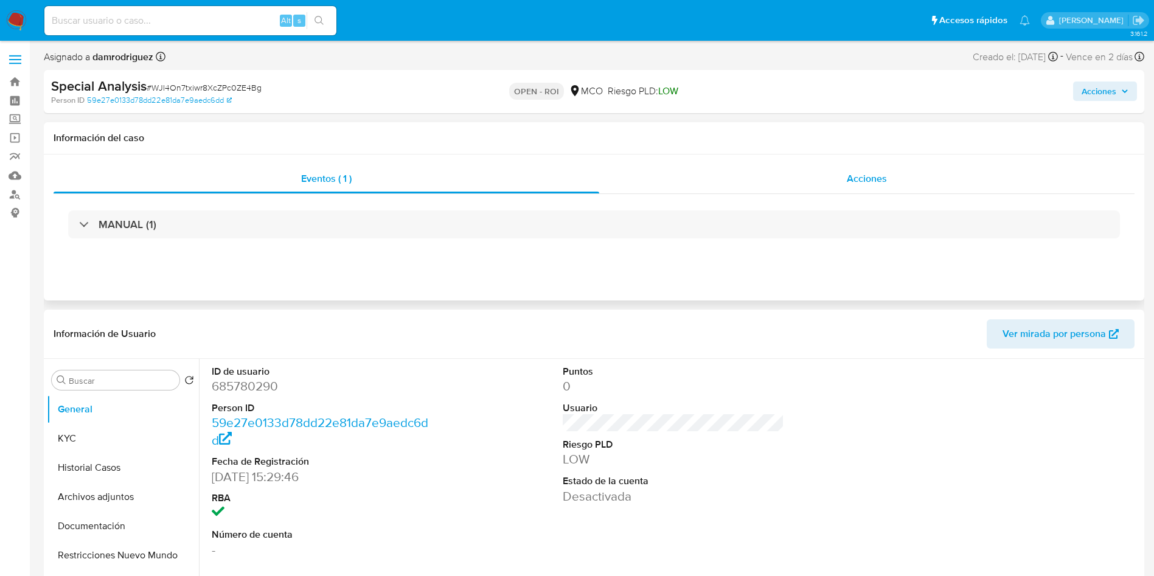
click at [803, 166] on div "Acciones" at bounding box center [867, 178] width 536 height 29
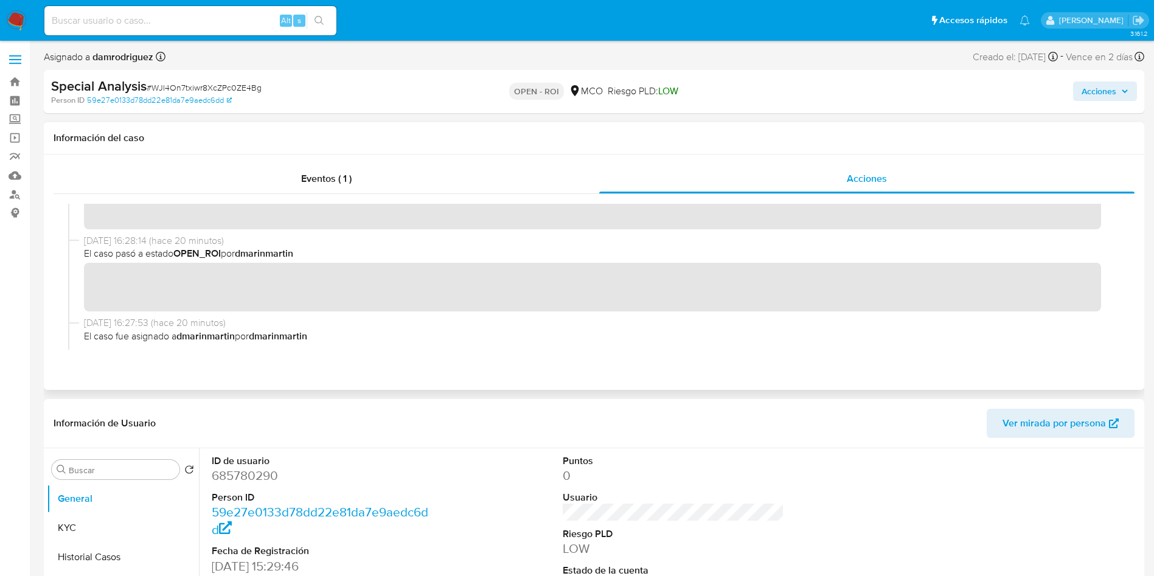
scroll to position [91, 0]
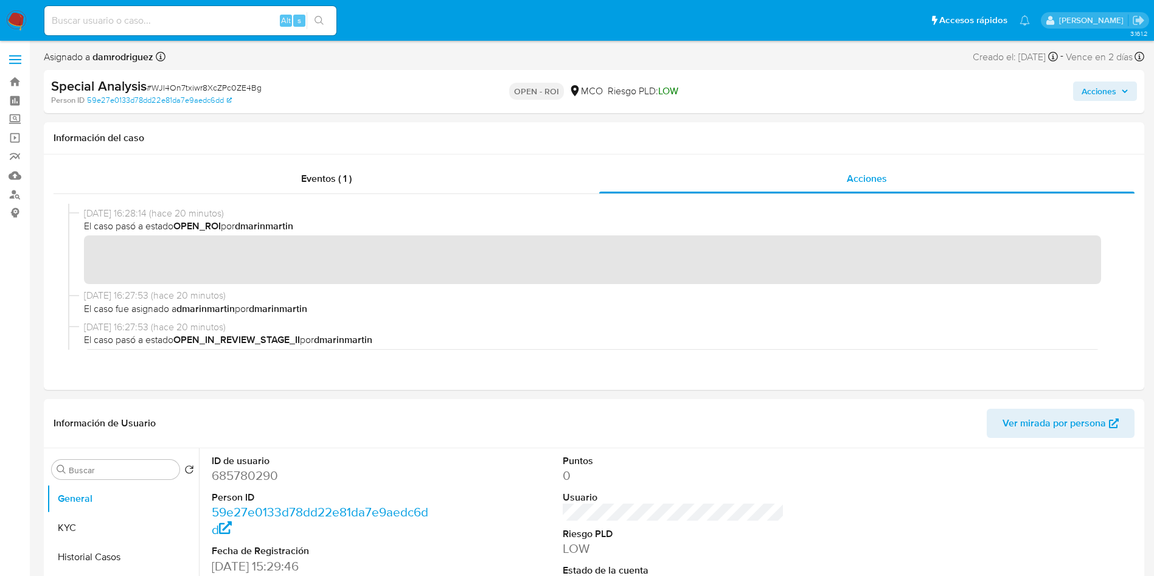
click at [1111, 86] on span "Acciones" at bounding box center [1099, 91] width 35 height 19
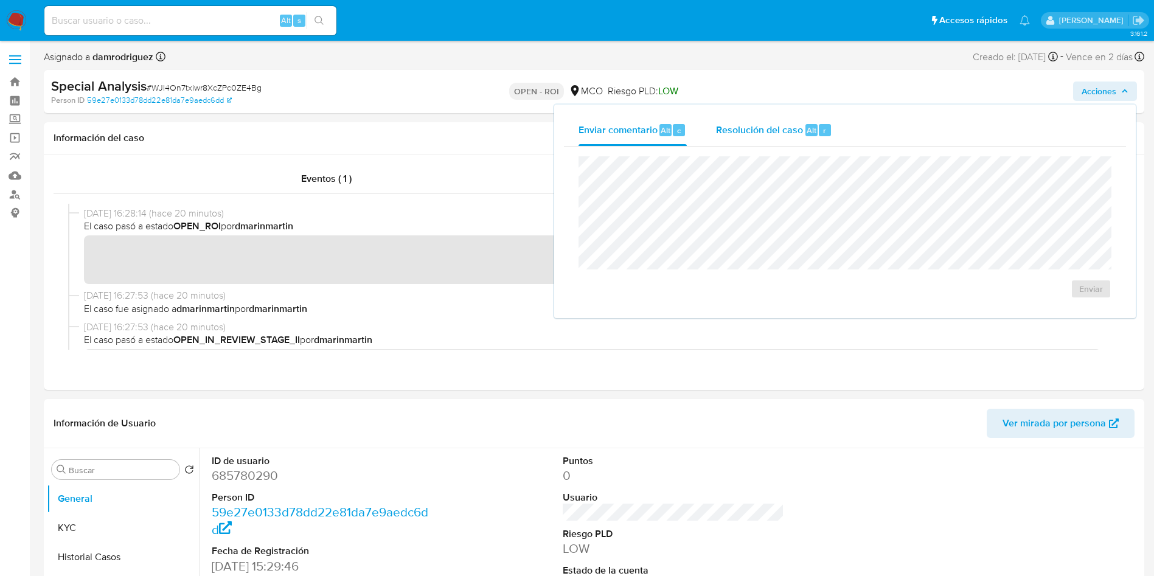
click at [784, 133] on span "Resolución del caso" at bounding box center [759, 130] width 87 height 14
click at [1043, 306] on span "ROI" at bounding box center [1057, 301] width 60 height 27
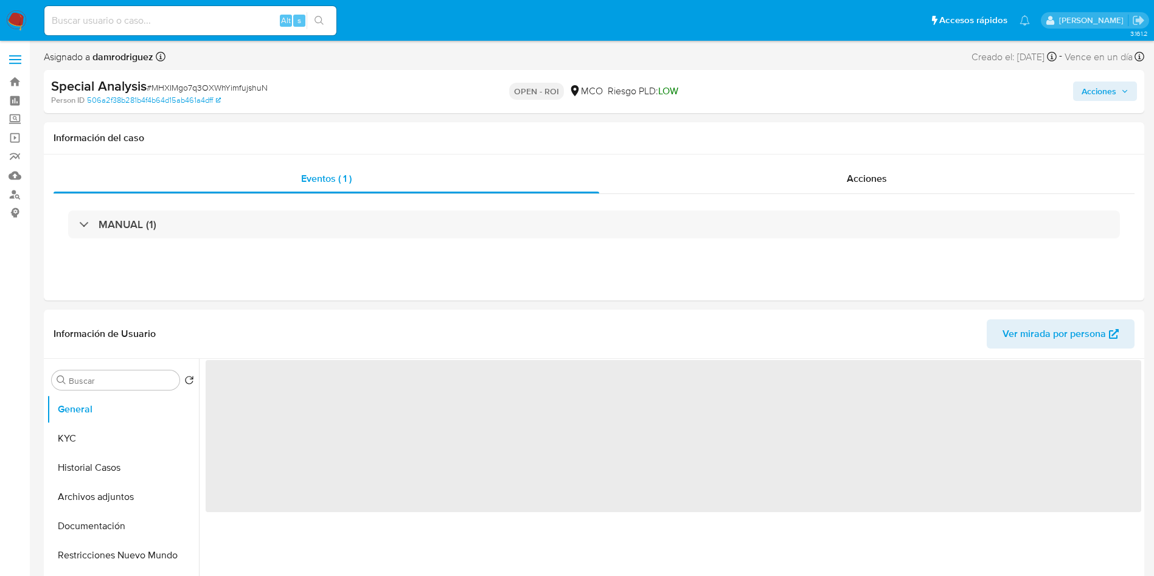
select select "10"
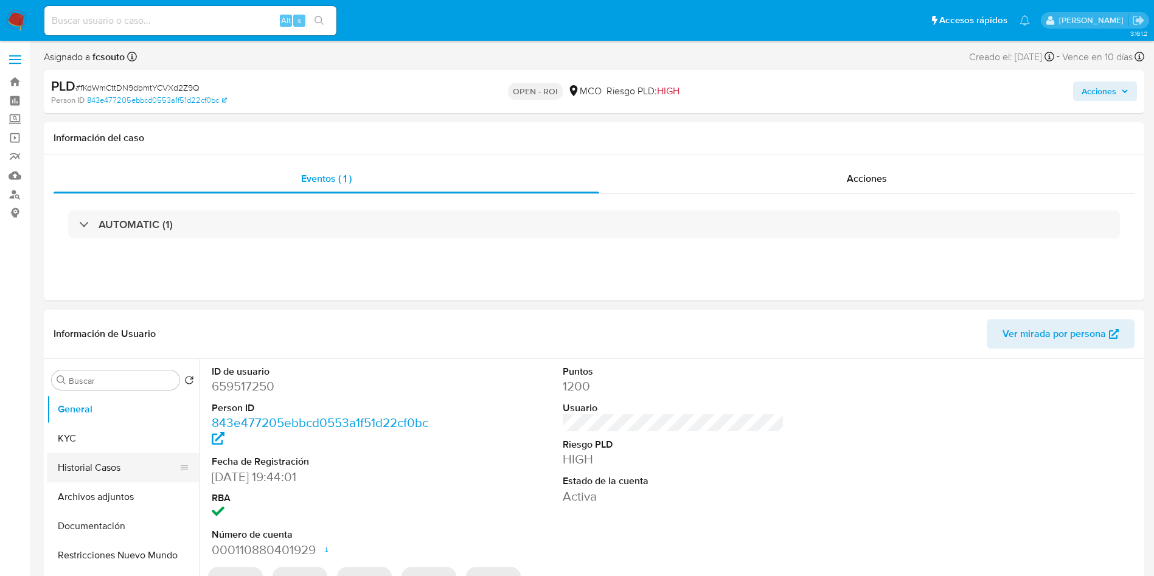
click at [103, 456] on button "Historial Casos" at bounding box center [118, 467] width 142 height 29
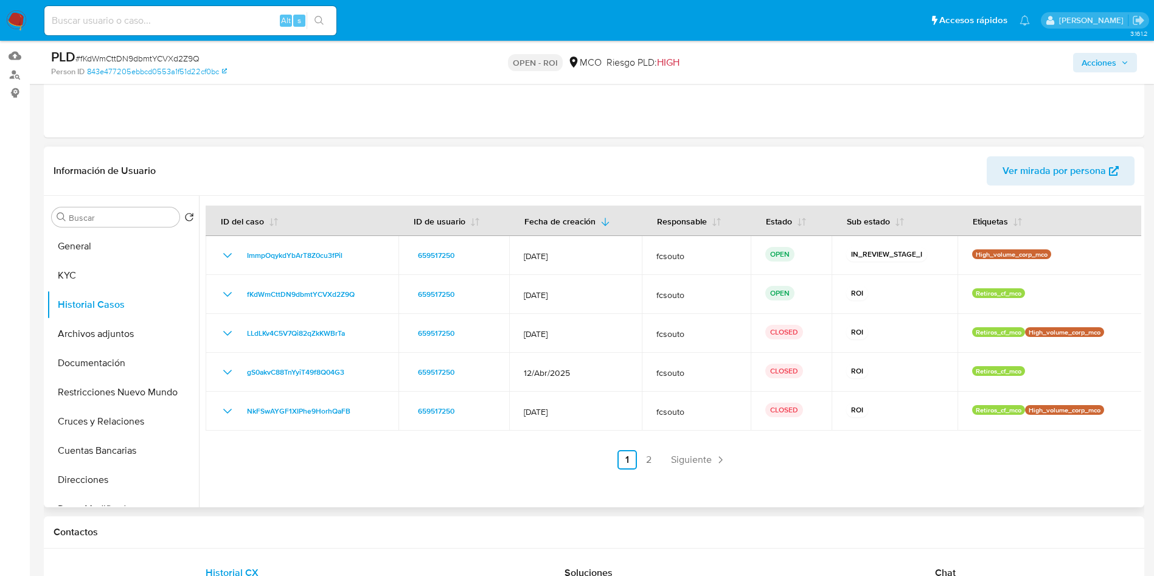
scroll to position [91, 0]
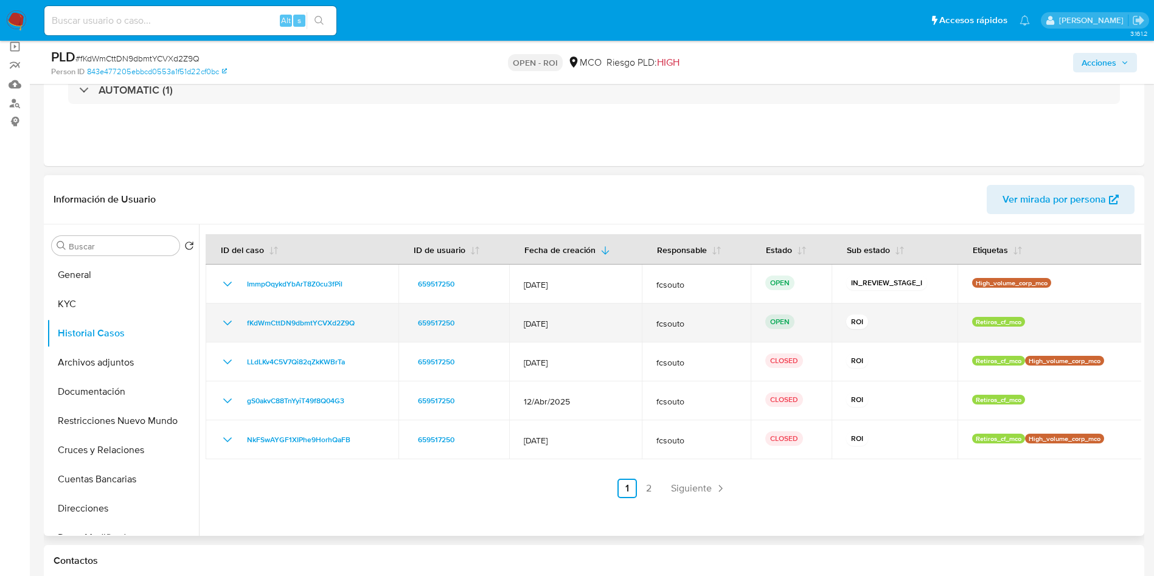
click at [223, 324] on icon "Mostrar/Ocultar" at bounding box center [227, 323] width 15 height 15
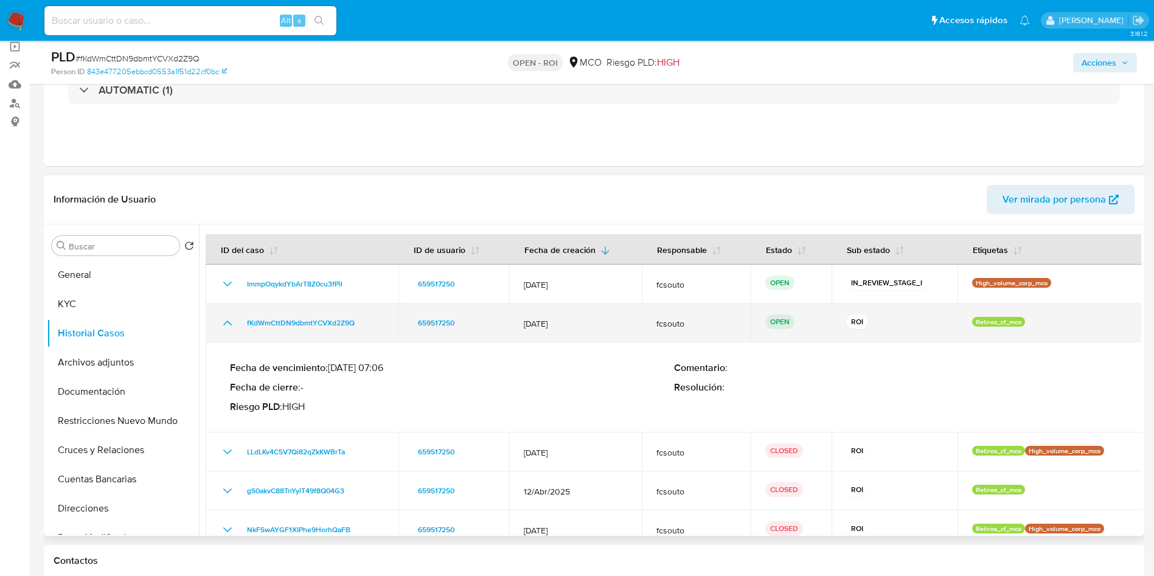
click at [226, 323] on icon "Mostrar/Ocultar" at bounding box center [227, 323] width 9 height 5
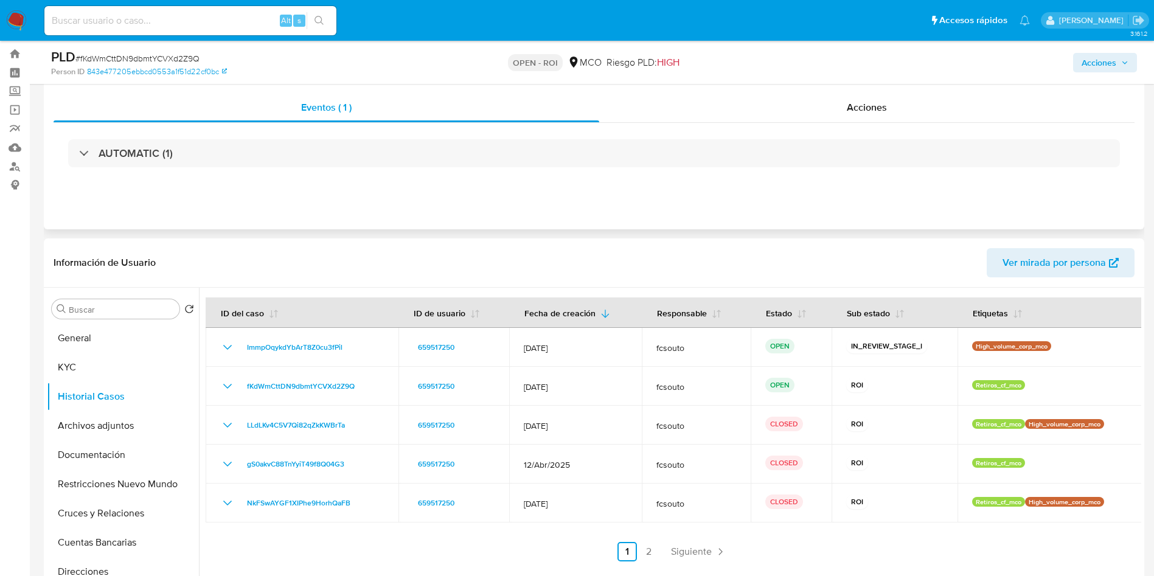
scroll to position [0, 0]
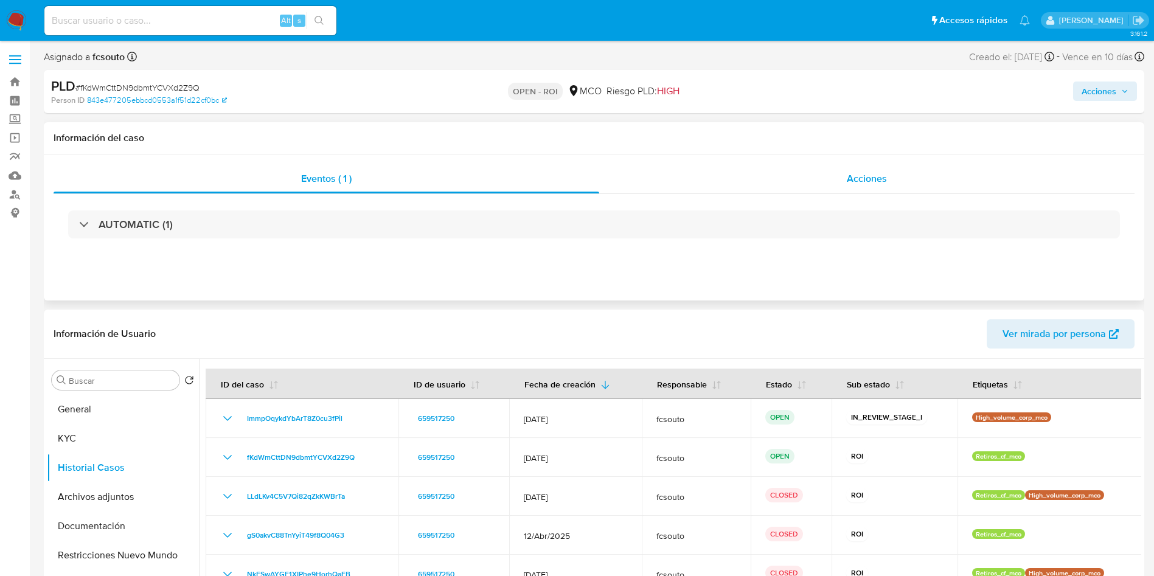
click at [825, 173] on div "Acciones" at bounding box center [867, 178] width 536 height 29
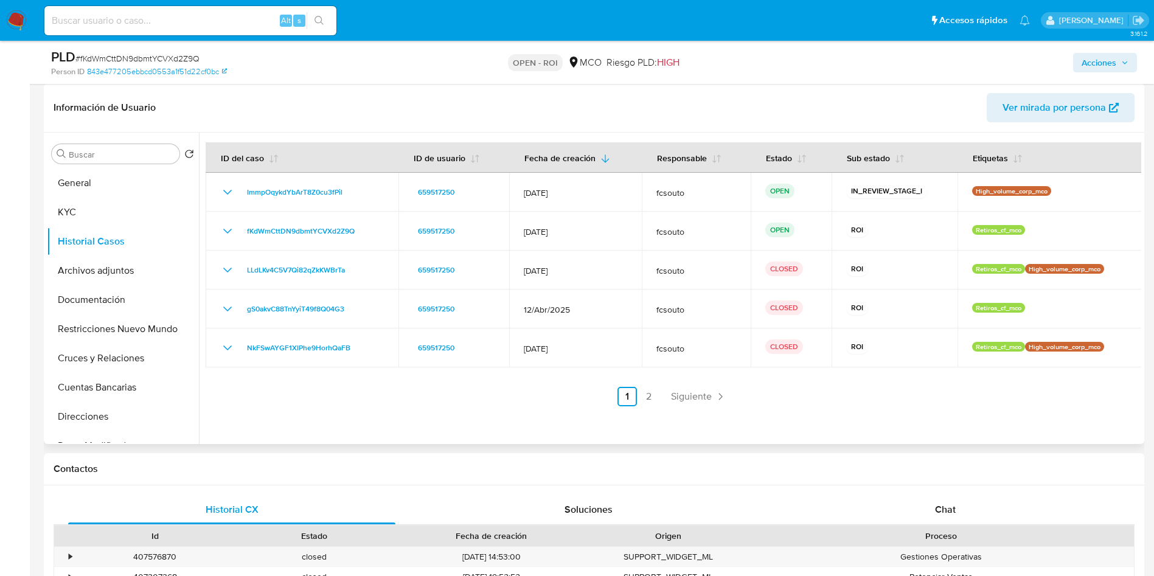
scroll to position [365, 0]
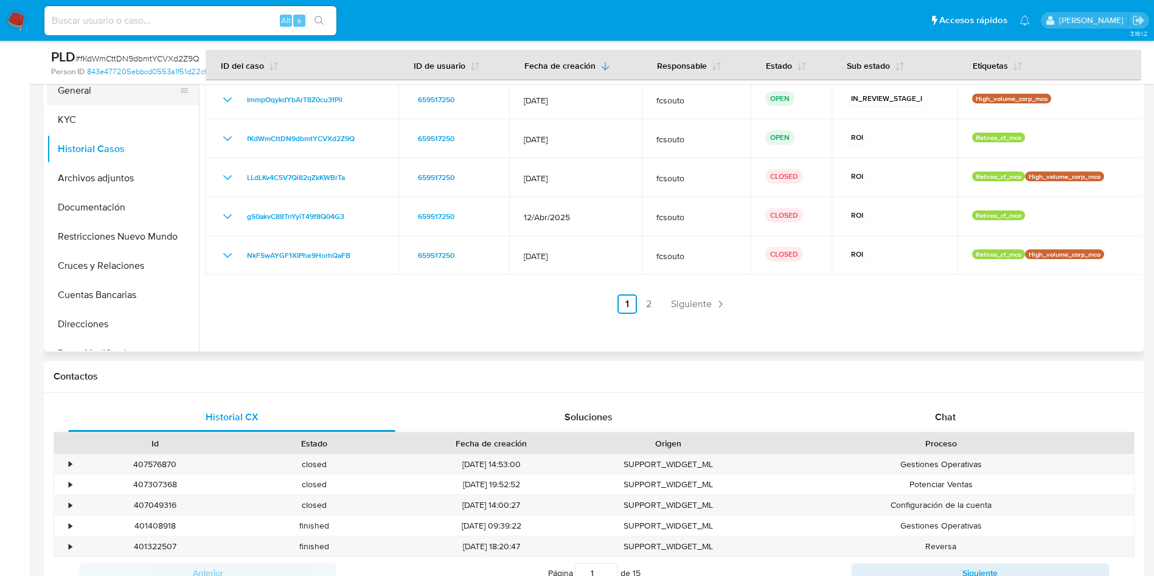
drag, startPoint x: 100, startPoint y: 91, endPoint x: 88, endPoint y: 102, distance: 16.4
click at [100, 91] on button "General" at bounding box center [118, 90] width 142 height 29
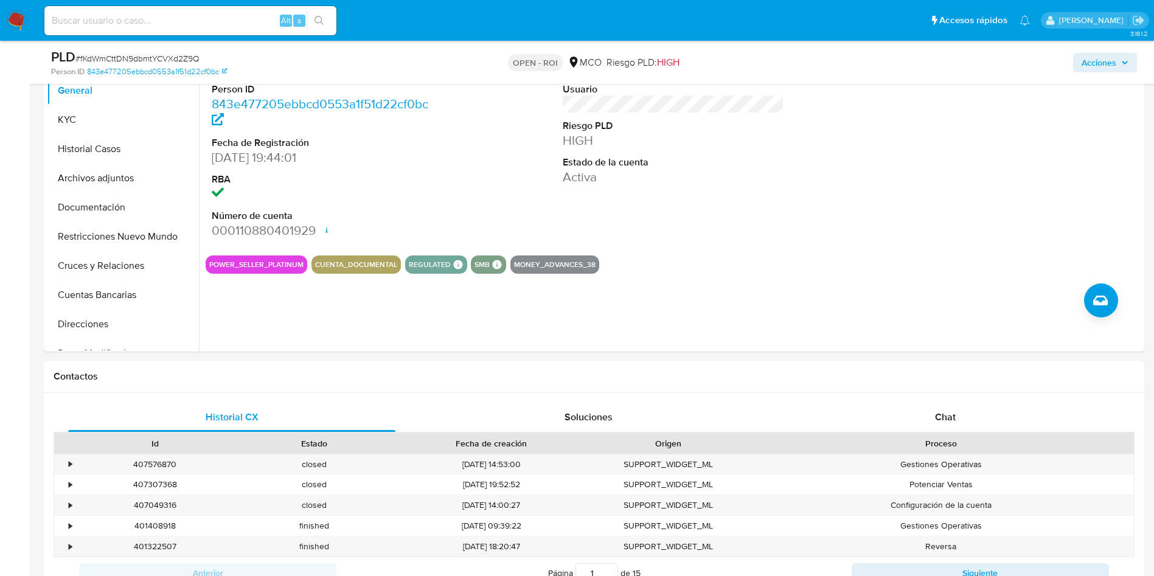
click at [9, 25] on img at bounding box center [16, 20] width 21 height 21
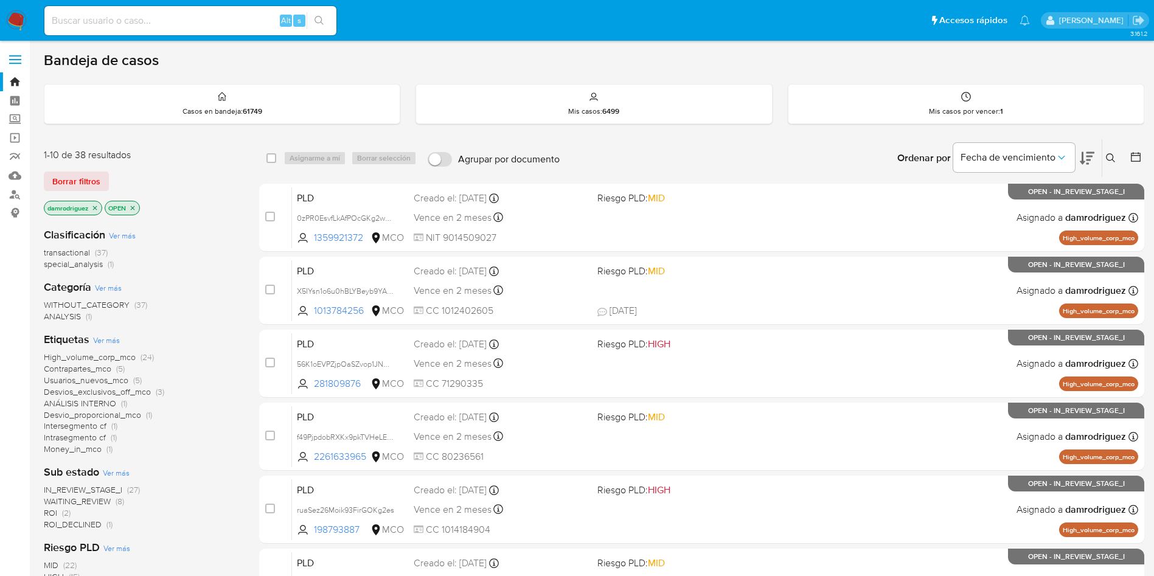
click at [61, 527] on span "ROI_DECLINED" at bounding box center [73, 524] width 58 height 12
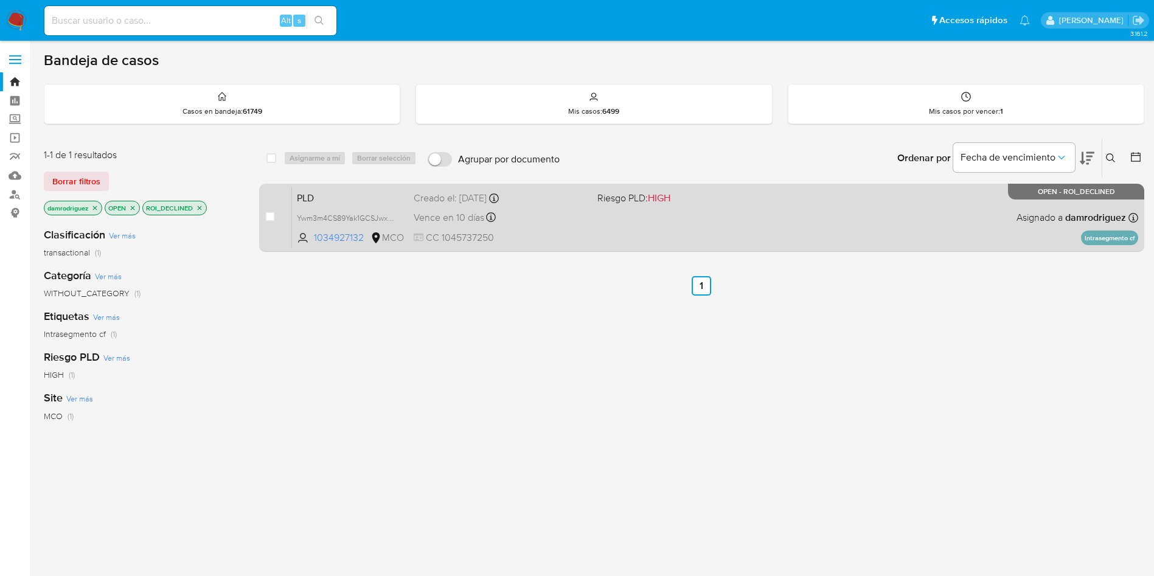
click at [335, 192] on span "PLD" at bounding box center [350, 197] width 107 height 16
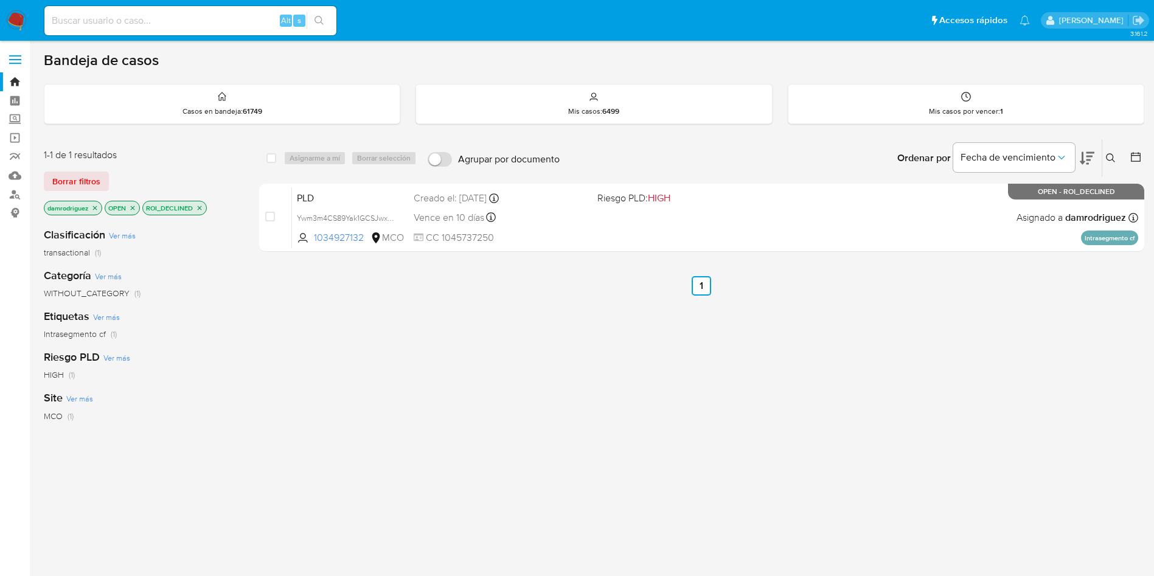
click at [21, 23] on img at bounding box center [16, 20] width 21 height 21
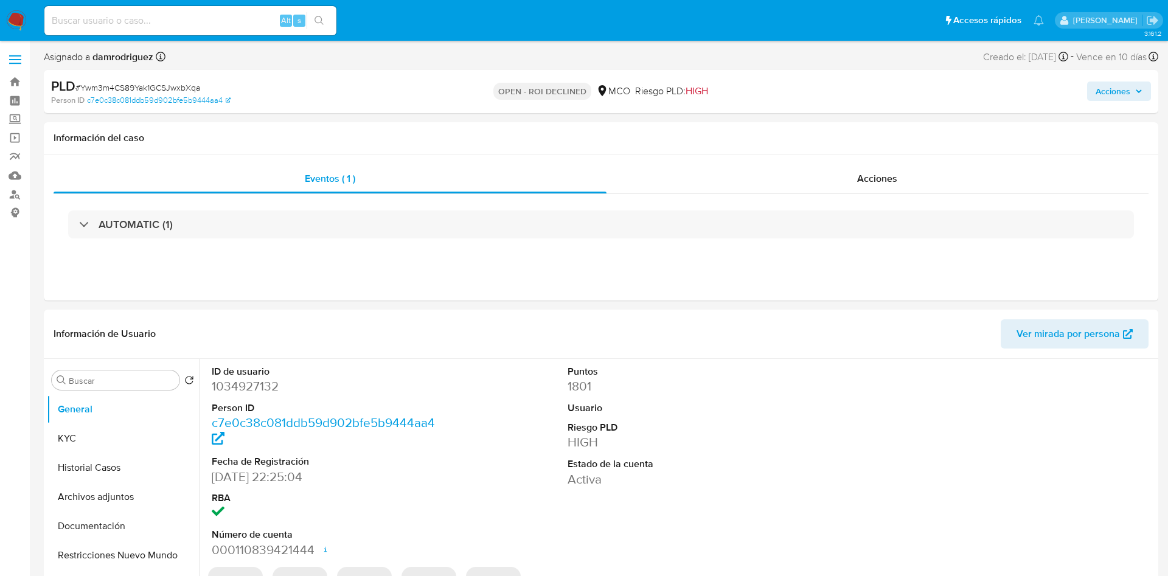
select select "10"
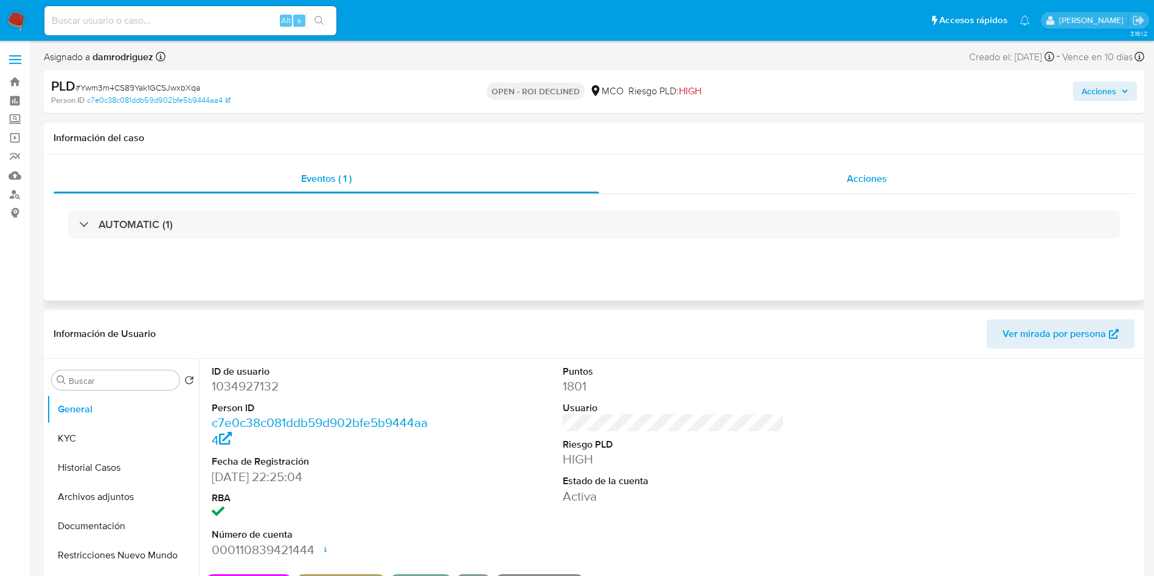
click at [863, 167] on div "Acciones" at bounding box center [867, 178] width 536 height 29
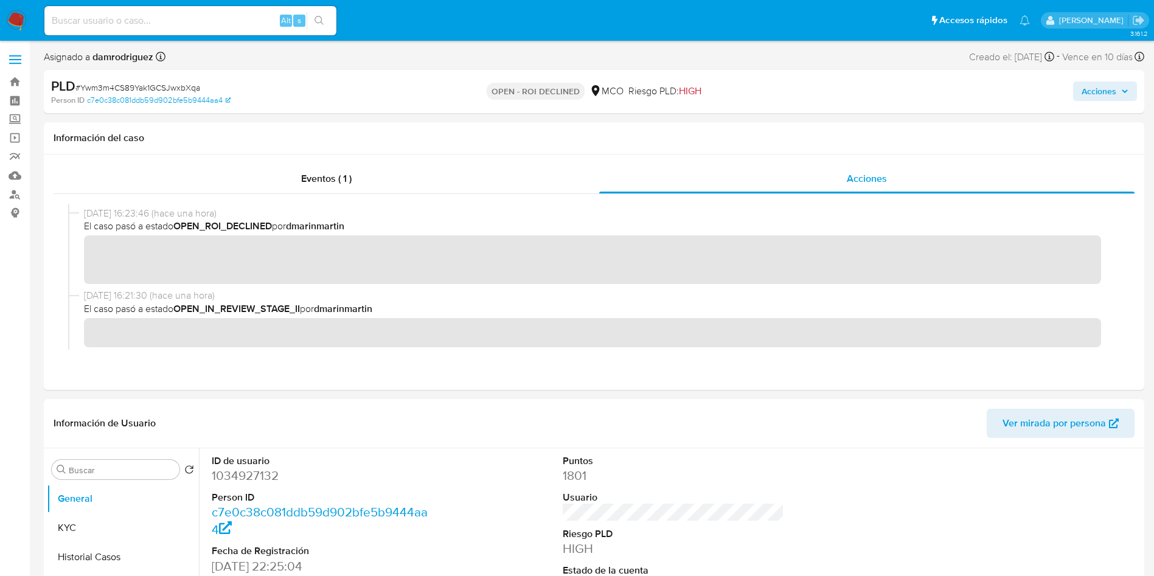
click at [1100, 94] on span "Acciones" at bounding box center [1099, 91] width 35 height 19
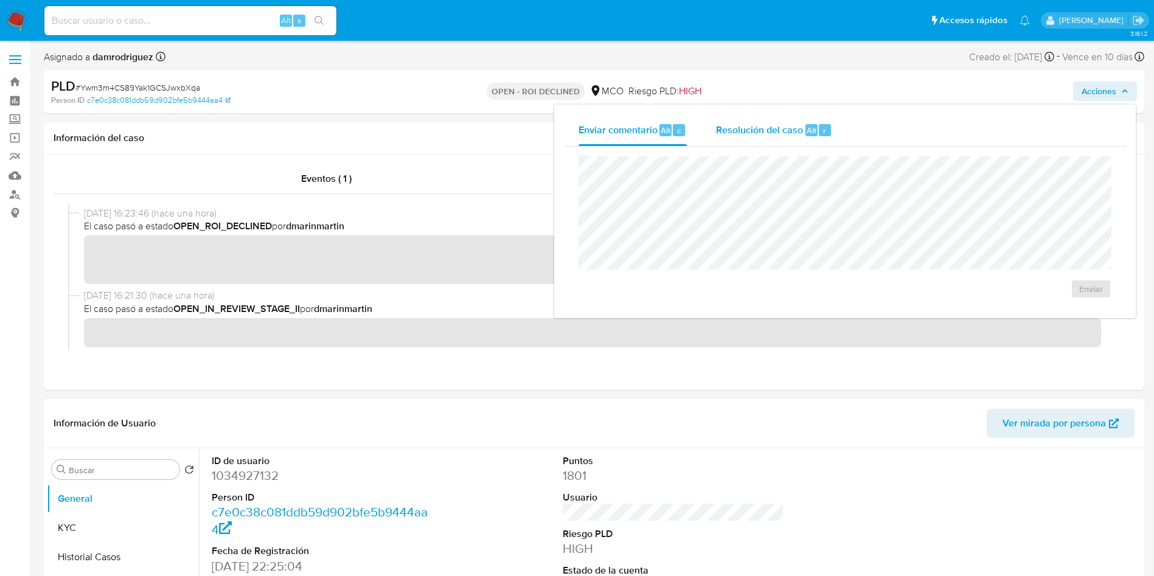
click at [731, 138] on div "Resolución del caso Alt r" at bounding box center [774, 130] width 116 height 32
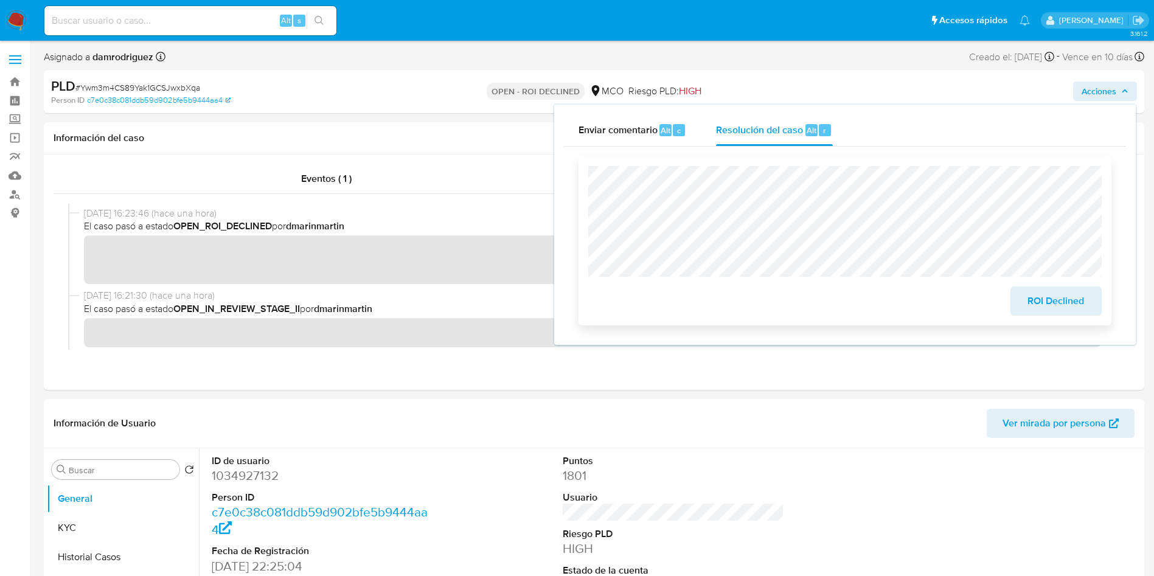
click at [1047, 307] on span "ROI Declined" at bounding box center [1057, 301] width 60 height 27
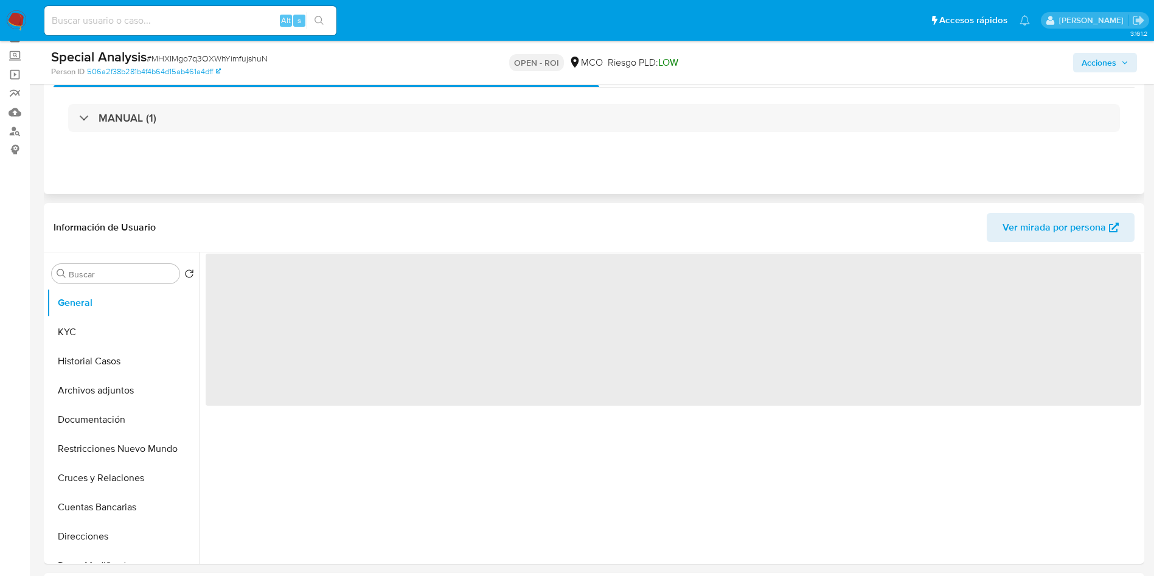
scroll to position [91, 0]
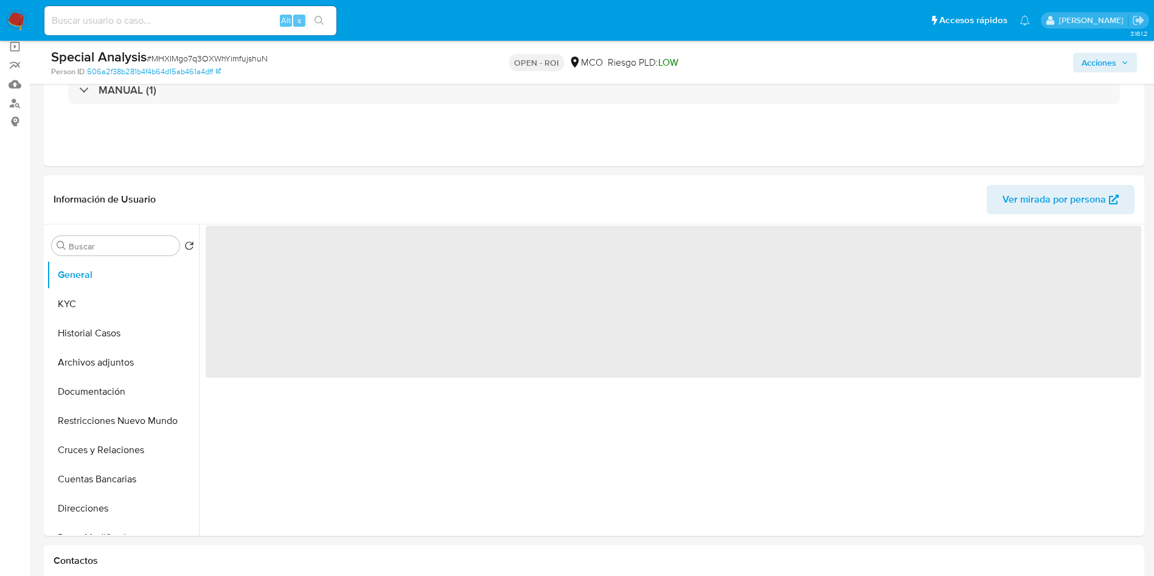
select select "10"
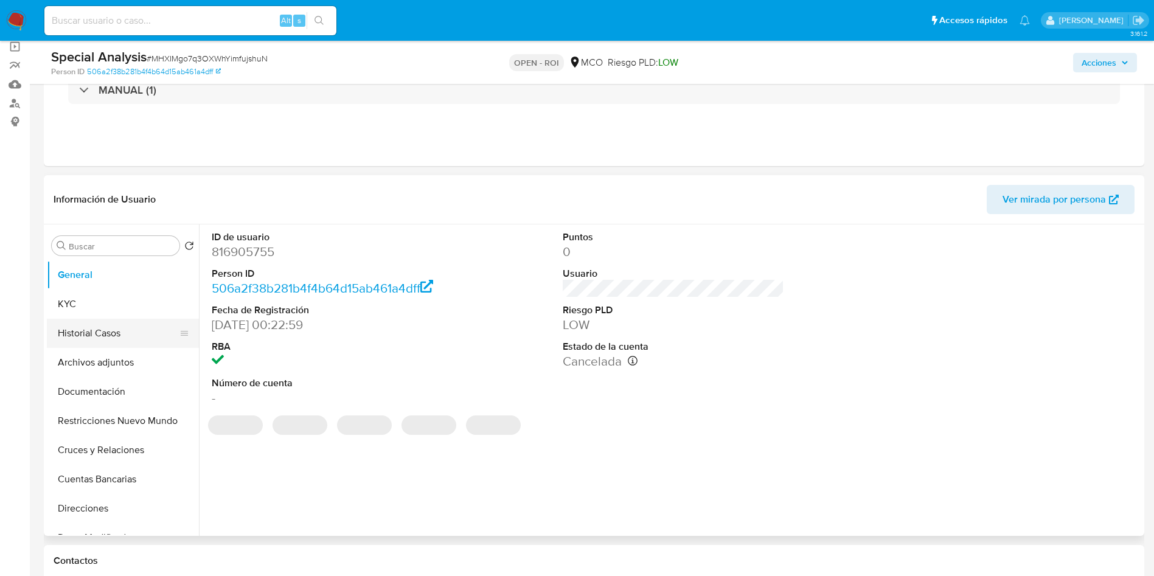
click at [66, 334] on button "Historial Casos" at bounding box center [118, 333] width 142 height 29
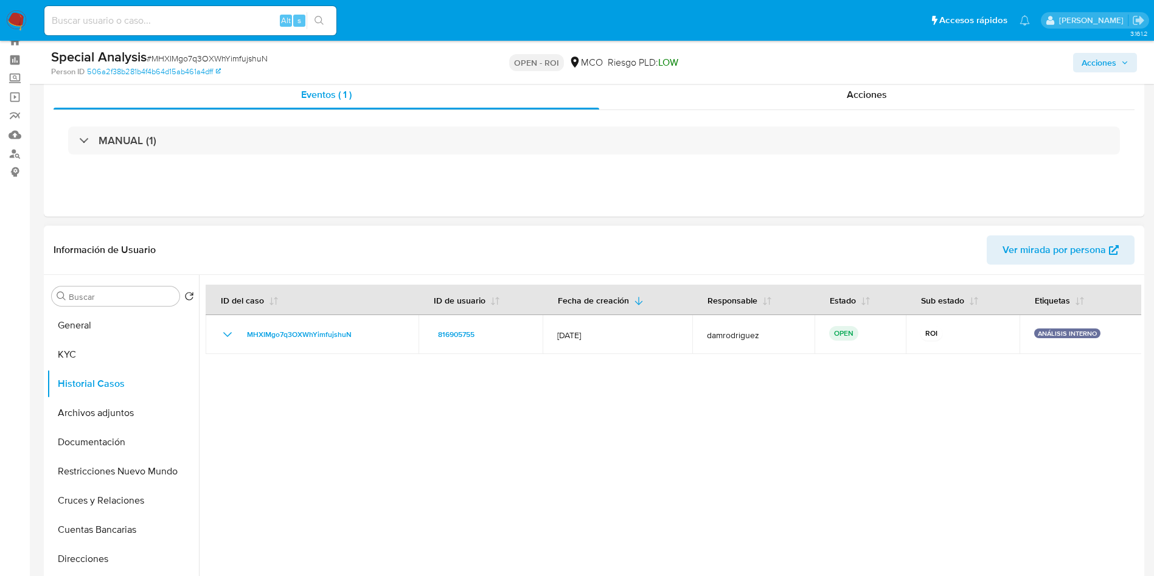
scroll to position [0, 0]
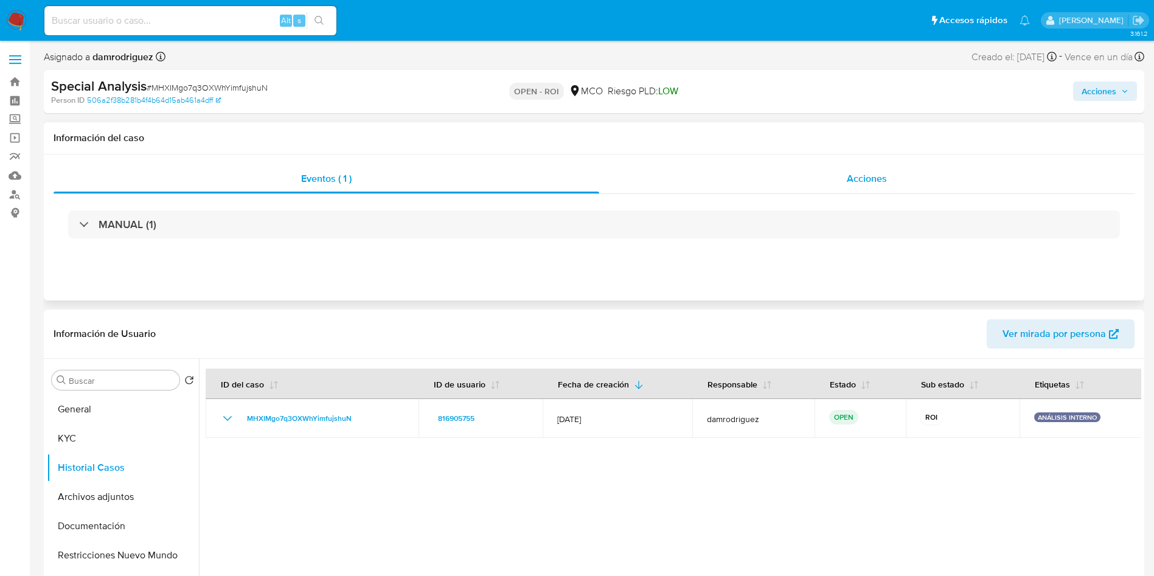
drag, startPoint x: 890, startPoint y: 163, endPoint x: 881, endPoint y: 172, distance: 12.9
click at [887, 166] on div "Eventos ( 1 ) Acciones MANUAL (1)" at bounding box center [594, 228] width 1101 height 146
click at [881, 172] on span "Acciones" at bounding box center [867, 179] width 40 height 14
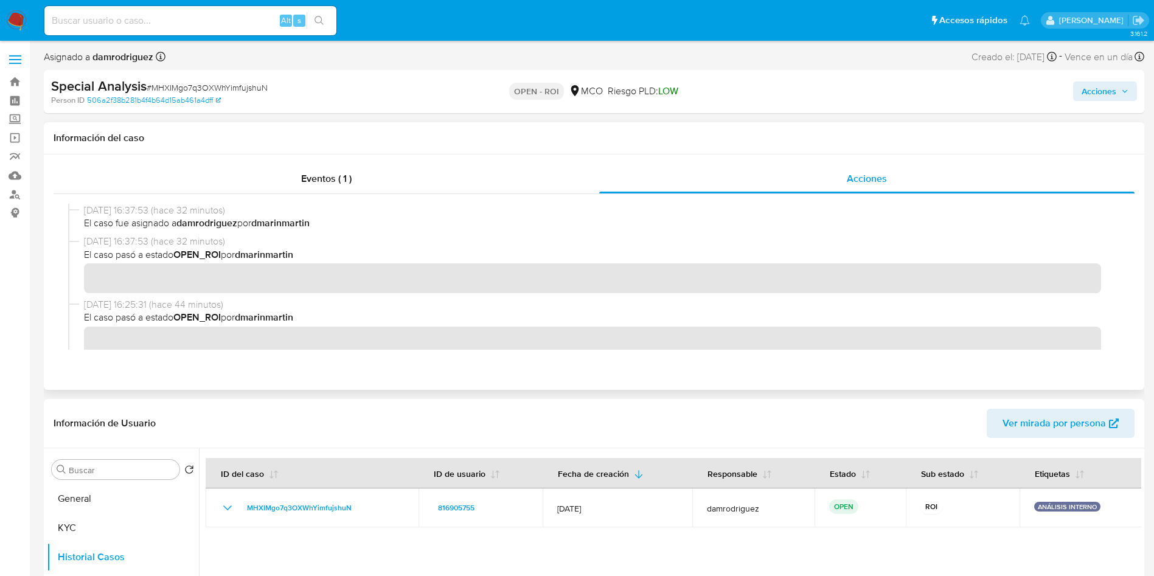
scroll to position [91, 0]
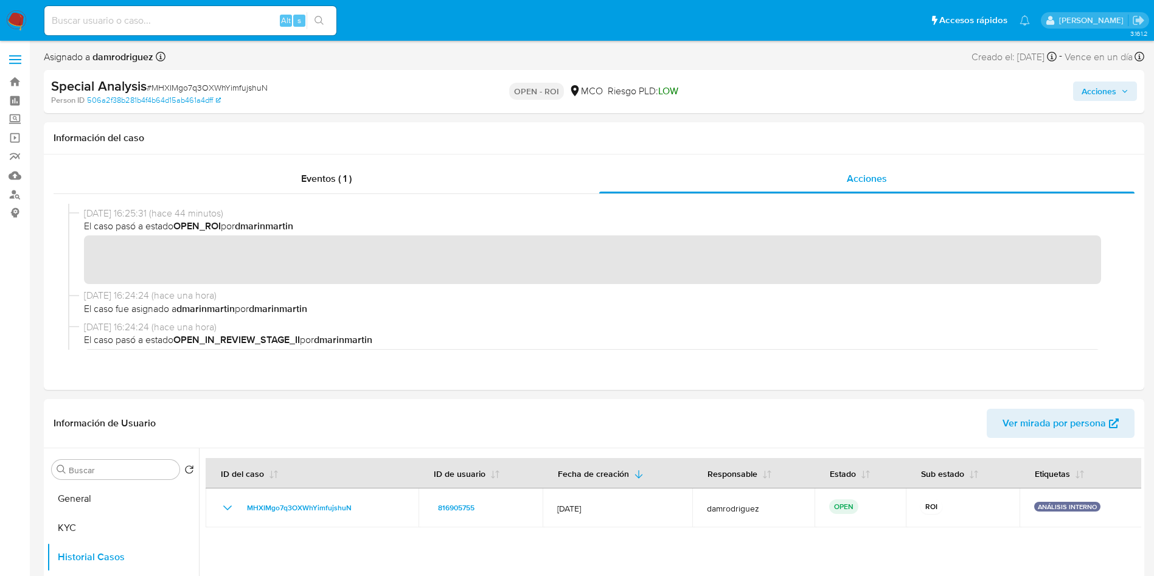
click at [1117, 82] on button "Acciones" at bounding box center [1105, 91] width 64 height 19
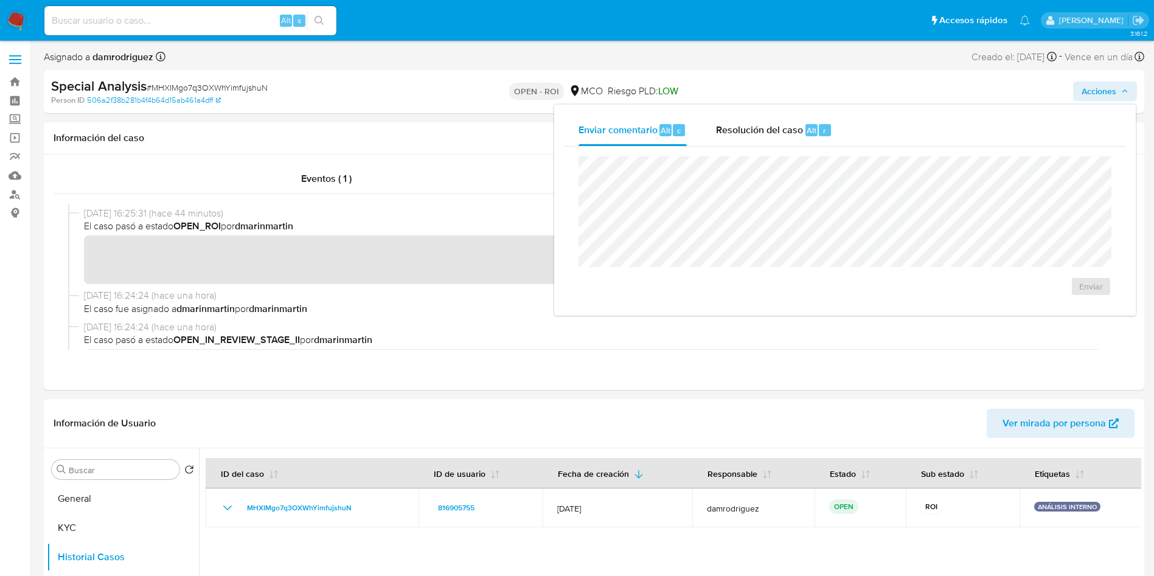
click at [787, 106] on div "Enviar comentario Alt c Resolución del caso Alt r Enviar" at bounding box center [845, 210] width 582 height 211
click at [777, 124] on span "Resolución del caso" at bounding box center [759, 130] width 87 height 14
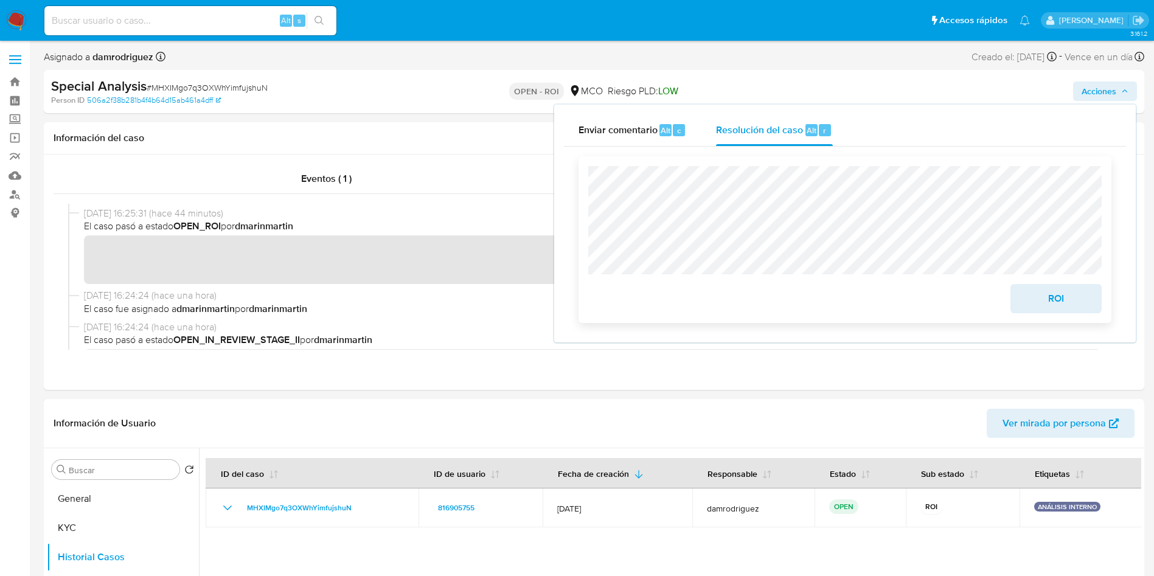
click at [1063, 307] on span "ROI" at bounding box center [1057, 298] width 60 height 27
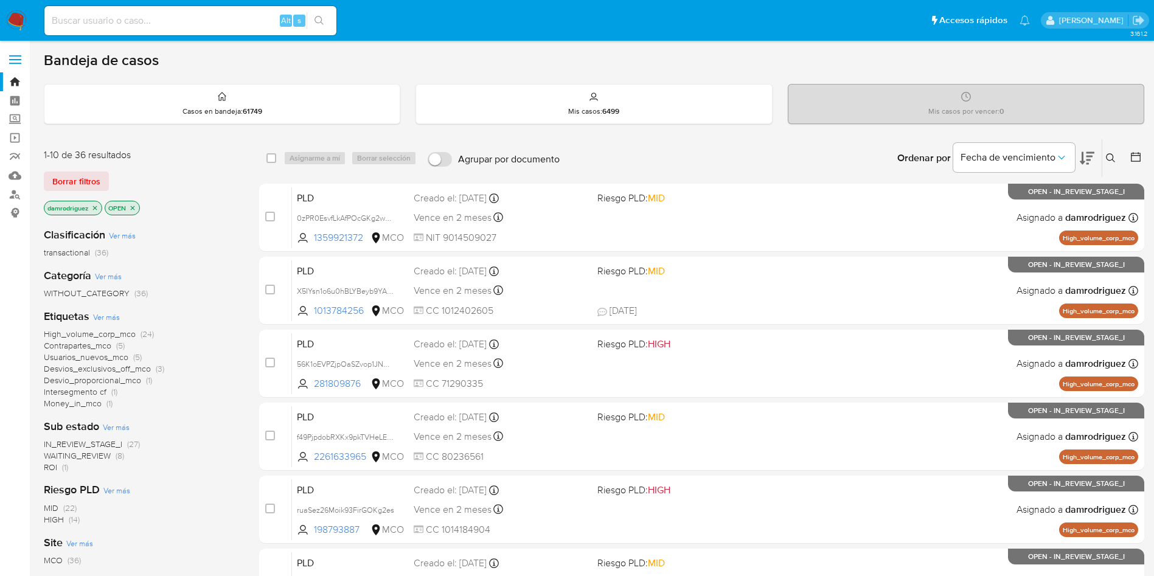
click at [51, 469] on span "ROI" at bounding box center [50, 467] width 13 height 12
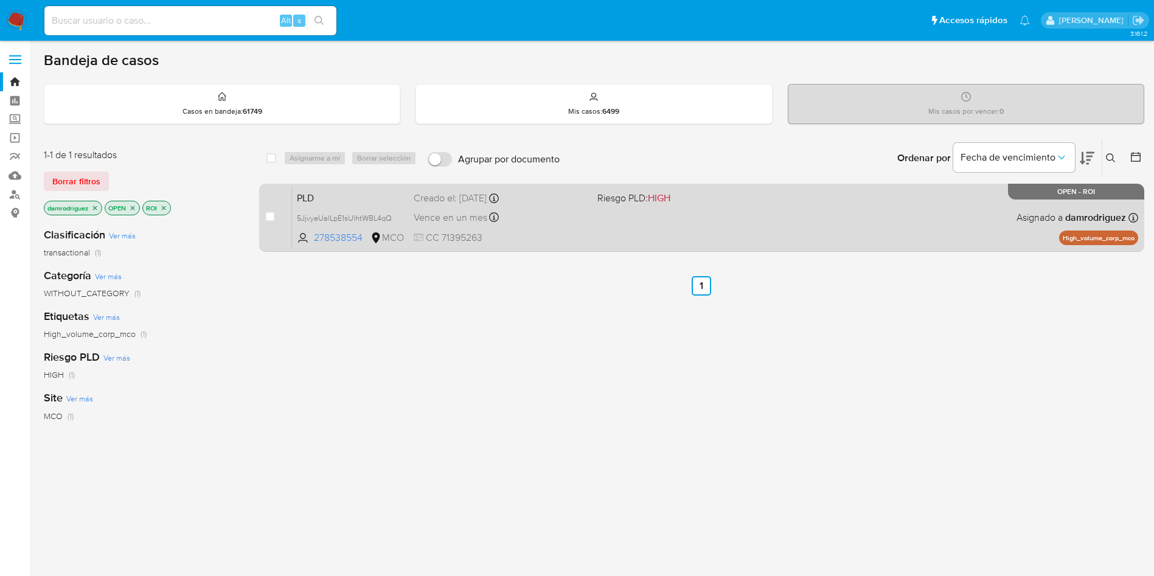
click at [366, 195] on span "PLD" at bounding box center [350, 197] width 107 height 16
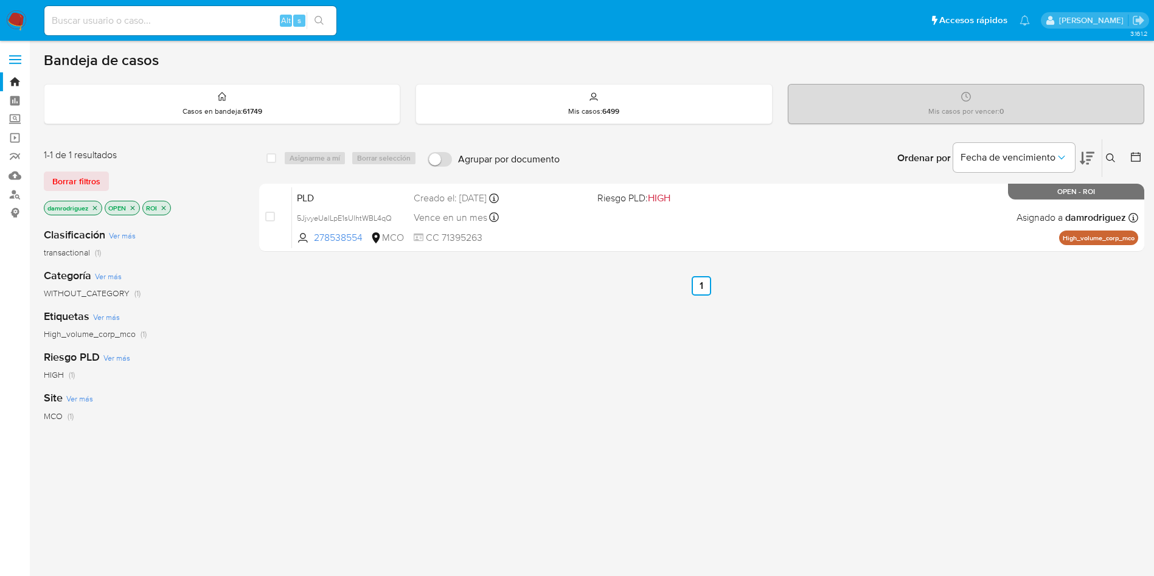
click at [17, 17] on img at bounding box center [16, 20] width 21 height 21
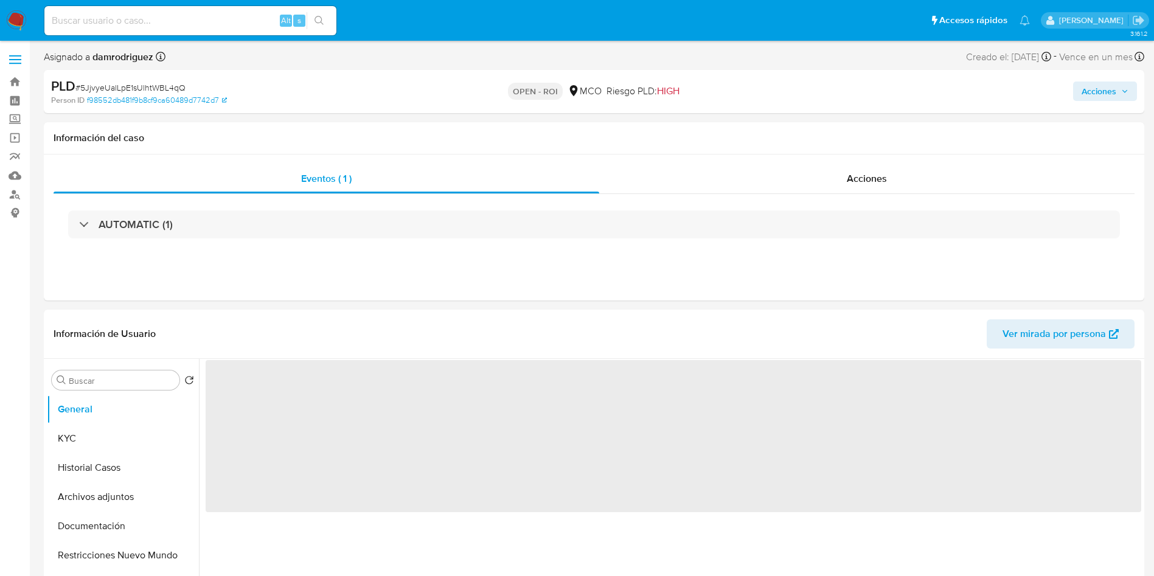
scroll to position [91, 0]
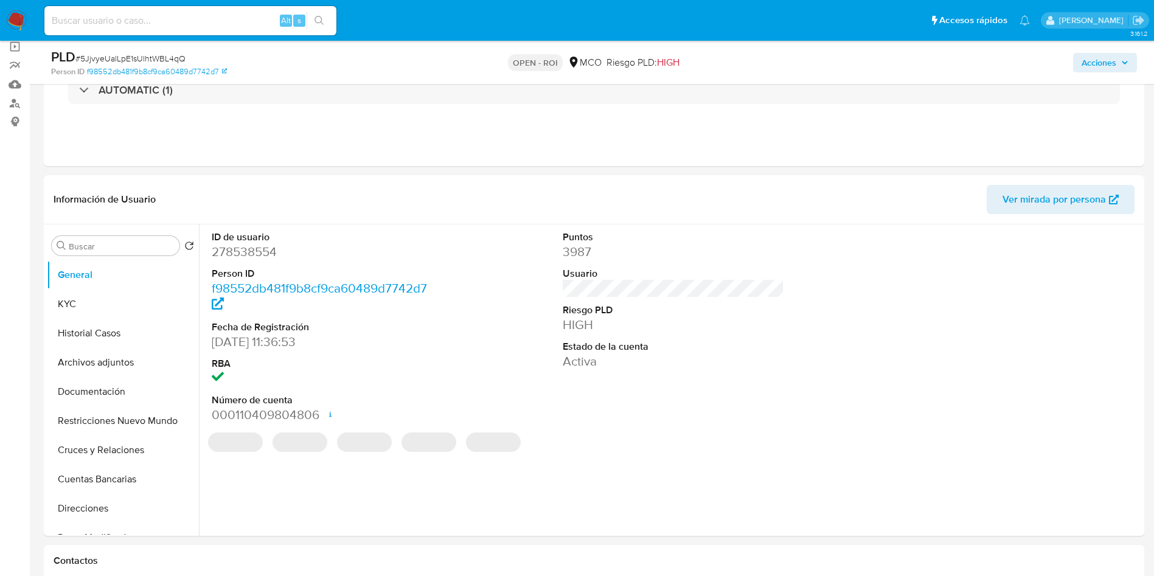
select select "10"
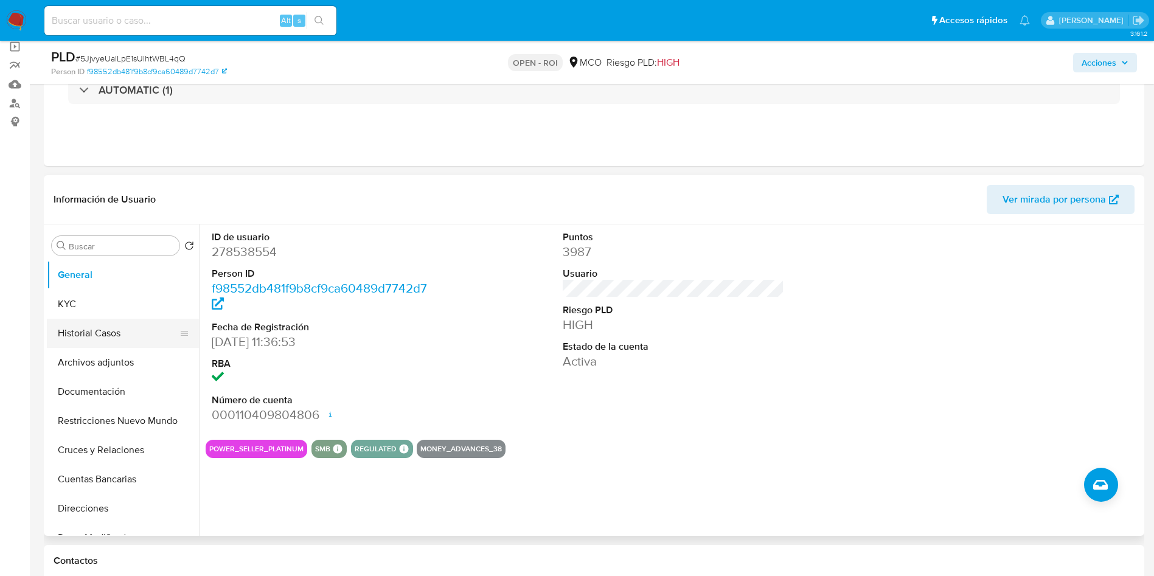
click at [103, 337] on button "Historial Casos" at bounding box center [118, 333] width 142 height 29
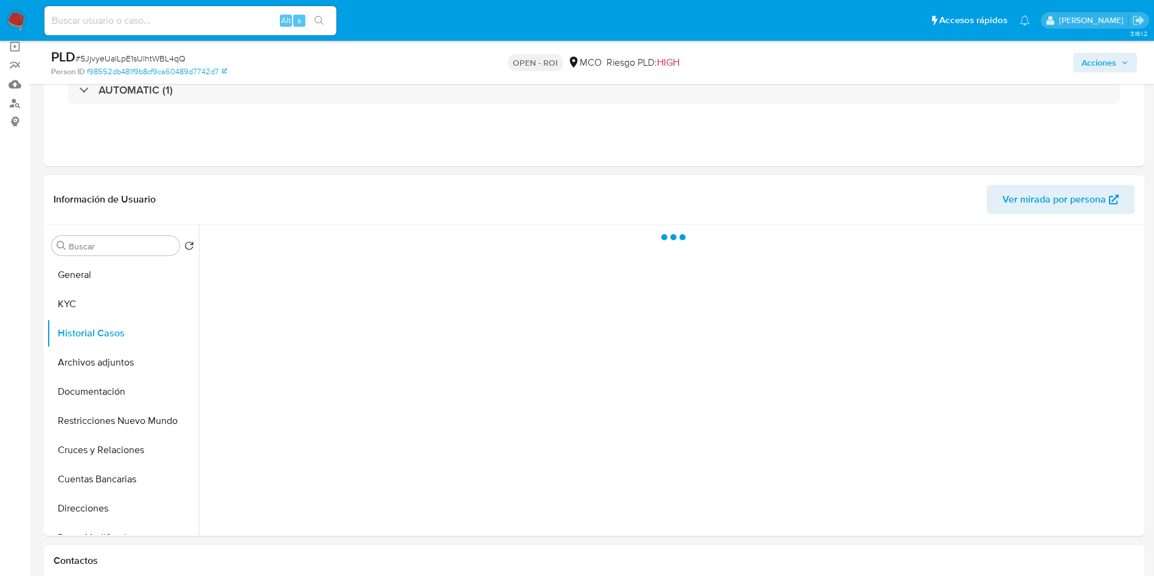
scroll to position [183, 0]
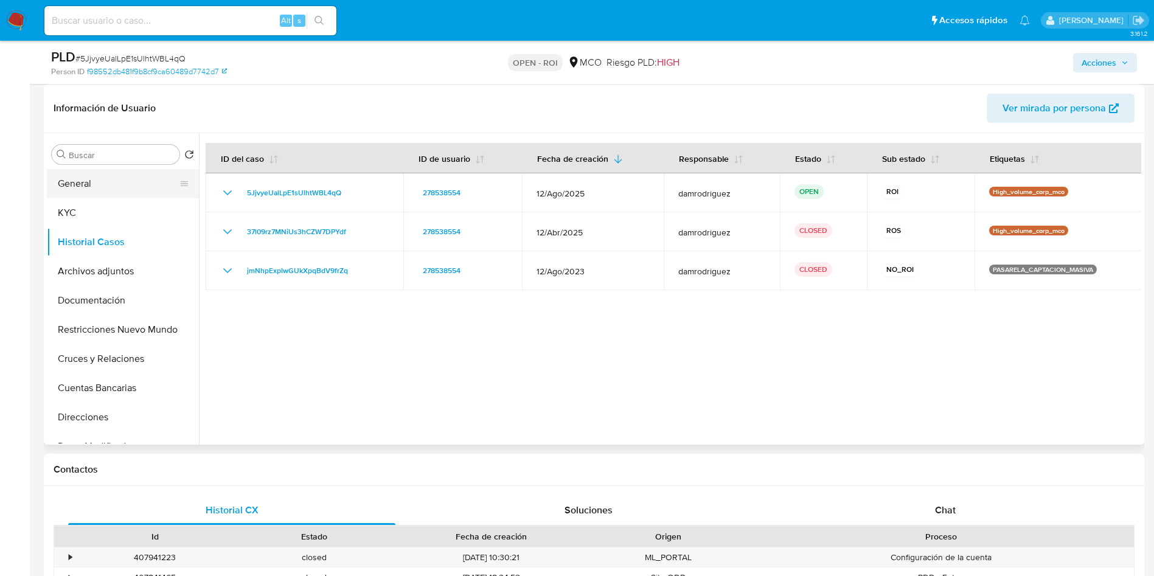
click at [91, 184] on button "General" at bounding box center [118, 183] width 142 height 29
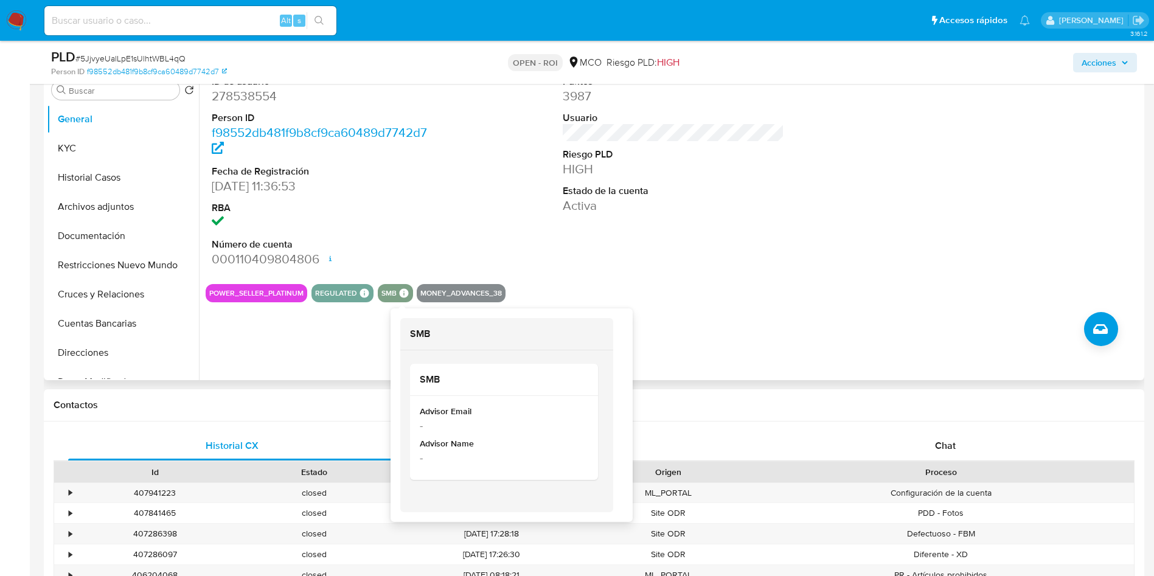
scroll to position [274, 0]
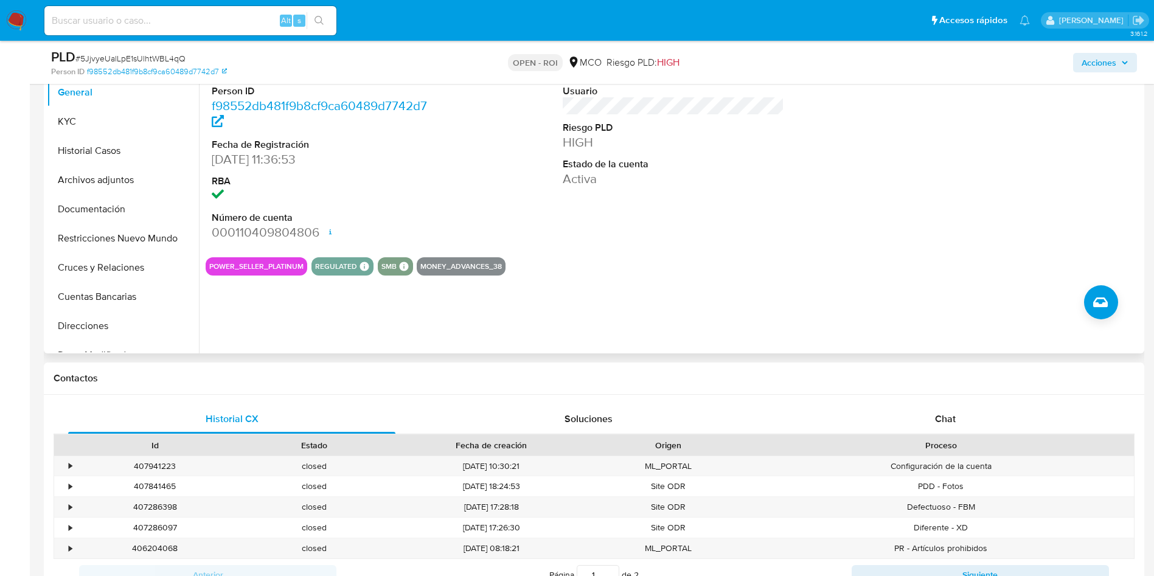
click at [276, 318] on div "ID de usuario 278538554 Person ID f98552db481f9b8cf9ca60489d7742d7 Fecha de Reg…" at bounding box center [670, 198] width 943 height 312
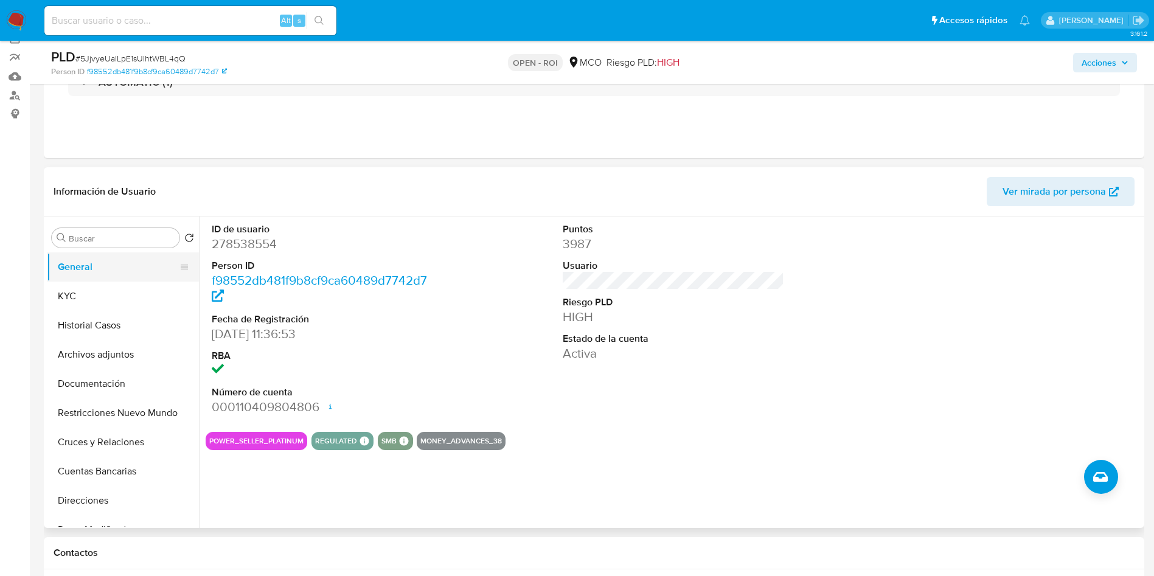
scroll to position [91, 0]
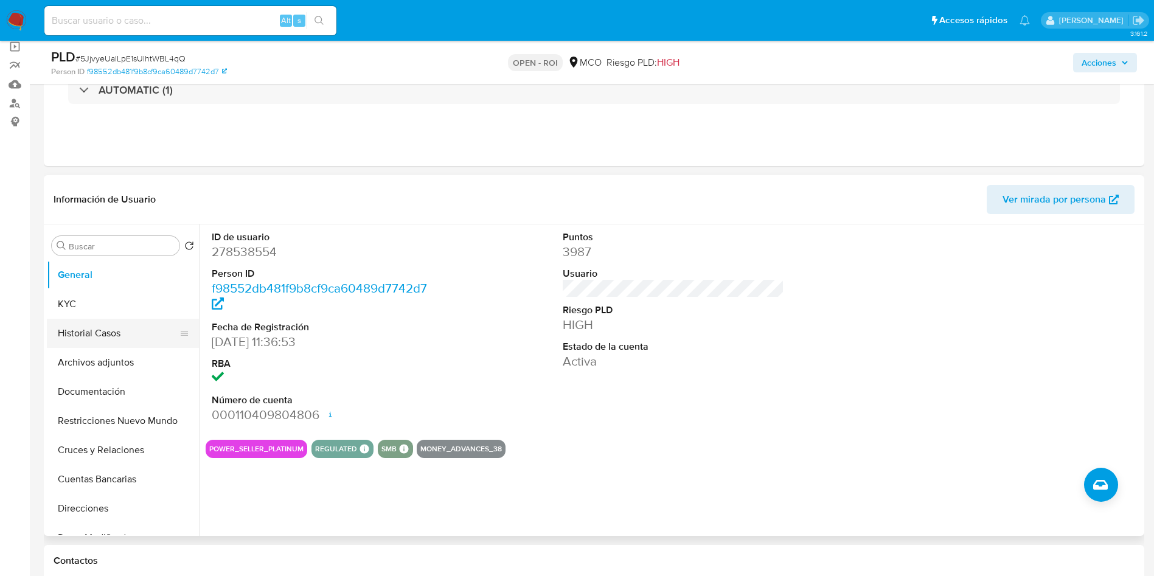
click at [127, 335] on button "Historial Casos" at bounding box center [118, 333] width 142 height 29
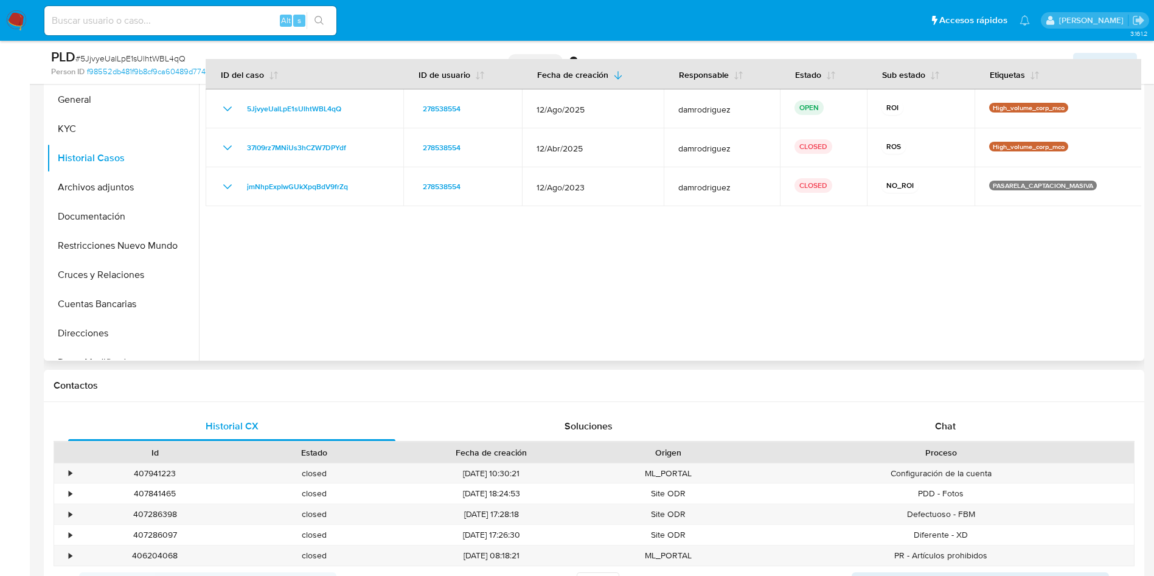
scroll to position [274, 0]
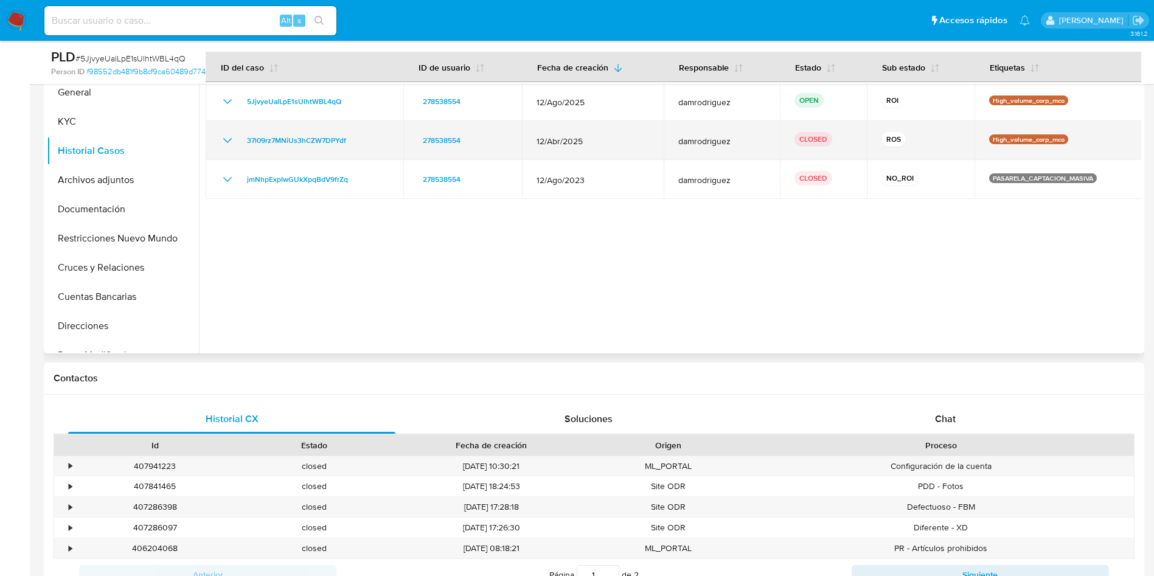
click at [232, 136] on icon "Mostrar/Ocultar" at bounding box center [227, 140] width 15 height 15
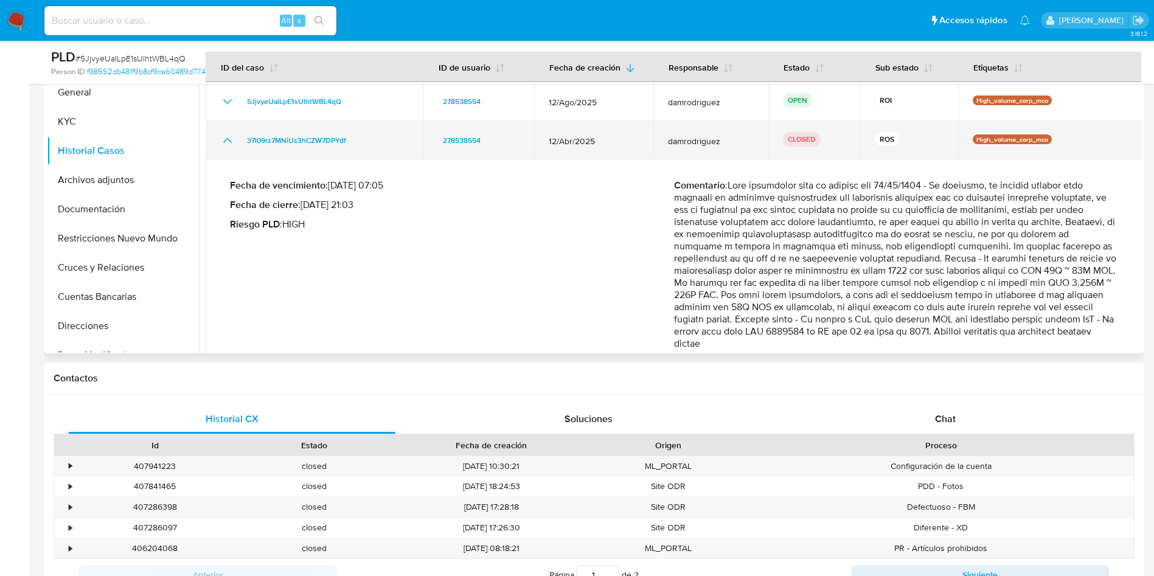
click at [226, 138] on icon "Mostrar/Ocultar" at bounding box center [227, 140] width 15 height 15
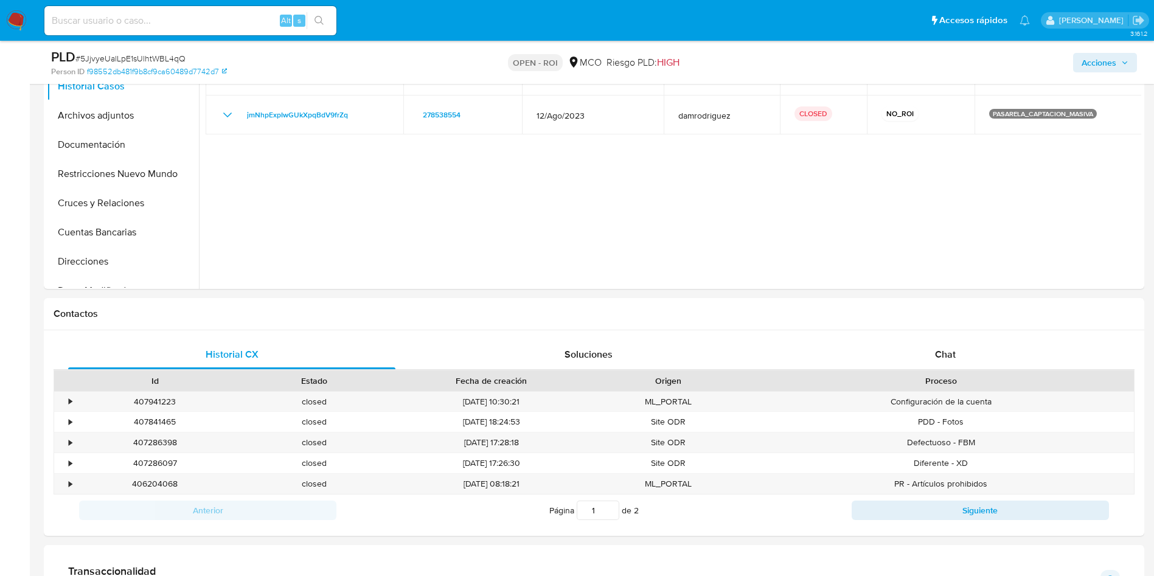
scroll to position [365, 0]
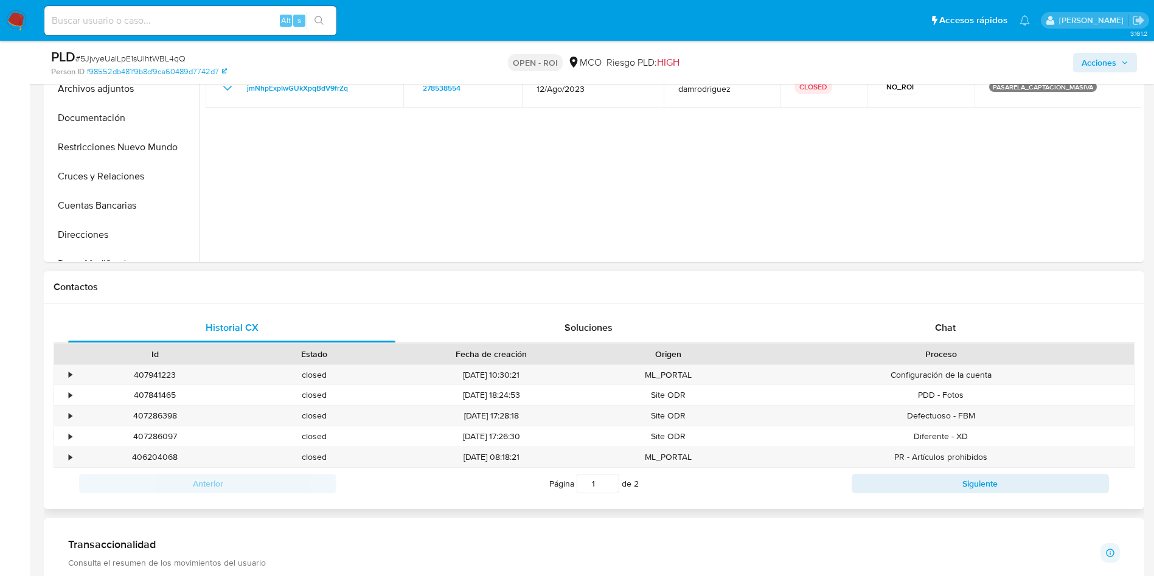
click at [265, 275] on div "Contactos" at bounding box center [594, 287] width 1101 height 32
click at [265, 277] on div "Contactos" at bounding box center [594, 287] width 1101 height 32
drag, startPoint x: 442, startPoint y: 200, endPoint x: 459, endPoint y: 230, distance: 34.6
click at [442, 200] on div at bounding box center [670, 107] width 943 height 312
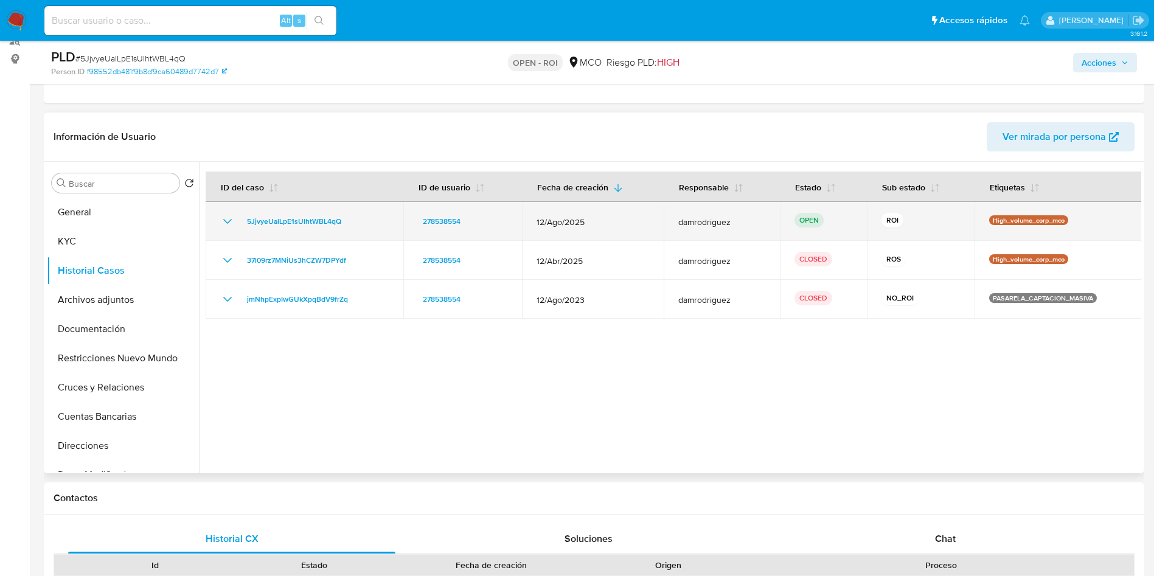
scroll to position [183, 0]
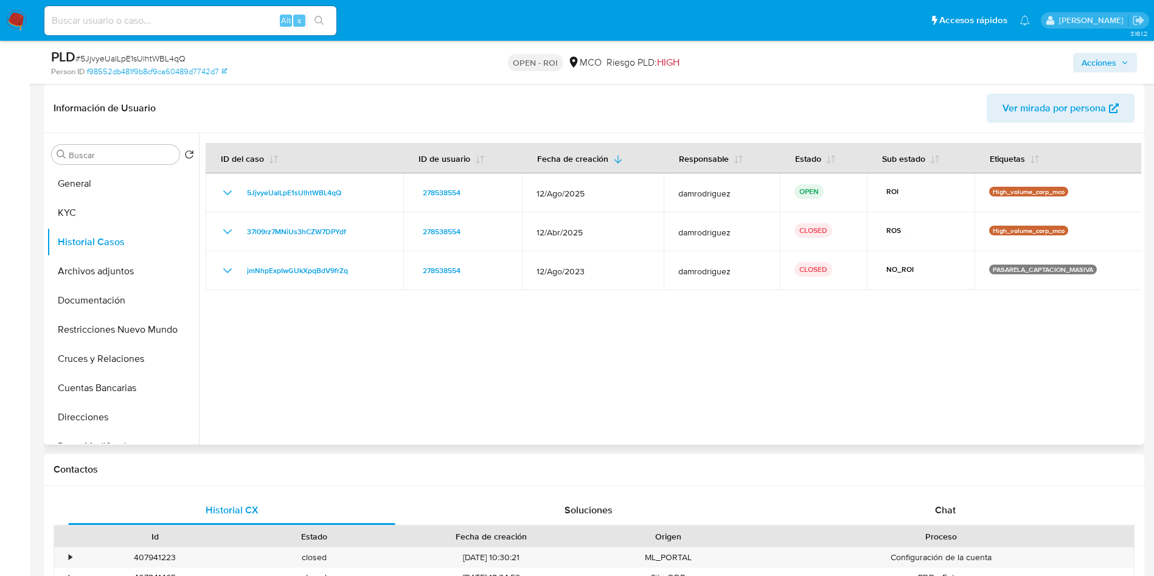
click at [390, 362] on div at bounding box center [670, 289] width 943 height 312
click at [128, 189] on button "General" at bounding box center [118, 183] width 142 height 29
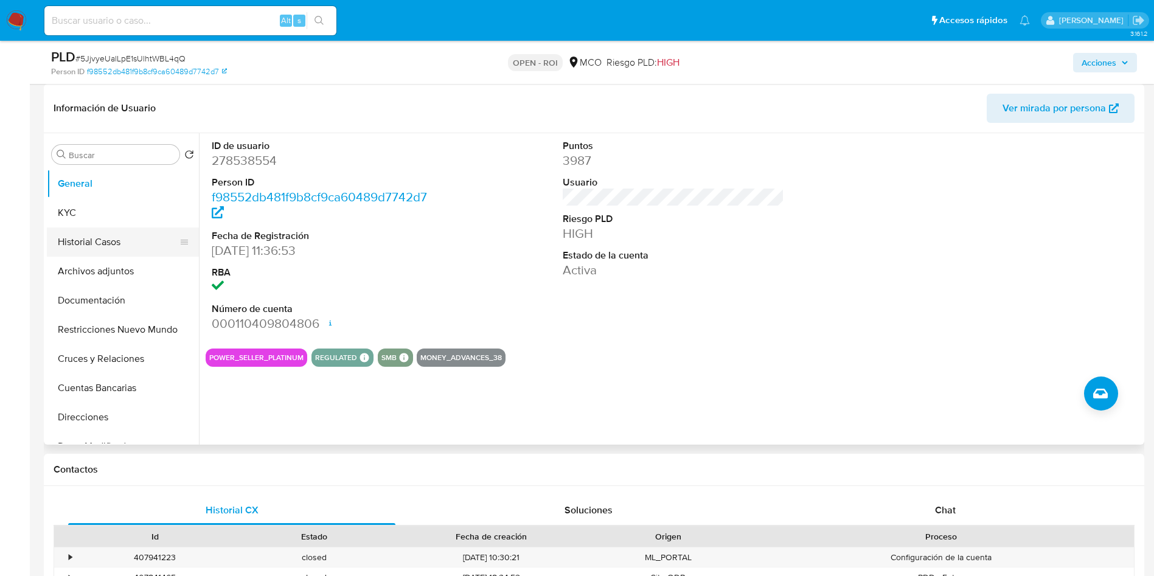
click at [122, 239] on button "Historial Casos" at bounding box center [118, 242] width 142 height 29
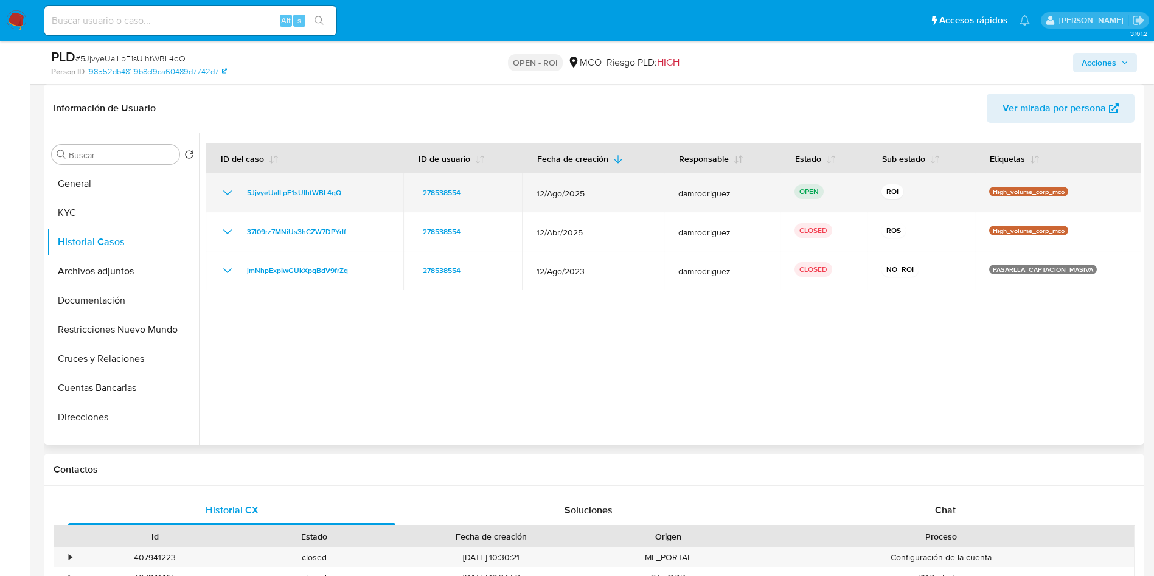
click at [229, 197] on icon "Mostrar/Ocultar" at bounding box center [227, 193] width 15 height 15
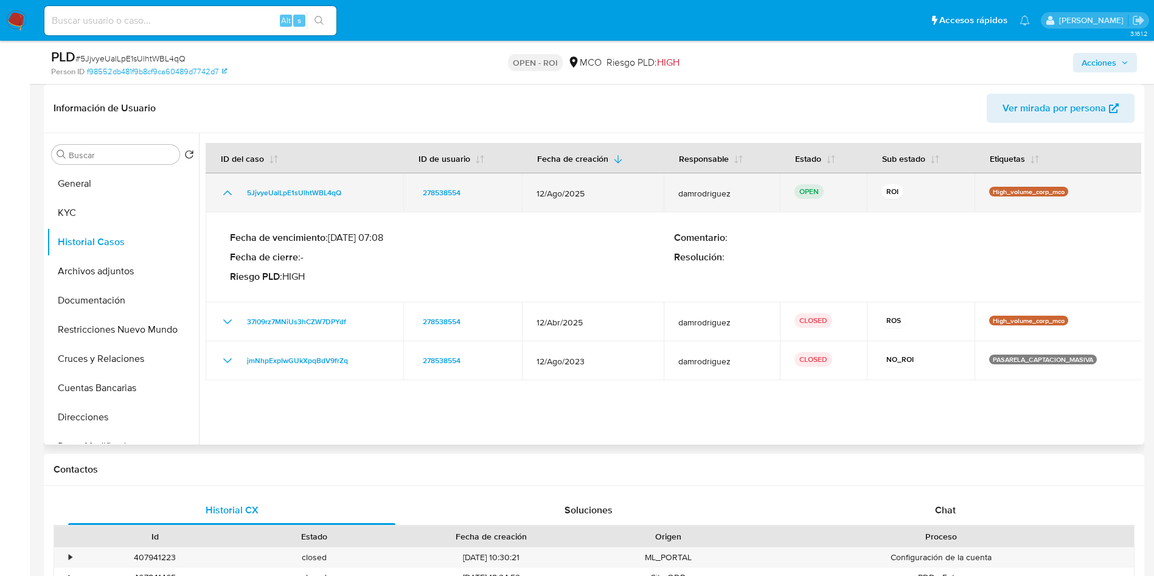
click at [229, 197] on icon "Mostrar/Ocultar" at bounding box center [227, 193] width 15 height 15
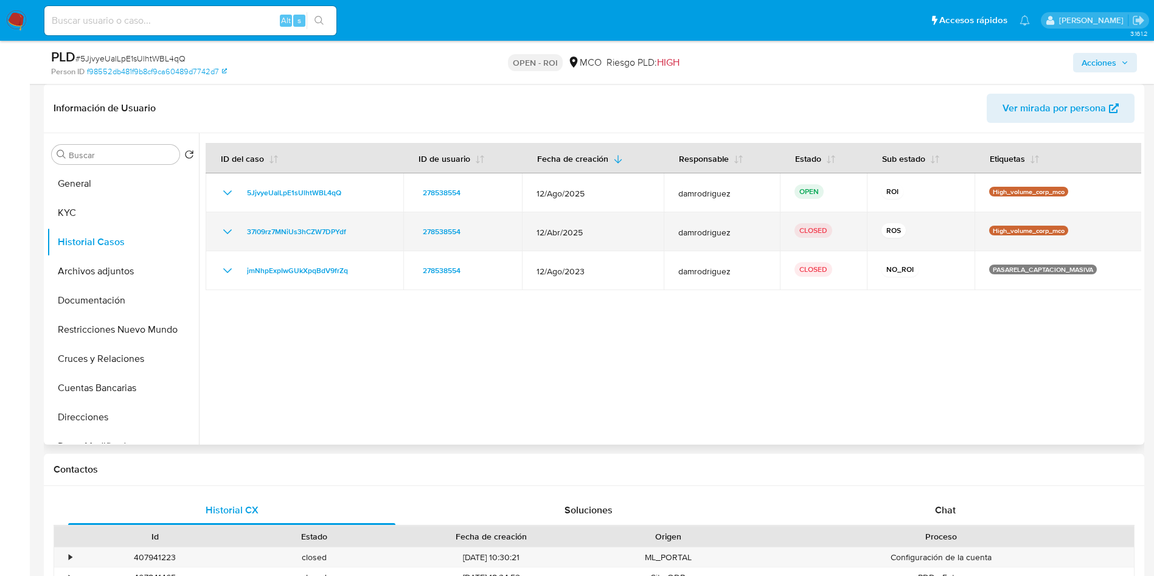
scroll to position [0, 0]
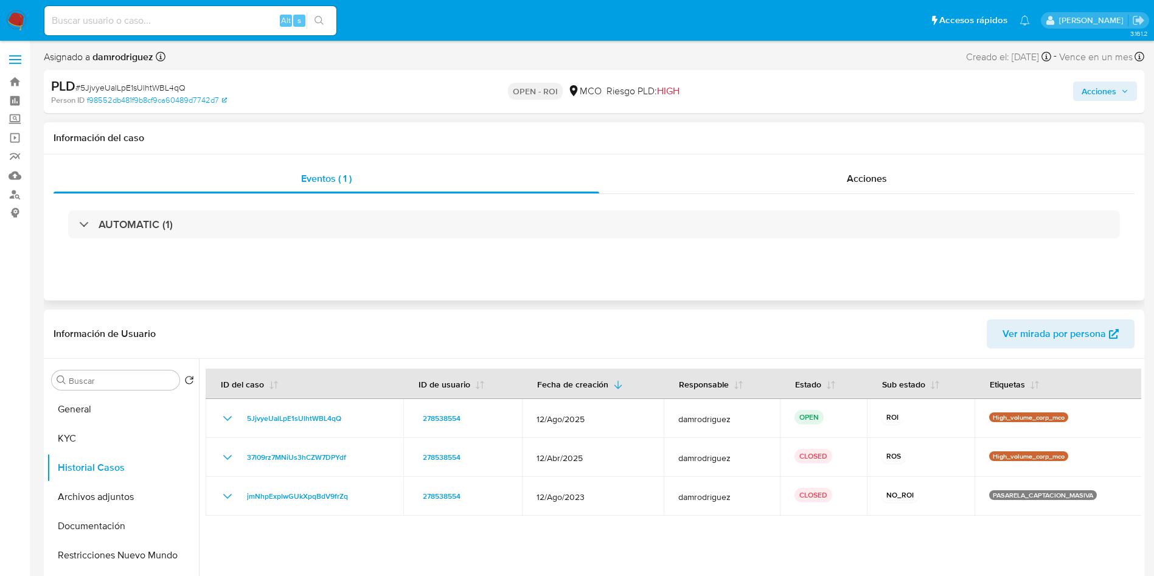
click at [845, 194] on div "AUTOMATIC (1)" at bounding box center [594, 224] width 1081 height 61
click at [845, 190] on div "Acciones" at bounding box center [867, 178] width 536 height 29
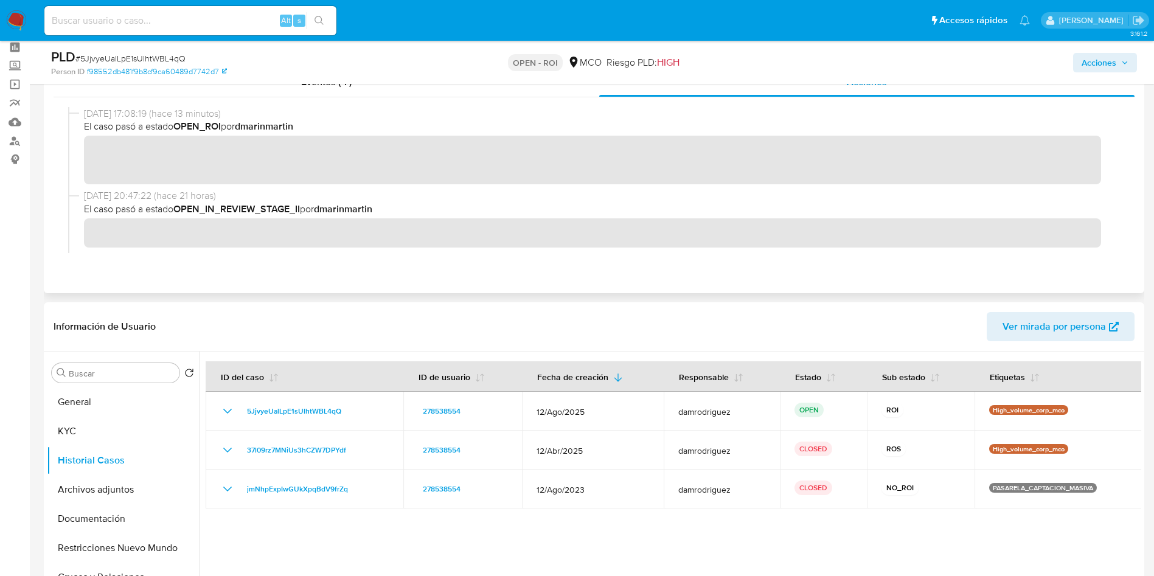
scroll to position [91, 0]
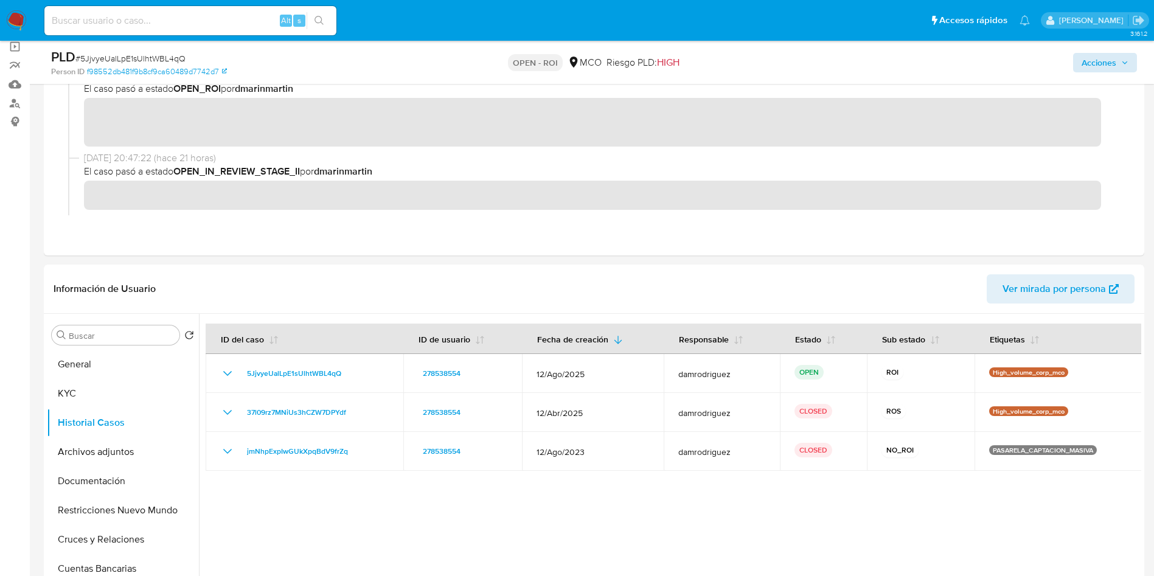
drag, startPoint x: 1072, startPoint y: 68, endPoint x: 1086, endPoint y: 63, distance: 14.8
click at [1086, 64] on div "Acciones" at bounding box center [957, 62] width 359 height 29
click at [1086, 63] on span "Acciones" at bounding box center [1099, 62] width 35 height 19
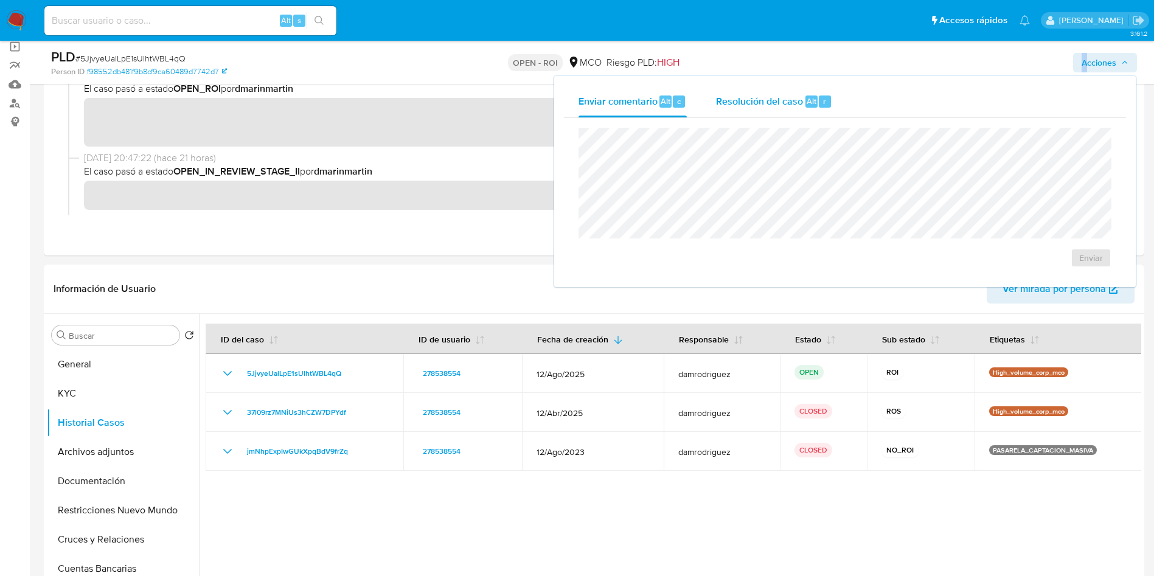
click at [775, 103] on span "Resolución del caso" at bounding box center [759, 101] width 87 height 14
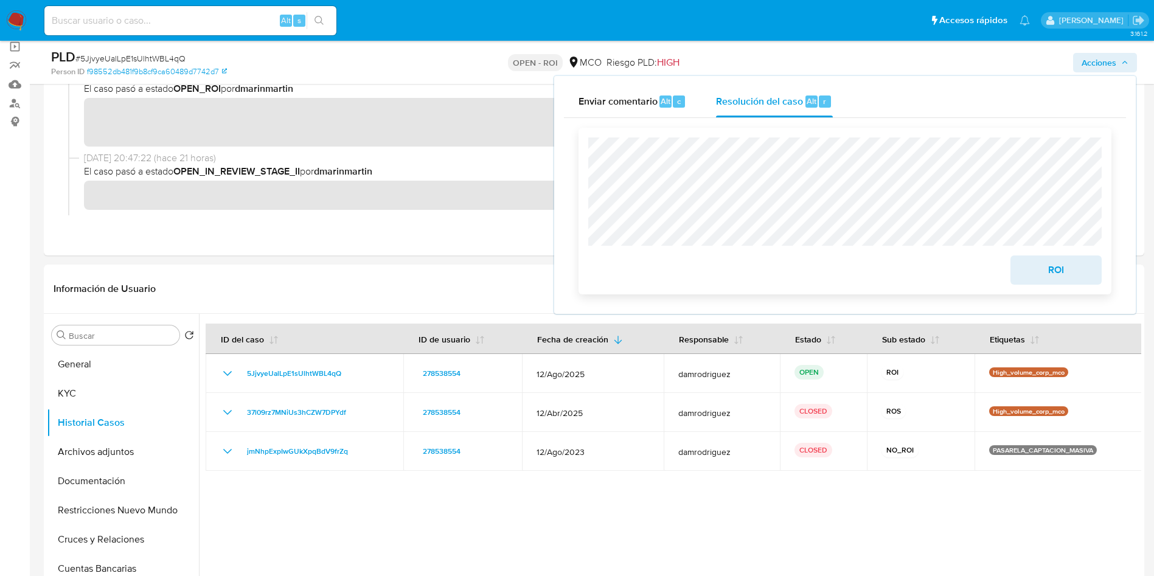
click at [1049, 270] on span "ROI" at bounding box center [1057, 270] width 60 height 27
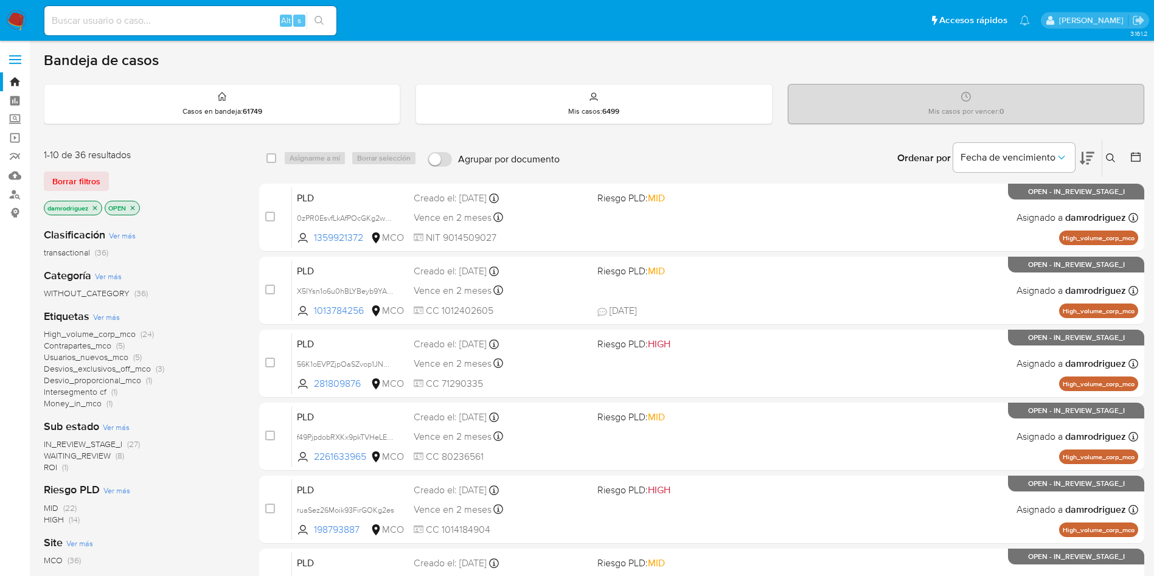
click at [95, 208] on icon "close-filter" at bounding box center [94, 207] width 7 height 7
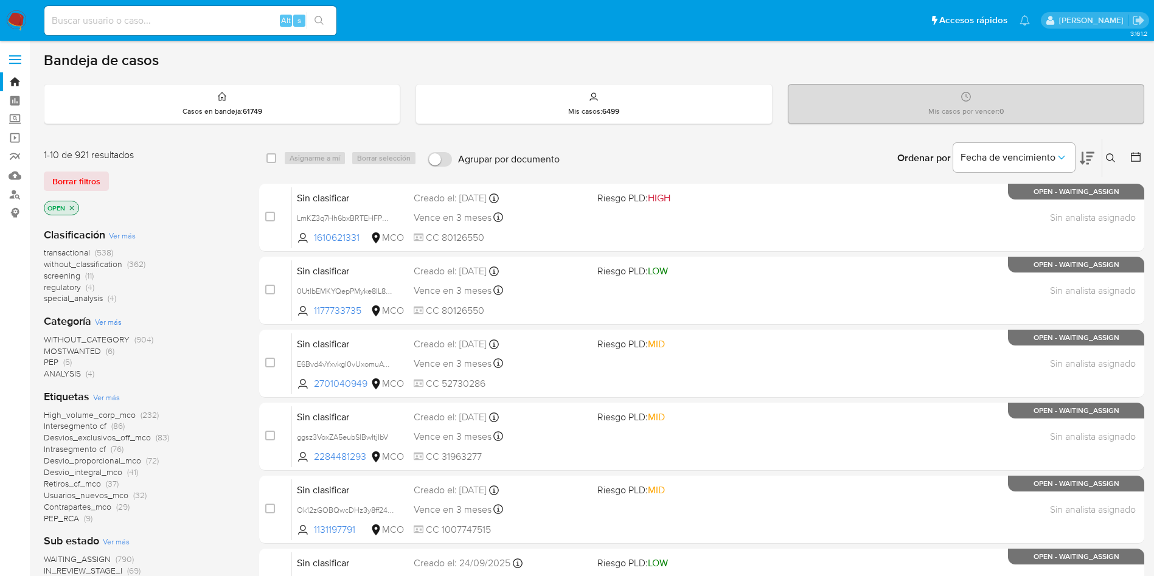
click at [1087, 155] on icon at bounding box center [1087, 158] width 15 height 13
click at [115, 233] on span "Ver más" at bounding box center [122, 235] width 27 height 11
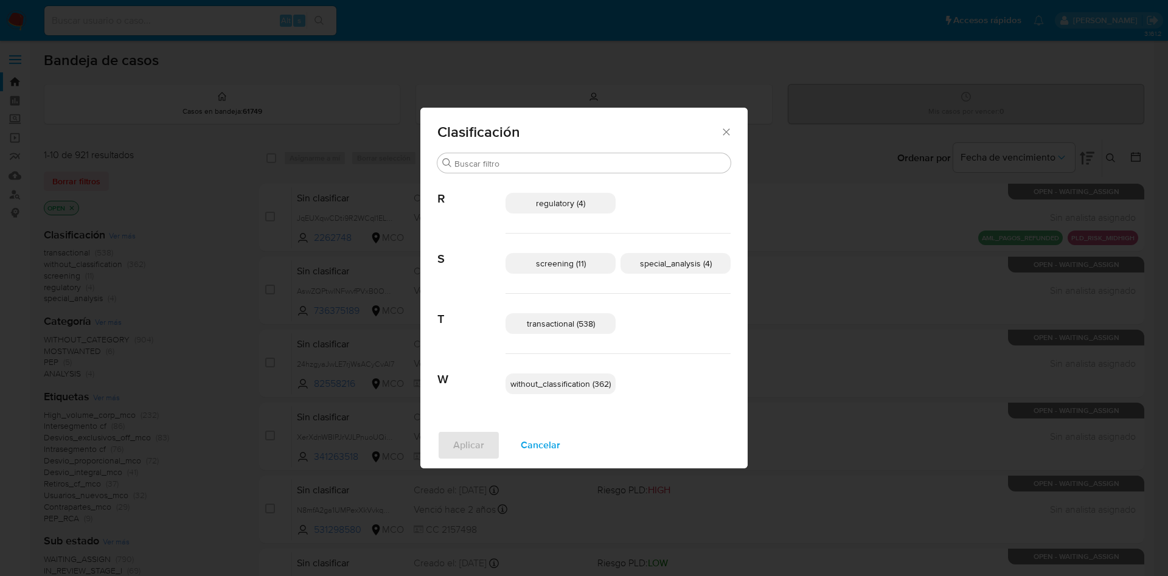
click at [584, 324] on span "transactional (538)" at bounding box center [561, 324] width 68 height 12
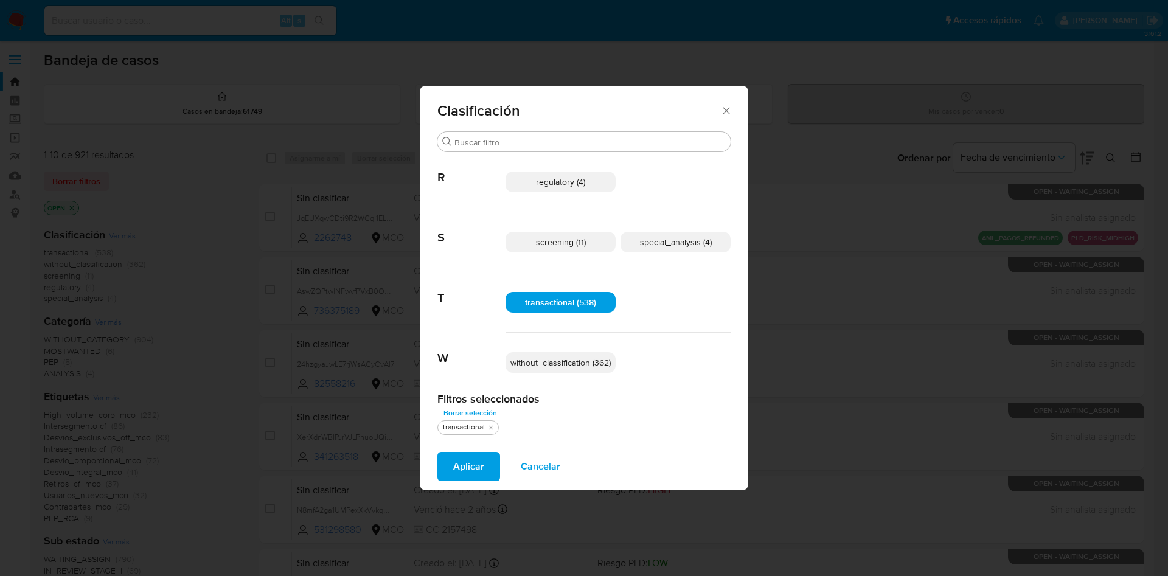
click at [666, 243] on span "special_analysis (4)" at bounding box center [676, 242] width 72 height 12
click at [581, 246] on span "screening (11)" at bounding box center [561, 242] width 50 height 12
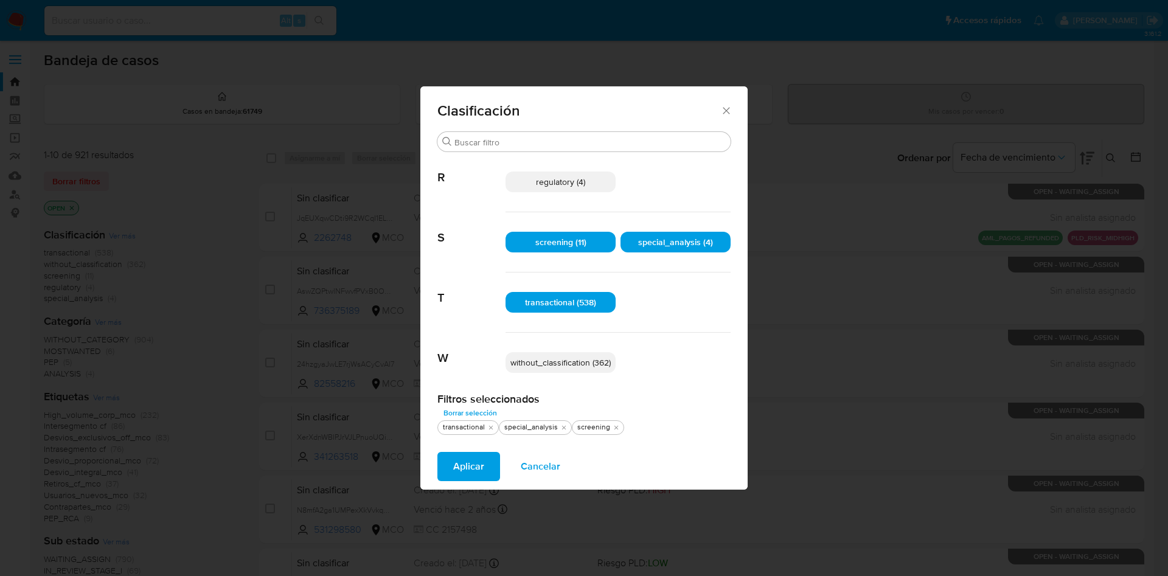
click at [563, 177] on span "regulatory (4)" at bounding box center [560, 182] width 49 height 12
click at [463, 461] on span "Aplicar" at bounding box center [468, 466] width 31 height 27
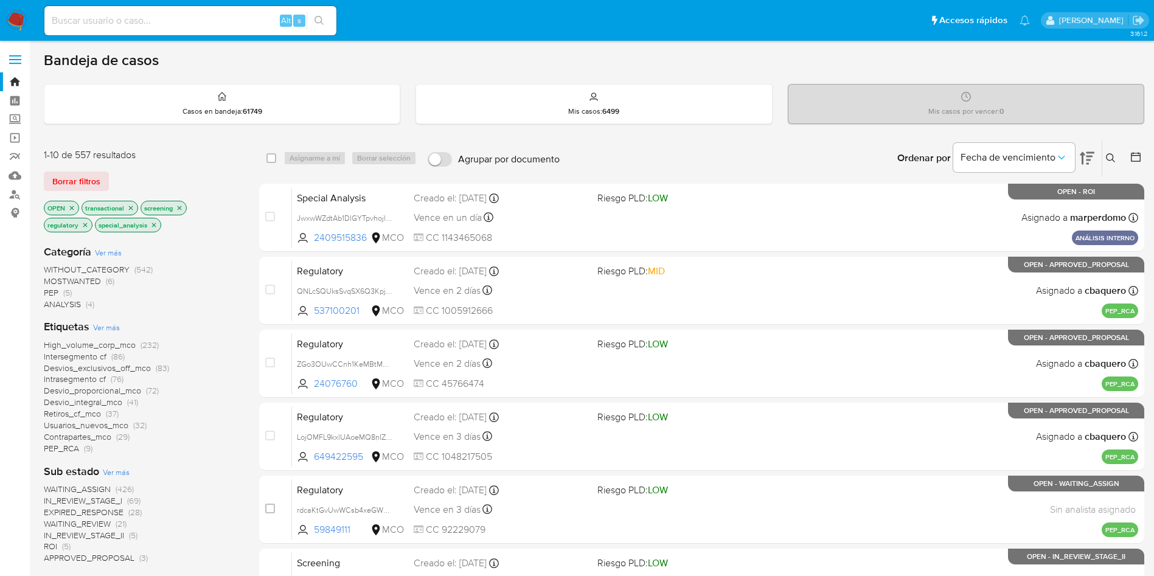
click at [1086, 153] on icon at bounding box center [1087, 158] width 15 height 15
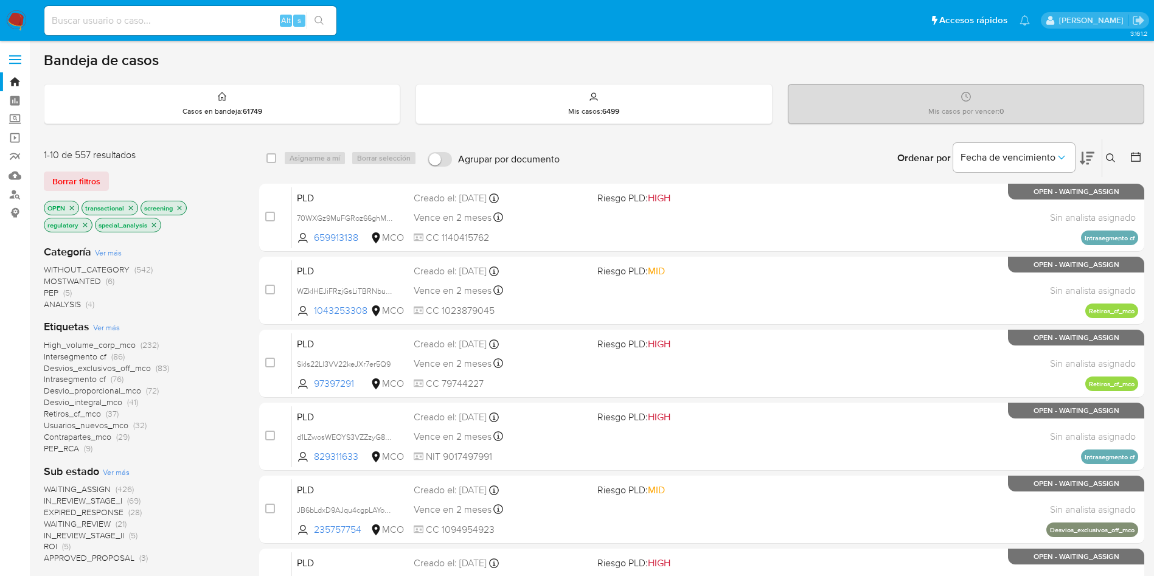
click at [1086, 153] on icon at bounding box center [1087, 158] width 15 height 15
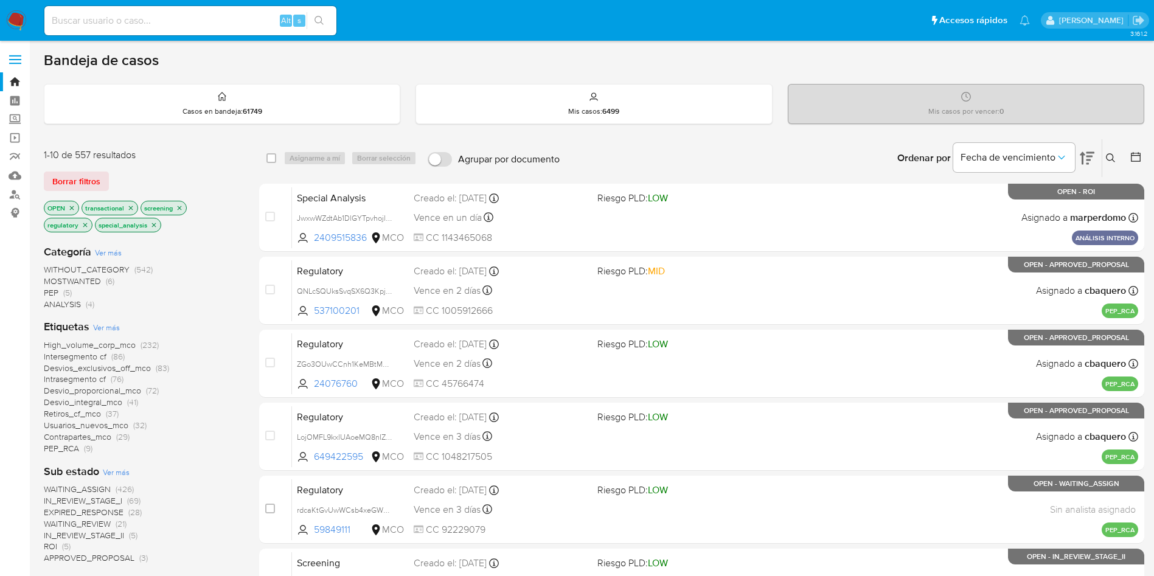
click at [22, 21] on img at bounding box center [16, 20] width 21 height 21
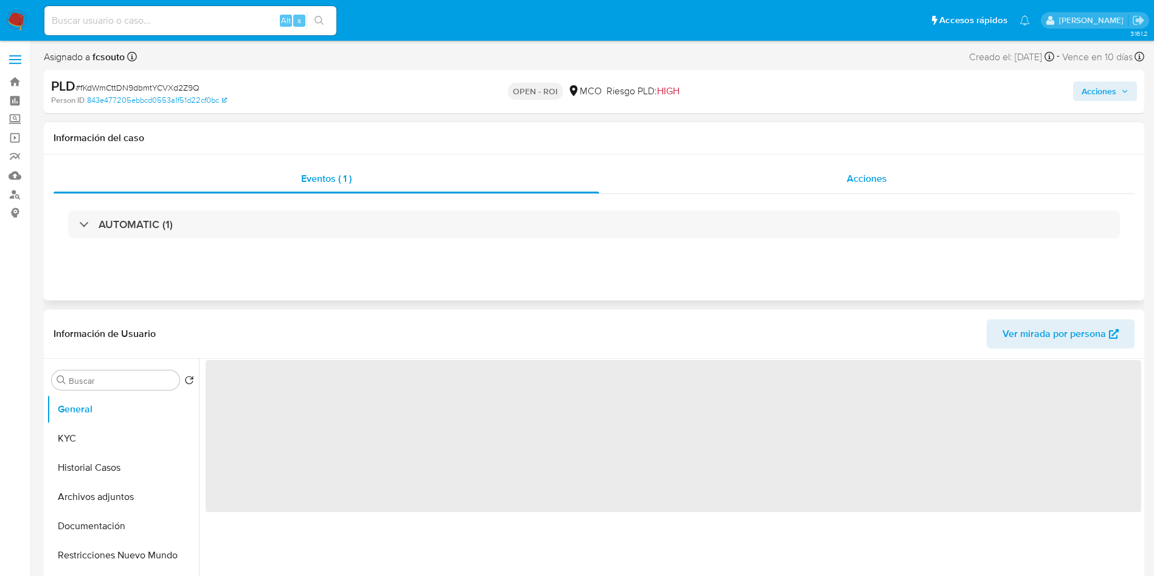
select select "10"
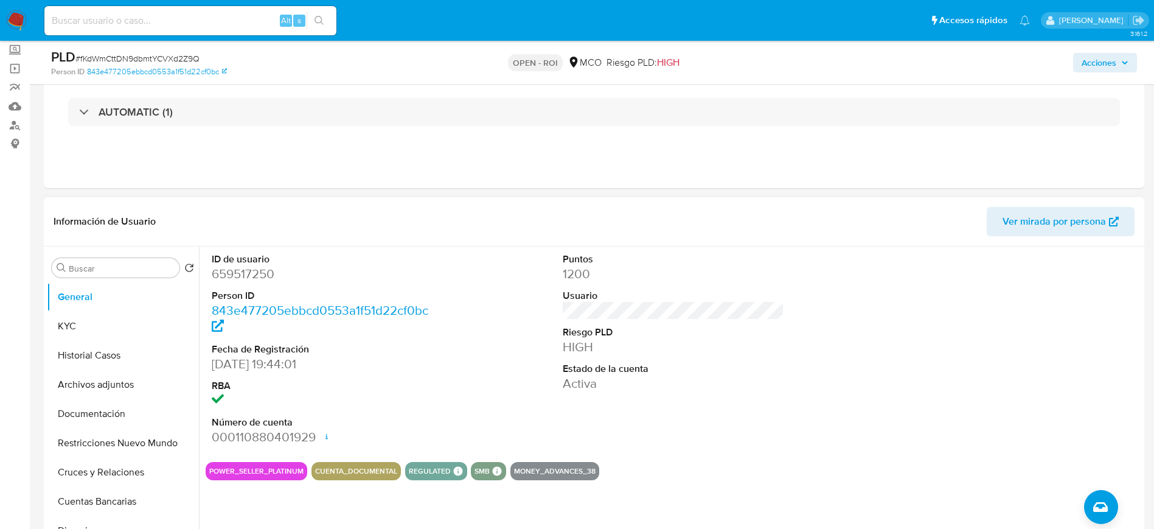
scroll to position [91, 0]
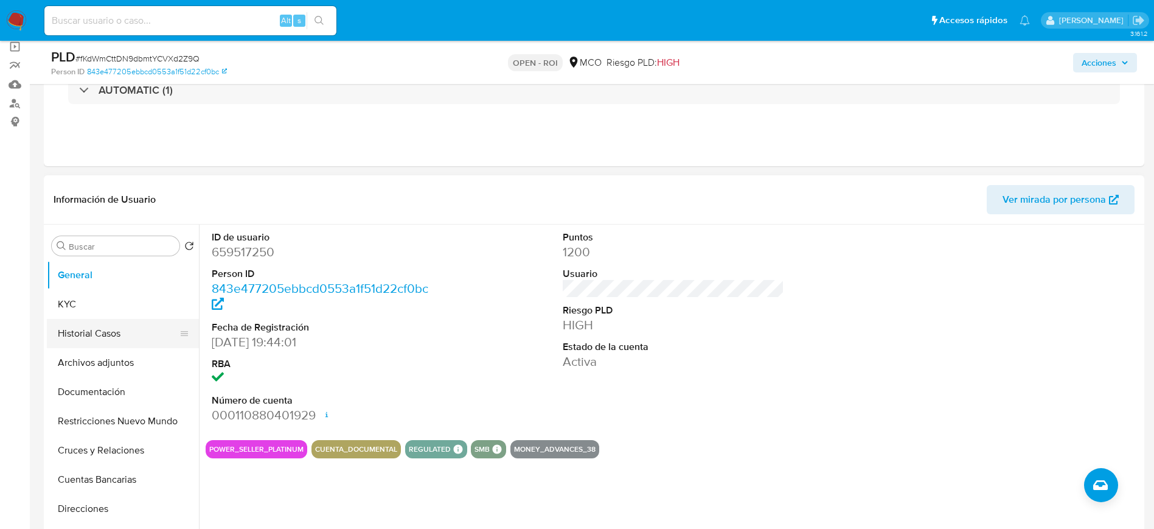
click at [82, 344] on button "Historial Casos" at bounding box center [118, 333] width 142 height 29
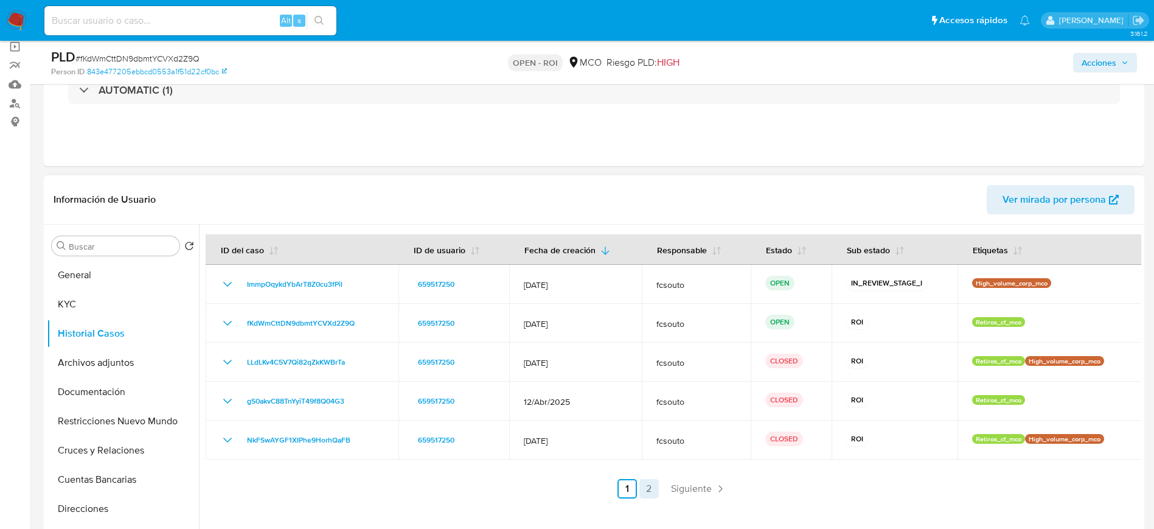
click at [651, 486] on link "2" at bounding box center [649, 488] width 19 height 19
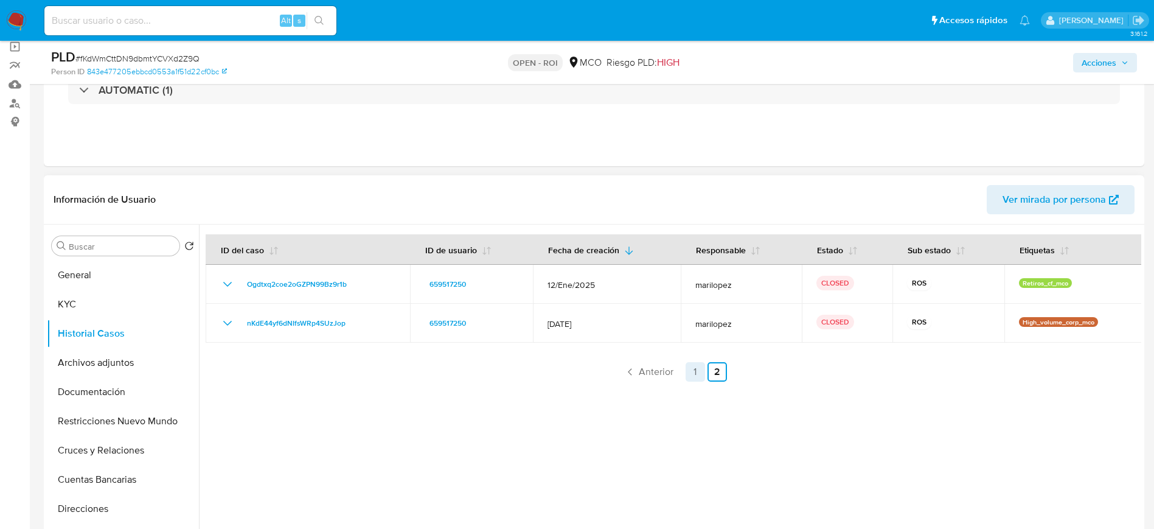
click at [686, 374] on link "1" at bounding box center [695, 371] width 19 height 19
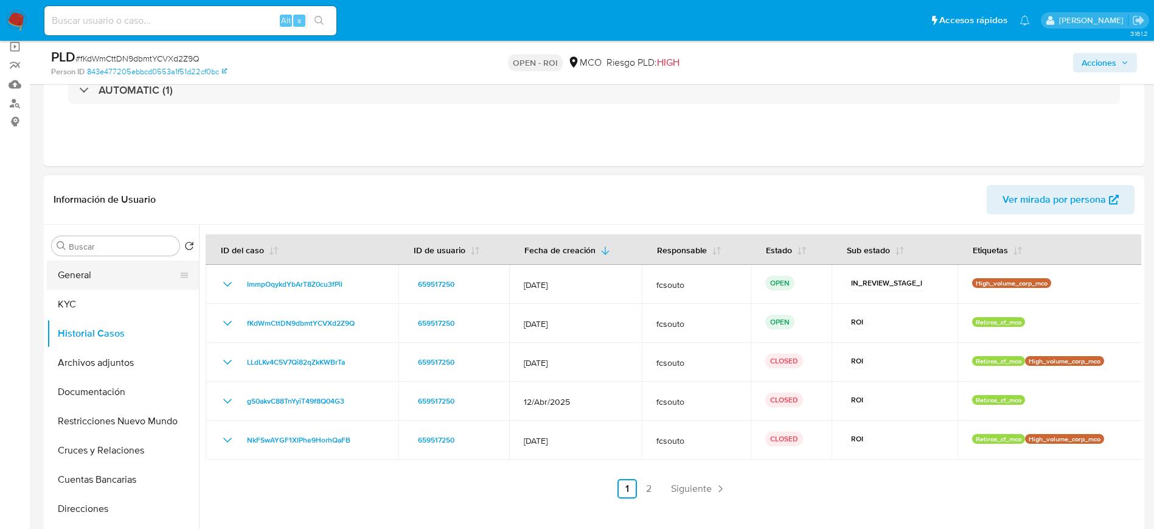
click at [86, 277] on button "General" at bounding box center [118, 274] width 142 height 29
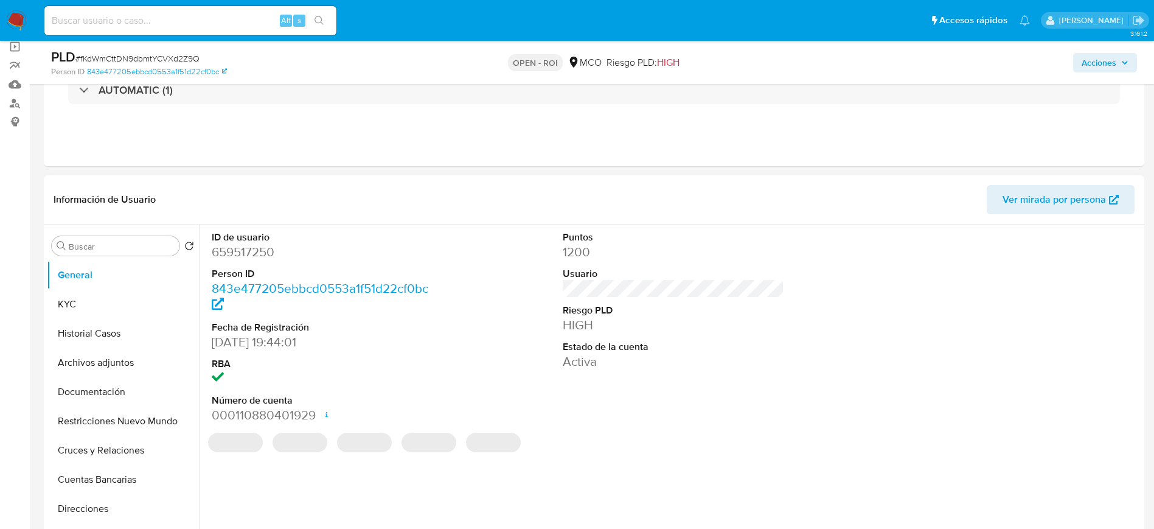
click at [360, 190] on header "Información de Usuario Ver mirada por persona" at bounding box center [594, 199] width 1081 height 29
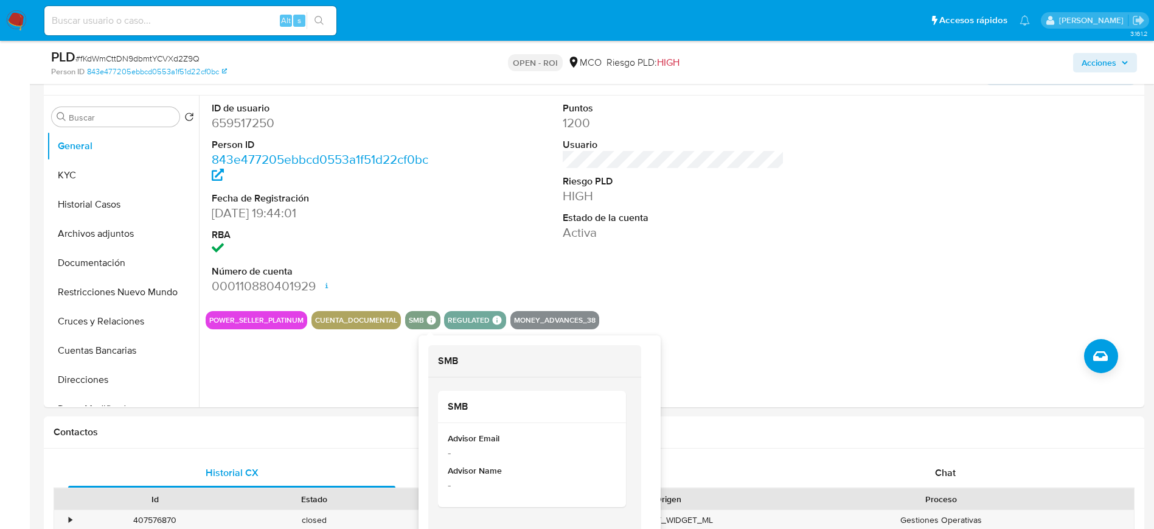
scroll to position [183, 0]
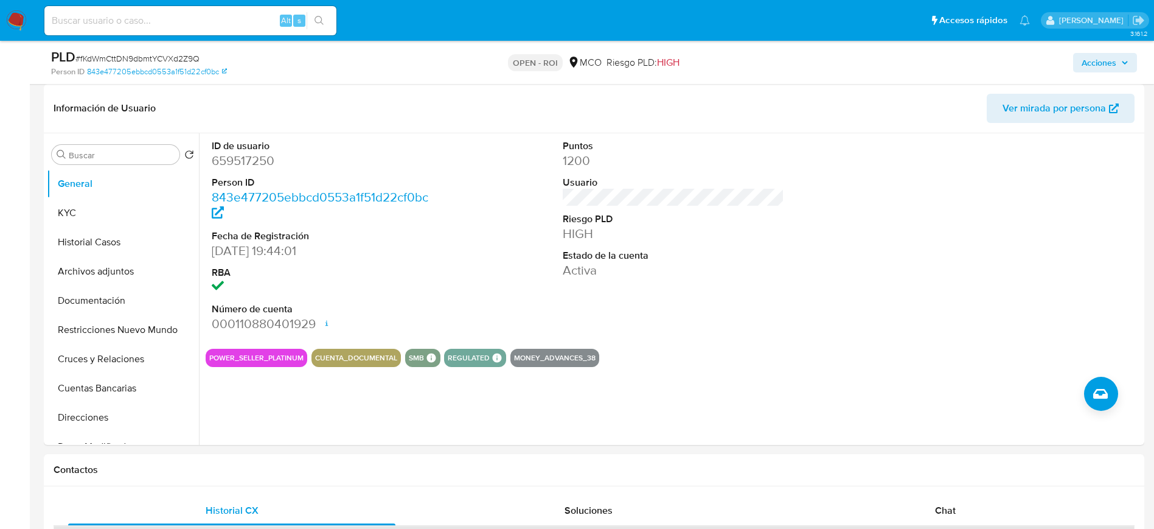
click at [463, 312] on div "ID de usuario 659517250 Person ID 843e477205ebbcd0553a1f51d22cf0bc Fecha de Reg…" at bounding box center [674, 236] width 936 height 206
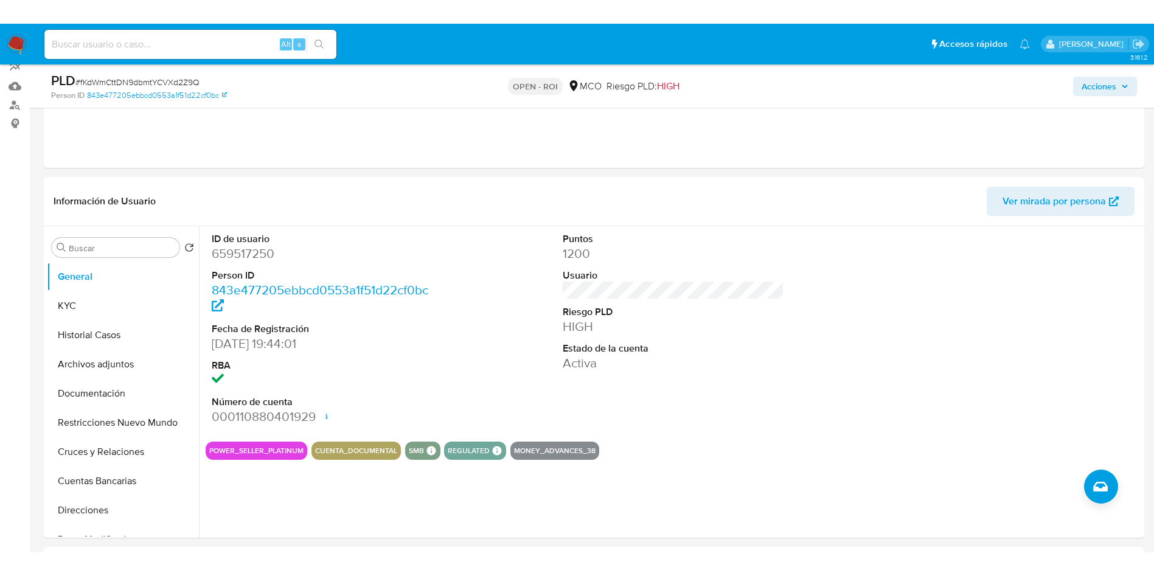
scroll to position [91, 0]
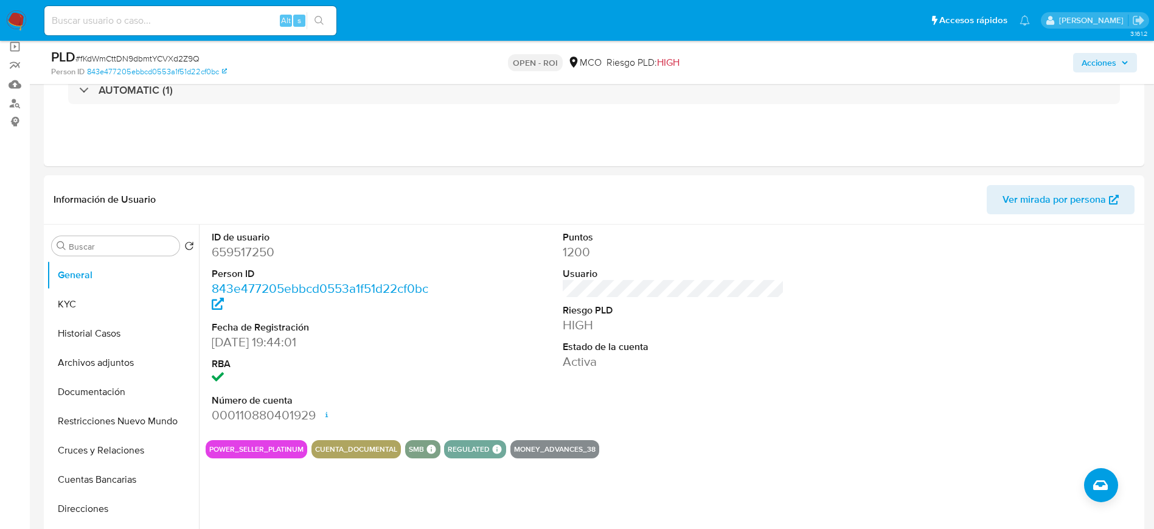
click at [463, 282] on div "ID de usuario 659517250 Person ID 843e477205ebbcd0553a1f51d22cf0bc Fecha de Reg…" at bounding box center [674, 328] width 936 height 206
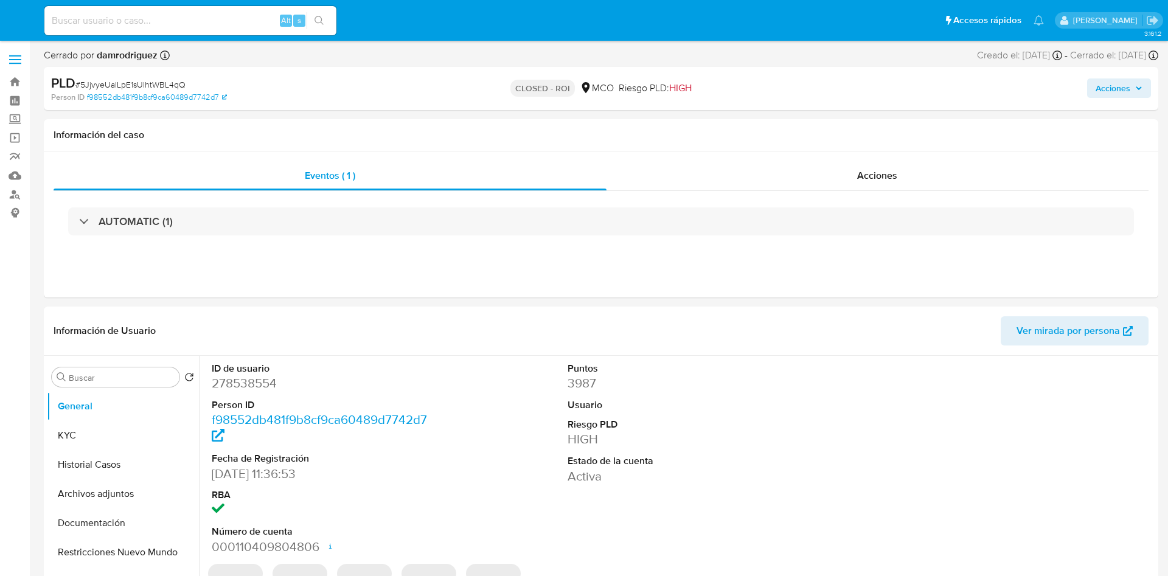
select select "10"
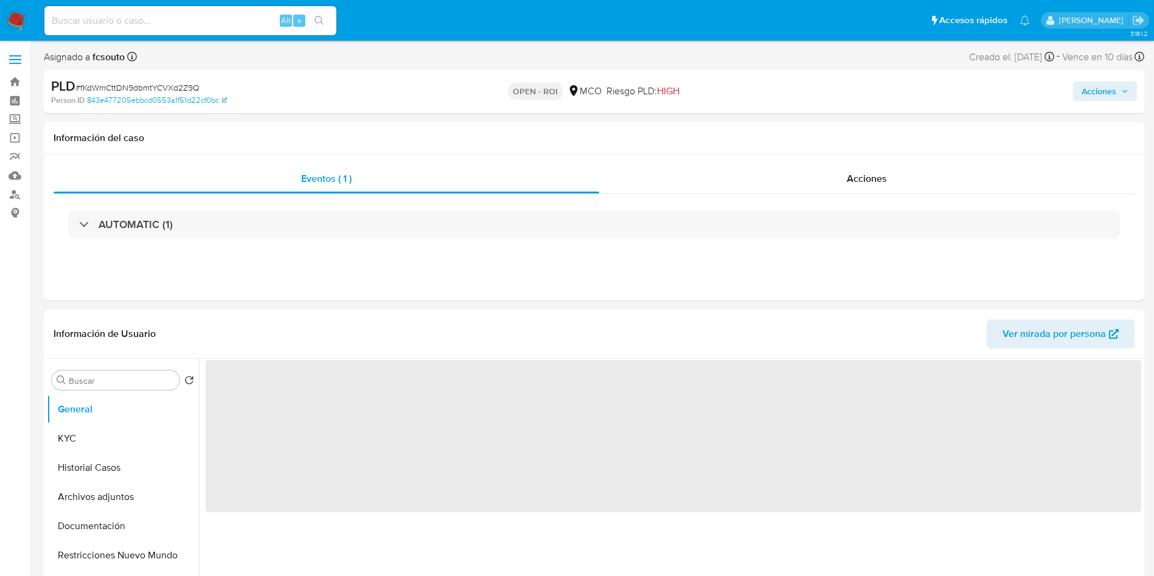
select select "10"
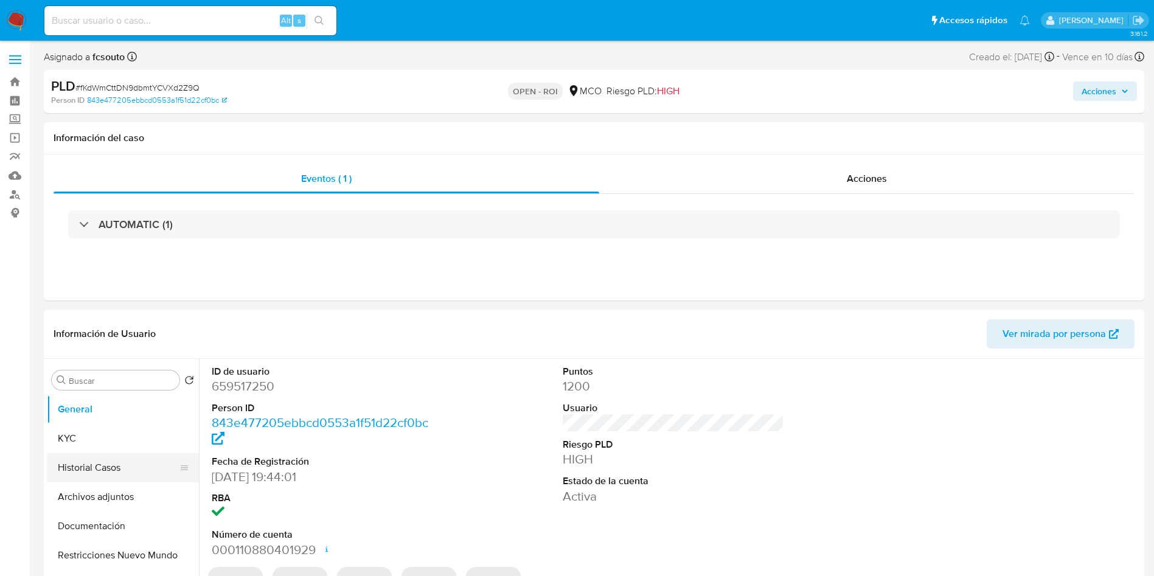
click at [108, 470] on button "Historial Casos" at bounding box center [118, 467] width 142 height 29
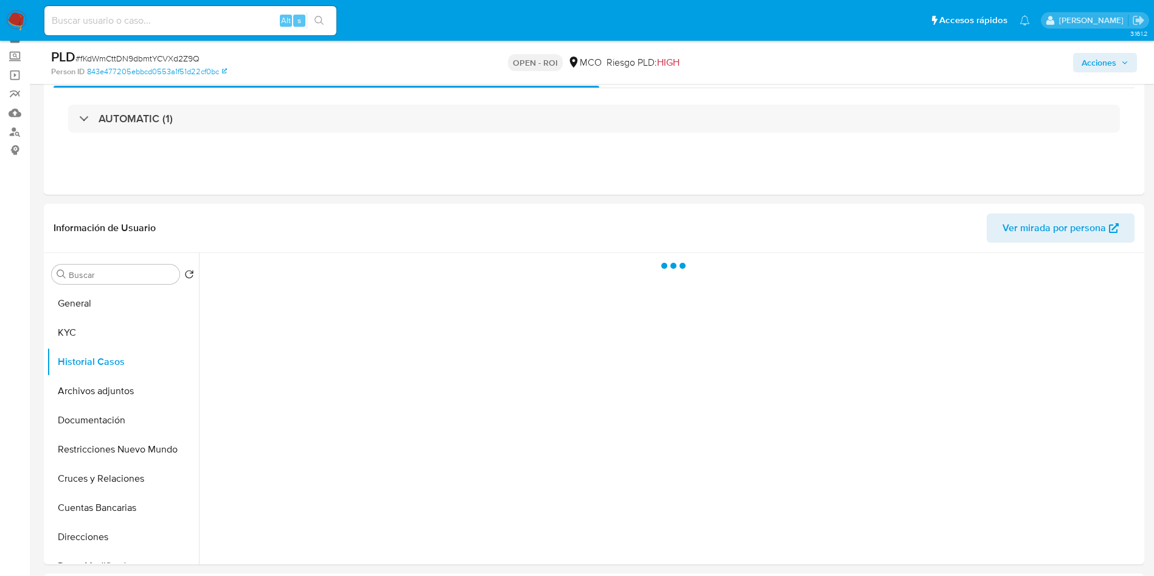
scroll to position [91, 0]
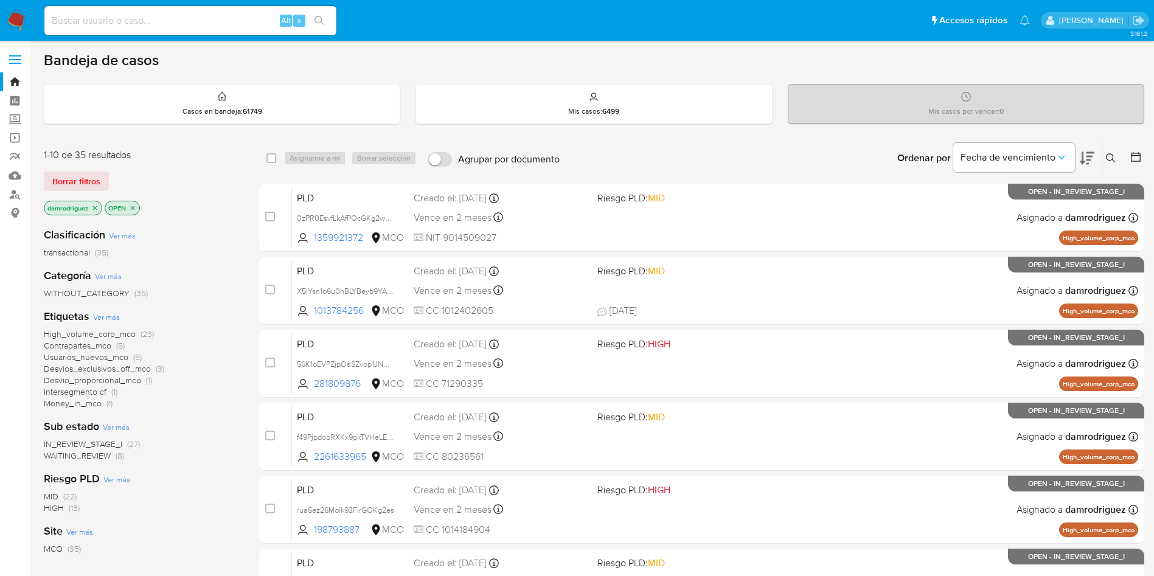
click at [97, 206] on icon "close-filter" at bounding box center [95, 208] width 4 height 4
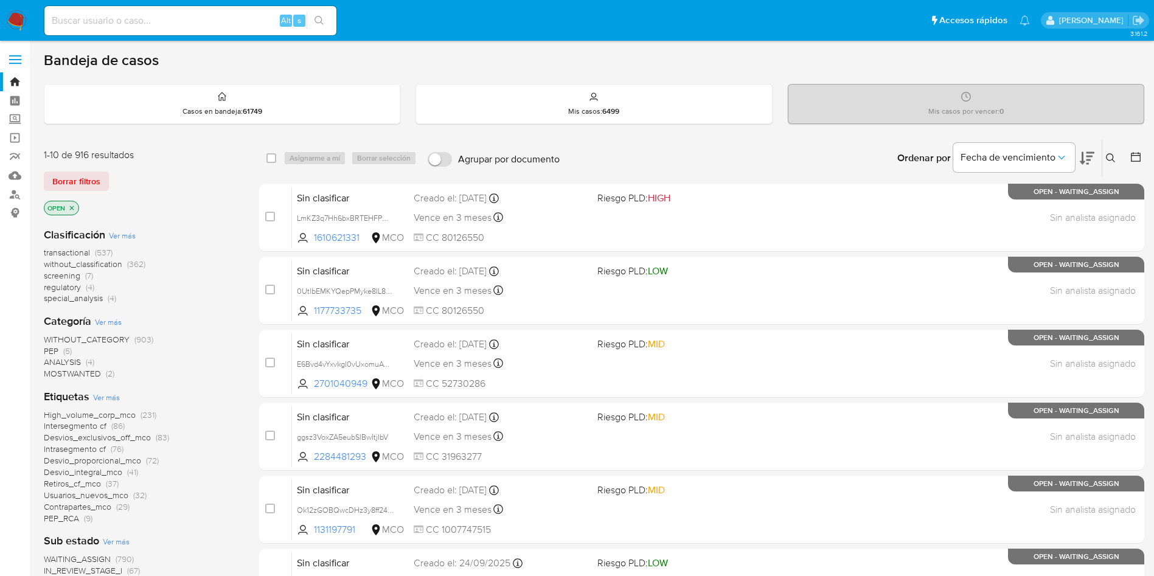
click at [116, 233] on span "Ver más" at bounding box center [122, 235] width 27 height 11
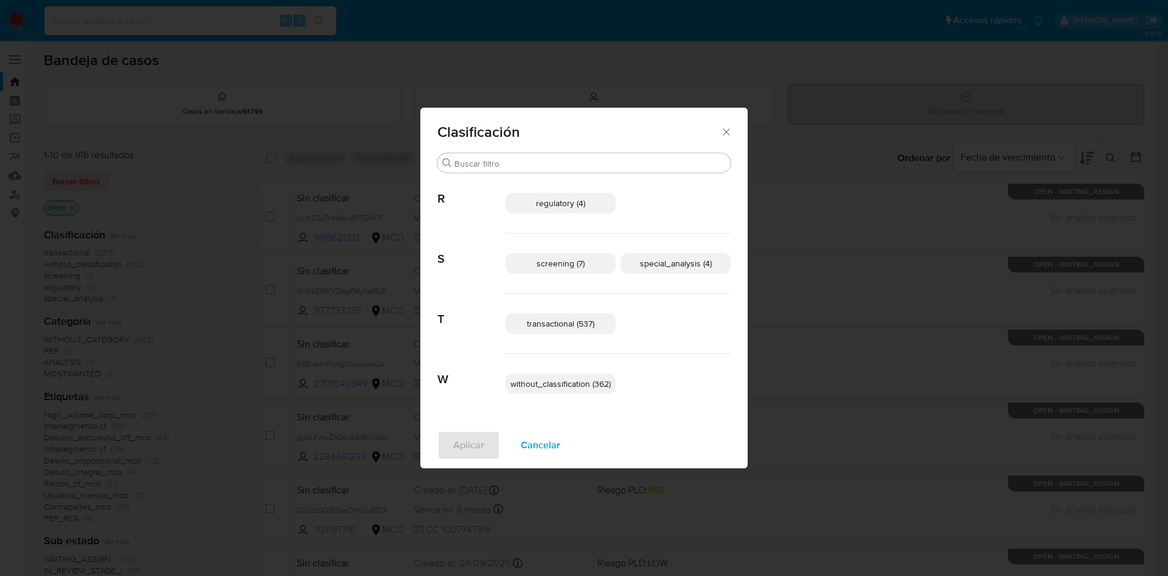
click at [572, 204] on span "regulatory (4)" at bounding box center [560, 203] width 49 height 12
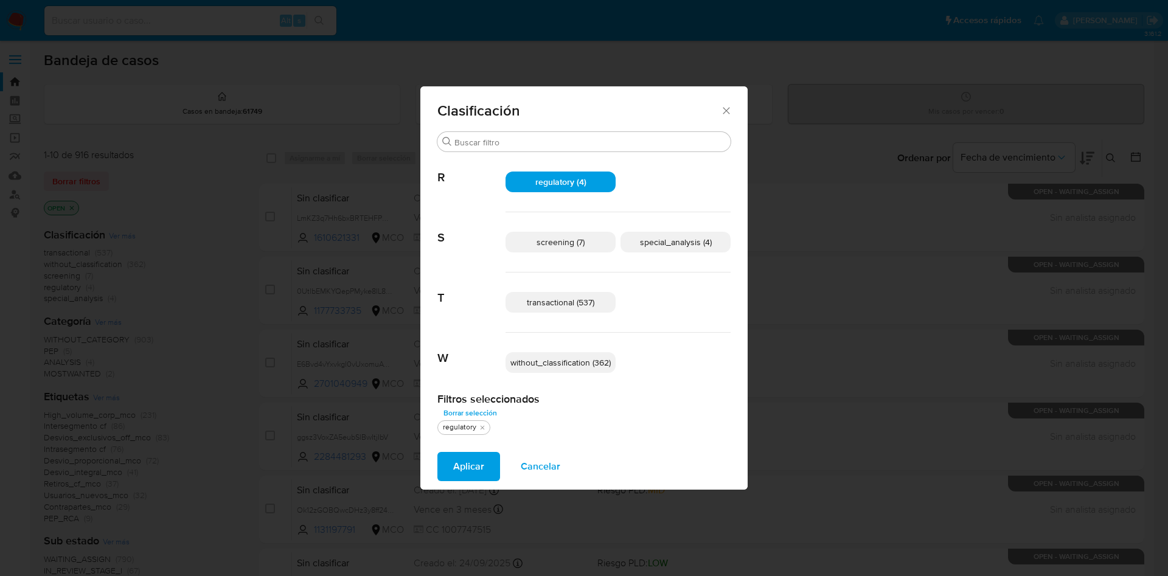
click at [567, 189] on p "regulatory (4)" at bounding box center [561, 182] width 110 height 21
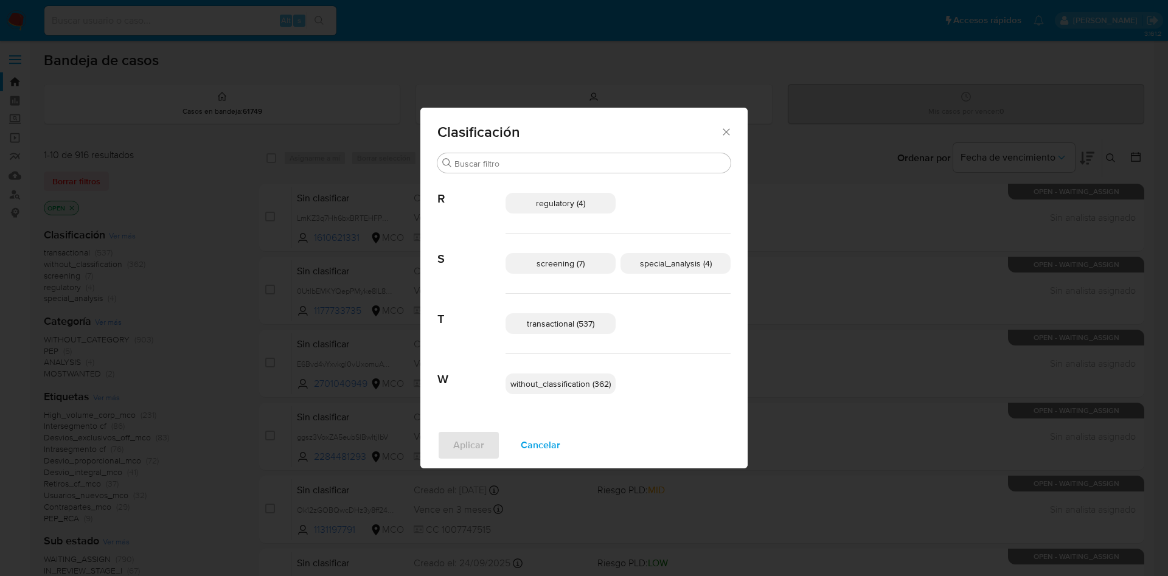
click at [573, 262] on span "screening (7)" at bounding box center [561, 263] width 48 height 12
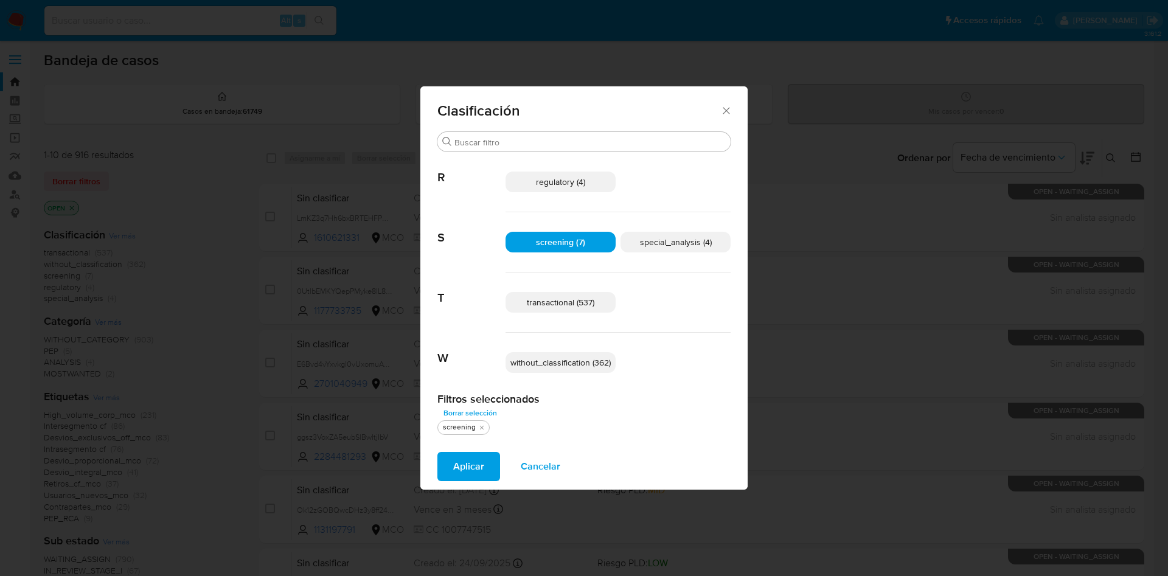
click at [676, 243] on span "special_analysis (4)" at bounding box center [676, 242] width 72 height 12
click at [574, 298] on span "transactional (537)" at bounding box center [561, 302] width 68 height 12
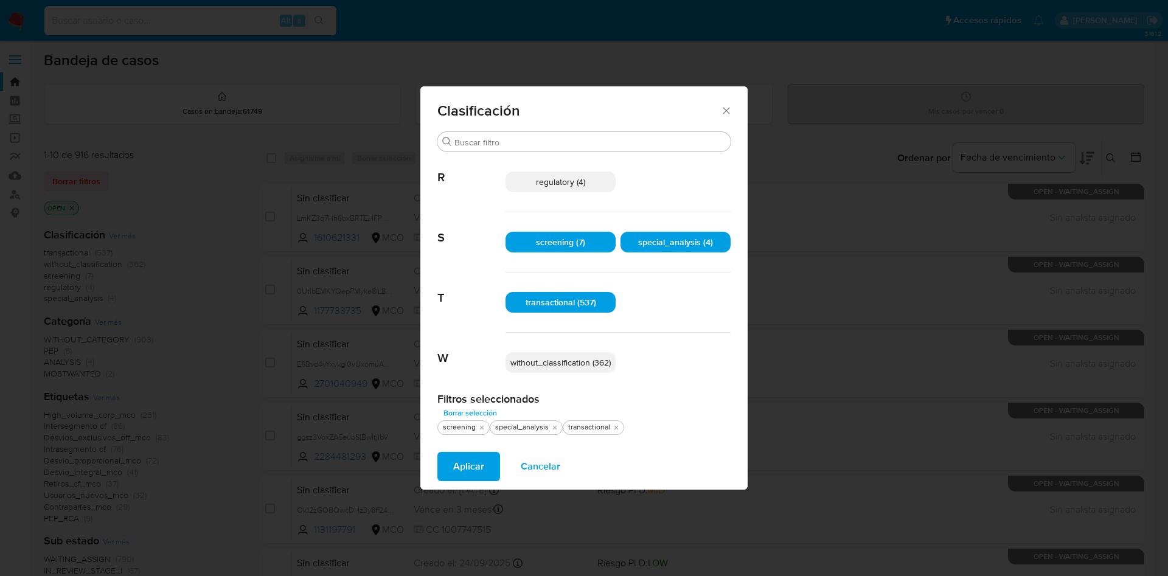
click at [454, 469] on span "Aplicar" at bounding box center [468, 466] width 31 height 27
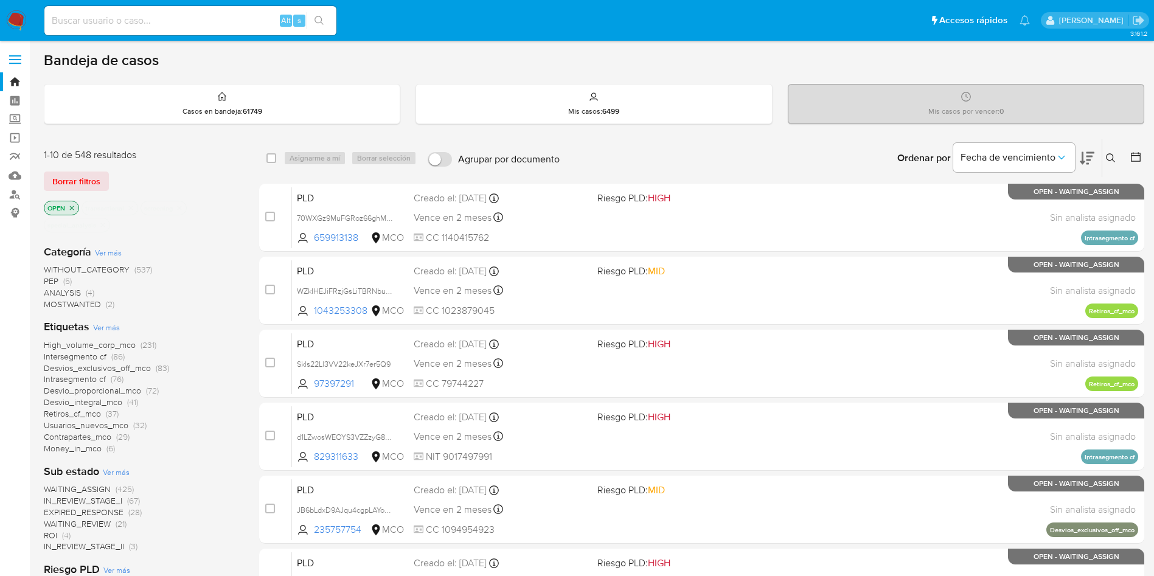
click at [1092, 155] on icon at bounding box center [1087, 158] width 15 height 13
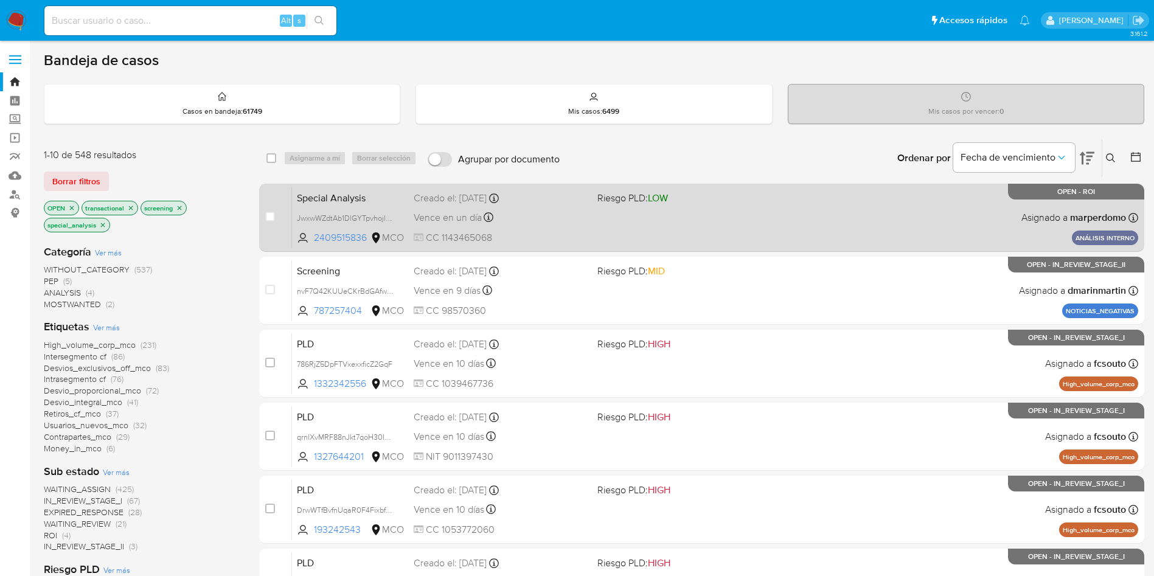
click at [741, 204] on span "Riesgo PLD: LOW" at bounding box center [685, 197] width 174 height 16
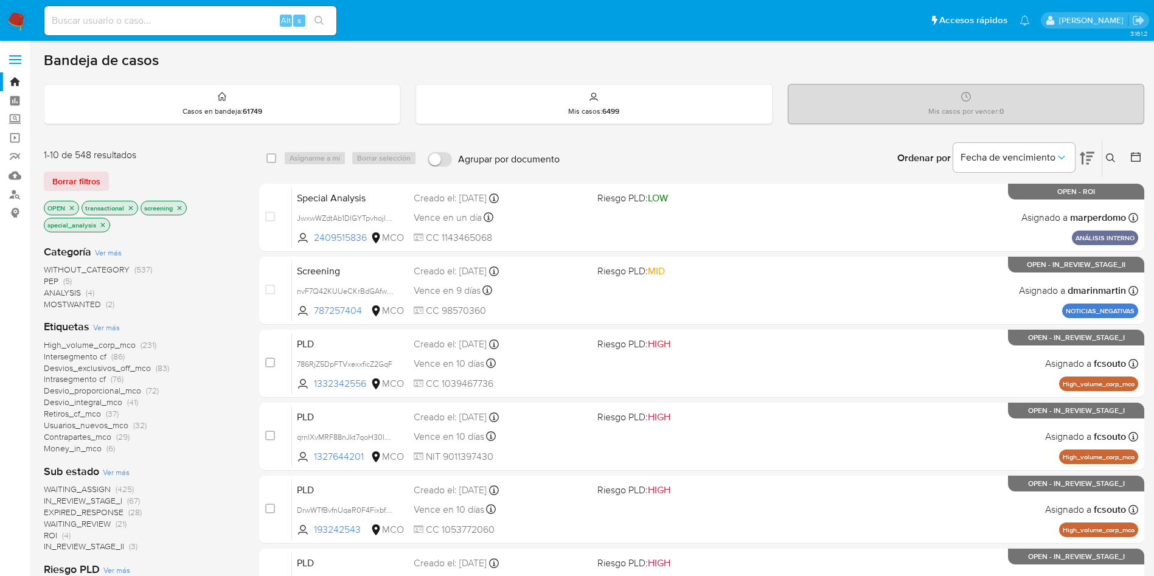
click at [1090, 156] on icon at bounding box center [1087, 158] width 15 height 13
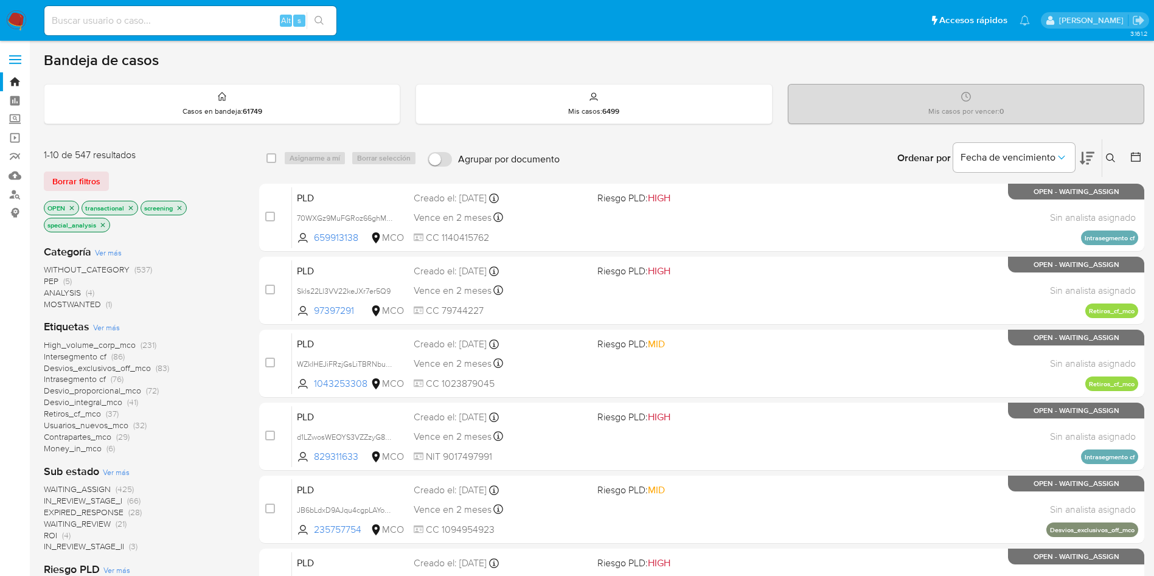
click at [1090, 156] on icon at bounding box center [1087, 158] width 15 height 13
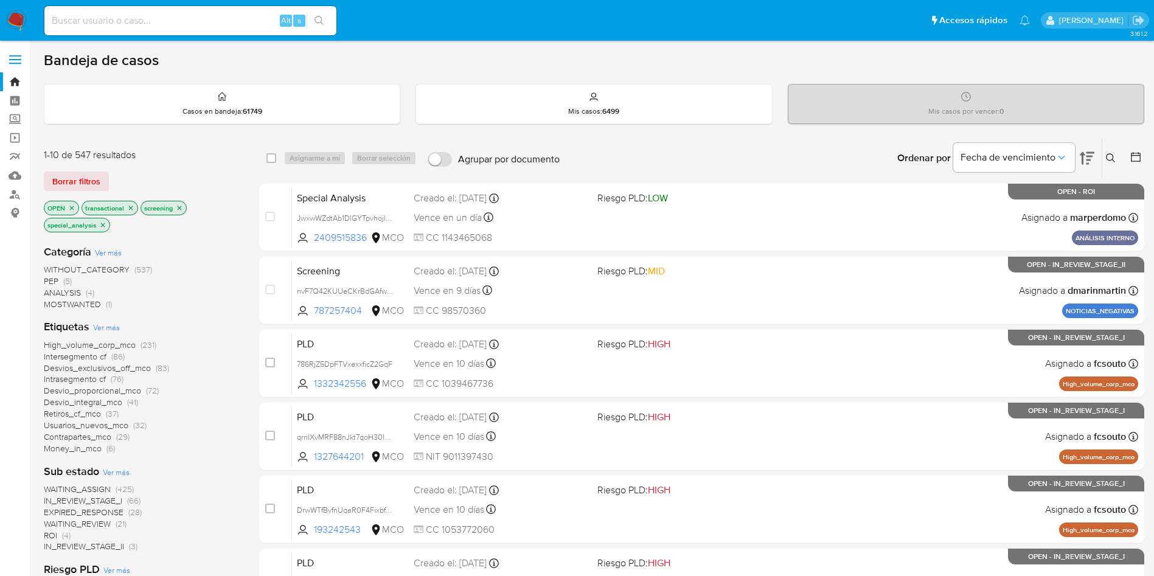
click at [55, 536] on span "ROI" at bounding box center [50, 535] width 13 height 12
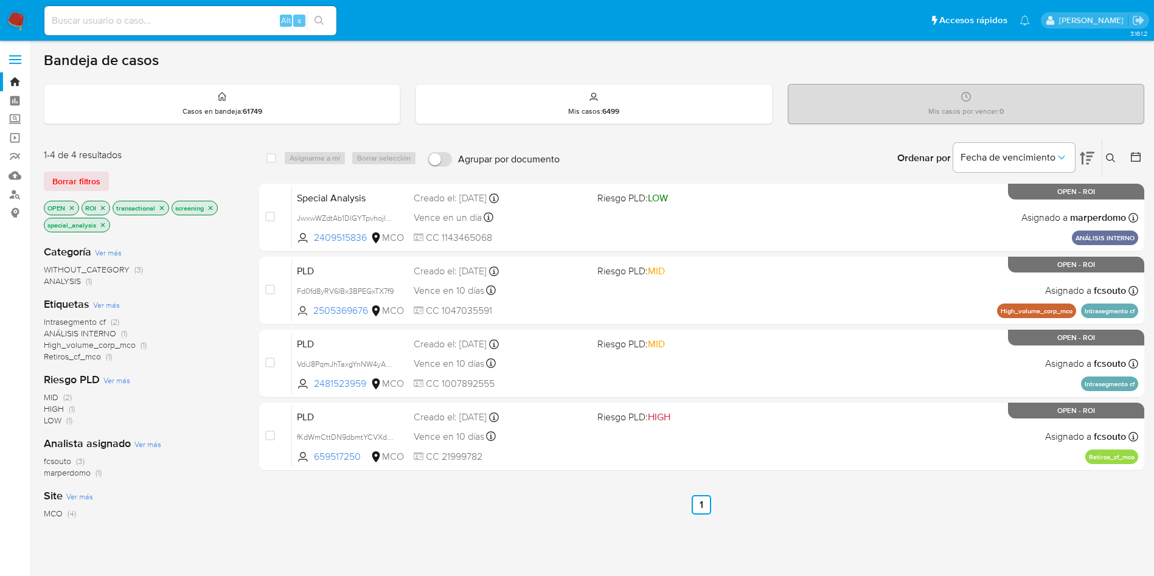
click at [103, 203] on p "ROI" at bounding box center [95, 207] width 27 height 13
click at [104, 206] on icon "close-filter" at bounding box center [103, 208] width 4 height 4
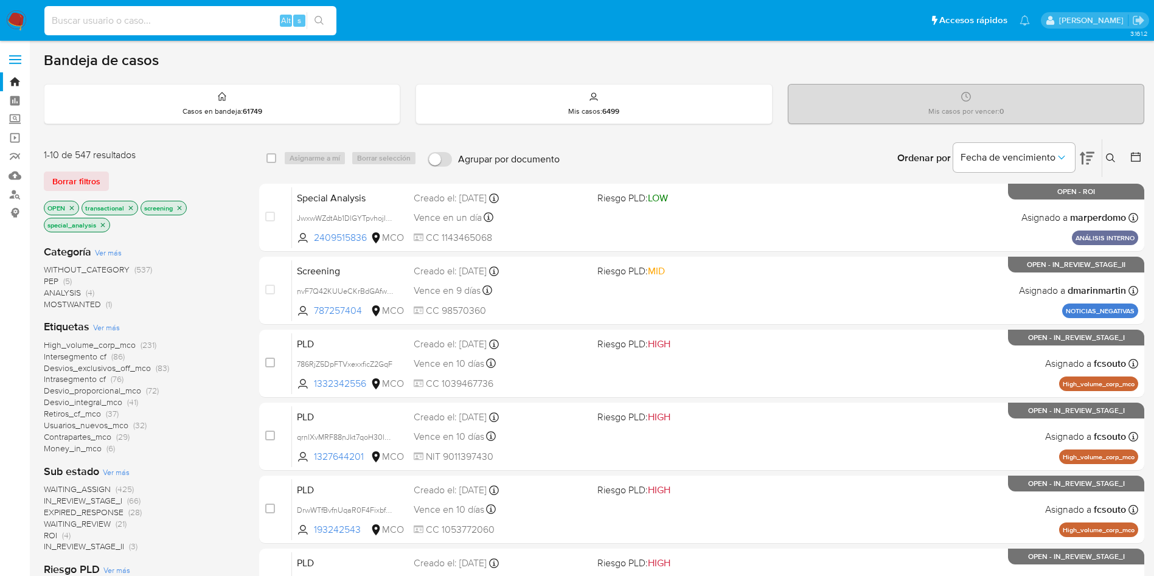
click at [226, 23] on input at bounding box center [190, 21] width 292 height 16
paste input "5JjvyeUalLpE1sUlhtWBL4qQ"
type input "5JjvyeUalLpE1sUlhtWBL4qQ"
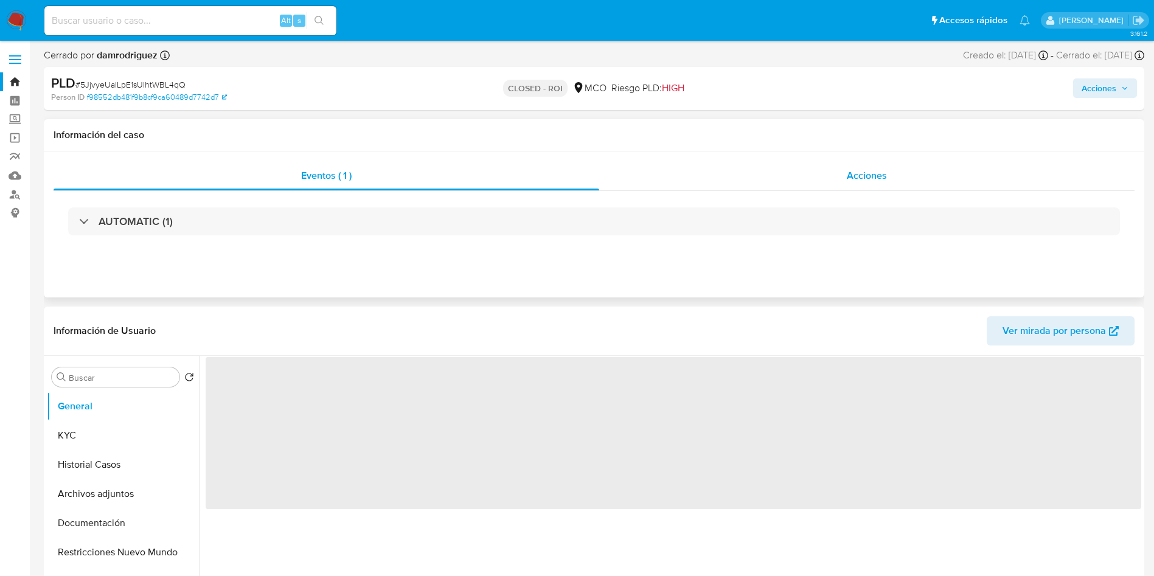
click at [696, 179] on div "Acciones" at bounding box center [867, 175] width 536 height 29
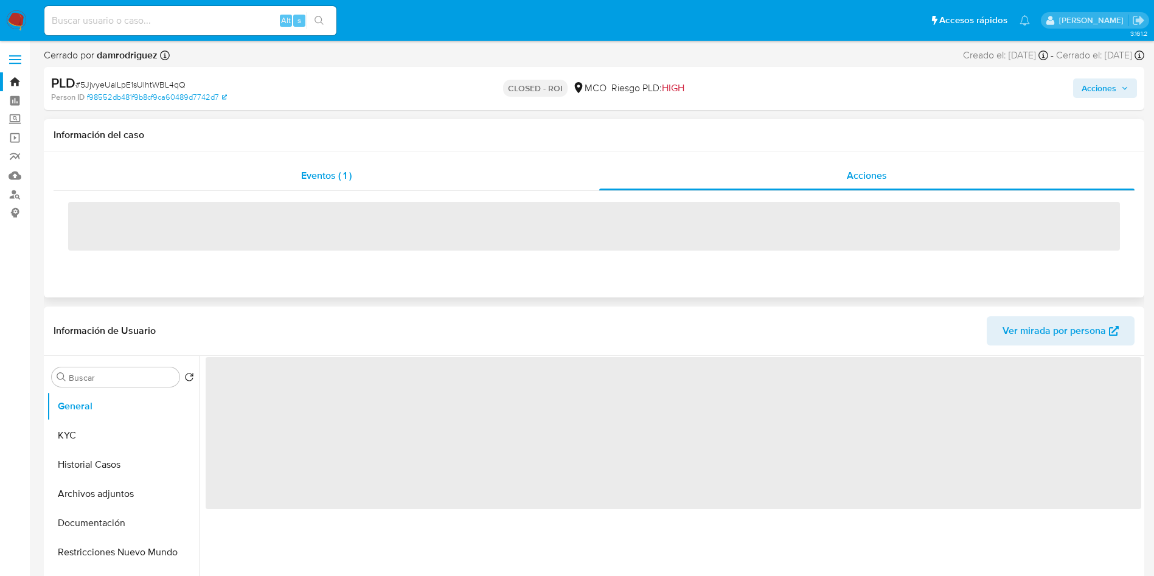
select select "10"
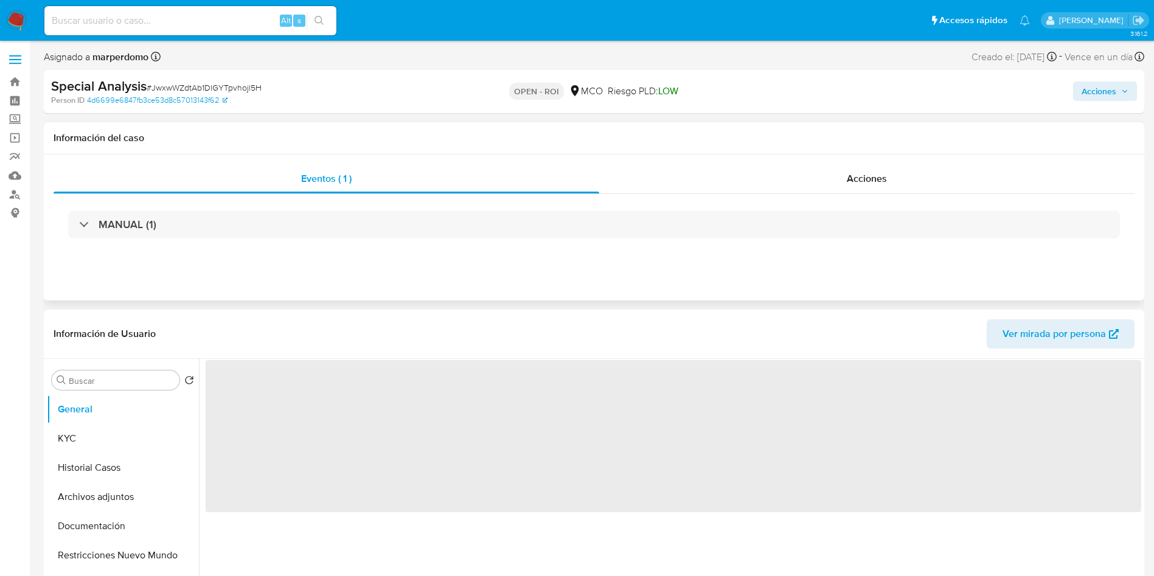
click at [806, 159] on div "Eventos ( 1 ) Acciones MANUAL (1)" at bounding box center [594, 228] width 1101 height 146
click at [812, 168] on div "Acciones" at bounding box center [867, 178] width 536 height 29
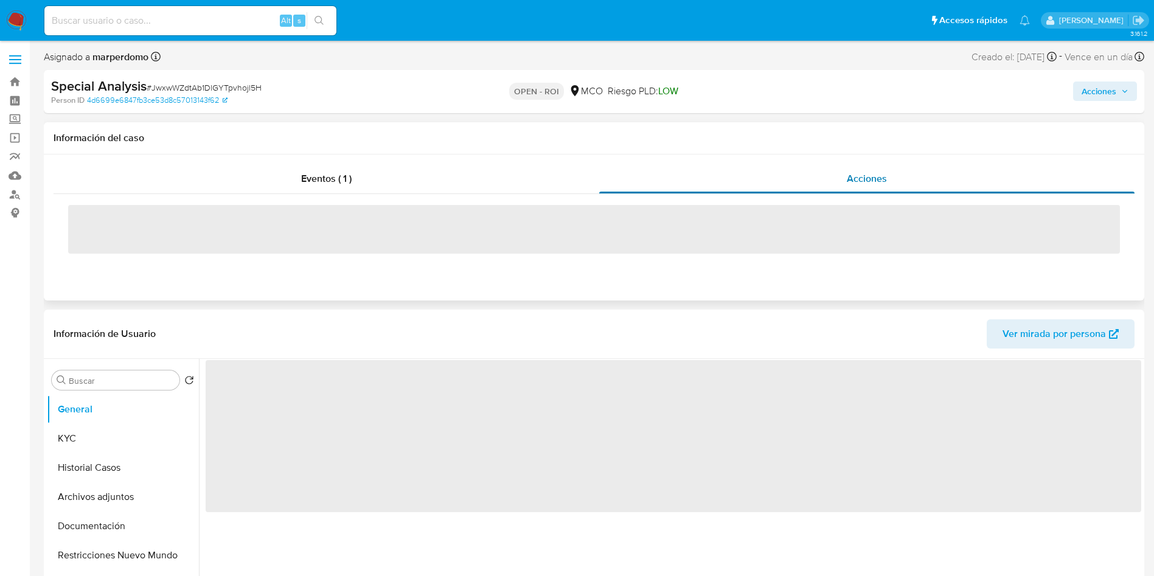
select select "10"
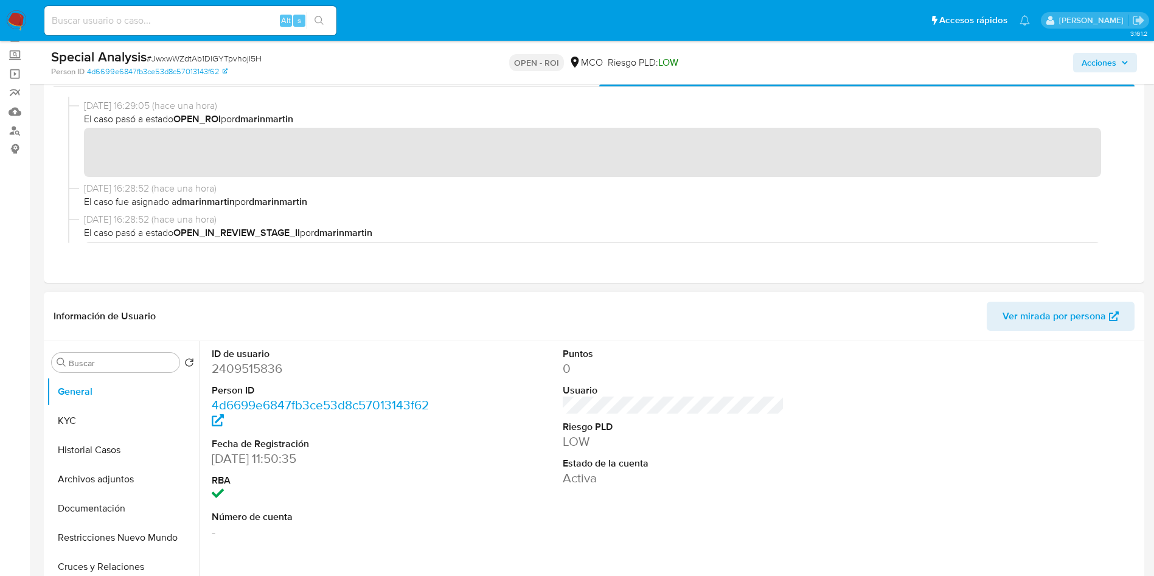
scroll to position [91, 0]
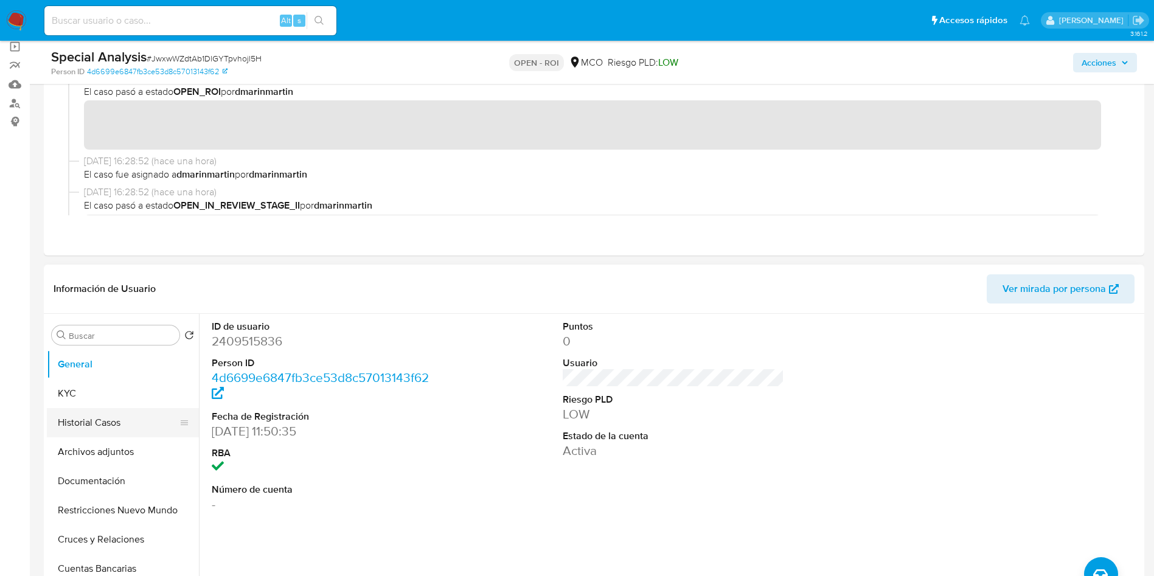
click at [108, 415] on button "Historial Casos" at bounding box center [118, 422] width 142 height 29
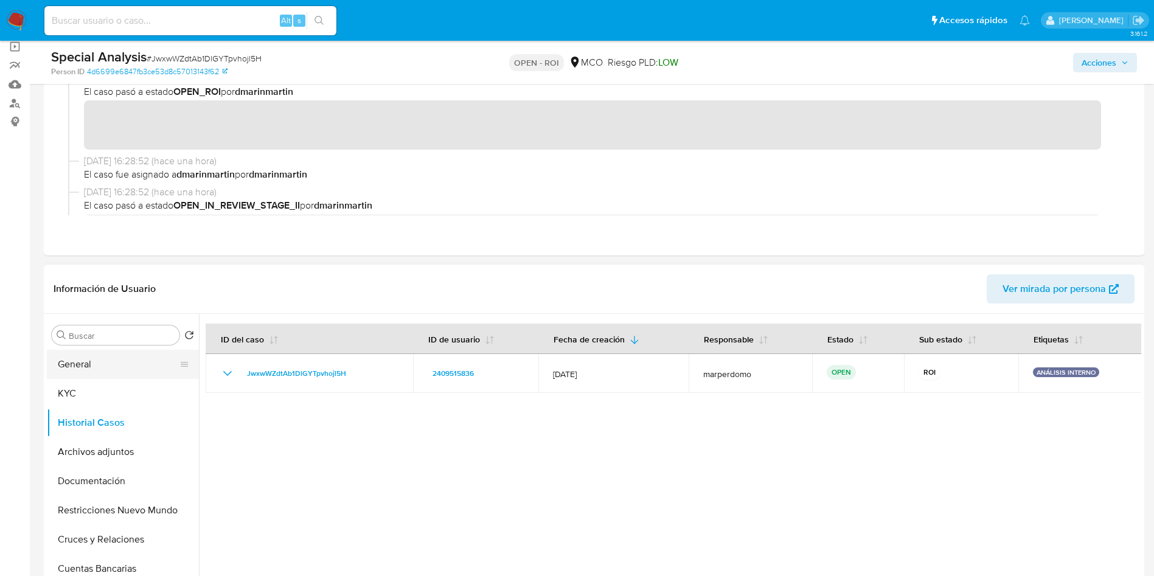
click at [97, 365] on button "General" at bounding box center [118, 364] width 142 height 29
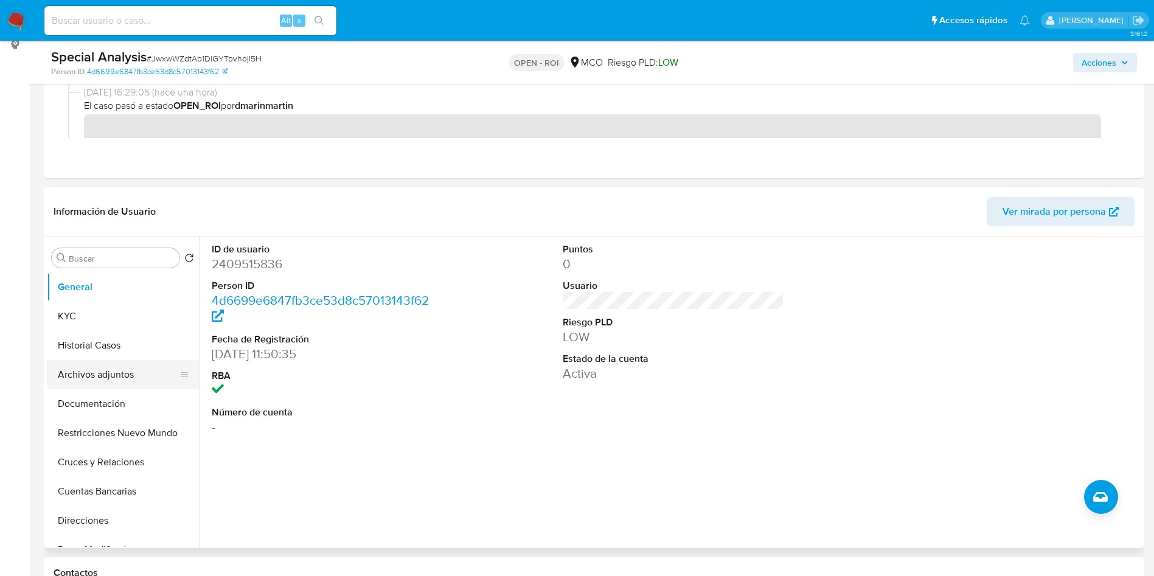
scroll to position [183, 0]
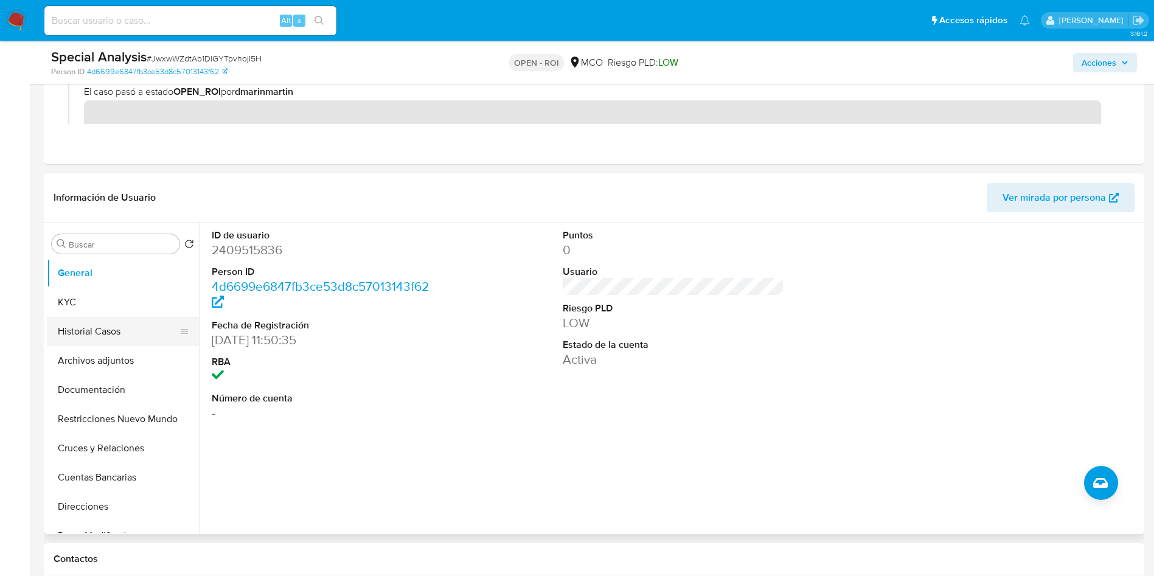
click at [110, 329] on button "Historial Casos" at bounding box center [118, 331] width 142 height 29
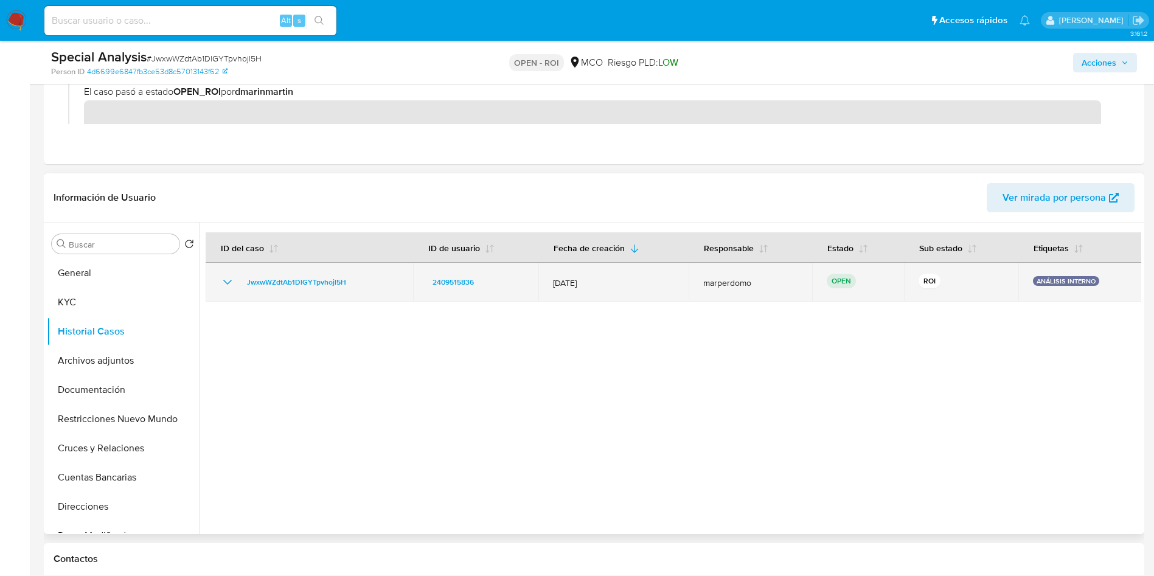
click at [223, 282] on icon "Mostrar/Ocultar" at bounding box center [227, 282] width 15 height 15
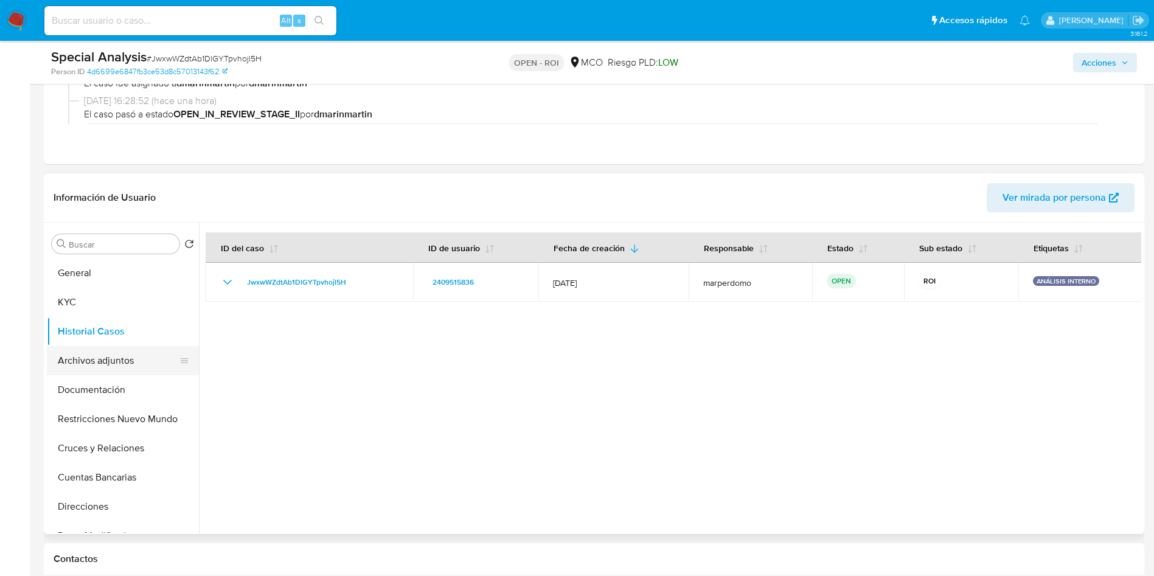
click at [110, 364] on button "Archivos adjuntos" at bounding box center [118, 360] width 142 height 29
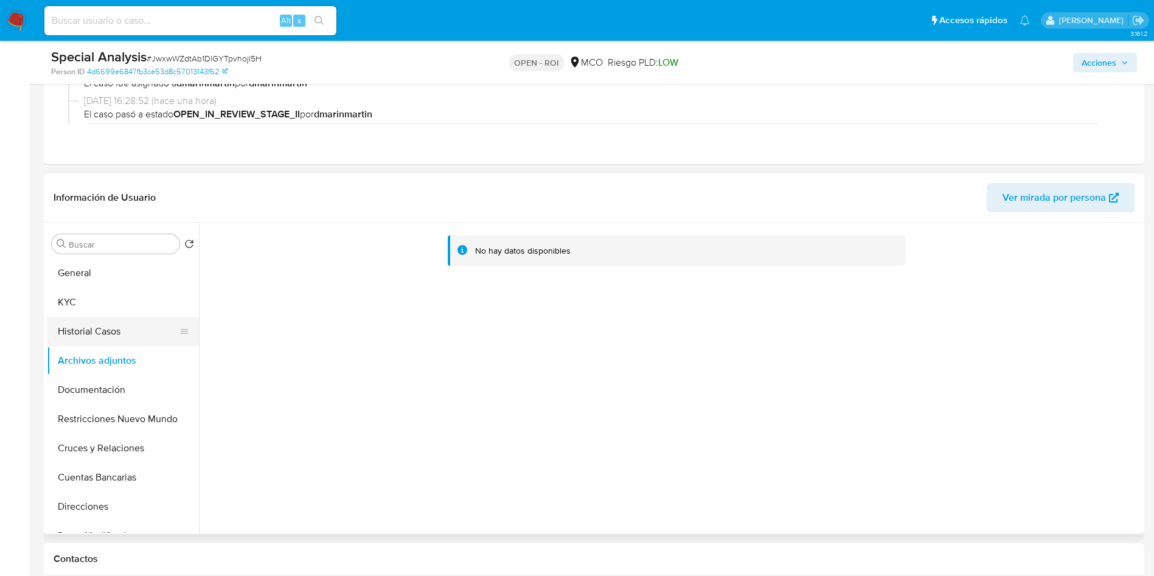
click at [104, 336] on button "Historial Casos" at bounding box center [118, 331] width 142 height 29
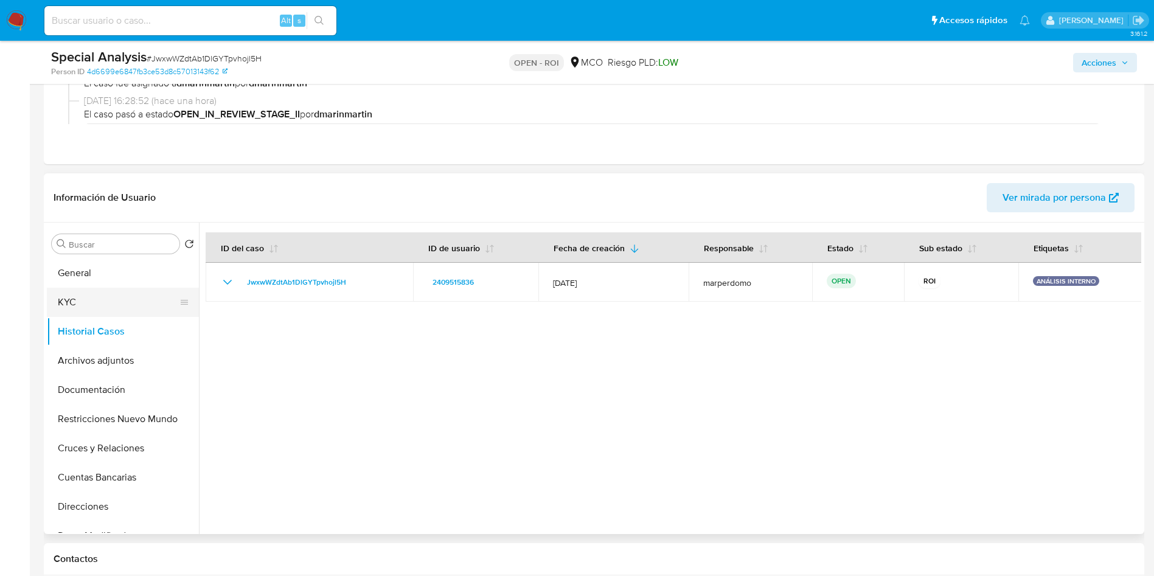
click at [85, 290] on button "KYC" at bounding box center [118, 302] width 142 height 29
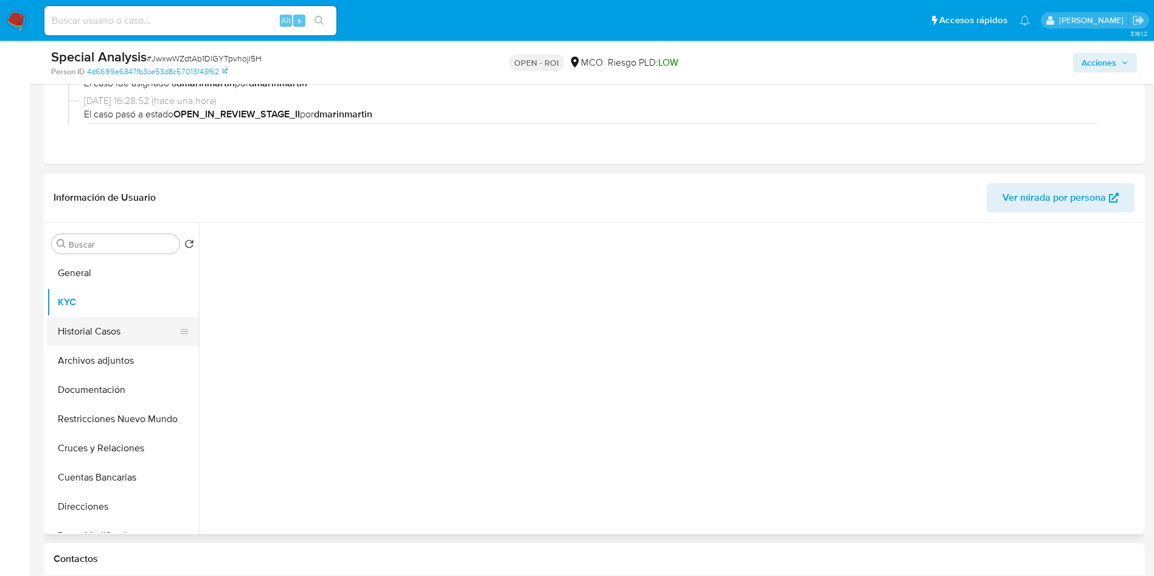
click at [99, 333] on button "Historial Casos" at bounding box center [118, 331] width 142 height 29
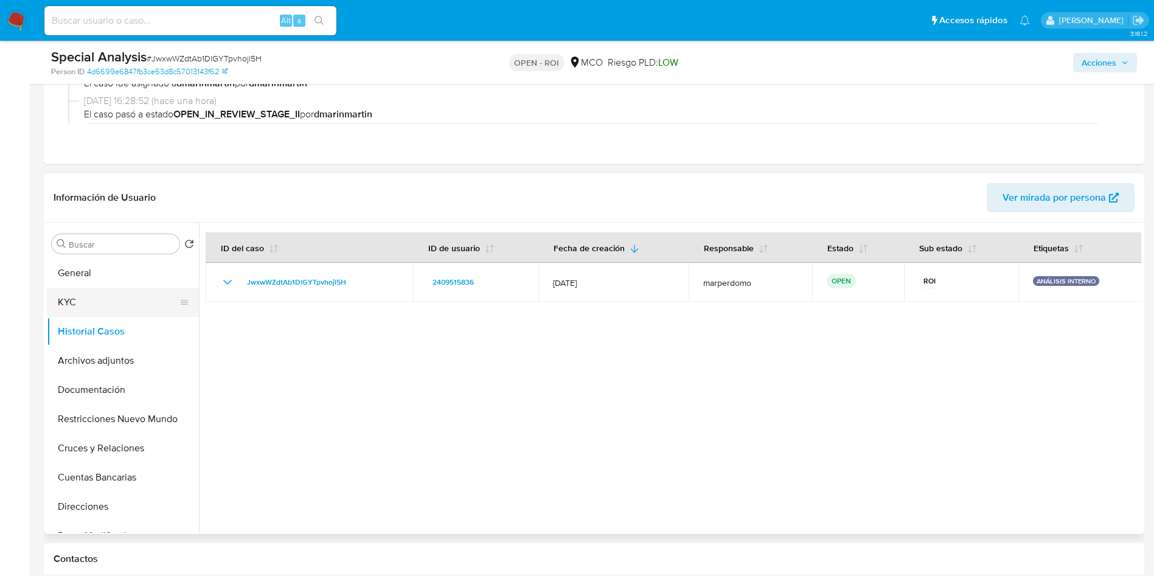
click at [114, 311] on button "KYC" at bounding box center [118, 302] width 142 height 29
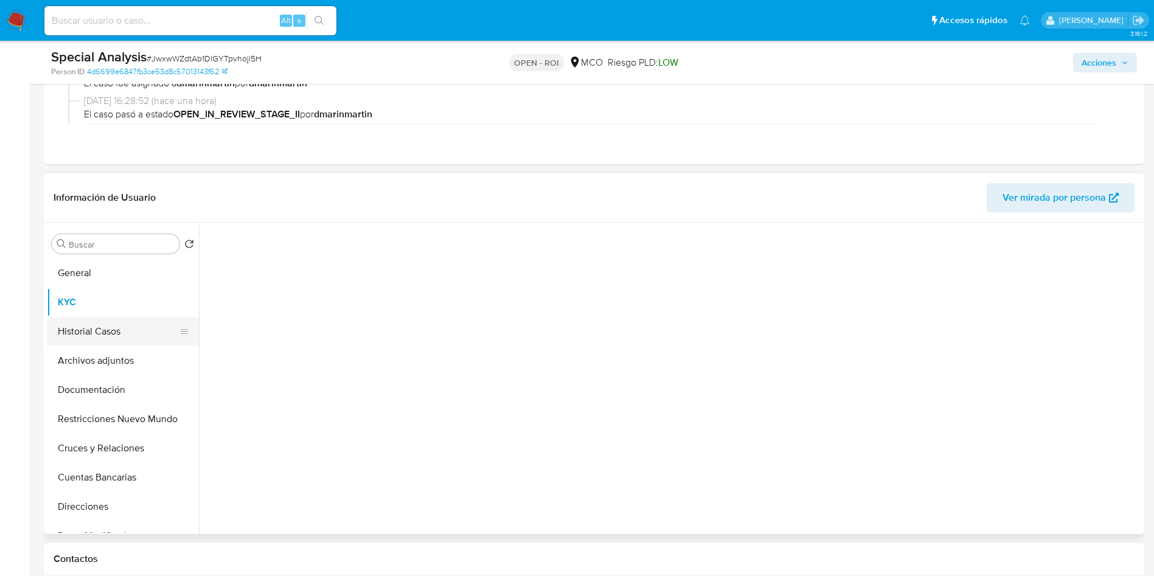
click at [117, 339] on button "Historial Casos" at bounding box center [118, 331] width 142 height 29
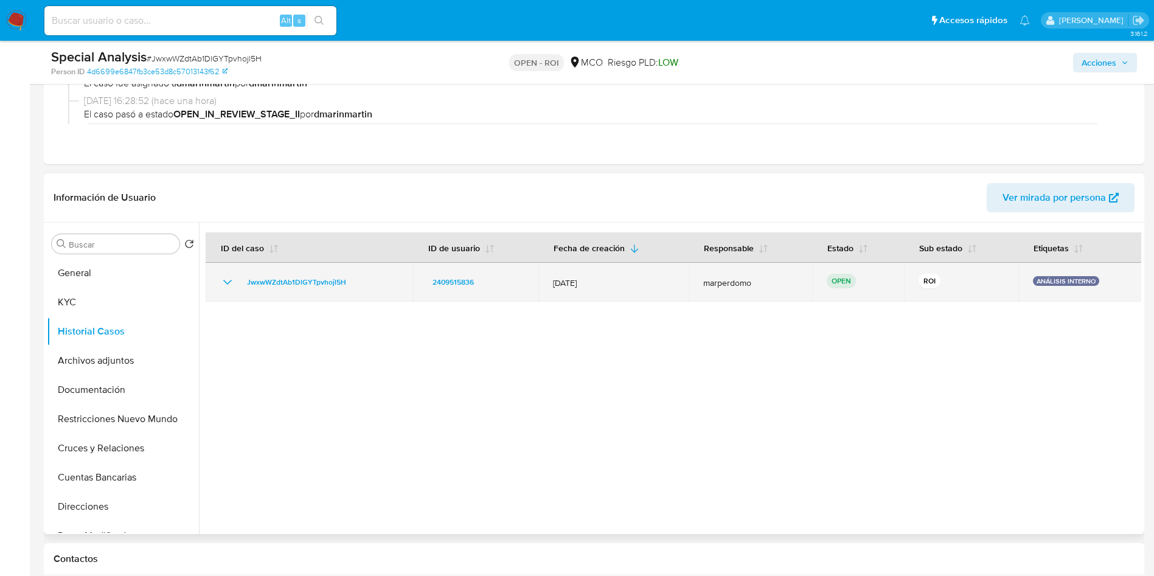
click at [226, 282] on icon "Mostrar/Ocultar" at bounding box center [227, 282] width 9 height 5
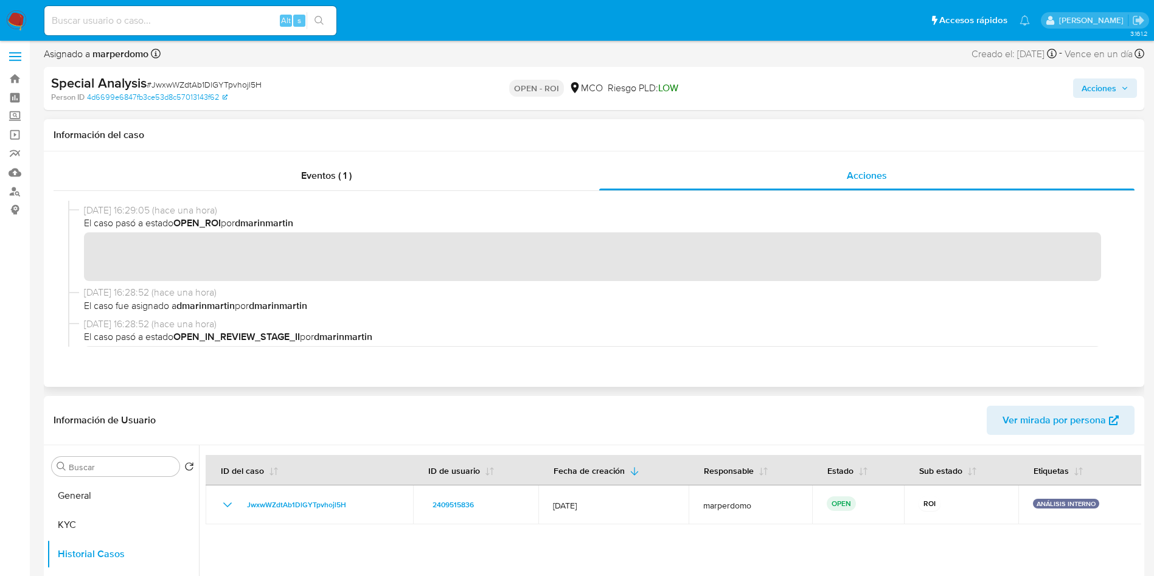
scroll to position [0, 0]
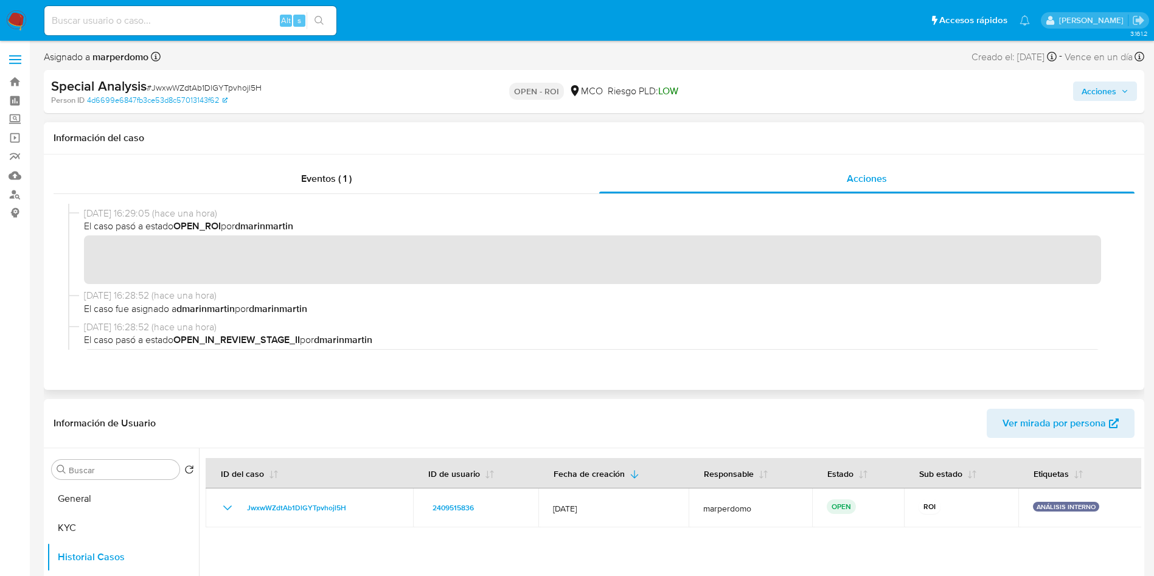
click at [599, 357] on div at bounding box center [594, 277] width 1081 height 166
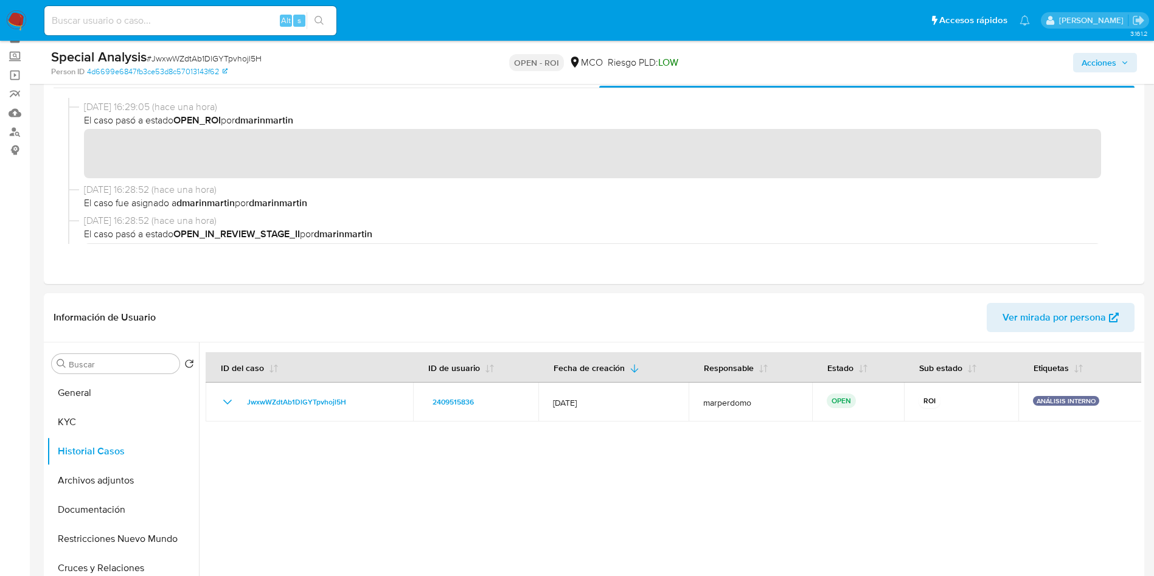
scroll to position [91, 0]
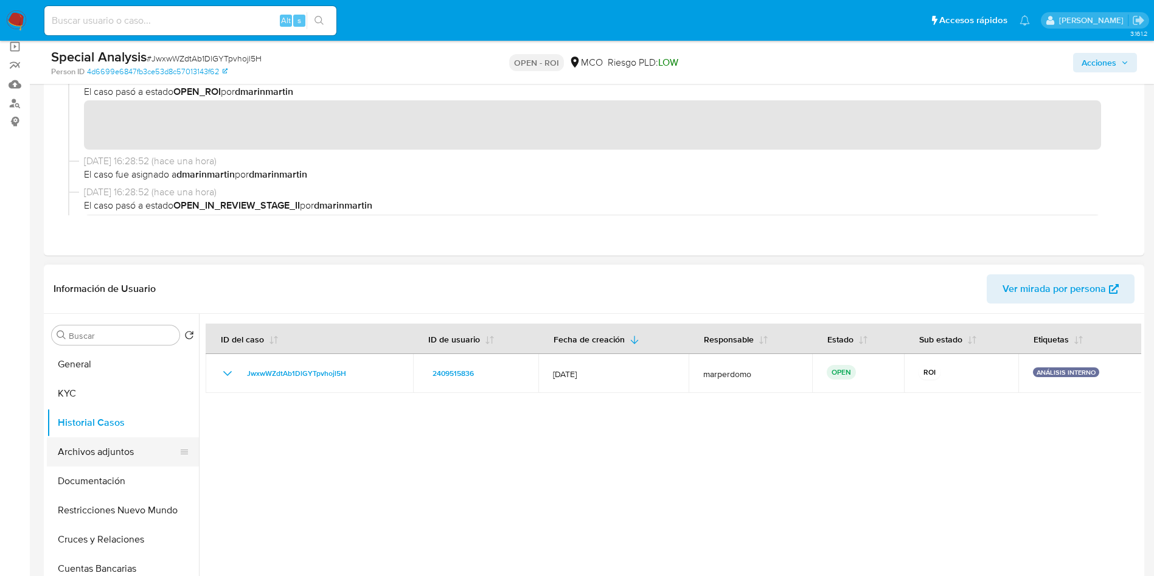
click at [122, 452] on button "Archivos adjuntos" at bounding box center [118, 452] width 142 height 29
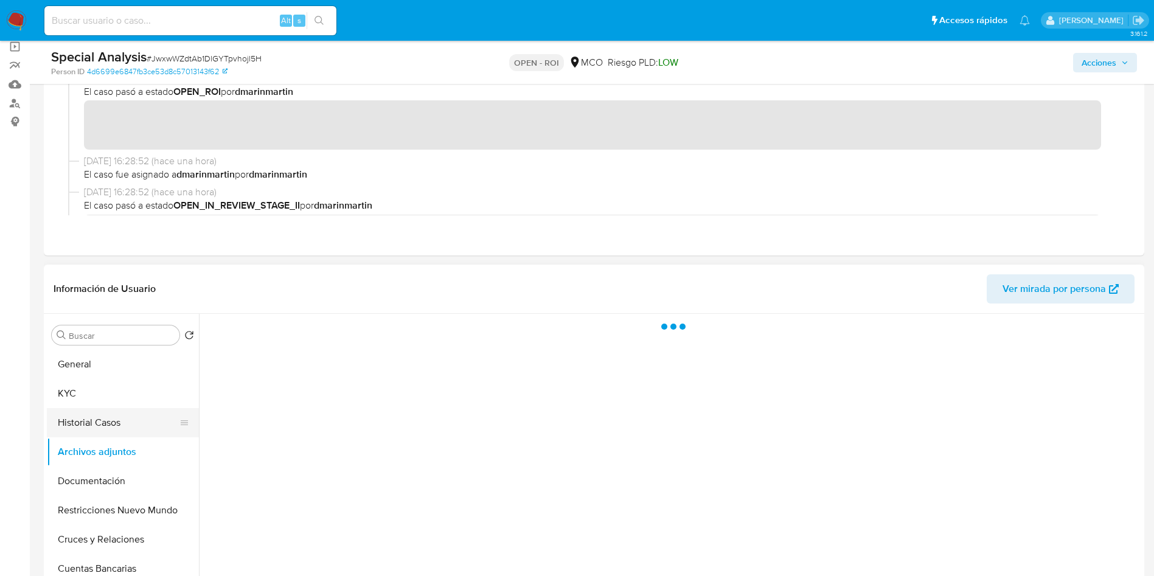
click at [116, 425] on button "Historial Casos" at bounding box center [118, 422] width 142 height 29
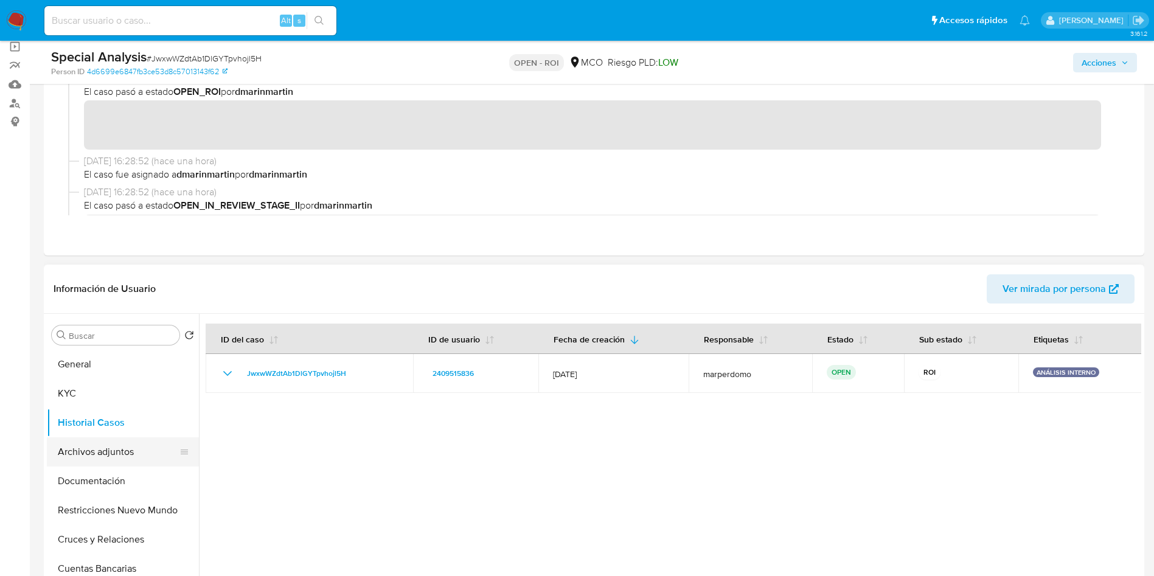
click at [100, 447] on button "Archivos adjuntos" at bounding box center [118, 452] width 142 height 29
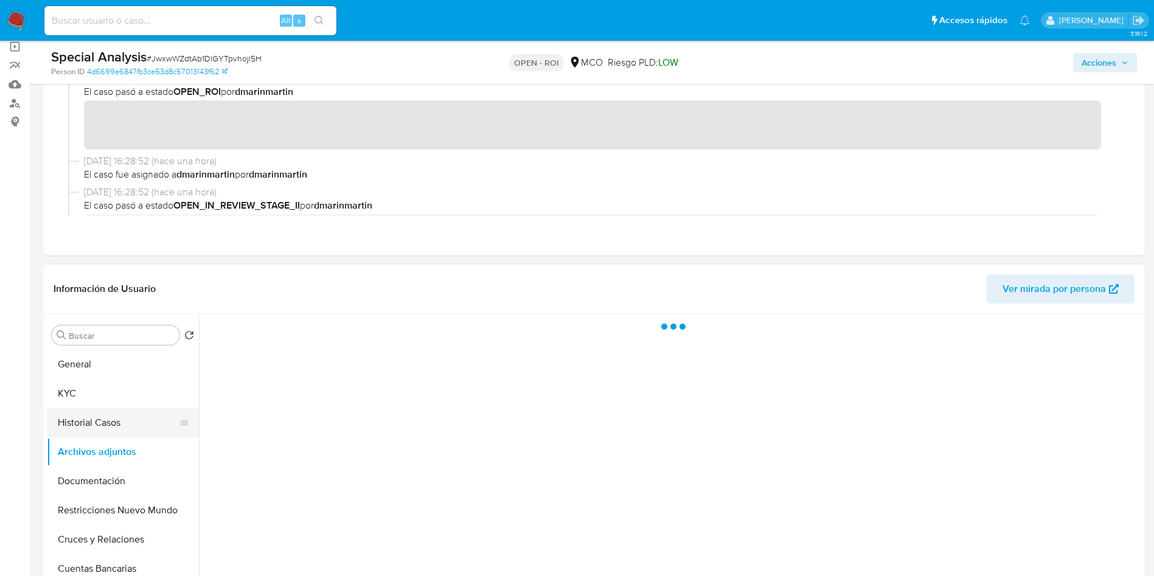
click at [103, 416] on button "Historial Casos" at bounding box center [118, 422] width 142 height 29
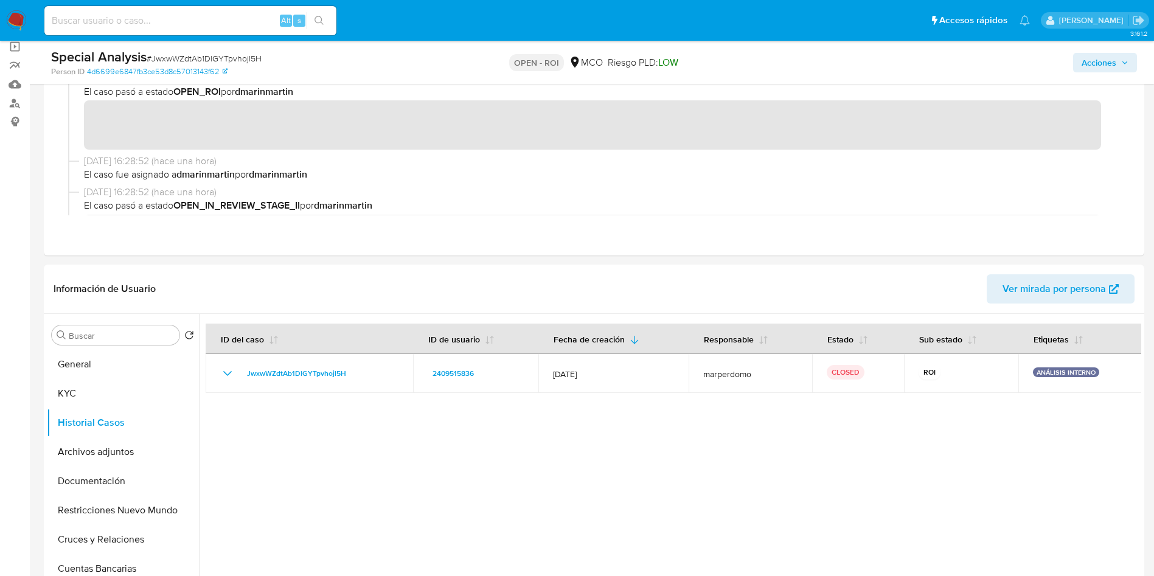
click at [17, 27] on img at bounding box center [16, 20] width 21 height 21
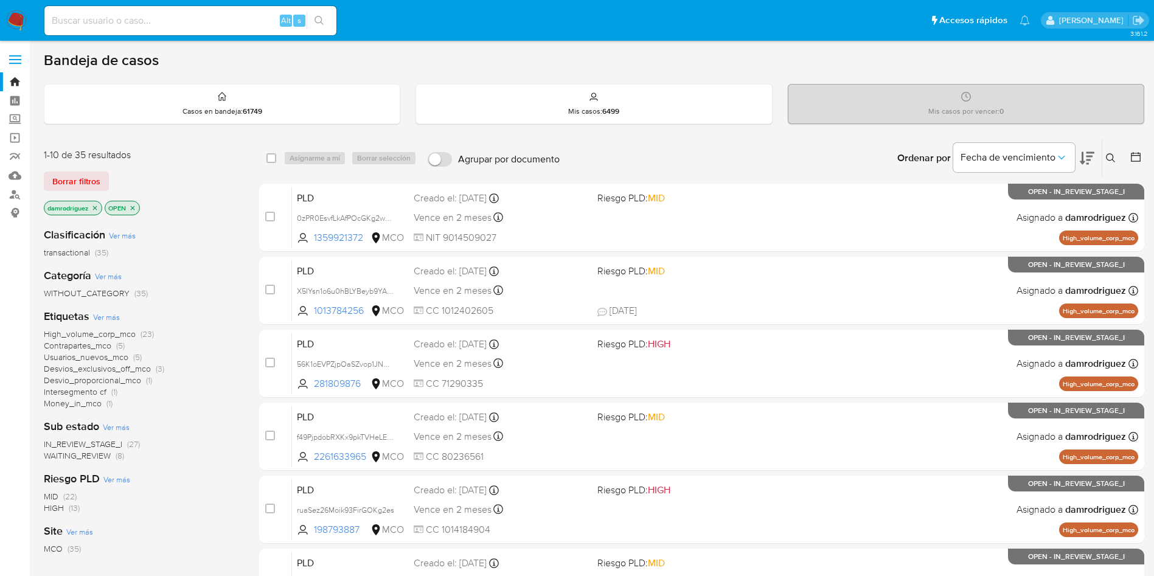
click at [94, 205] on icon "close-filter" at bounding box center [94, 207] width 7 height 7
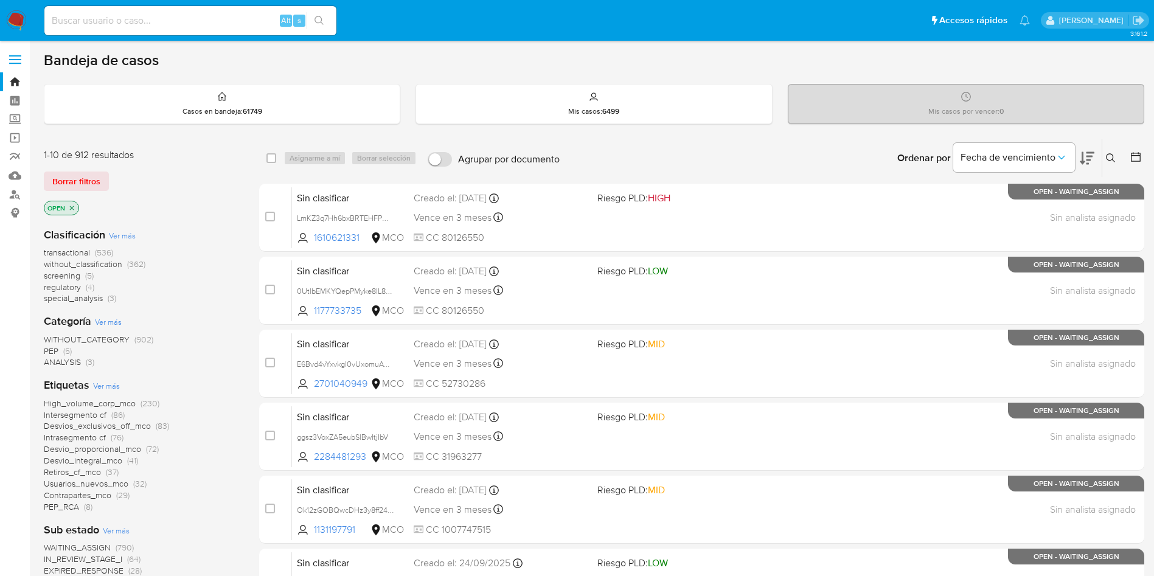
click at [116, 232] on span "Ver más" at bounding box center [122, 235] width 27 height 11
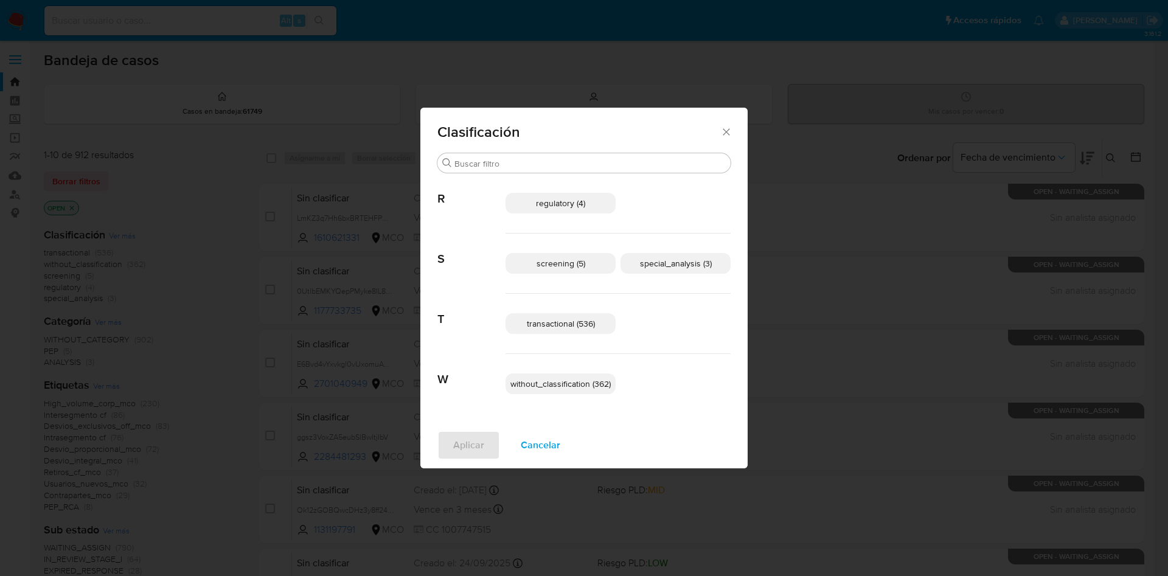
click at [567, 264] on span "screening (5)" at bounding box center [561, 263] width 49 height 12
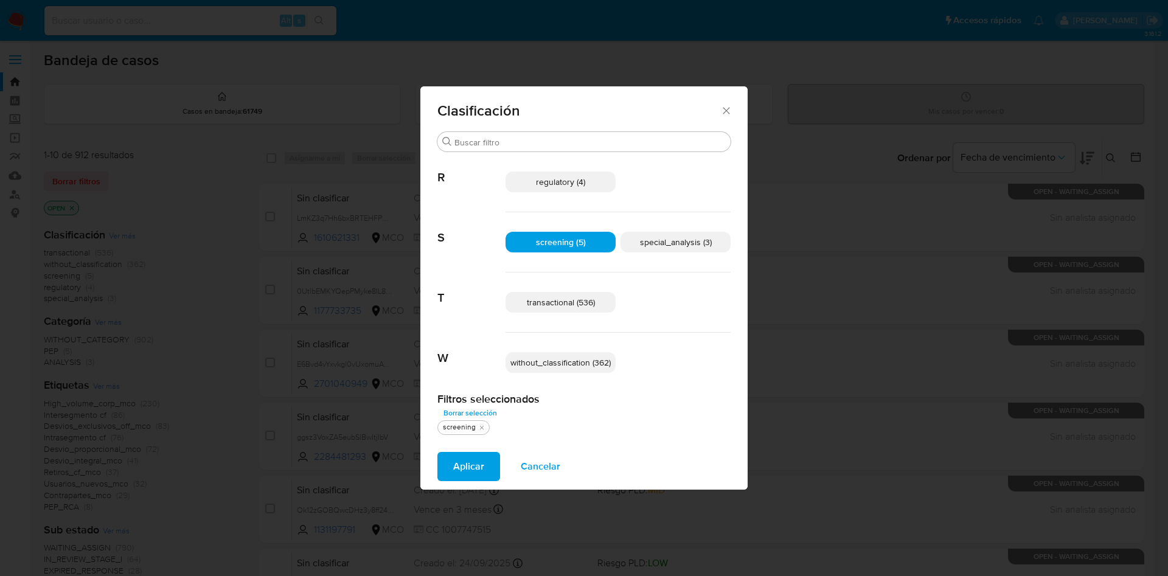
drag, startPoint x: 677, startPoint y: 246, endPoint x: 665, endPoint y: 261, distance: 19.5
click at [677, 245] on span "special_analysis (3)" at bounding box center [676, 242] width 72 height 12
click at [571, 306] on span "transactional (536)" at bounding box center [561, 302] width 68 height 12
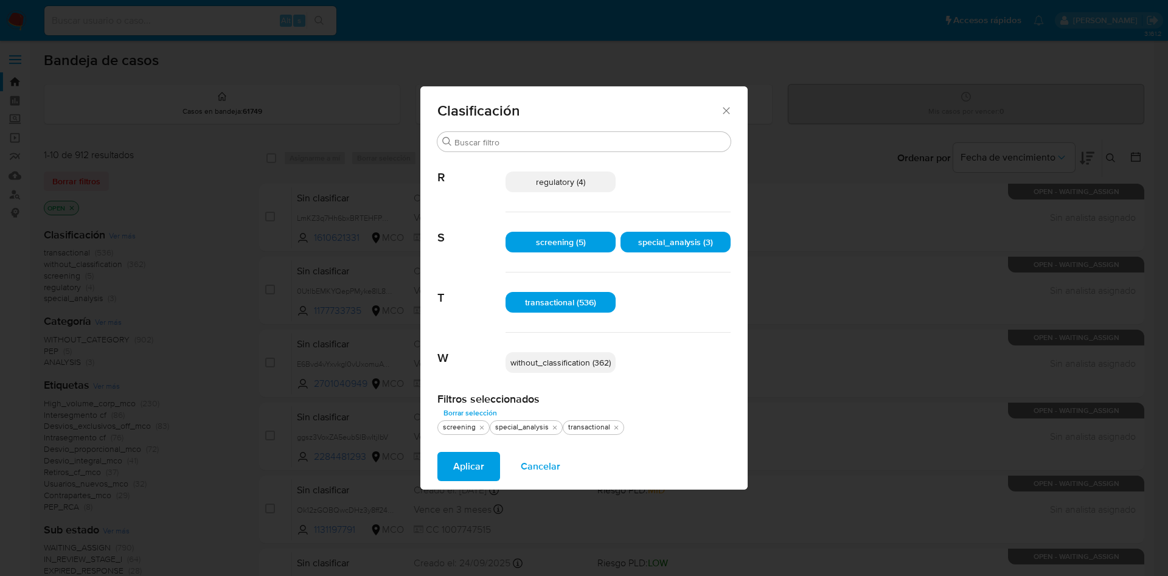
click at [475, 465] on span "Aplicar" at bounding box center [468, 466] width 31 height 27
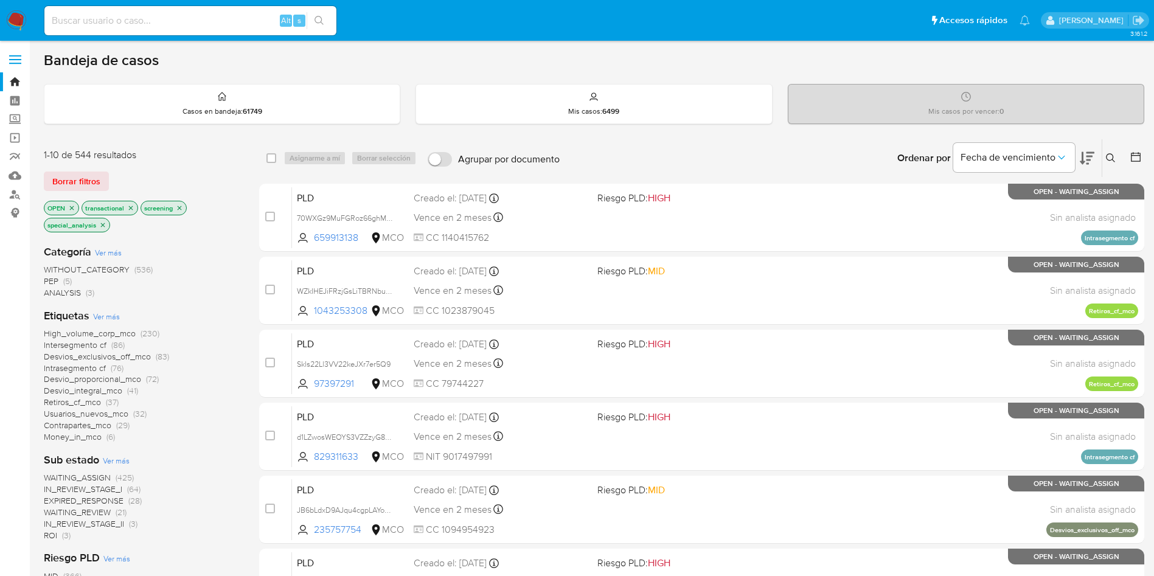
click at [1086, 164] on icon at bounding box center [1087, 158] width 15 height 15
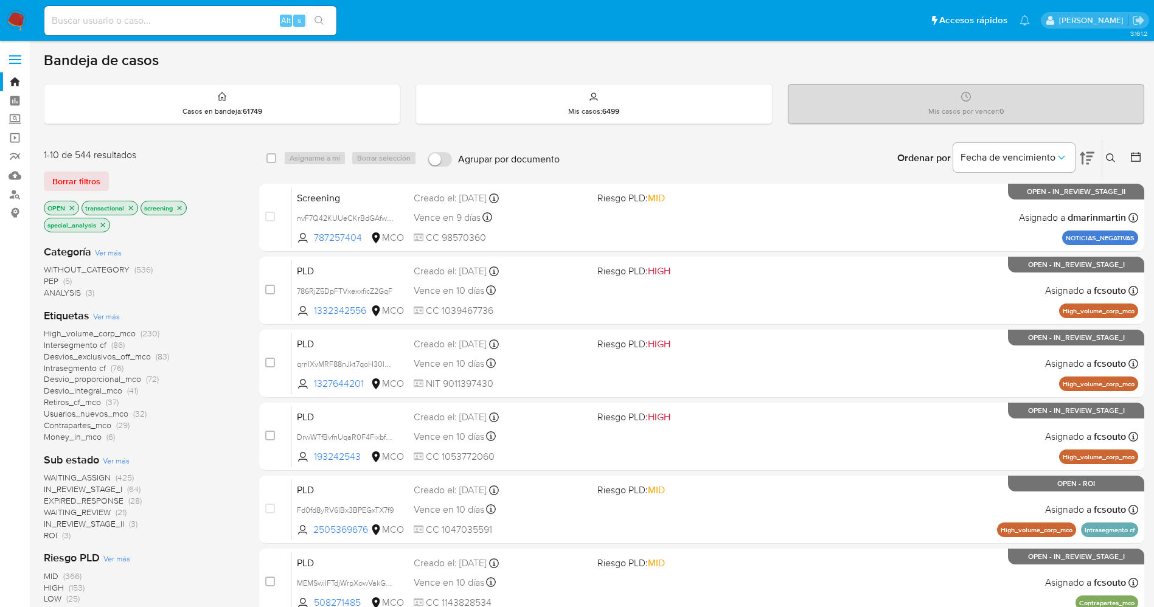
click at [17, 24] on img at bounding box center [16, 20] width 21 height 21
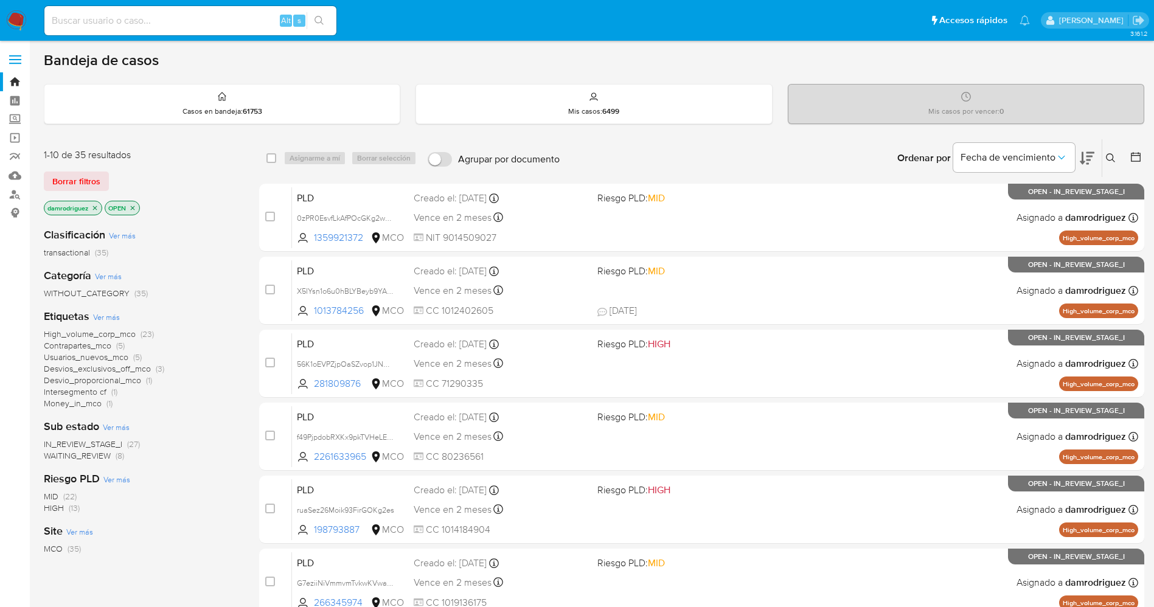
click at [97, 202] on p "damrodriguez" at bounding box center [72, 207] width 57 height 13
click at [94, 208] on icon "close-filter" at bounding box center [94, 207] width 7 height 7
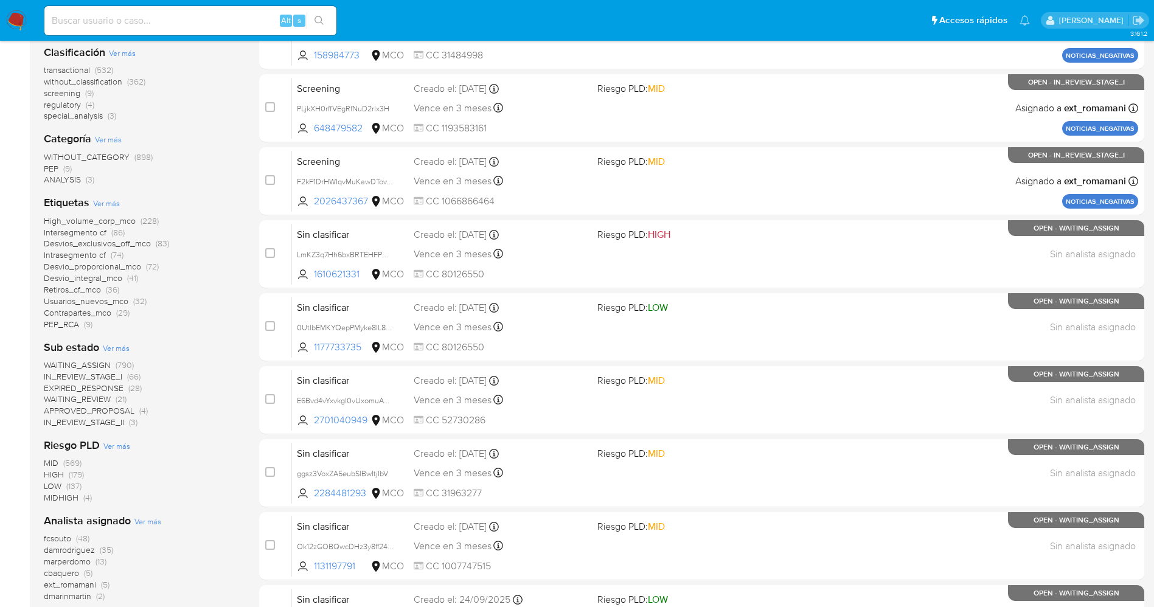
scroll to position [274, 0]
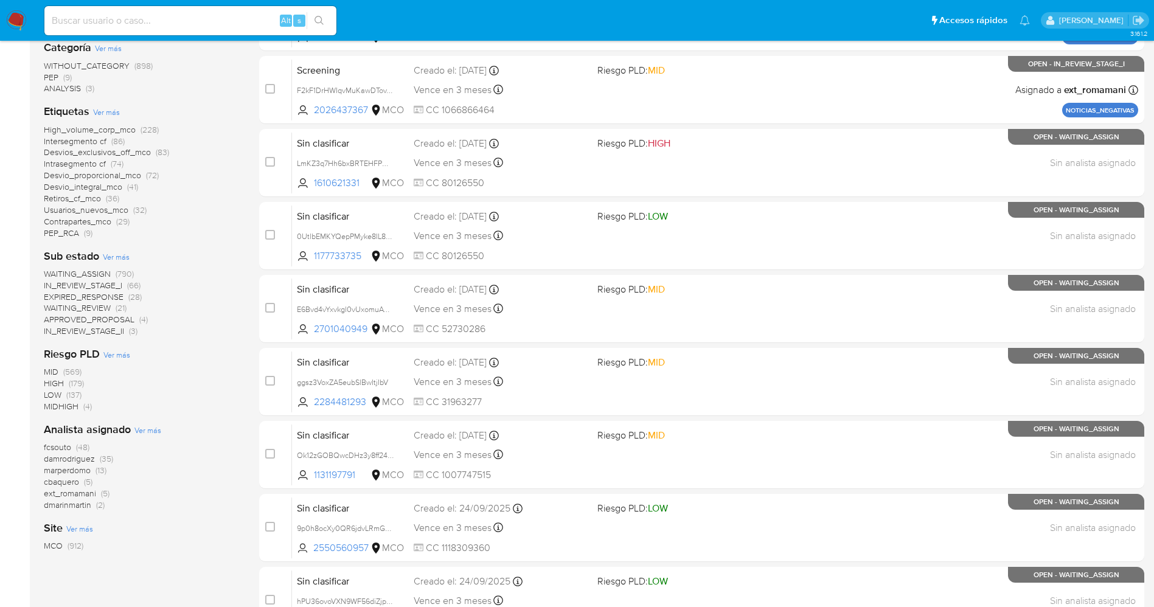
click at [117, 256] on span "Ver más" at bounding box center [116, 256] width 27 height 11
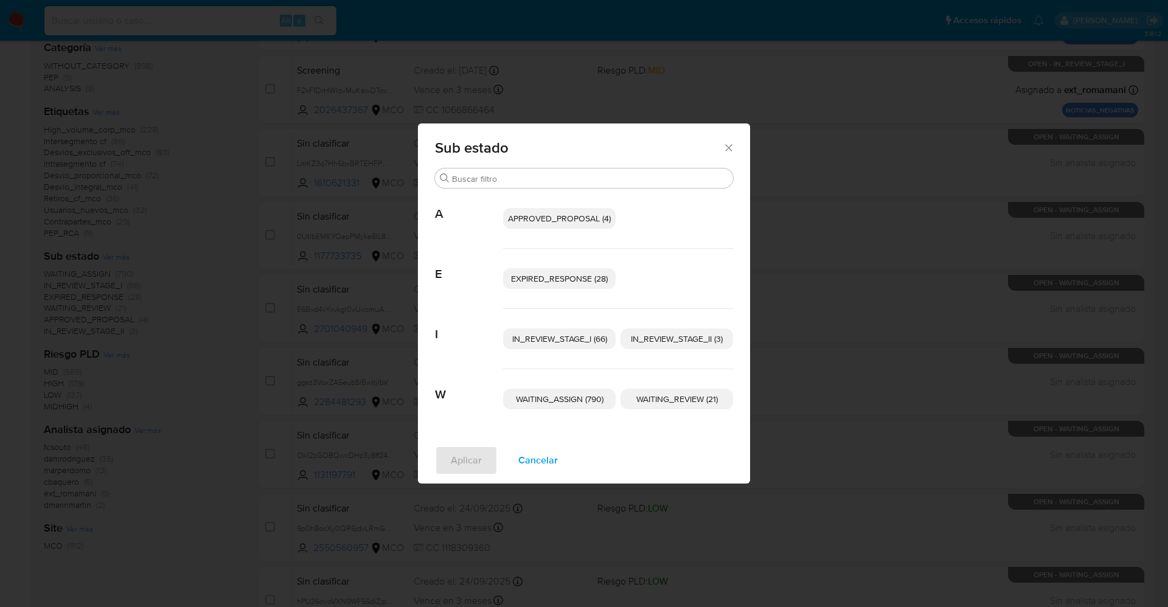
click at [537, 463] on span "Cancelar" at bounding box center [538, 460] width 40 height 27
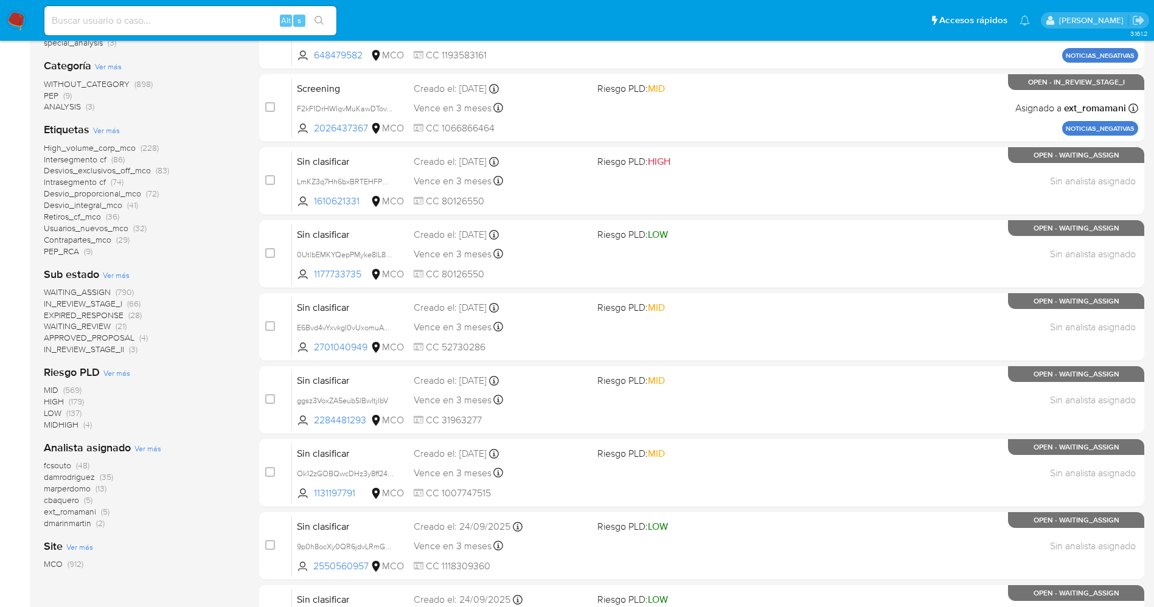
scroll to position [0, 0]
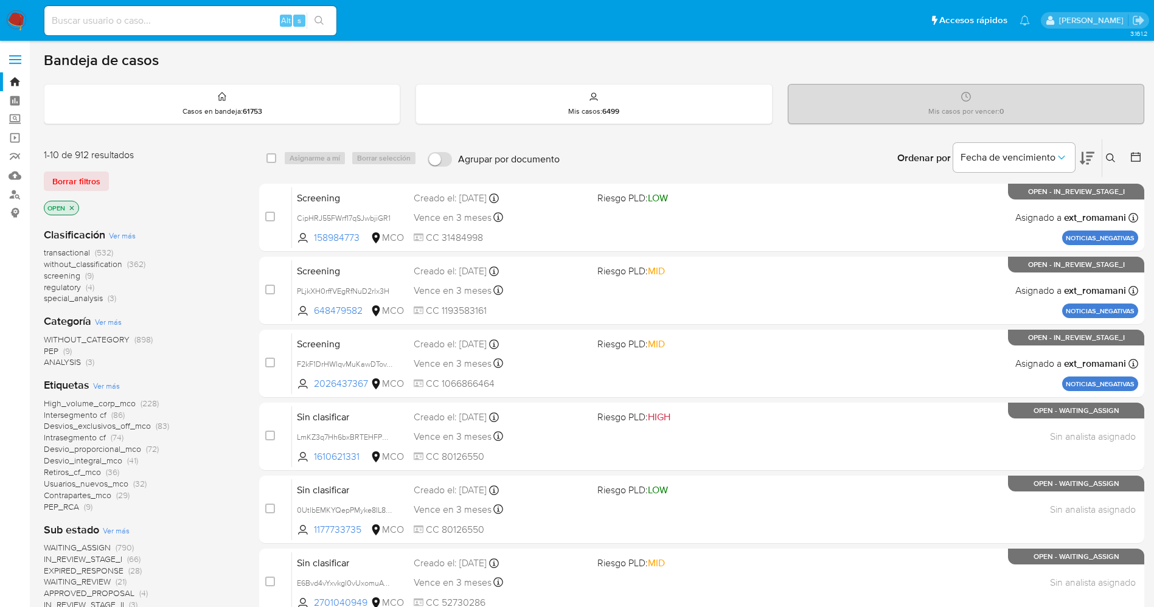
click at [18, 14] on img at bounding box center [16, 20] width 21 height 21
